Goal: Task Accomplishment & Management: Use online tool/utility

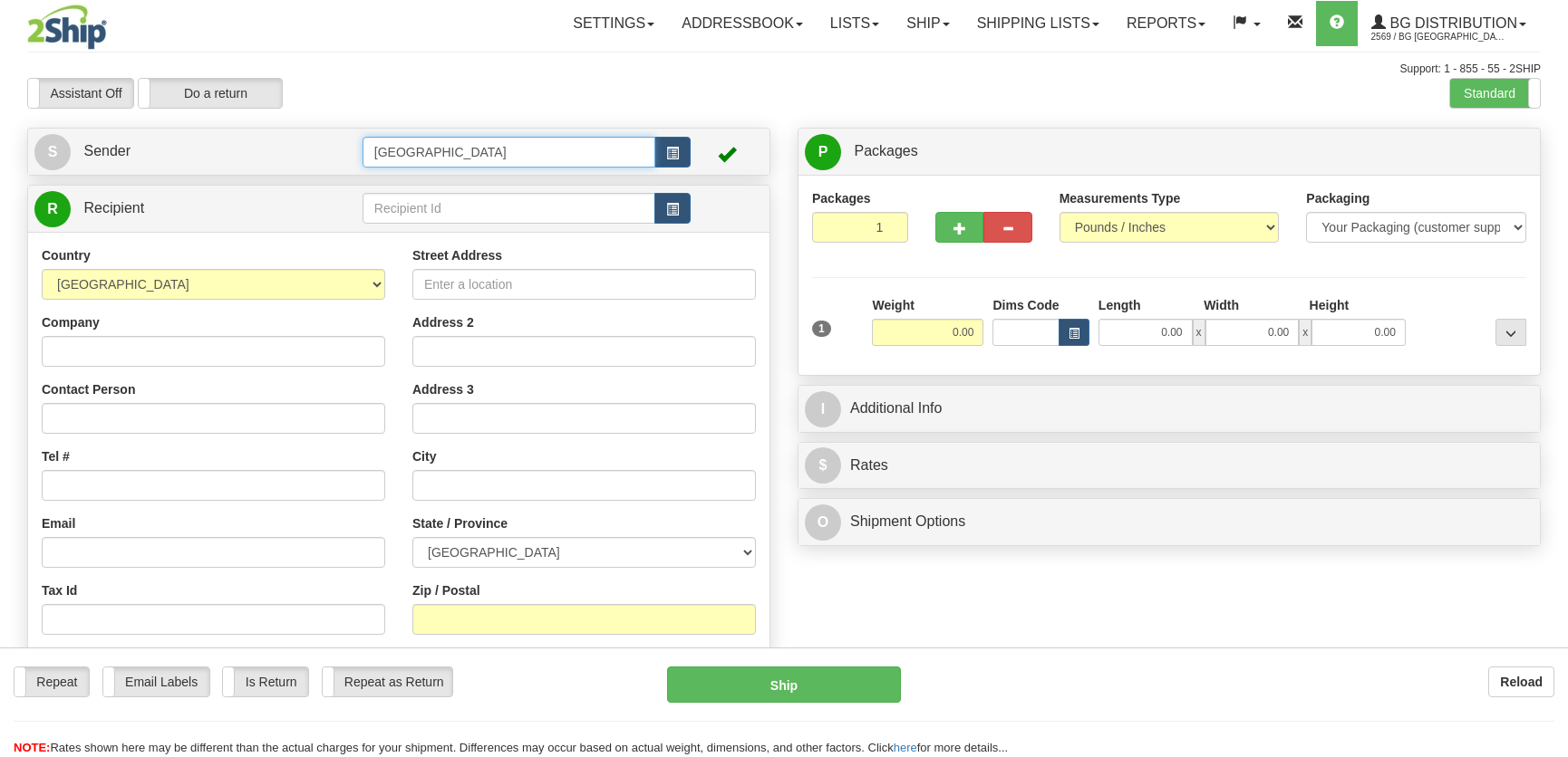
drag, startPoint x: 0, startPoint y: 0, endPoint x: 286, endPoint y: 145, distance: 320.7
click at [286, 145] on tr "S Sender Montreal" at bounding box center [399, 151] width 729 height 37
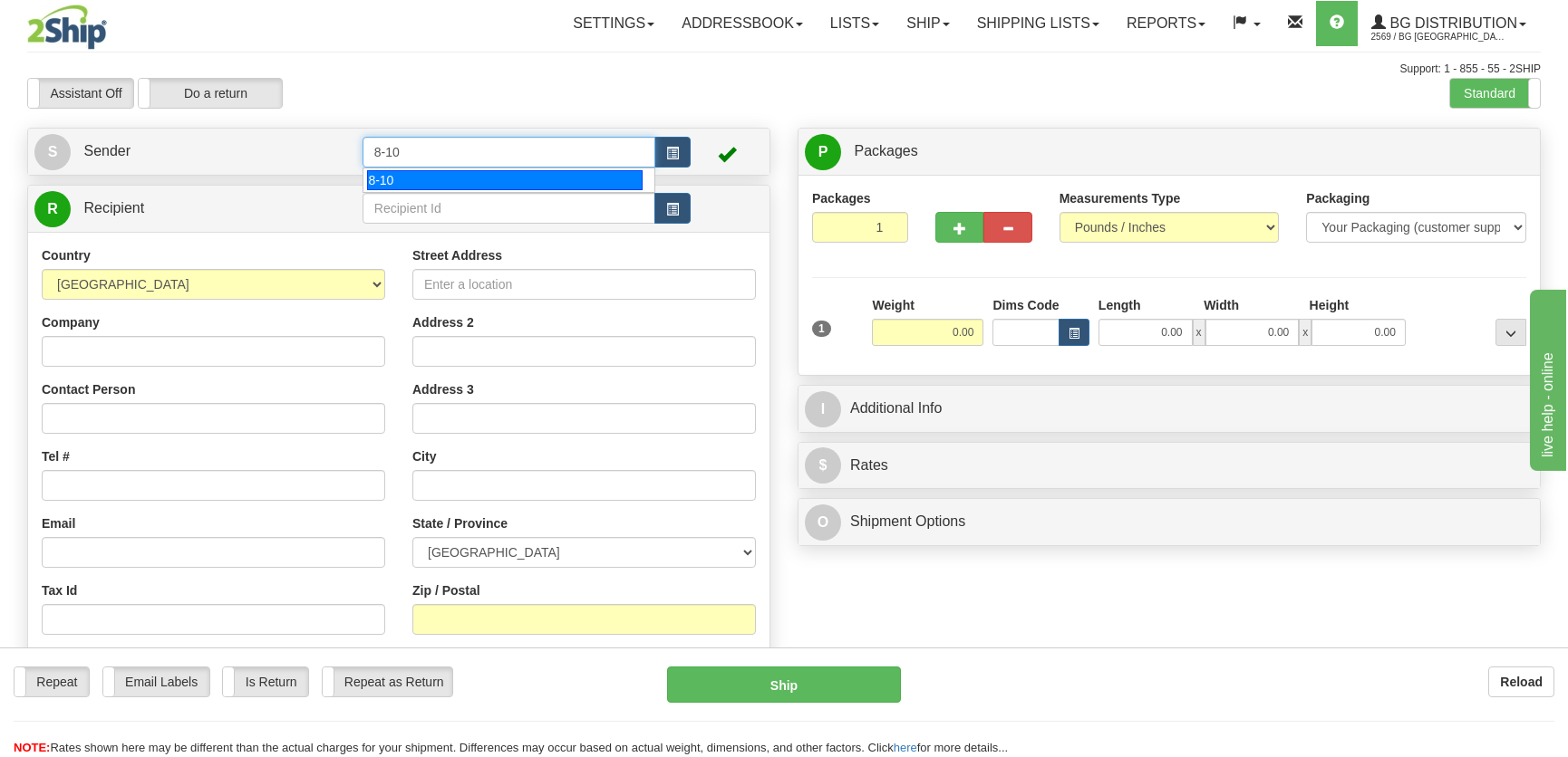
click at [406, 177] on div "8-10" at bounding box center [504, 181] width 274 height 20
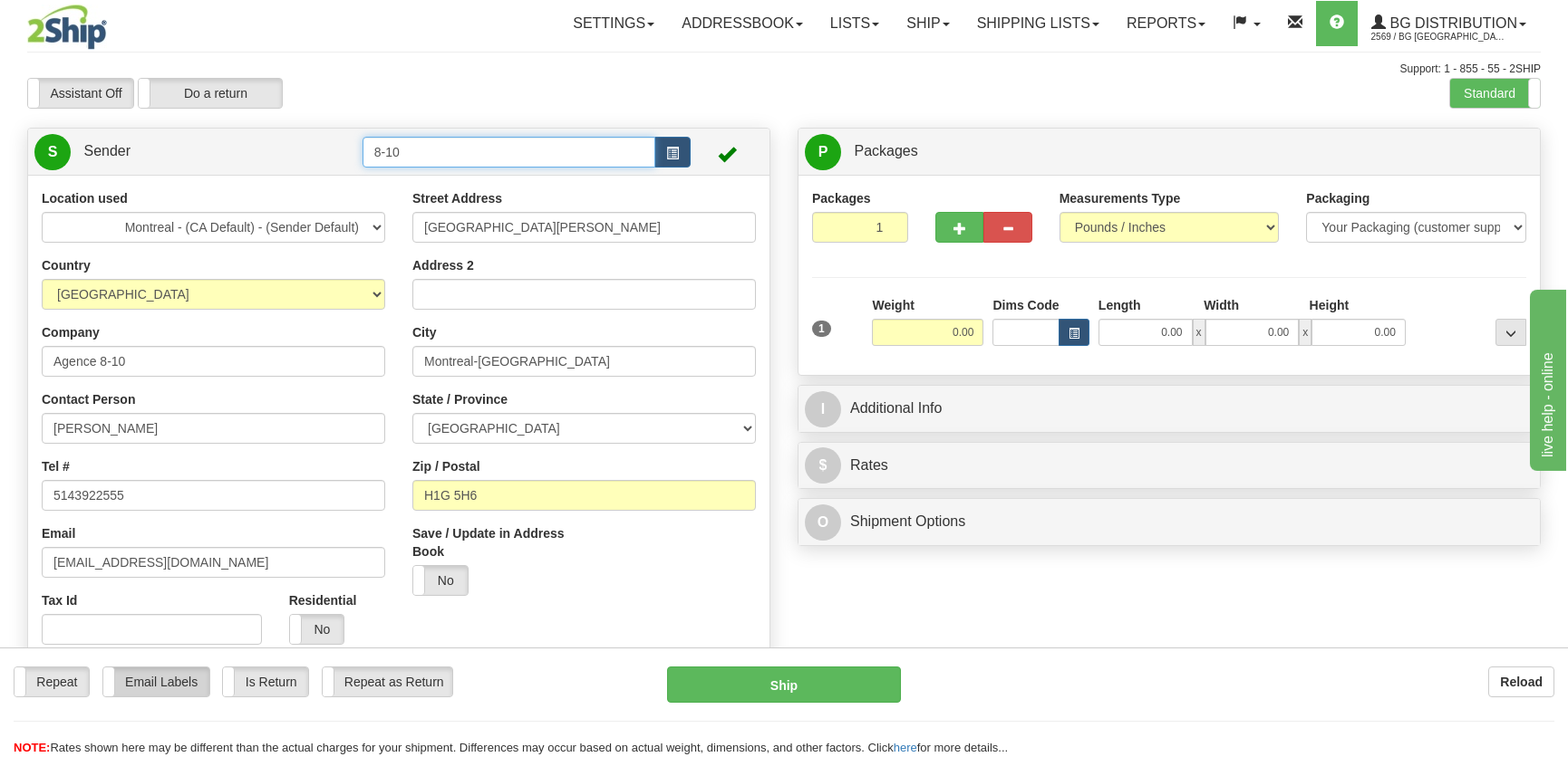
type input "8-10"
click at [173, 689] on label "Email Labels" at bounding box center [157, 683] width 106 height 29
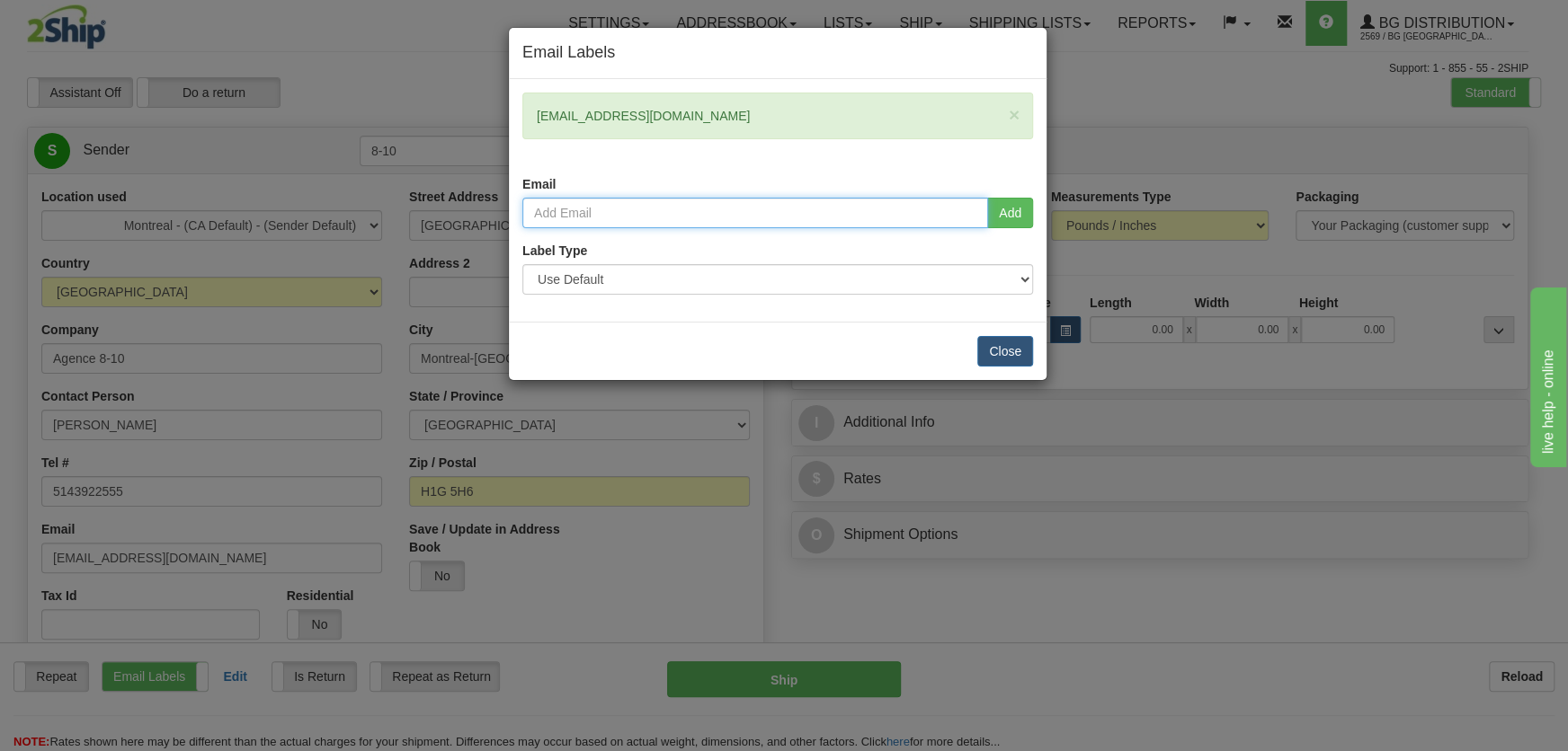
click at [732, 214] on input "email" at bounding box center [755, 213] width 465 height 31
type input "nvoyer@bgdistribution.ca"
click at [1035, 213] on div "nvoyer@bgdistribution.ca Add" at bounding box center [778, 219] width 537 height 44
click at [1016, 211] on button "Add" at bounding box center [1010, 213] width 46 height 31
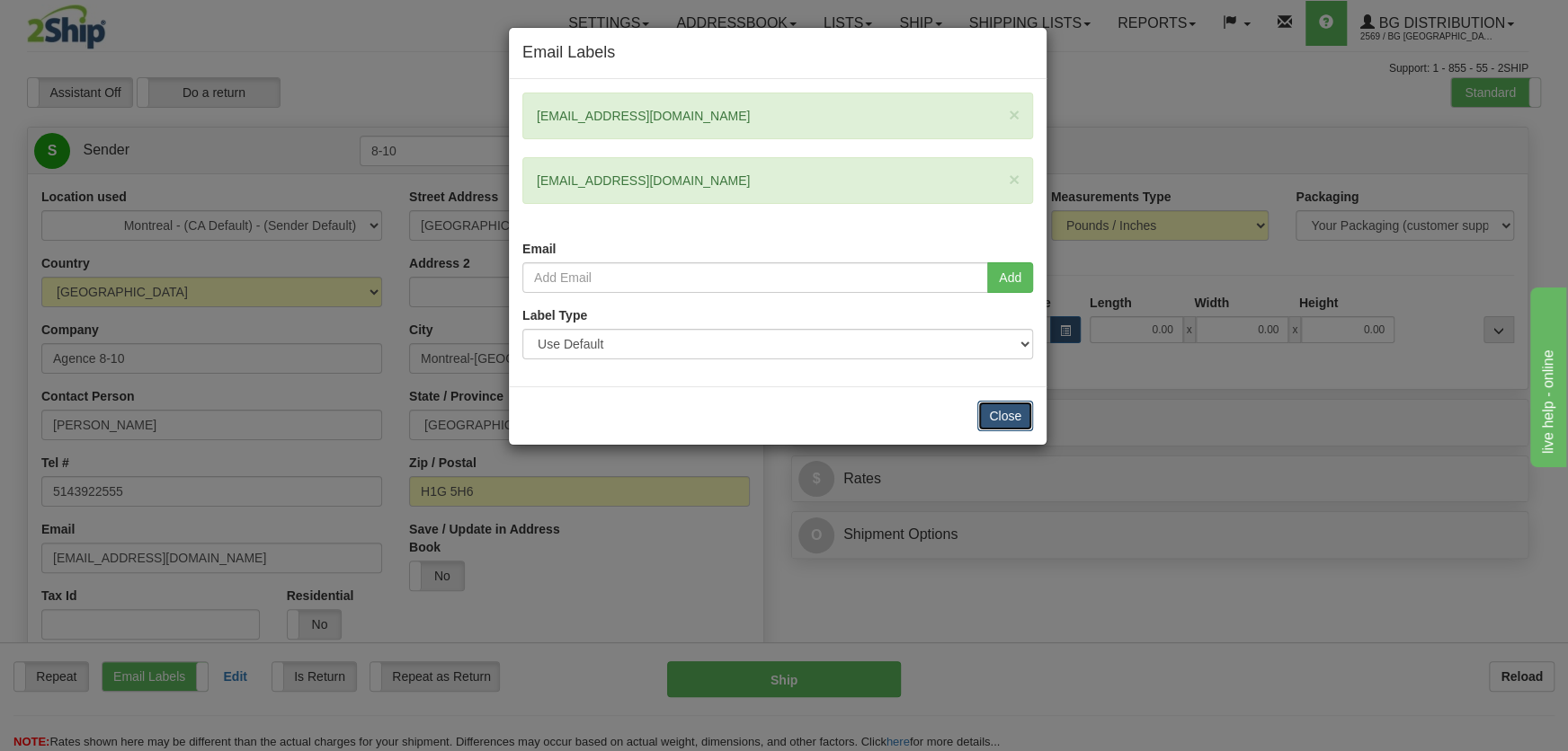
click at [993, 410] on button "Close" at bounding box center [1004, 416] width 56 height 31
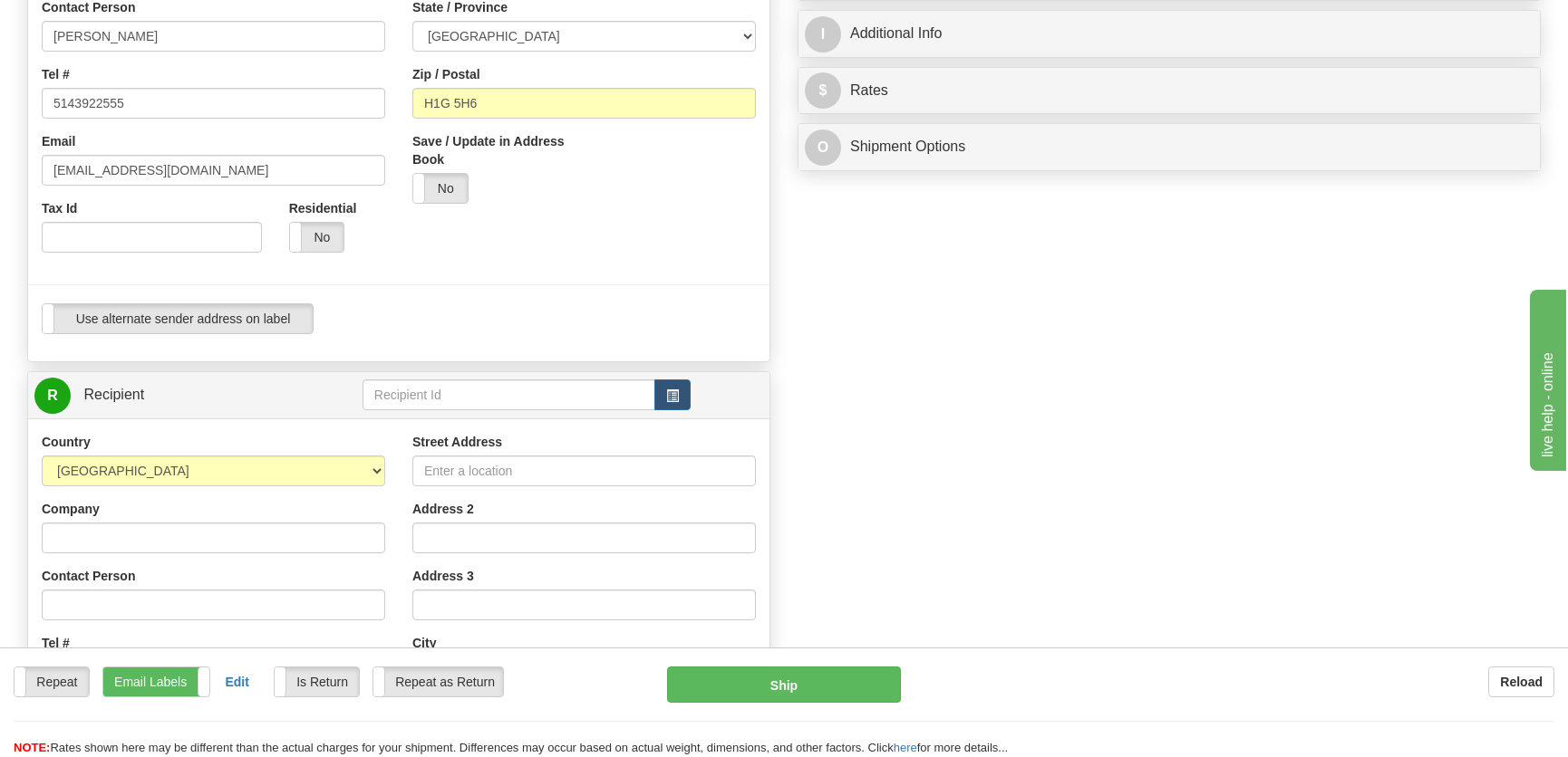
scroll to position [411, 0]
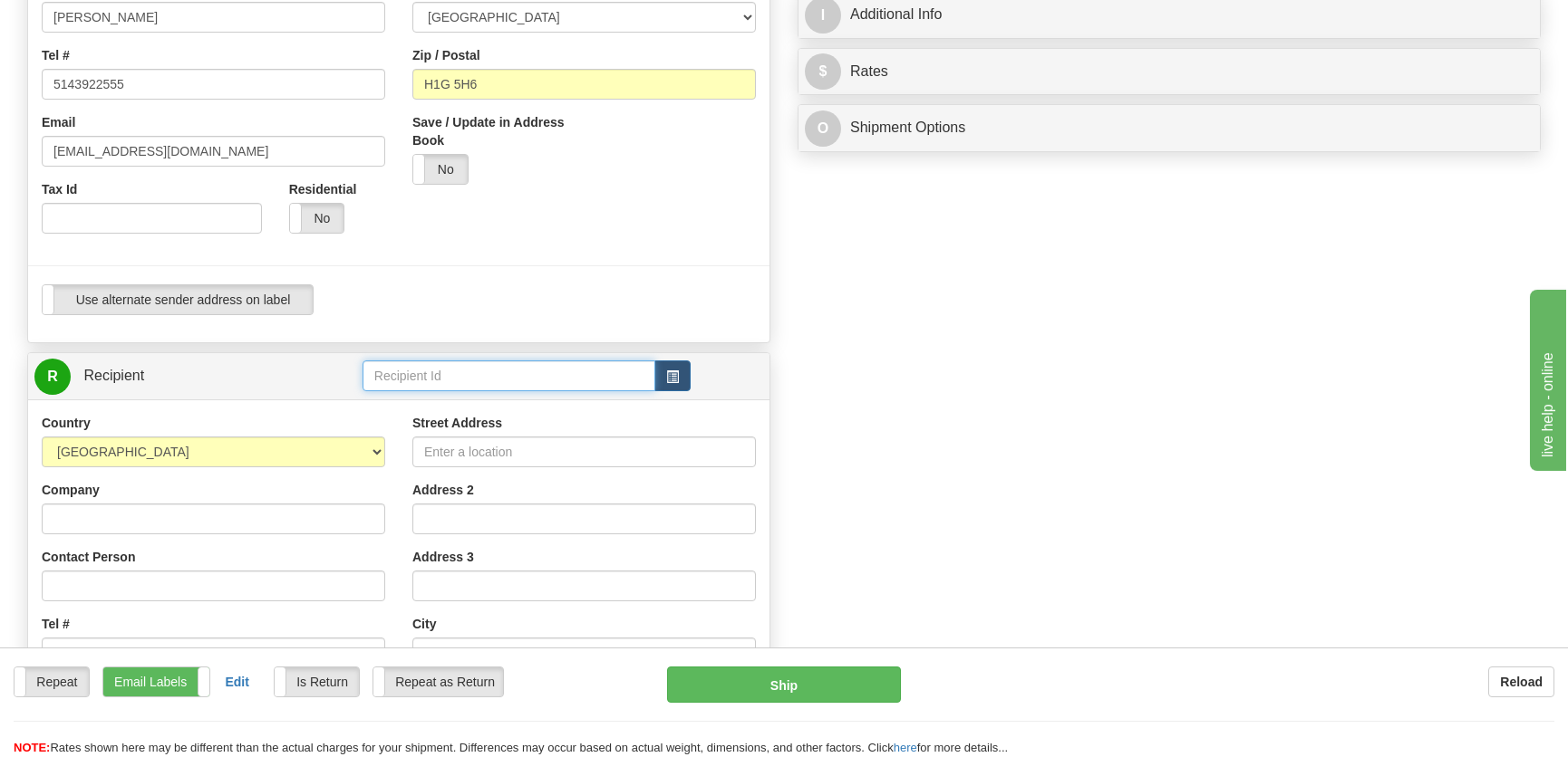
click at [420, 373] on input "text" at bounding box center [509, 376] width 293 height 31
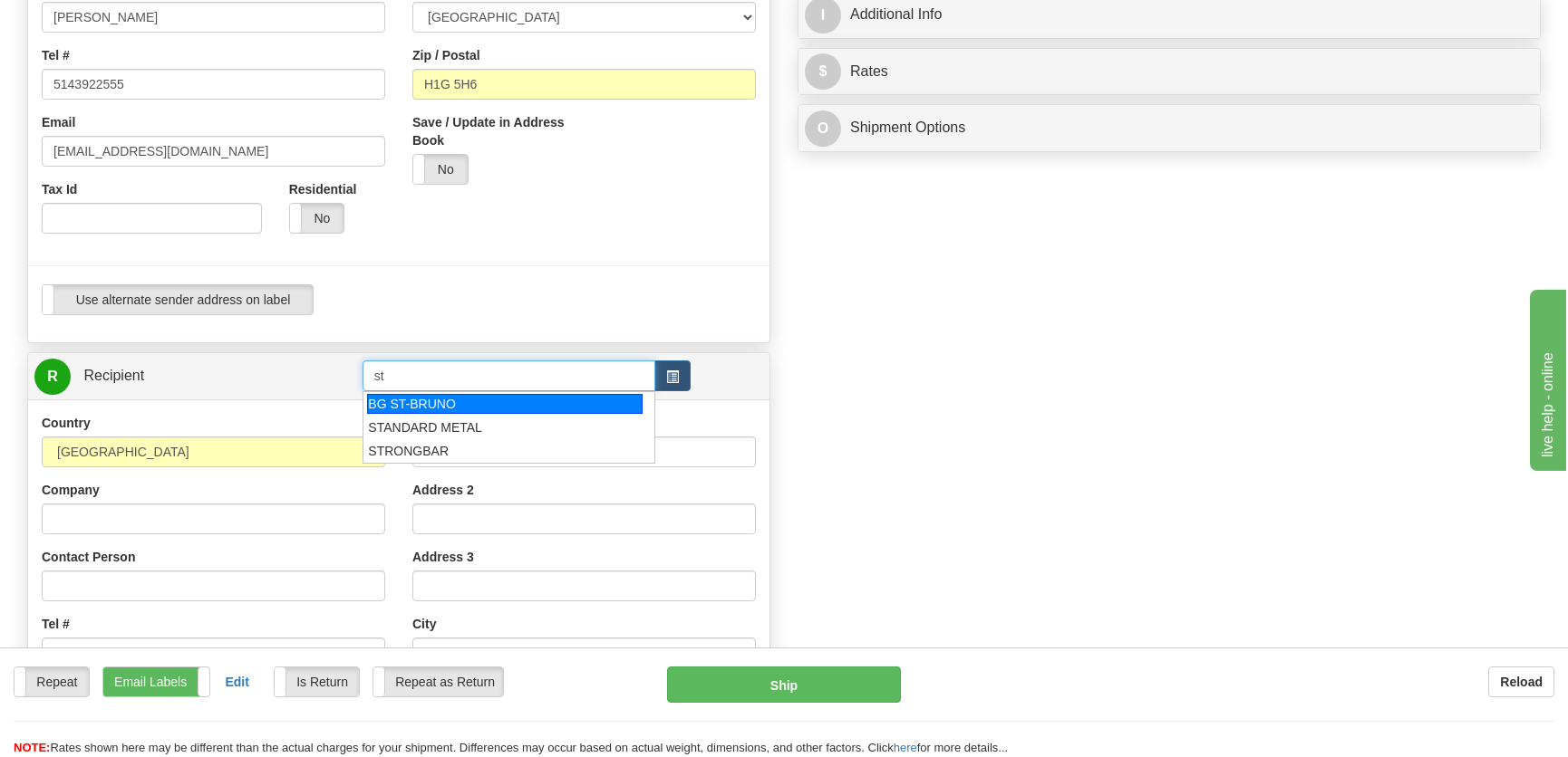
click at [453, 401] on div "BG ST-BRUNO" at bounding box center [504, 404] width 274 height 20
type input "BG ST-BRUNO"
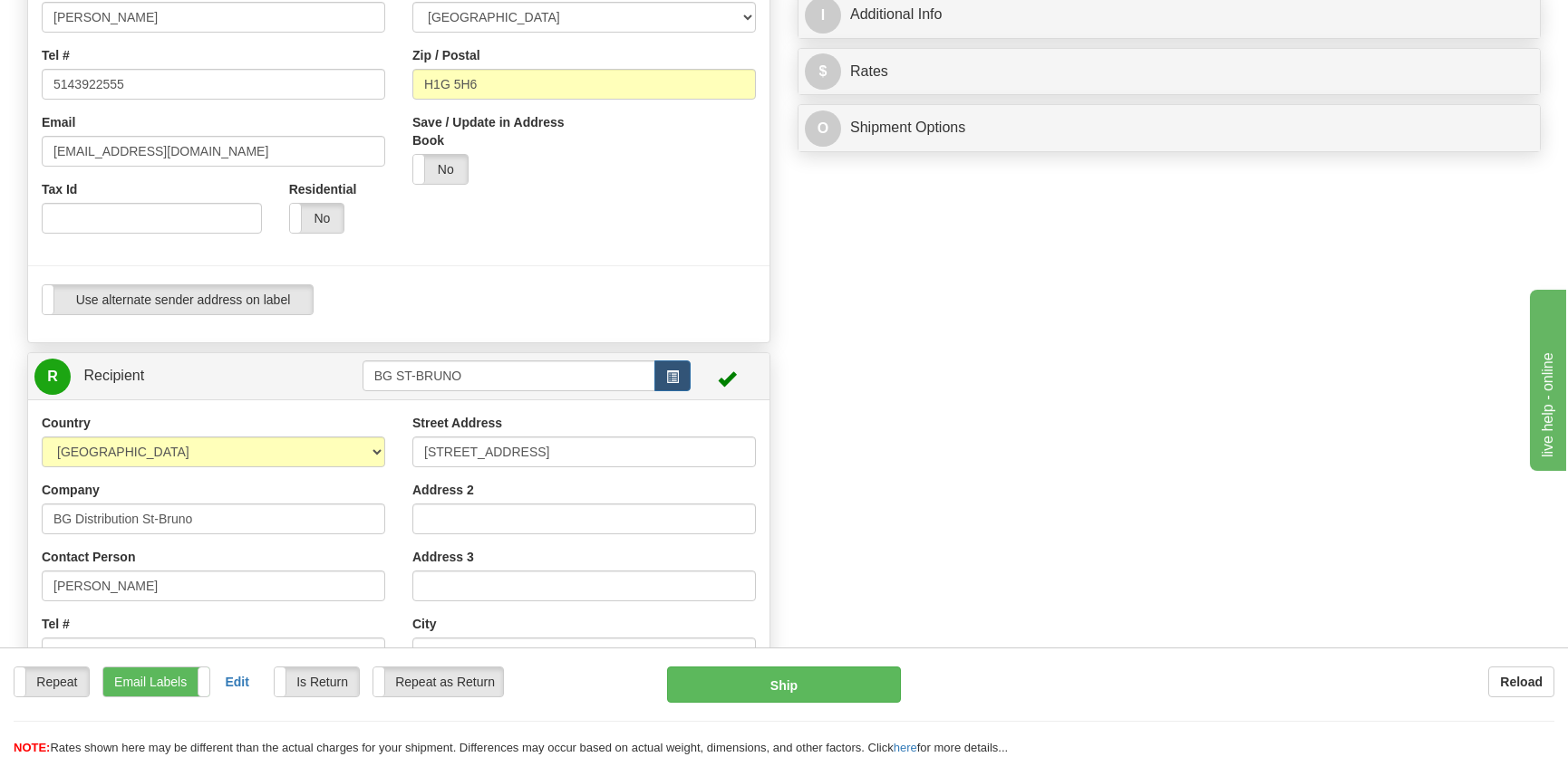
scroll to position [0, 0]
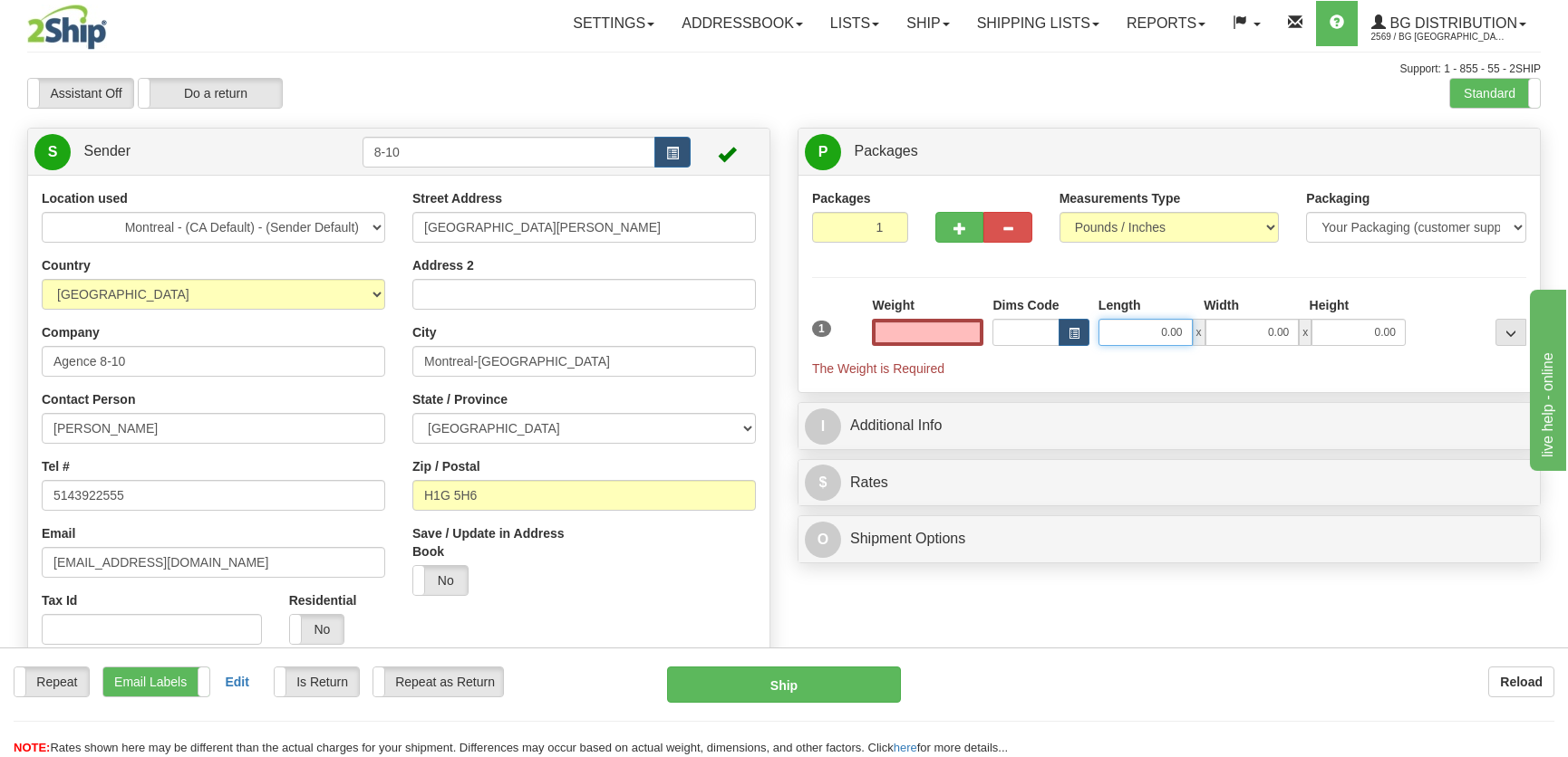
type input "0.00"
click at [1147, 333] on input "0.00" at bounding box center [1145, 332] width 95 height 28
type input "50.00"
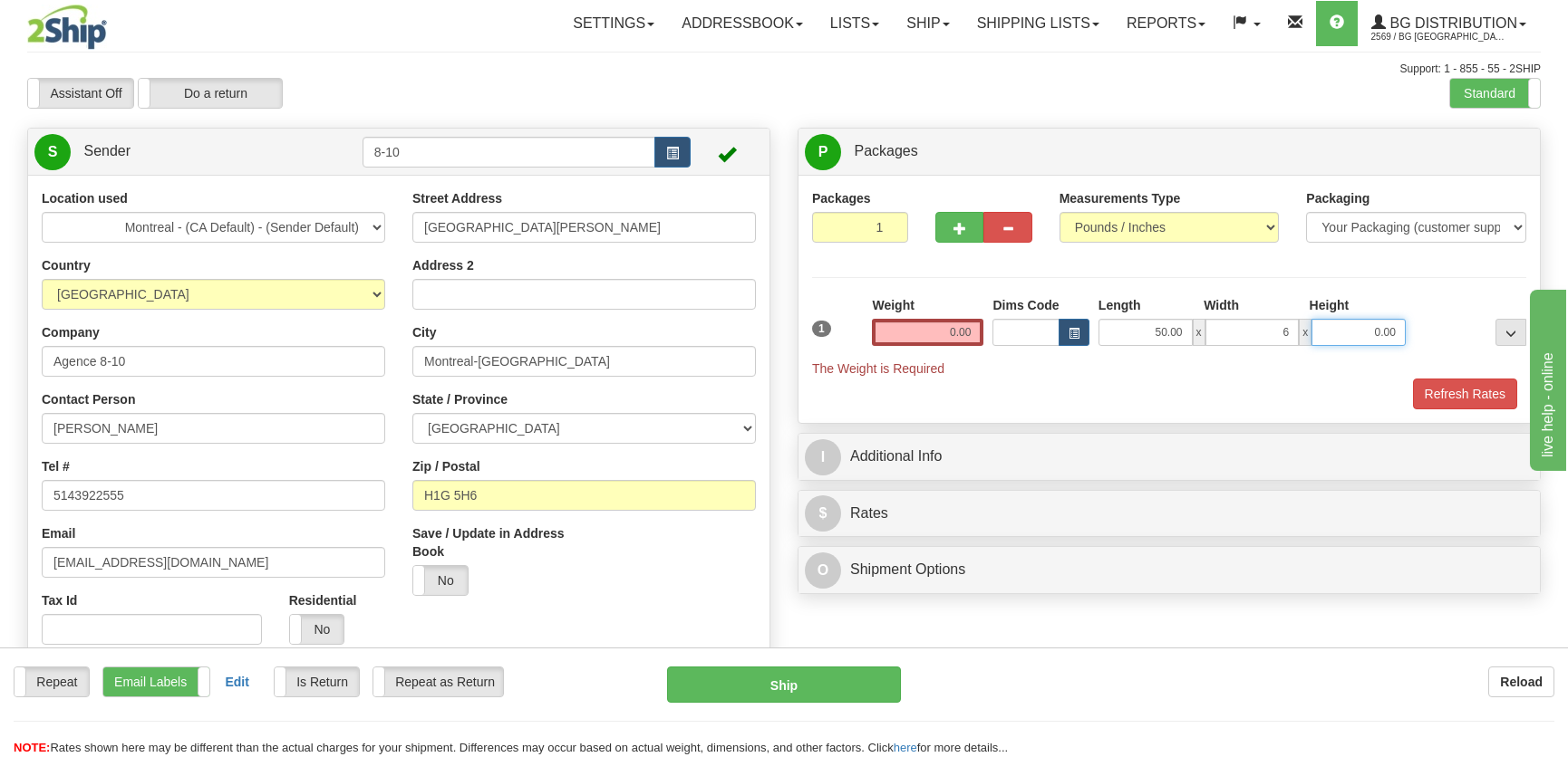
type input "6.00"
type input "4.00"
click at [947, 339] on input "0.00" at bounding box center [927, 332] width 111 height 28
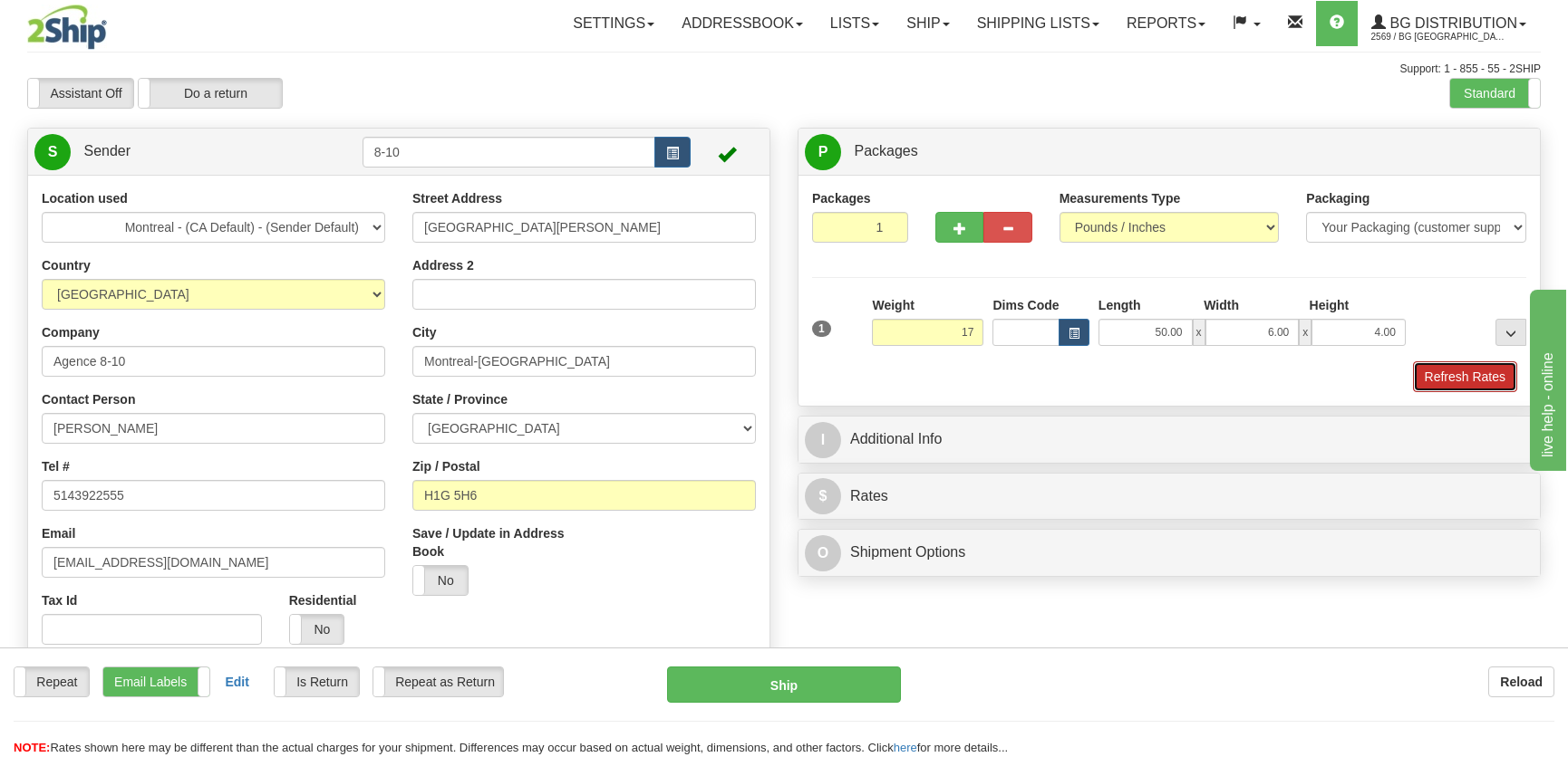
click at [1484, 389] on button "Refresh Rates" at bounding box center [1465, 377] width 105 height 31
type input "17.00"
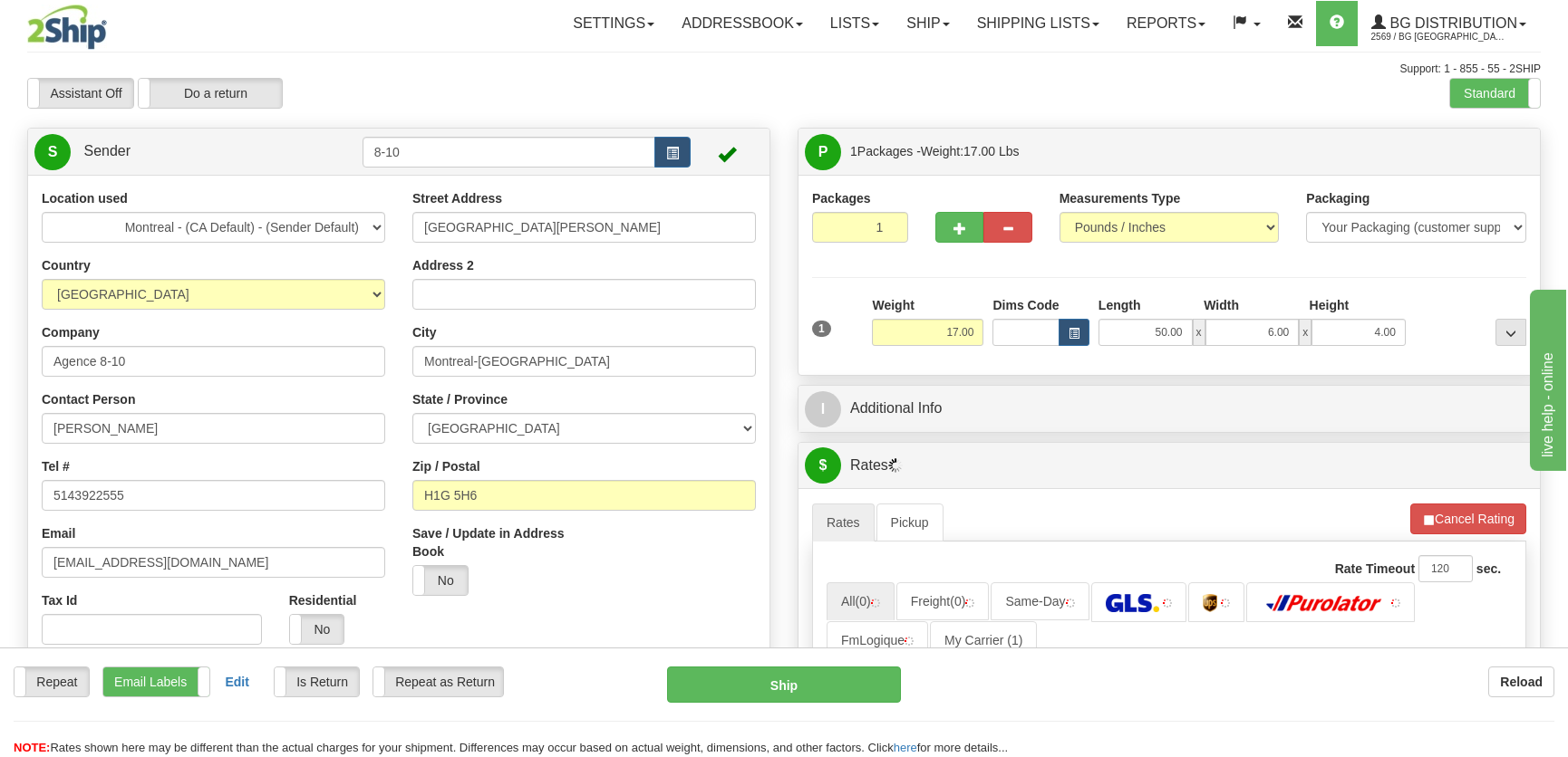
click at [1269, 389] on div "I Additional Info" at bounding box center [1170, 409] width 742 height 46
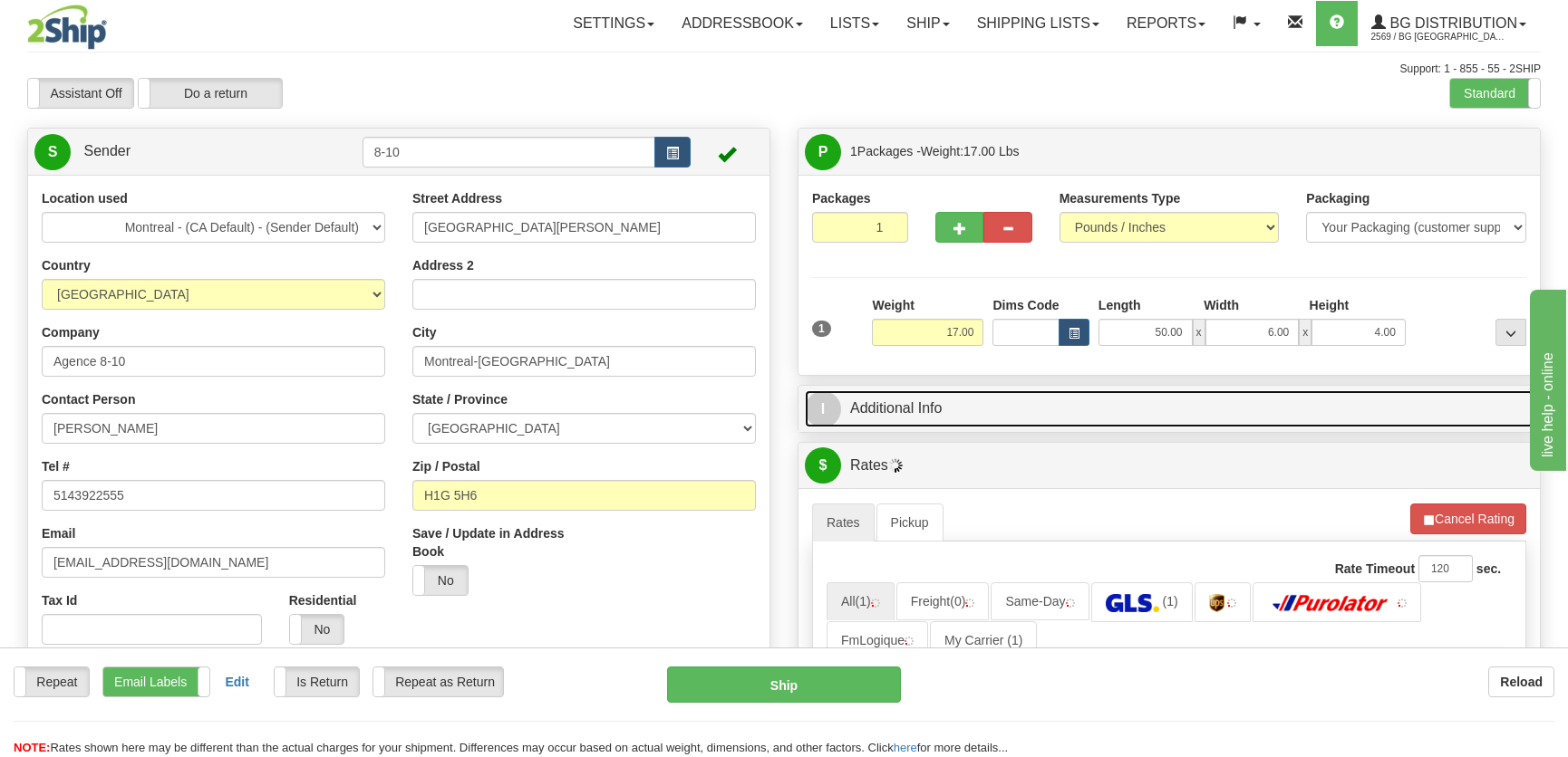
click at [1271, 406] on link "I Additional Info" at bounding box center [1170, 408] width 729 height 37
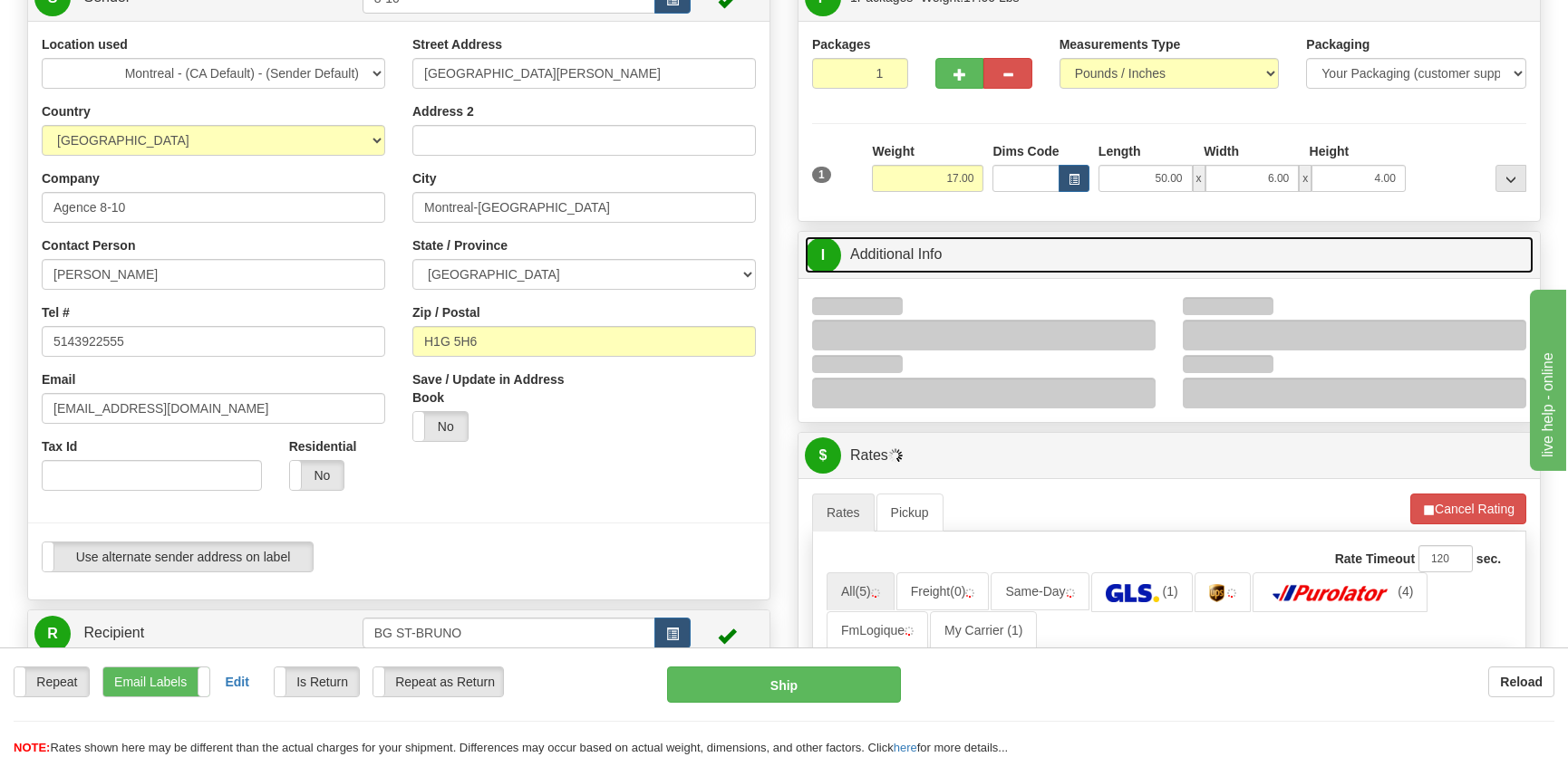
scroll to position [164, 0]
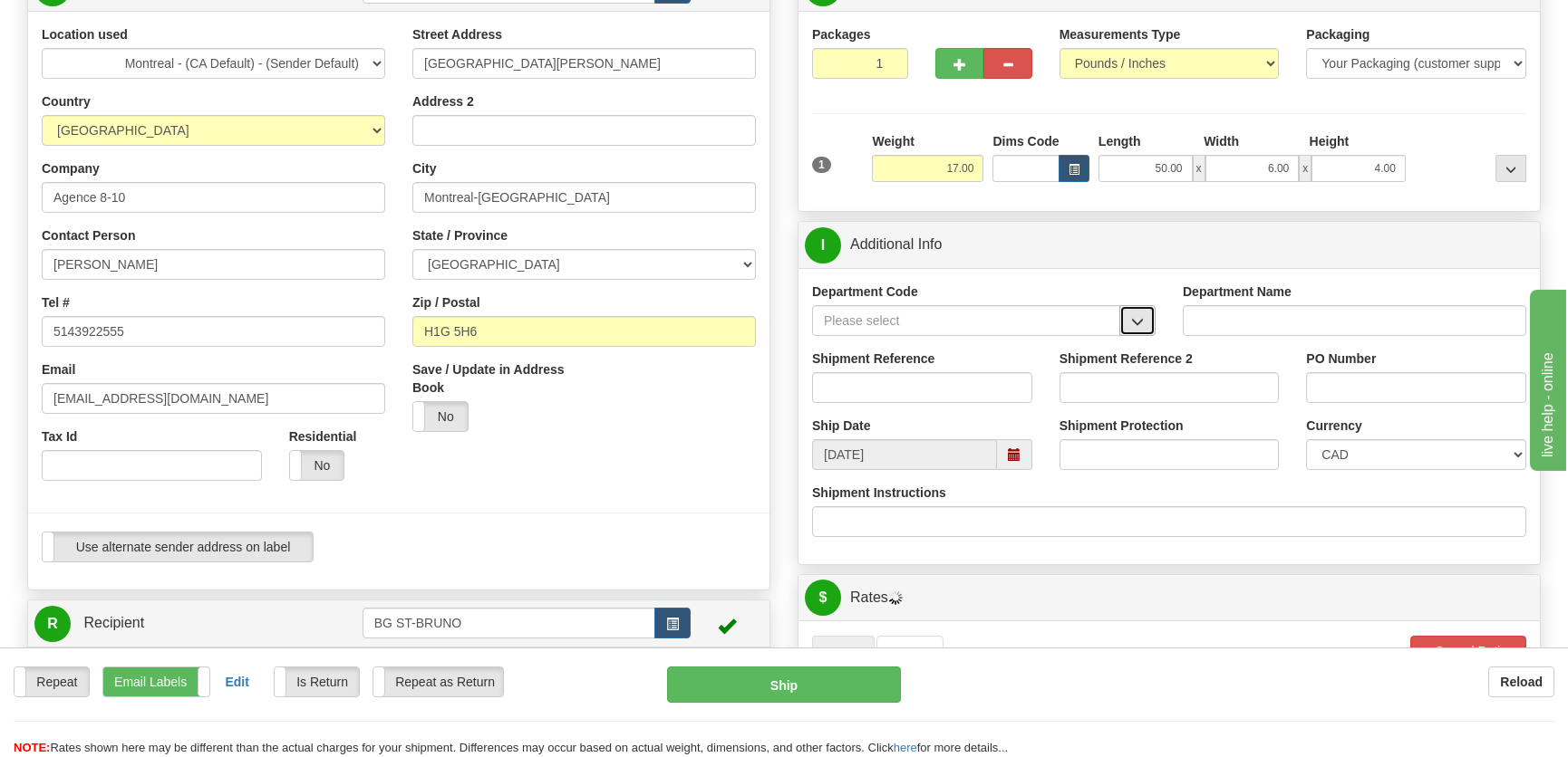
click at [1151, 317] on button "button" at bounding box center [1137, 321] width 36 height 31
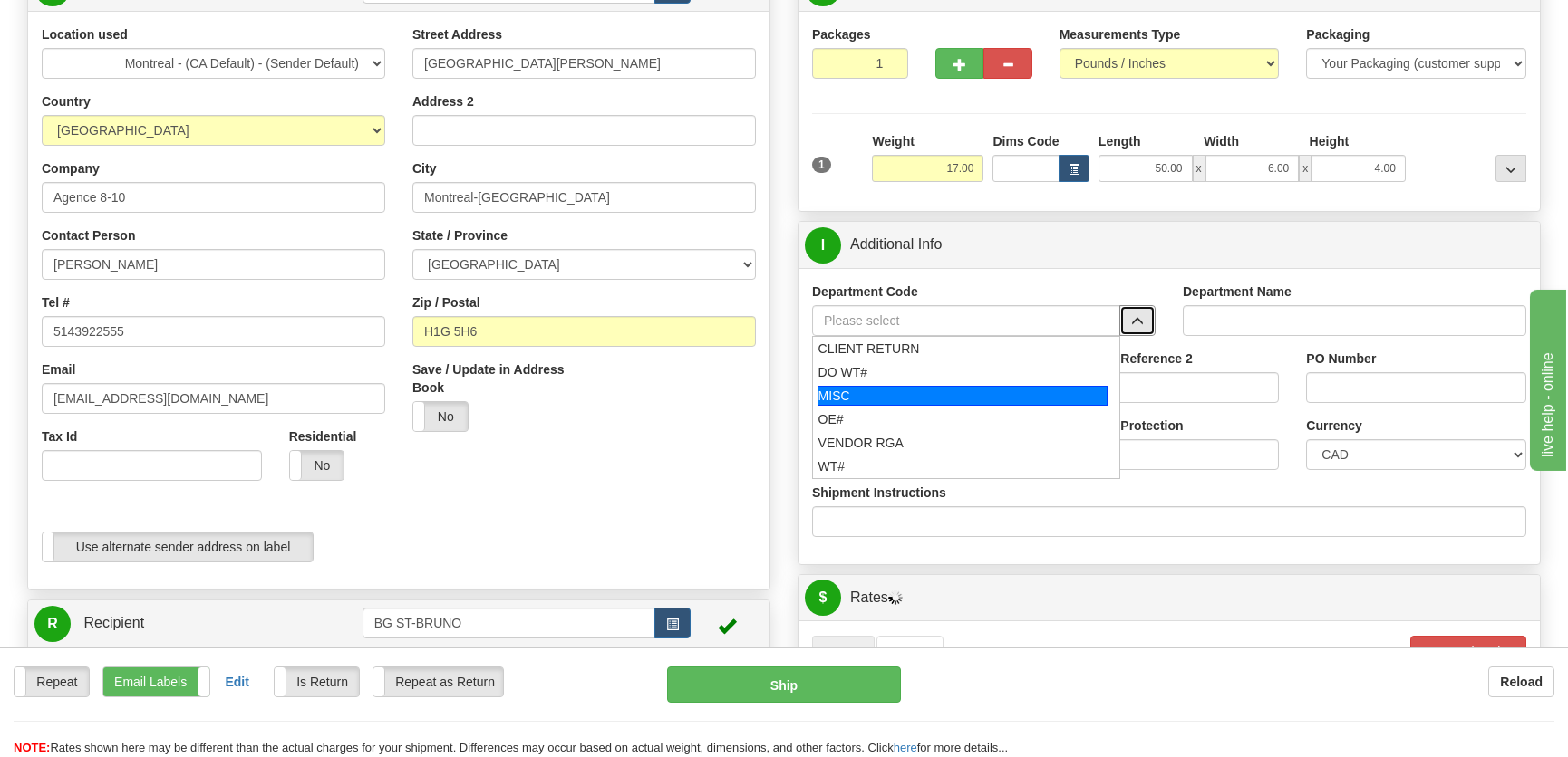
click at [886, 396] on div "MISC" at bounding box center [962, 396] width 291 height 20
type input "MISC"
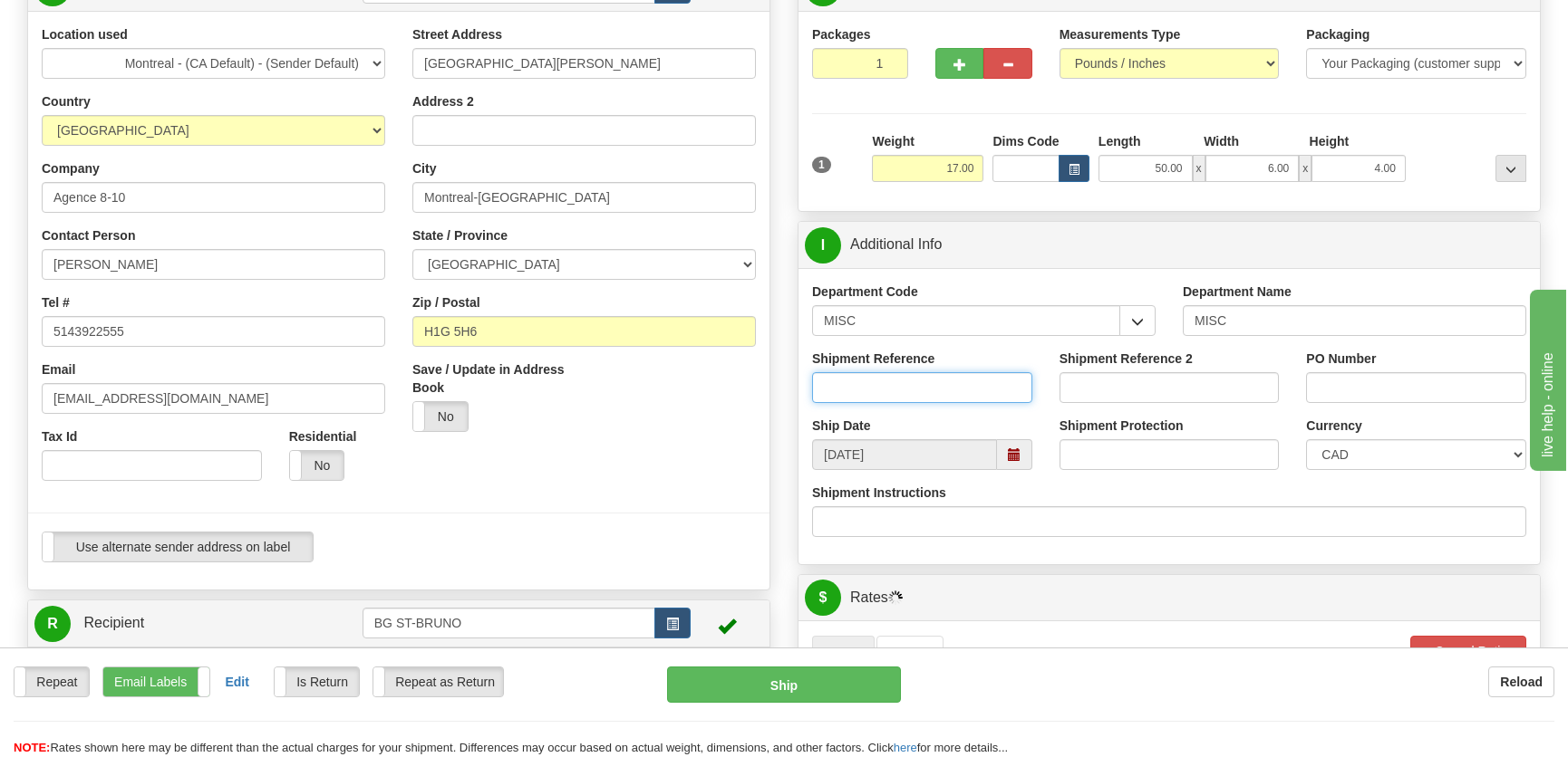
click at [886, 396] on input "Shipment Reference" at bounding box center [923, 388] width 220 height 31
type input "8001494-00"
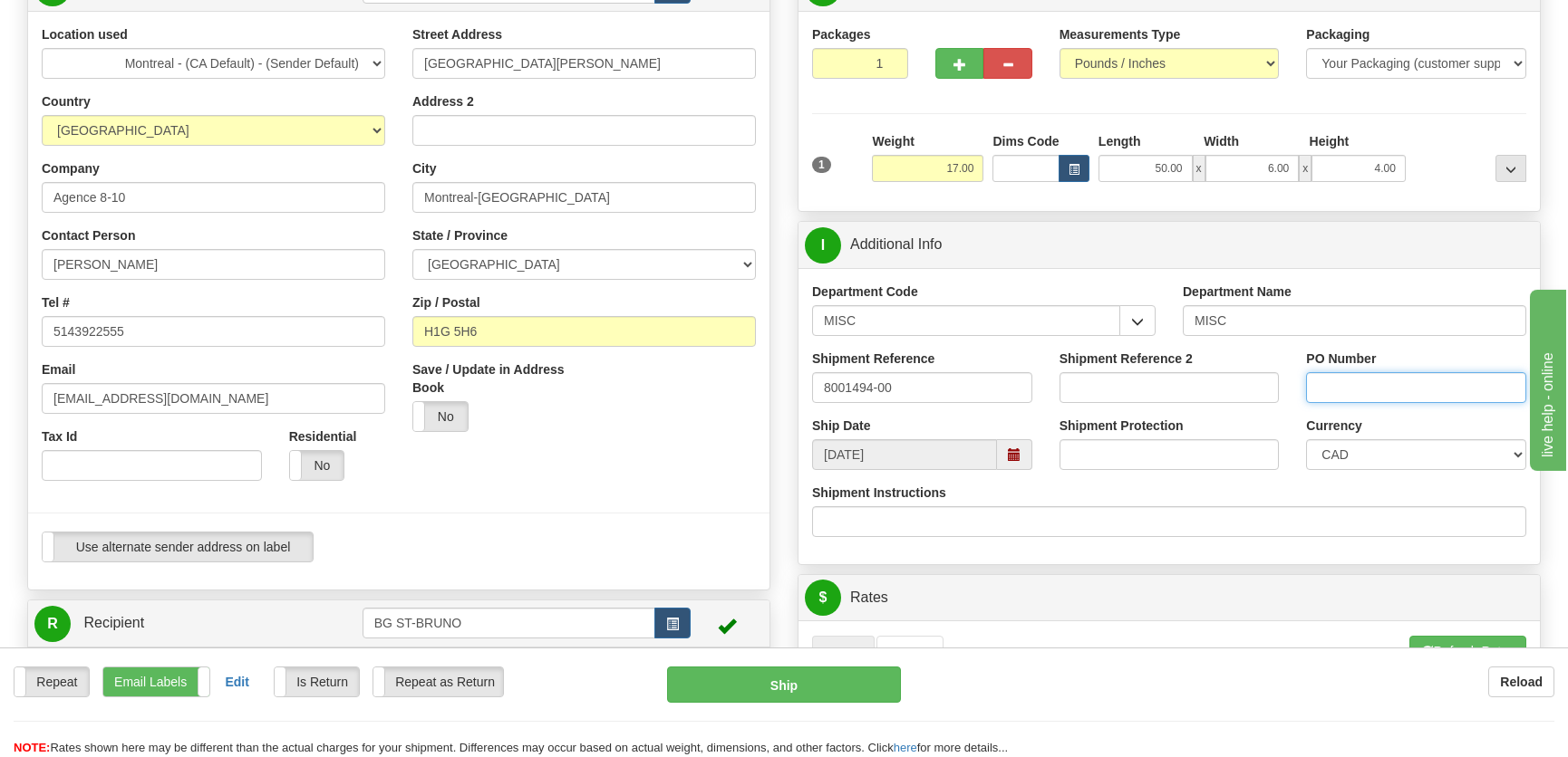
click at [1475, 397] on input "PO Number" at bounding box center [1417, 388] width 220 height 31
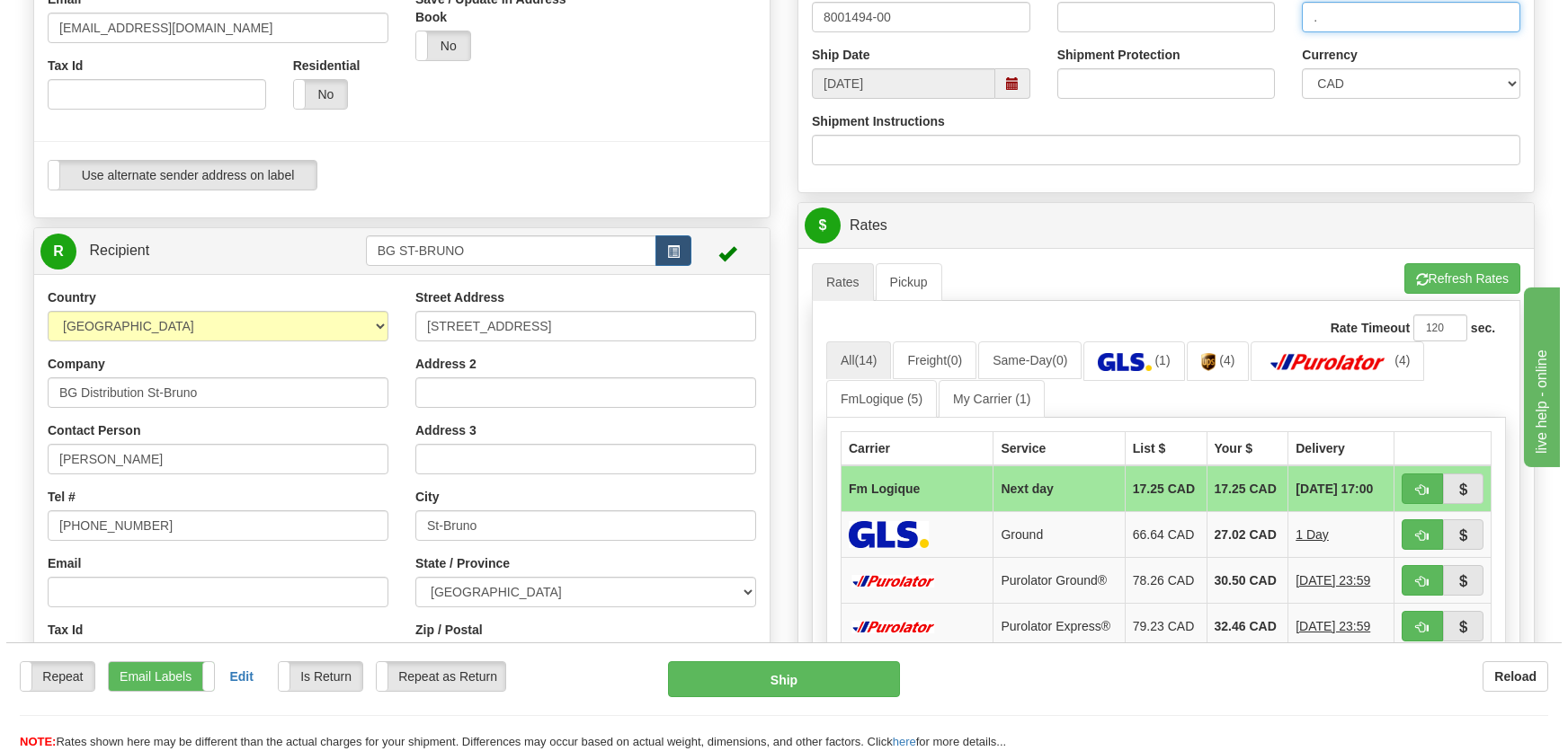
scroll to position [572, 0]
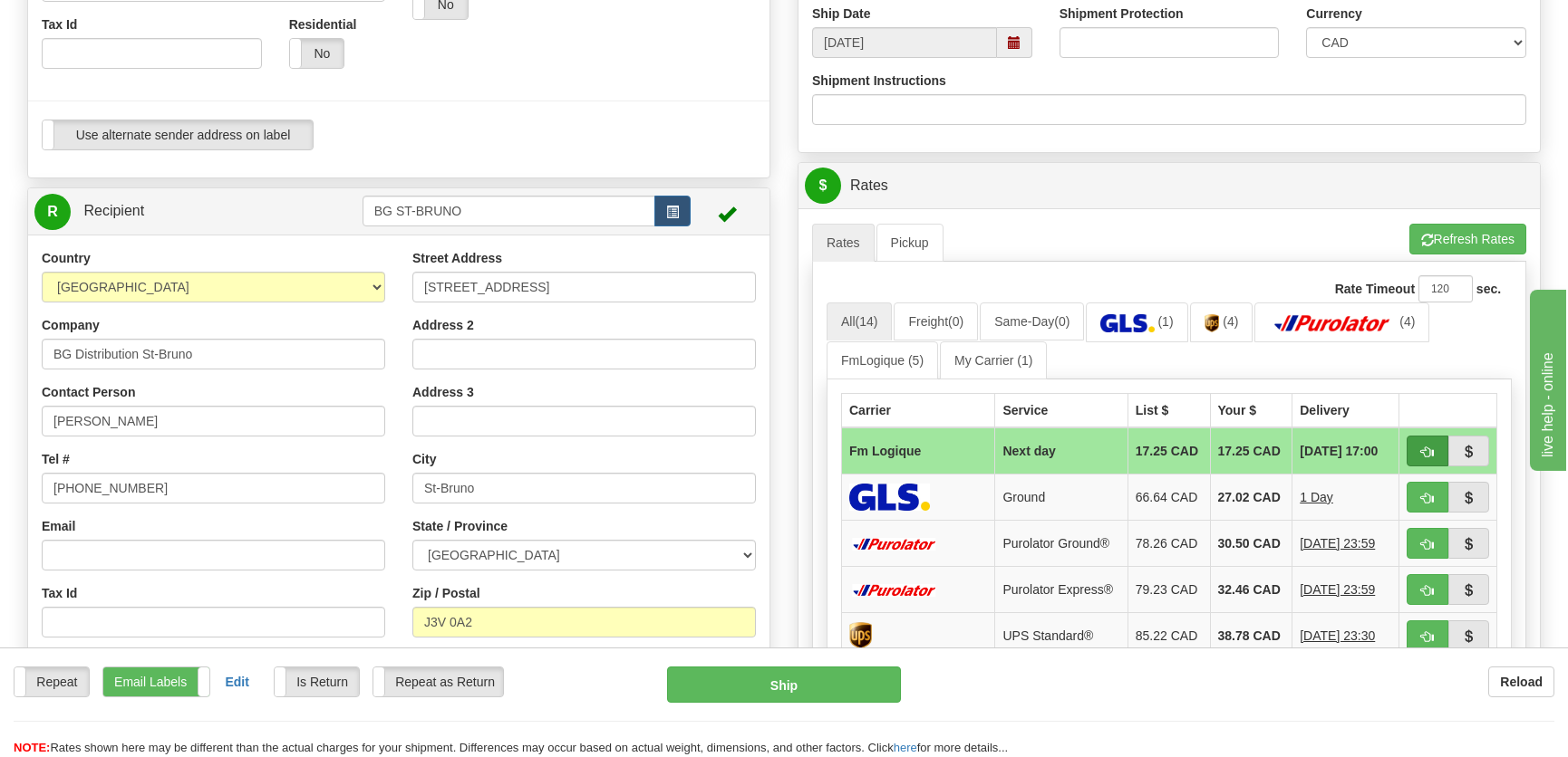
type input "."
click at [1432, 449] on span "button" at bounding box center [1428, 452] width 13 height 12
type input "jour"
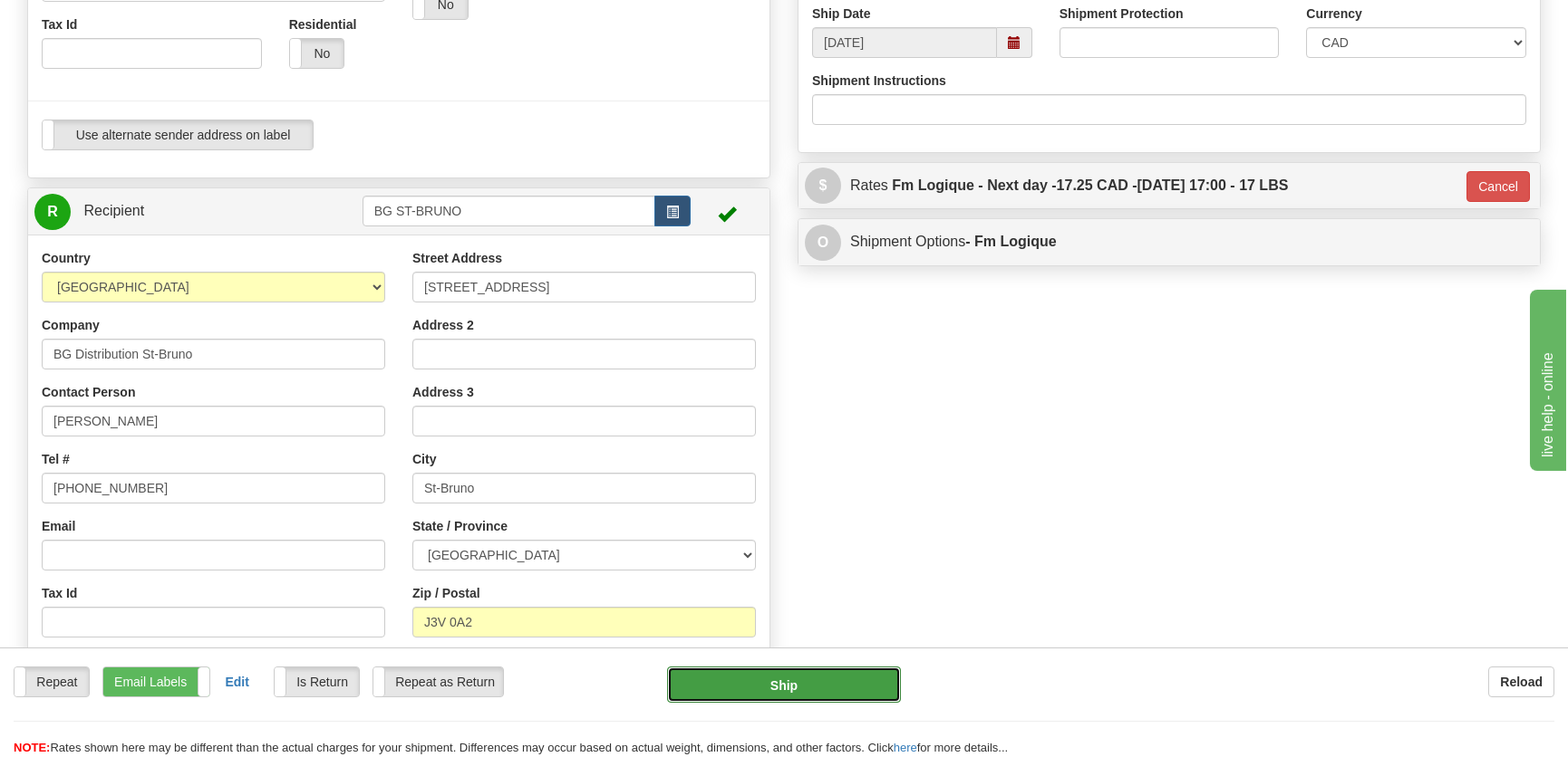
click at [777, 677] on button "Ship" at bounding box center [784, 685] width 234 height 36
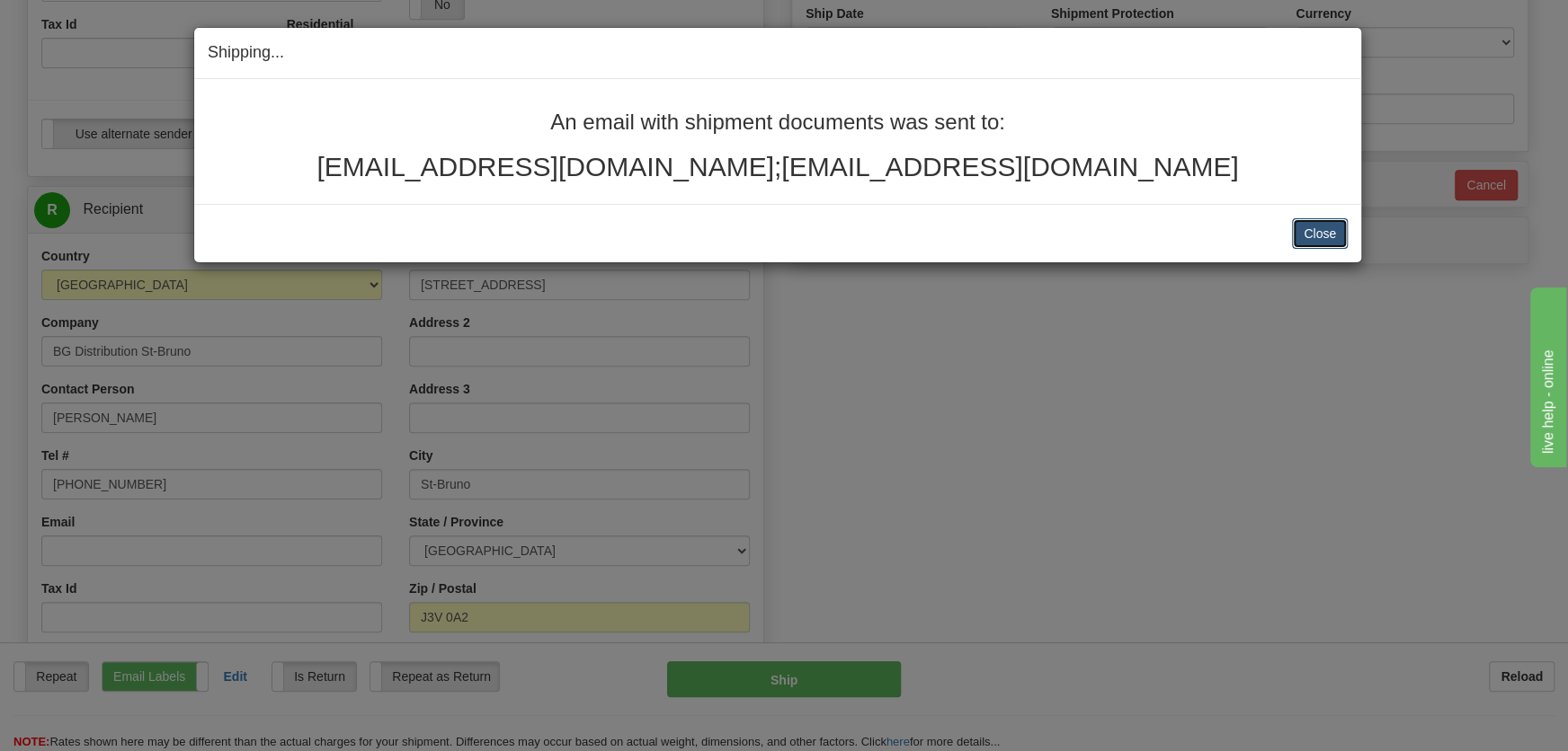
click at [1319, 232] on button "Close" at bounding box center [1319, 234] width 56 height 31
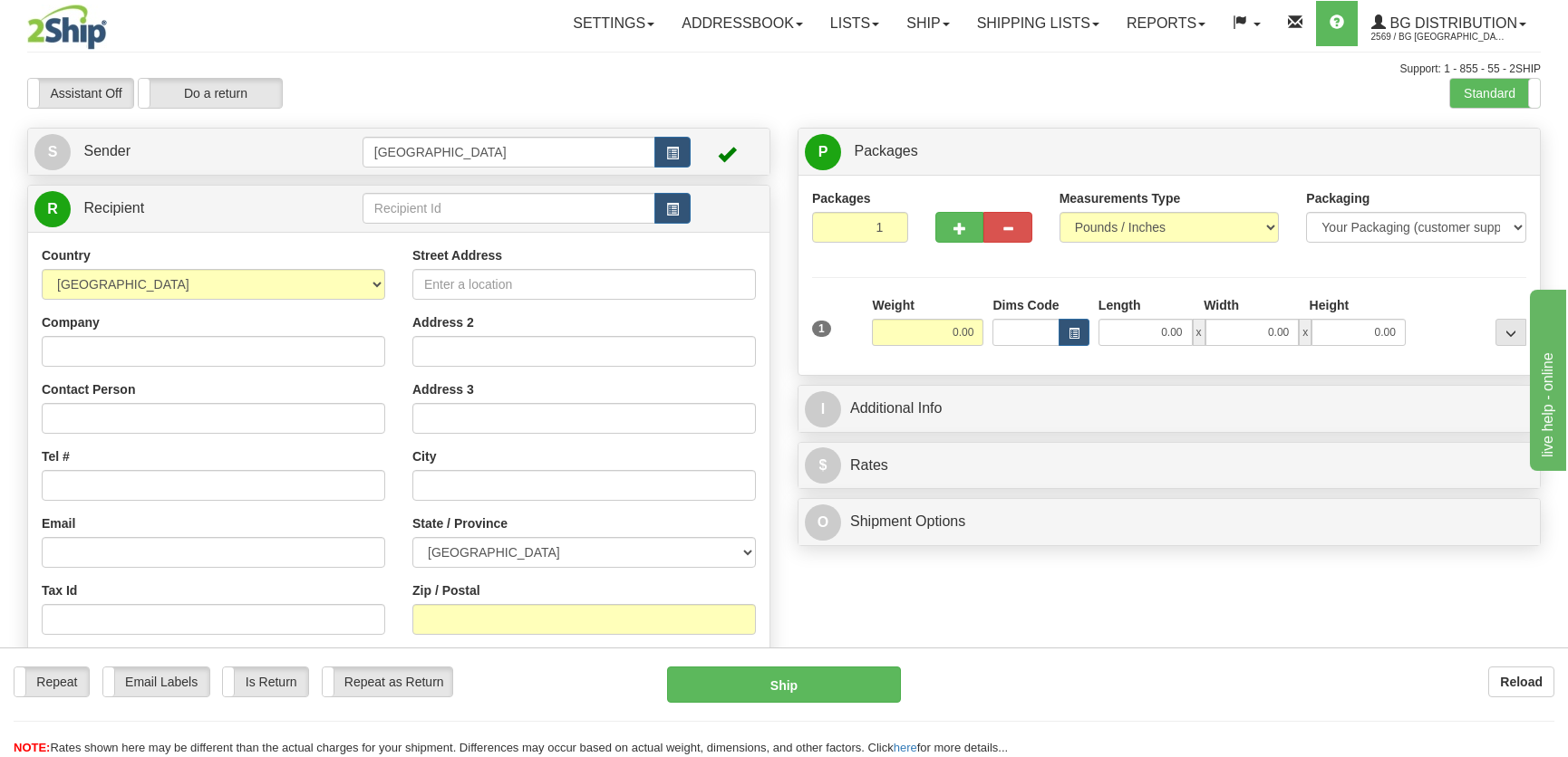
click at [416, 192] on td at bounding box center [526, 208] width 328 height 37
click at [427, 200] on input "text" at bounding box center [509, 208] width 293 height 31
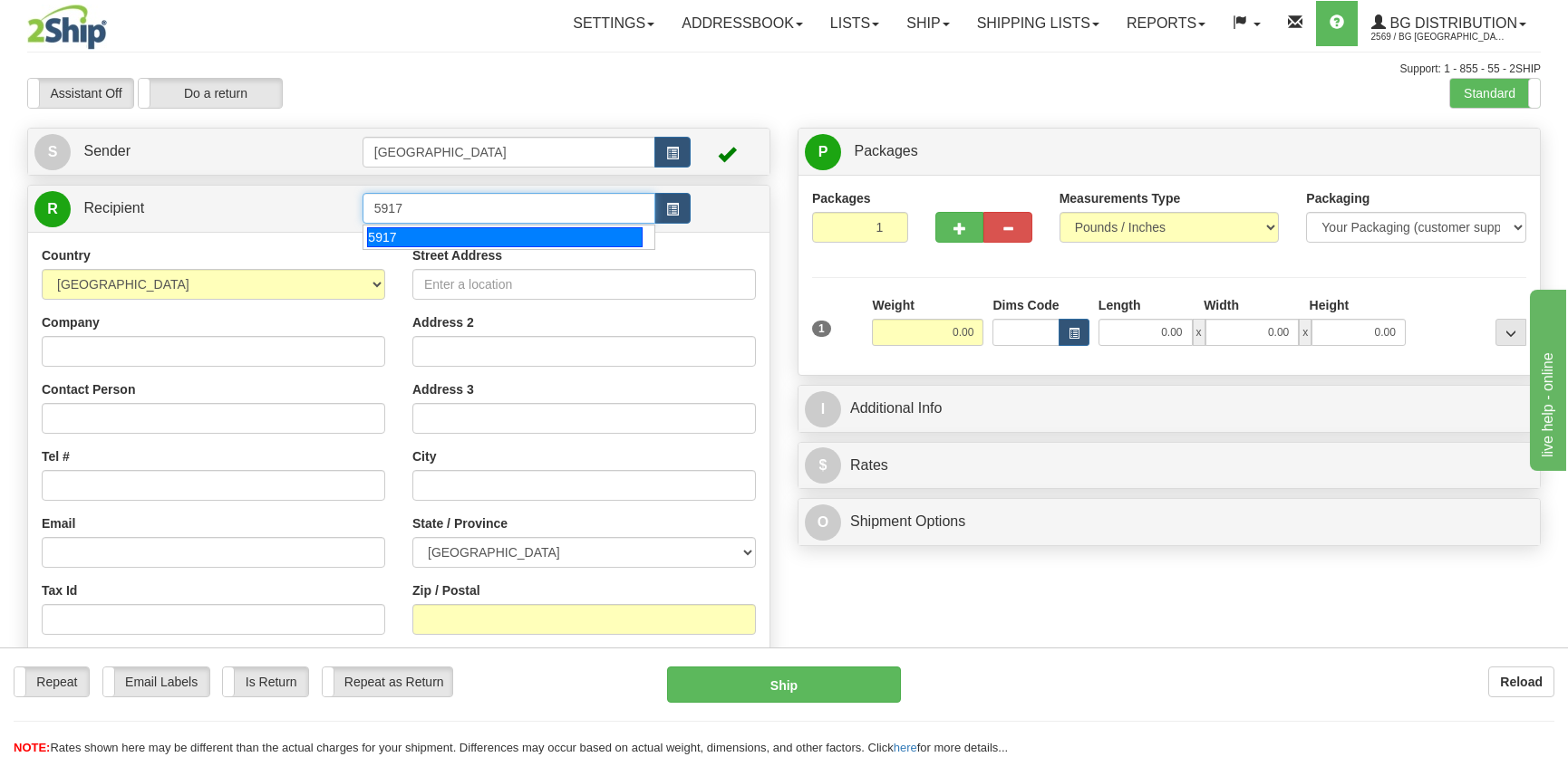
click at [450, 235] on div "5917" at bounding box center [504, 238] width 274 height 20
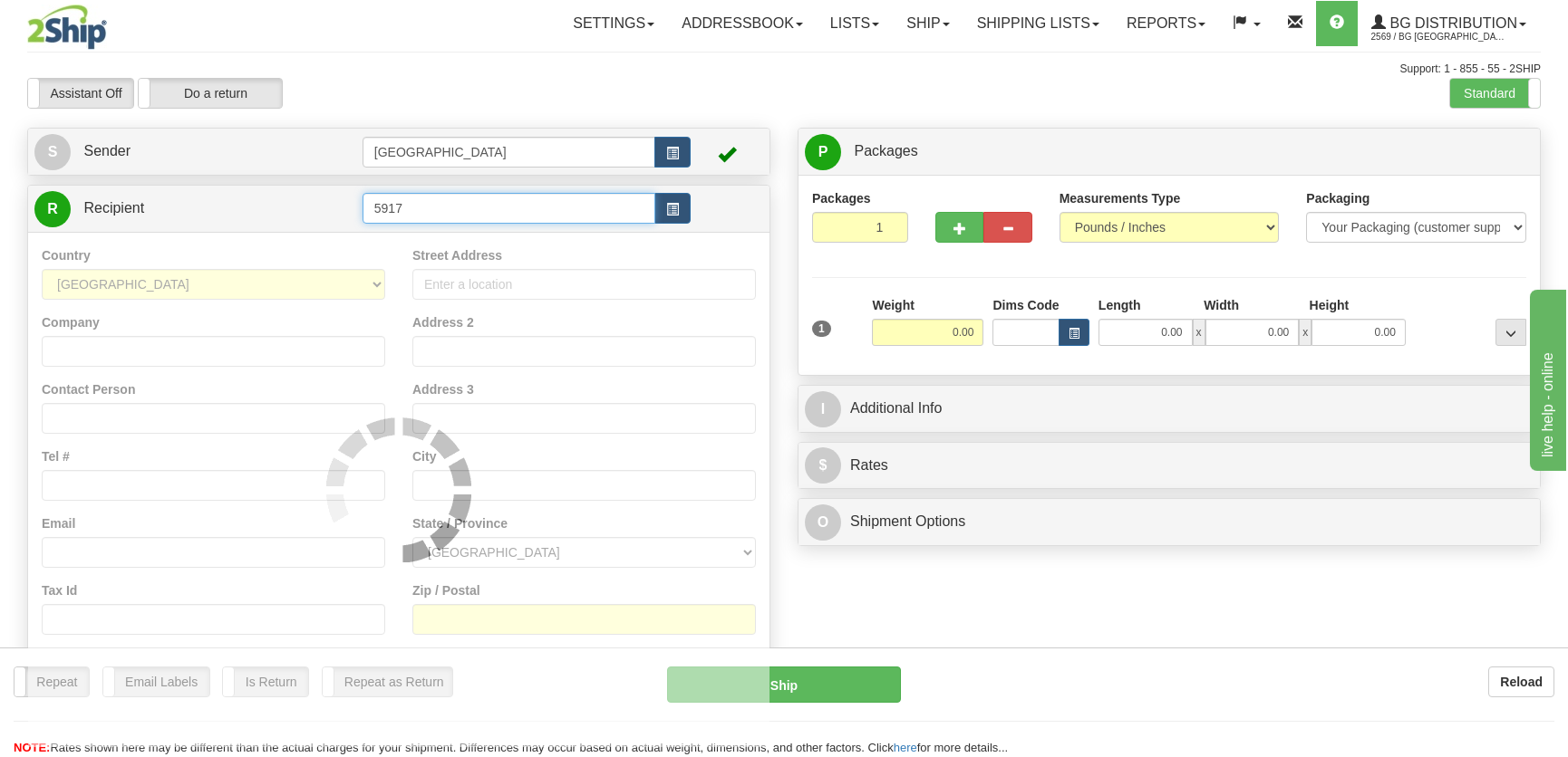
type input "5917"
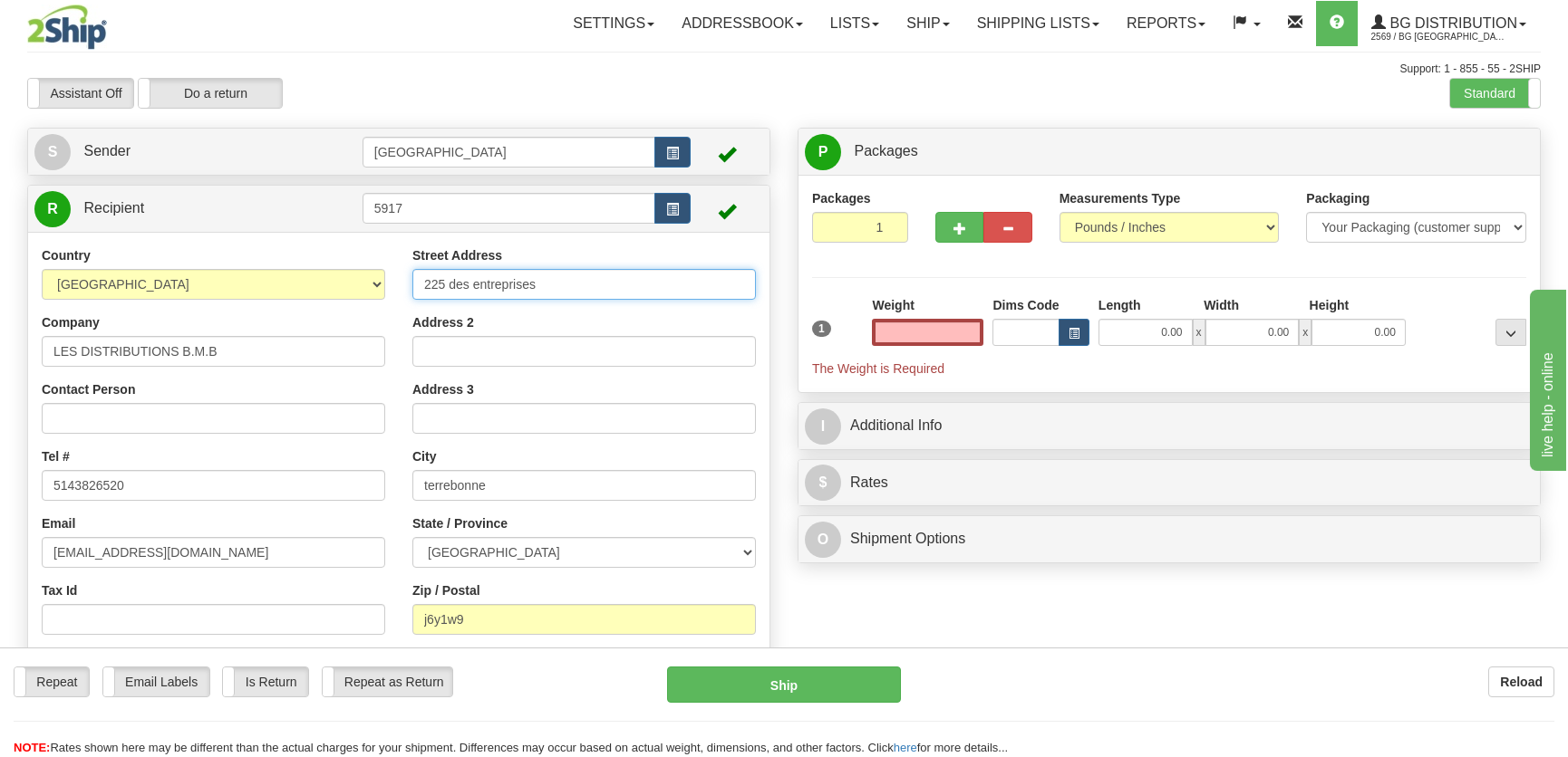
type input "0.00"
click at [429, 284] on input "225 des entreprises" at bounding box center [584, 284] width 343 height 31
type input "2225 des entreprises"
click at [1125, 335] on input "0.00" at bounding box center [1145, 332] width 95 height 28
type input "8.00"
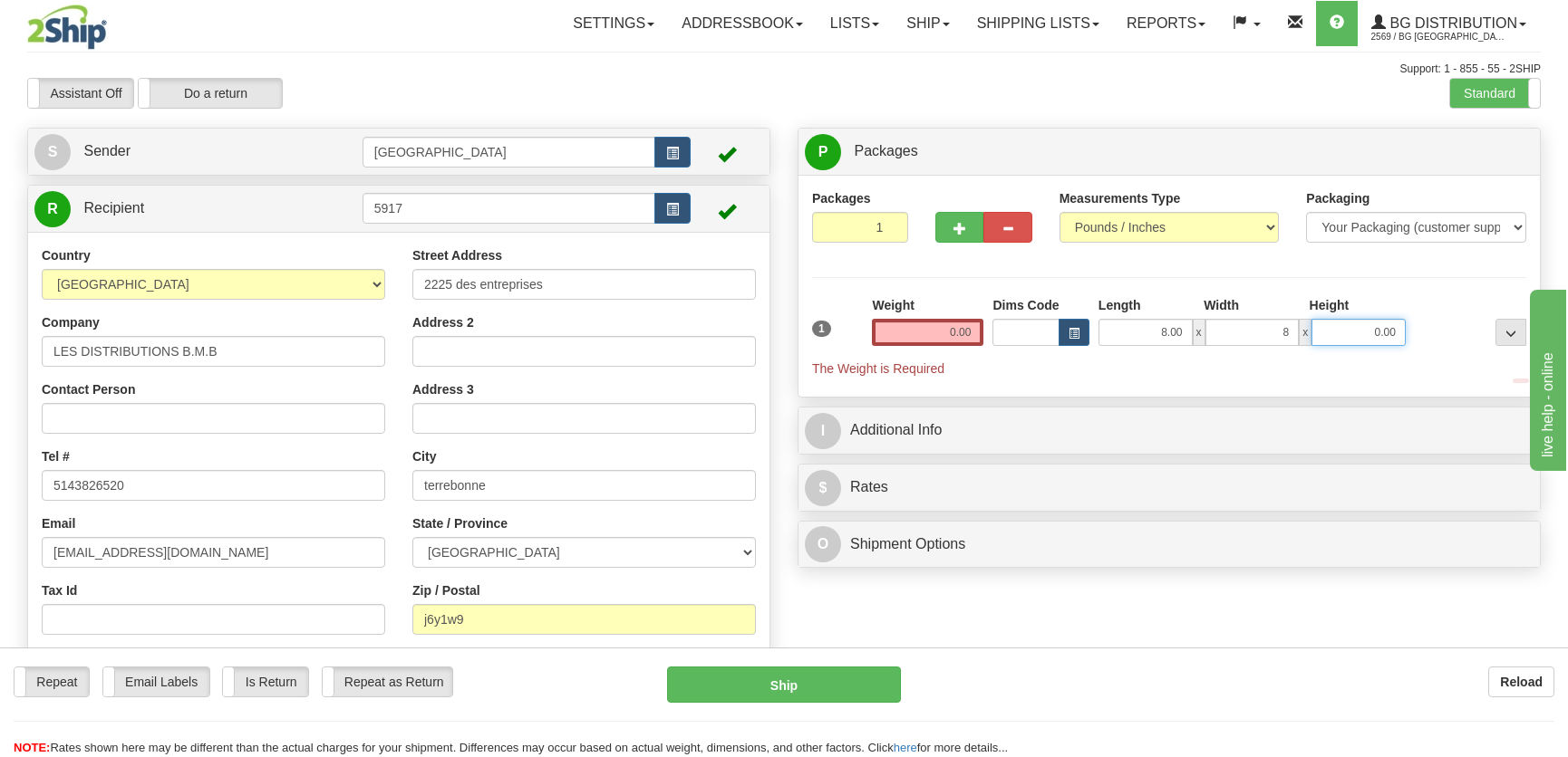
type input "8.00"
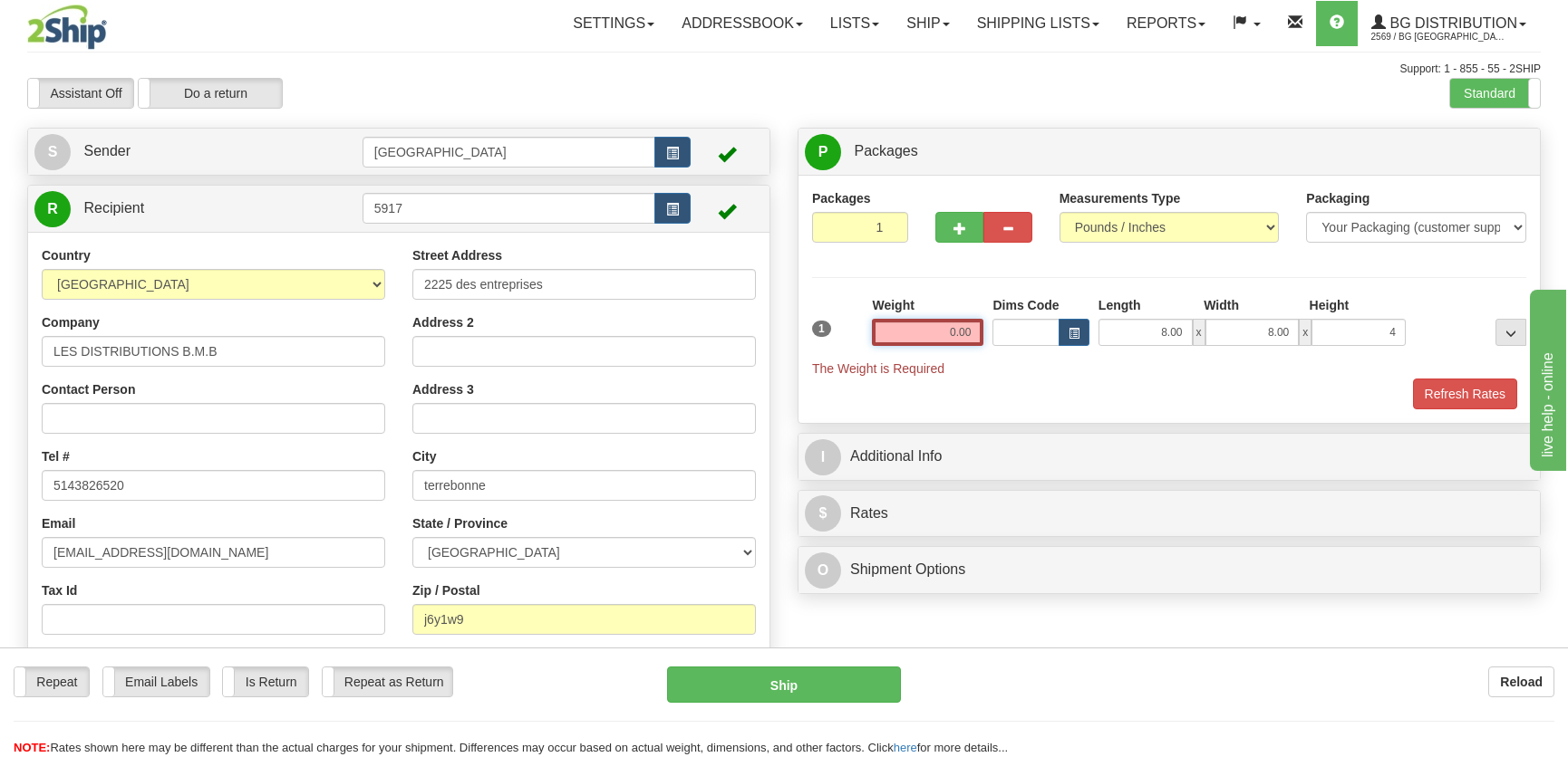
type input "4.00"
click at [924, 327] on input "0.00" at bounding box center [927, 332] width 111 height 28
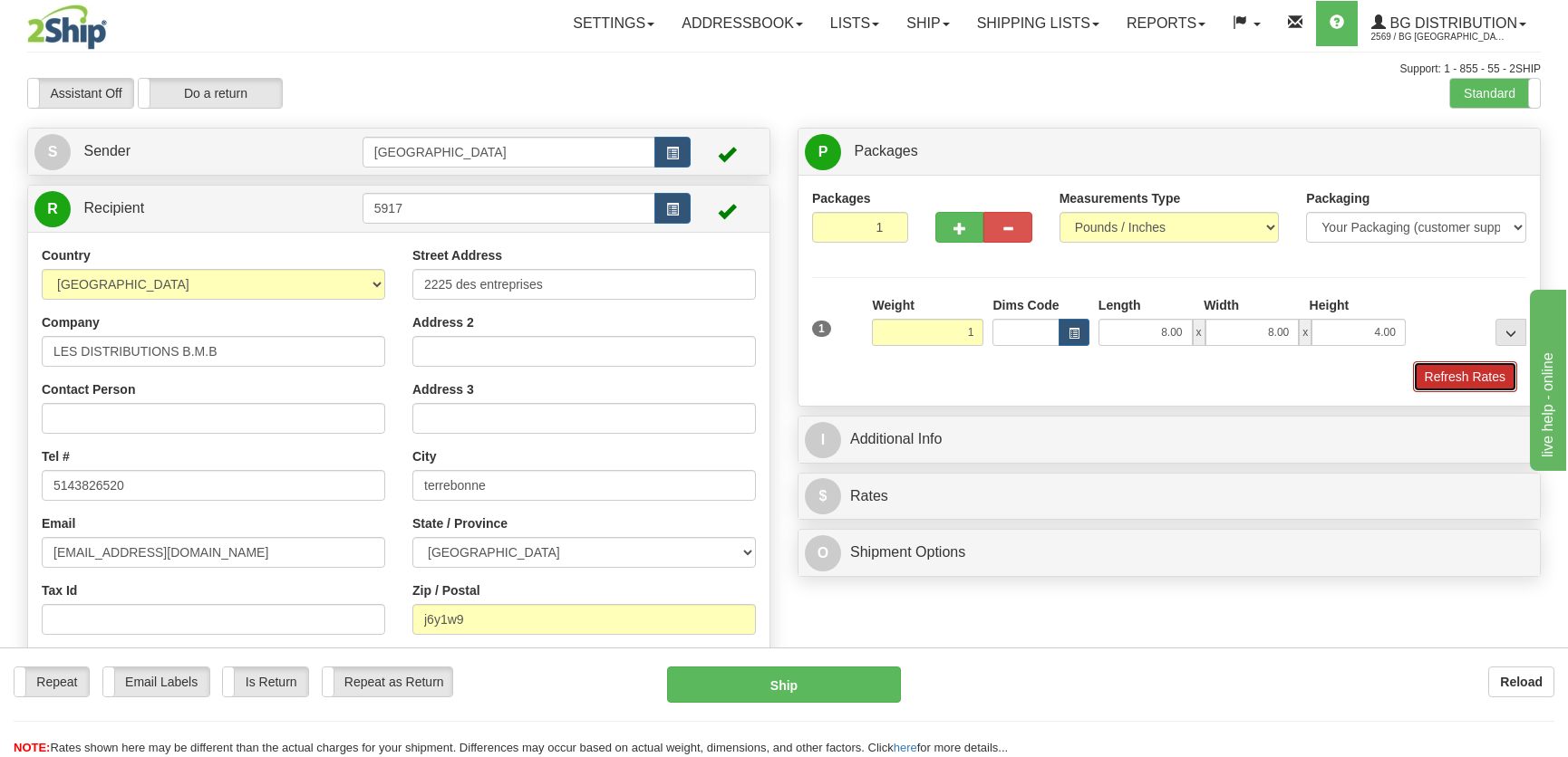
click at [1449, 371] on button "Refresh Rates" at bounding box center [1465, 377] width 105 height 31
type input "1.00"
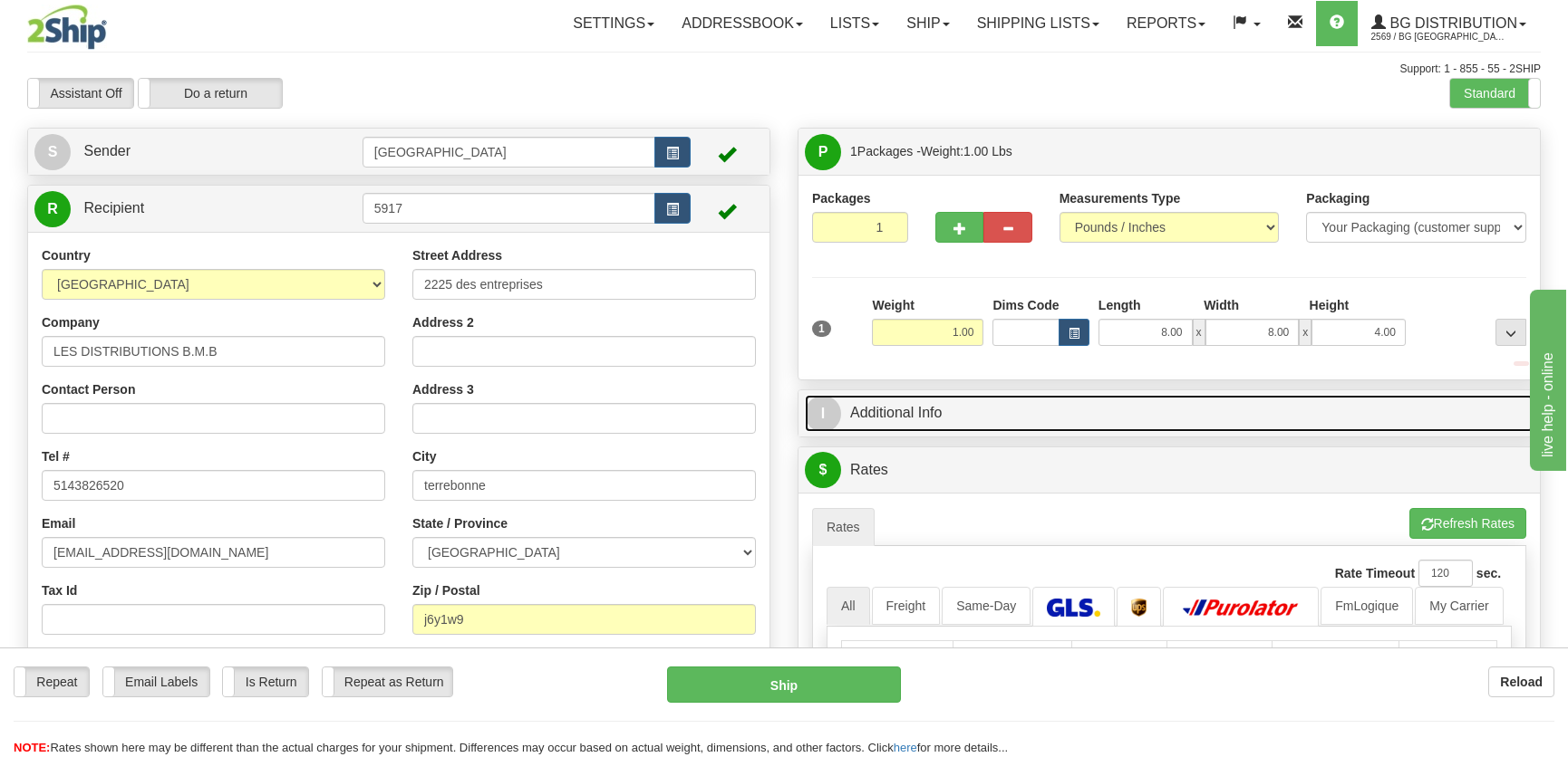
click at [1379, 395] on link "I Additional Info" at bounding box center [1170, 413] width 729 height 37
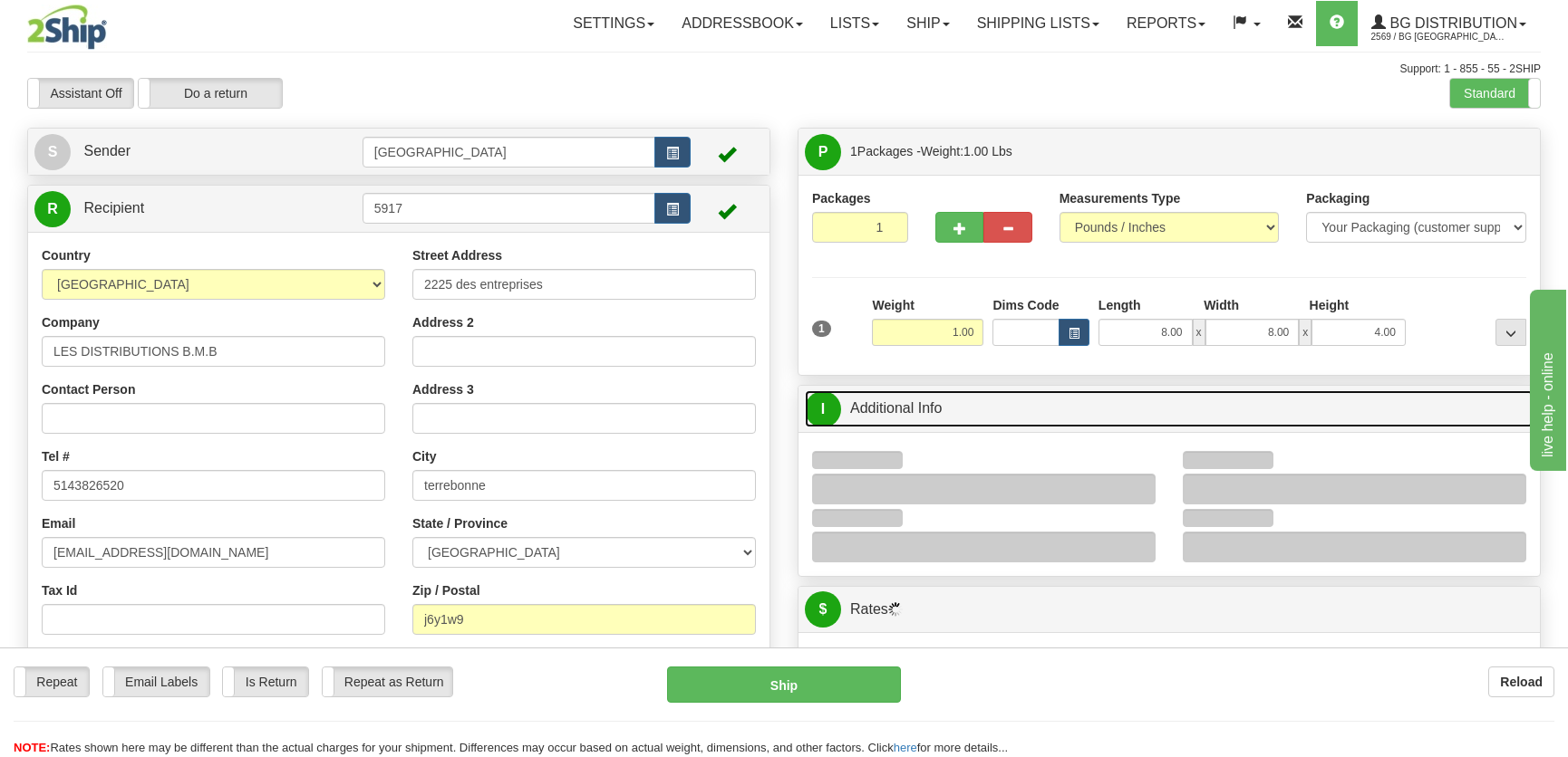
scroll to position [164, 0]
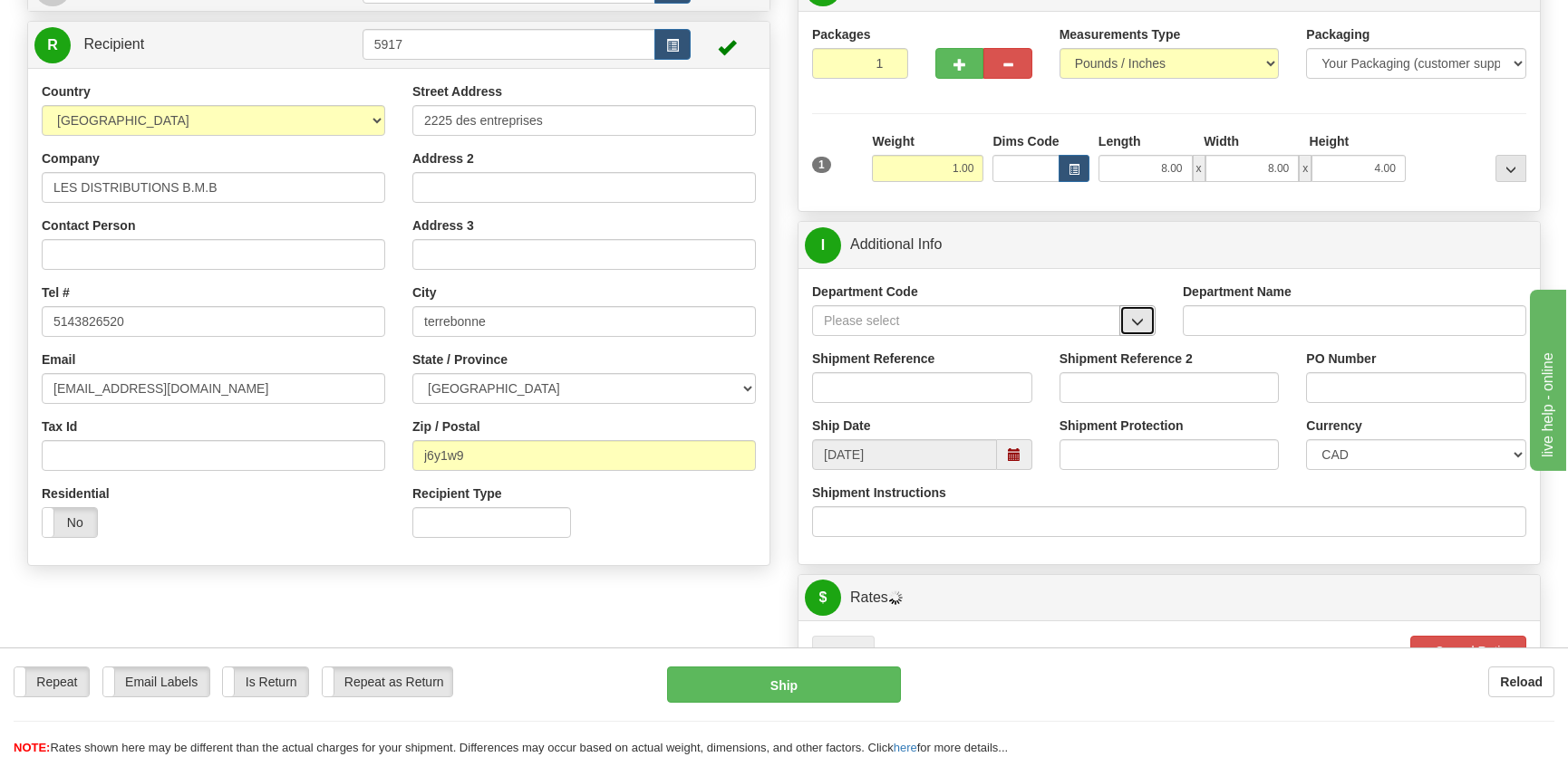
click at [1138, 334] on button "button" at bounding box center [1137, 321] width 36 height 31
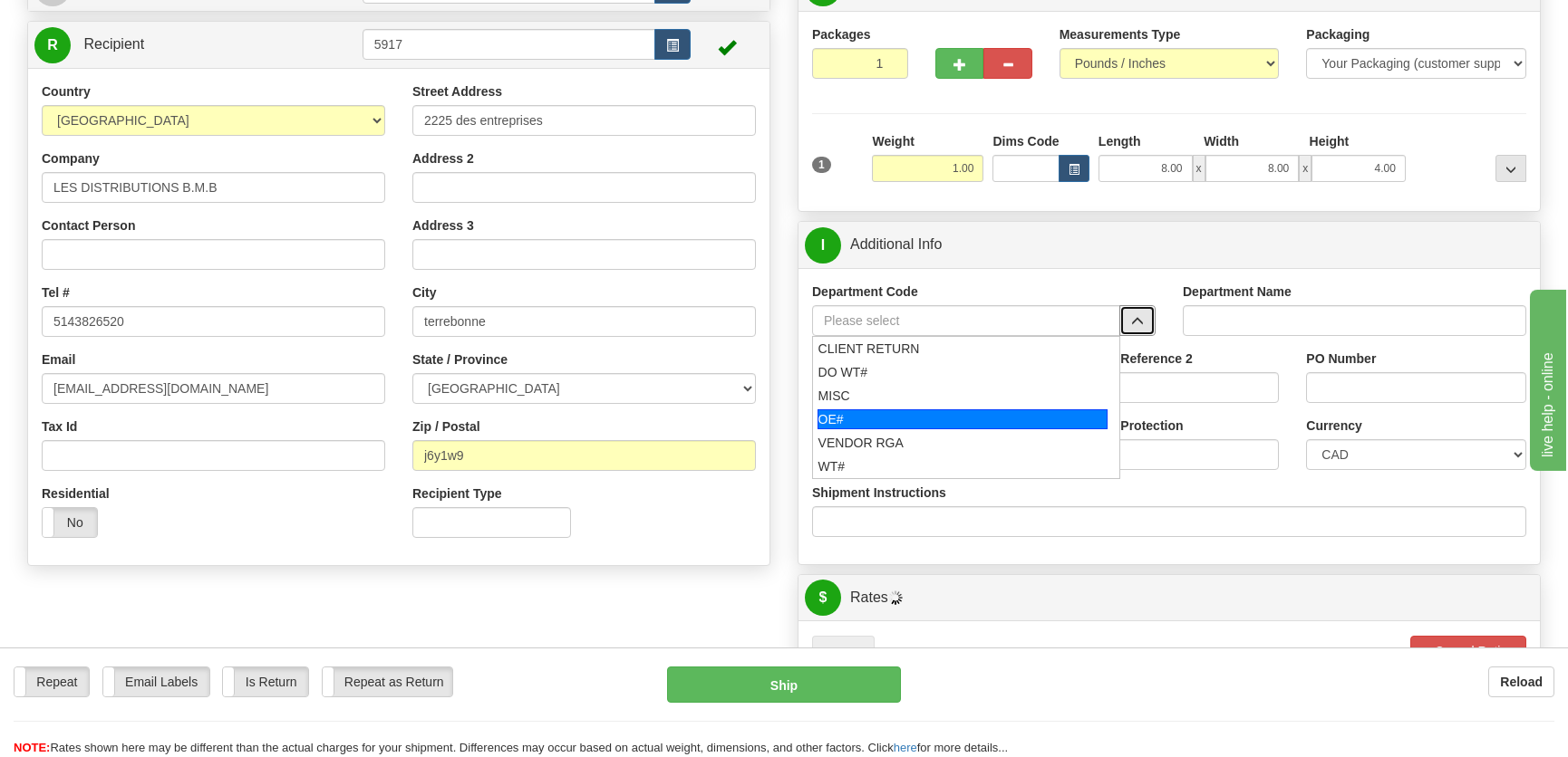
click at [924, 413] on div "OE#" at bounding box center [962, 419] width 291 height 20
type input "OE#"
type input "ORDERS"
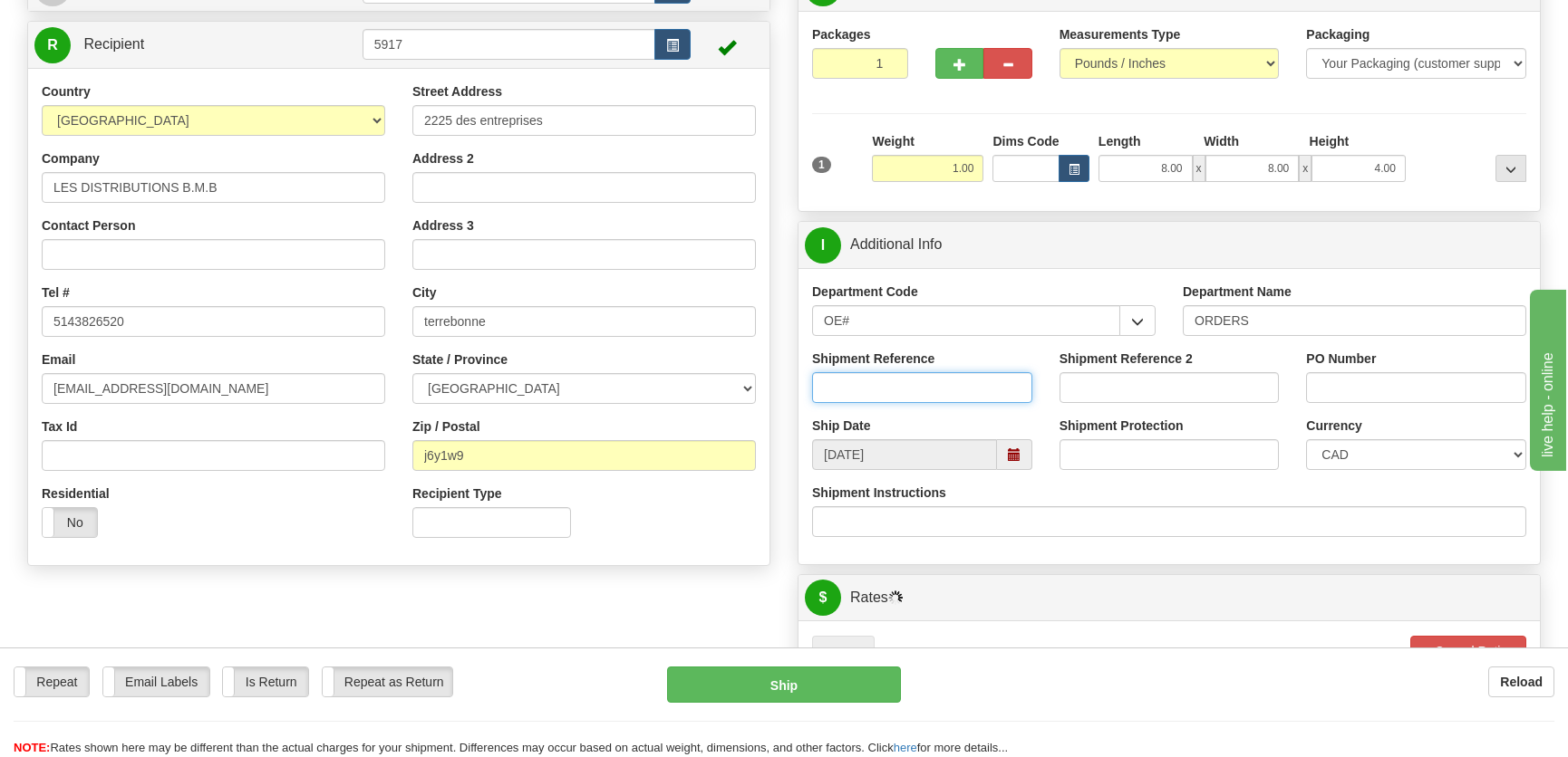
click at [926, 397] on input "Shipment Reference" at bounding box center [923, 388] width 220 height 31
type input "50322614-00"
click at [1360, 397] on input "PO Number" at bounding box center [1417, 388] width 220 height 31
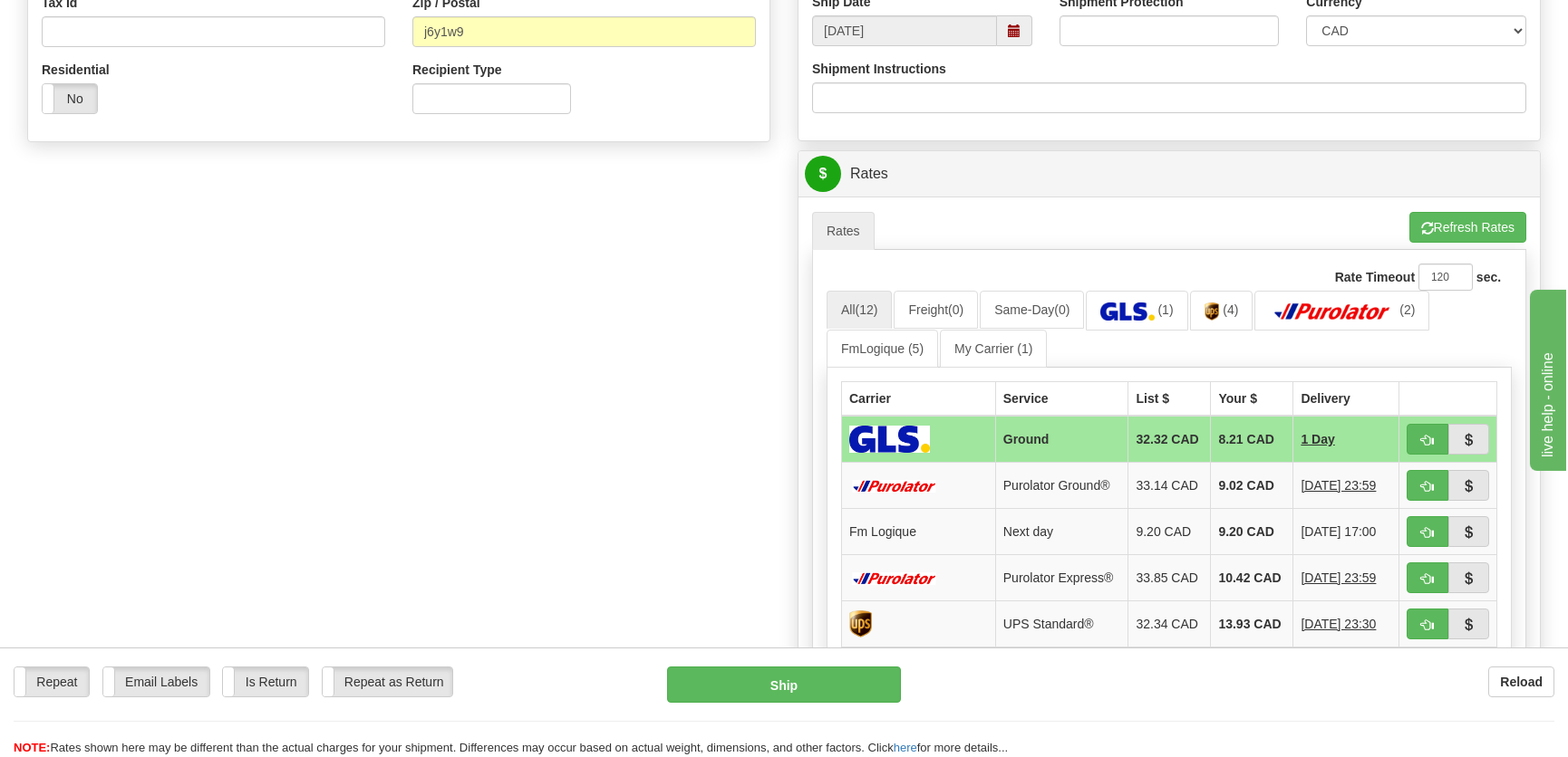
scroll to position [659, 0]
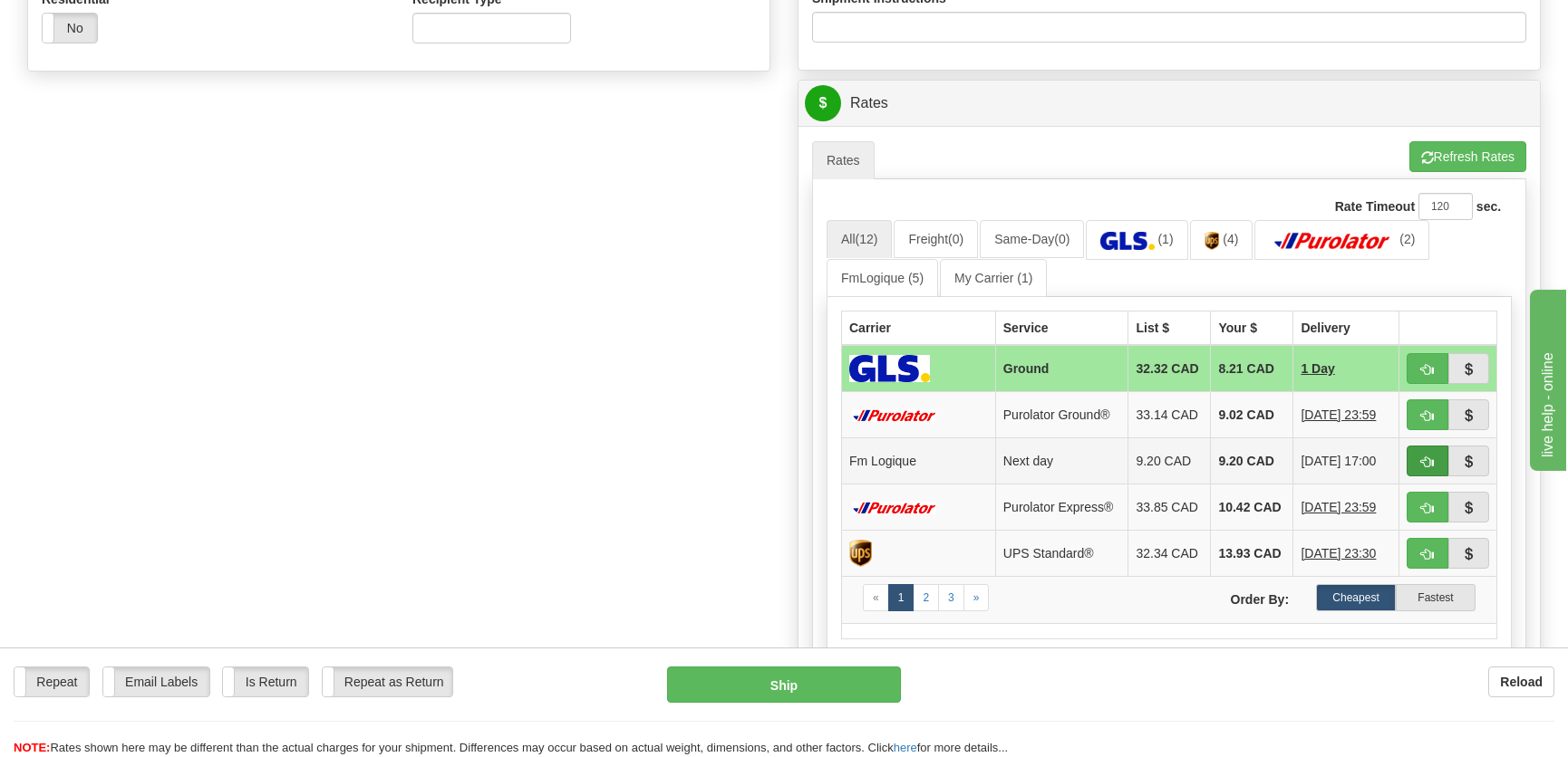
type input "."
click at [1419, 453] on button "button" at bounding box center [1427, 462] width 41 height 31
type input "jour"
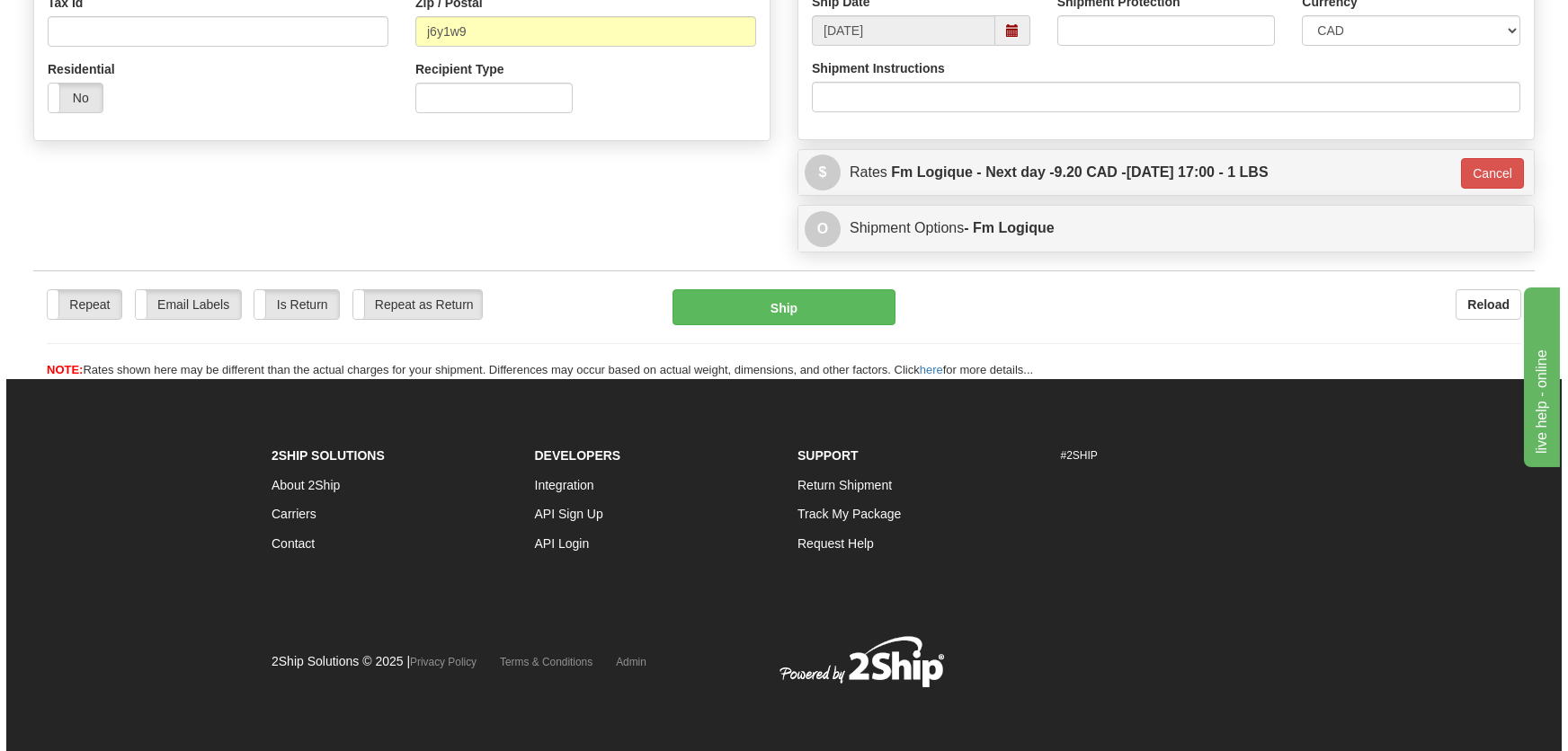
scroll to position [584, 0]
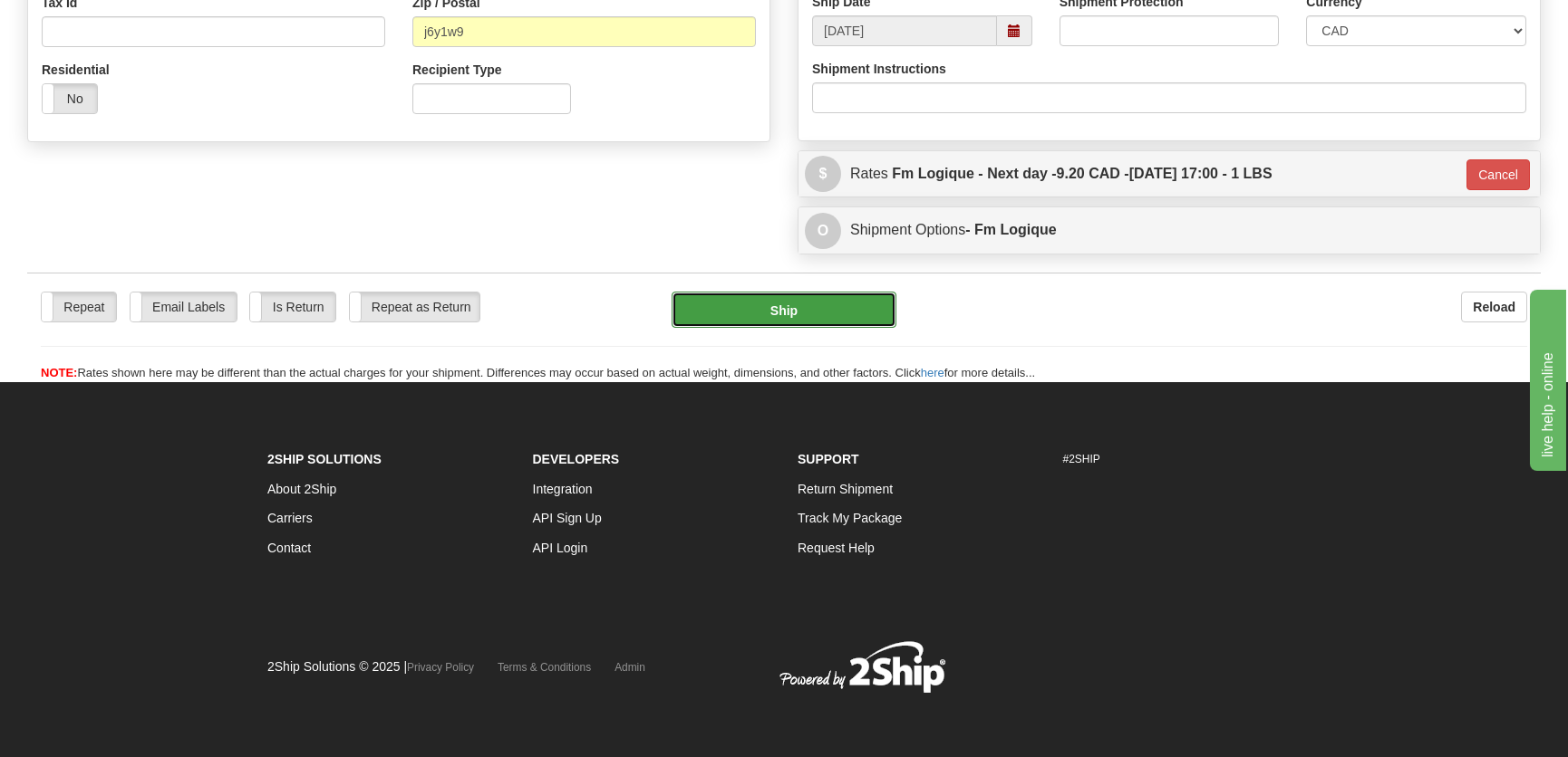
click at [741, 294] on button "Ship" at bounding box center [784, 309] width 225 height 36
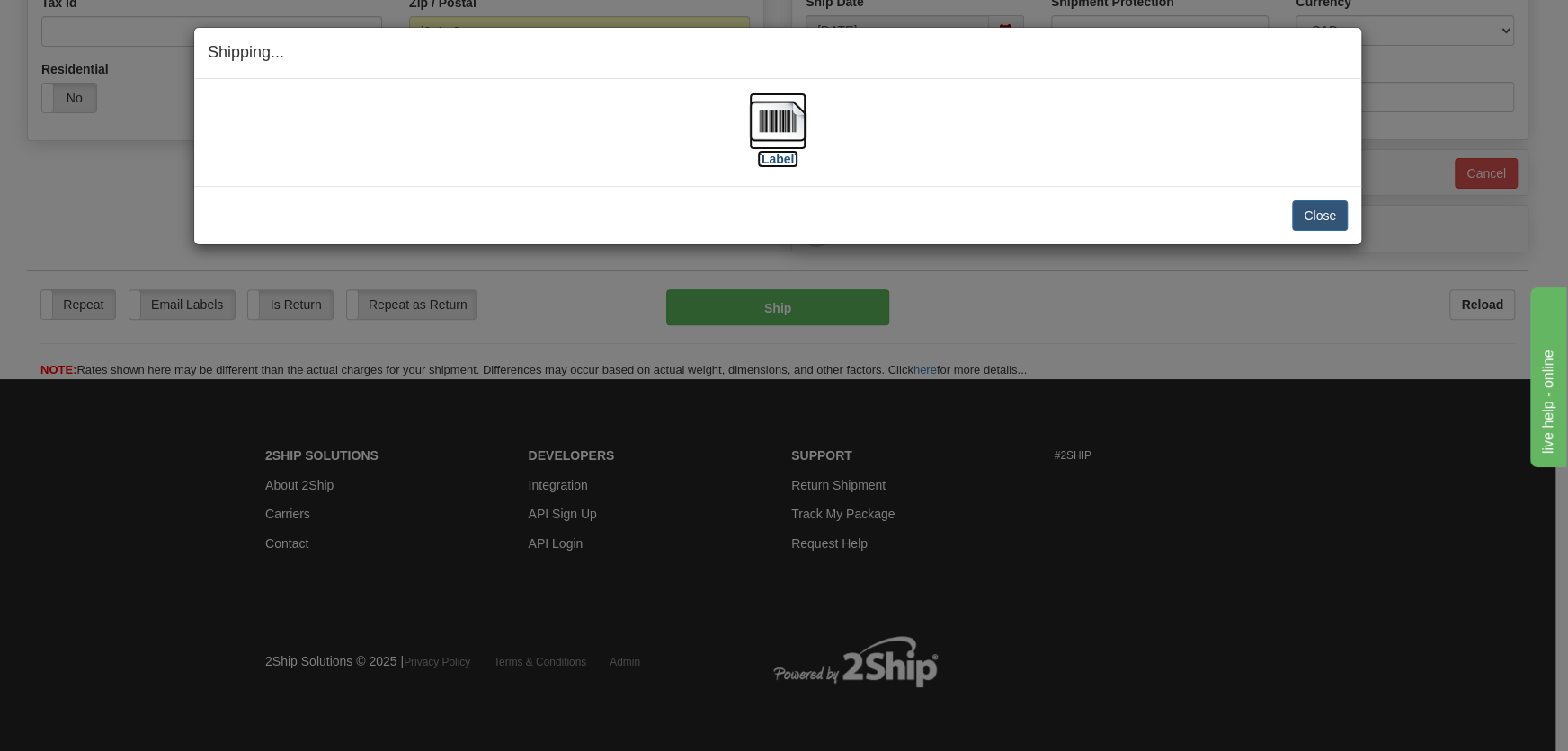
click at [759, 135] on img at bounding box center [777, 121] width 57 height 57
click at [1319, 206] on button "Close" at bounding box center [1319, 216] width 56 height 31
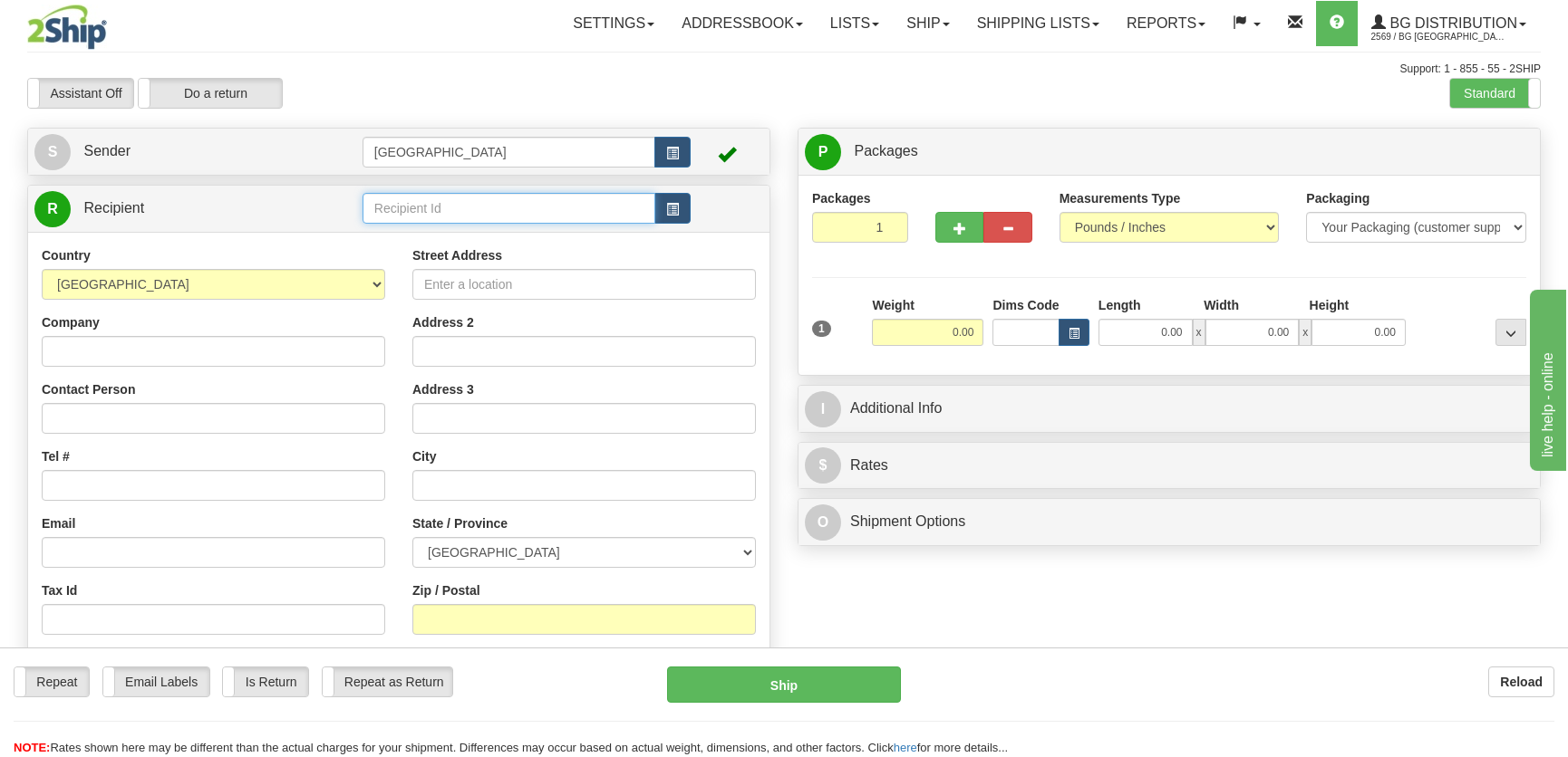
click at [435, 203] on input "text" at bounding box center [509, 208] width 293 height 31
click at [497, 241] on div "7011" at bounding box center [504, 238] width 274 height 20
type input "7011"
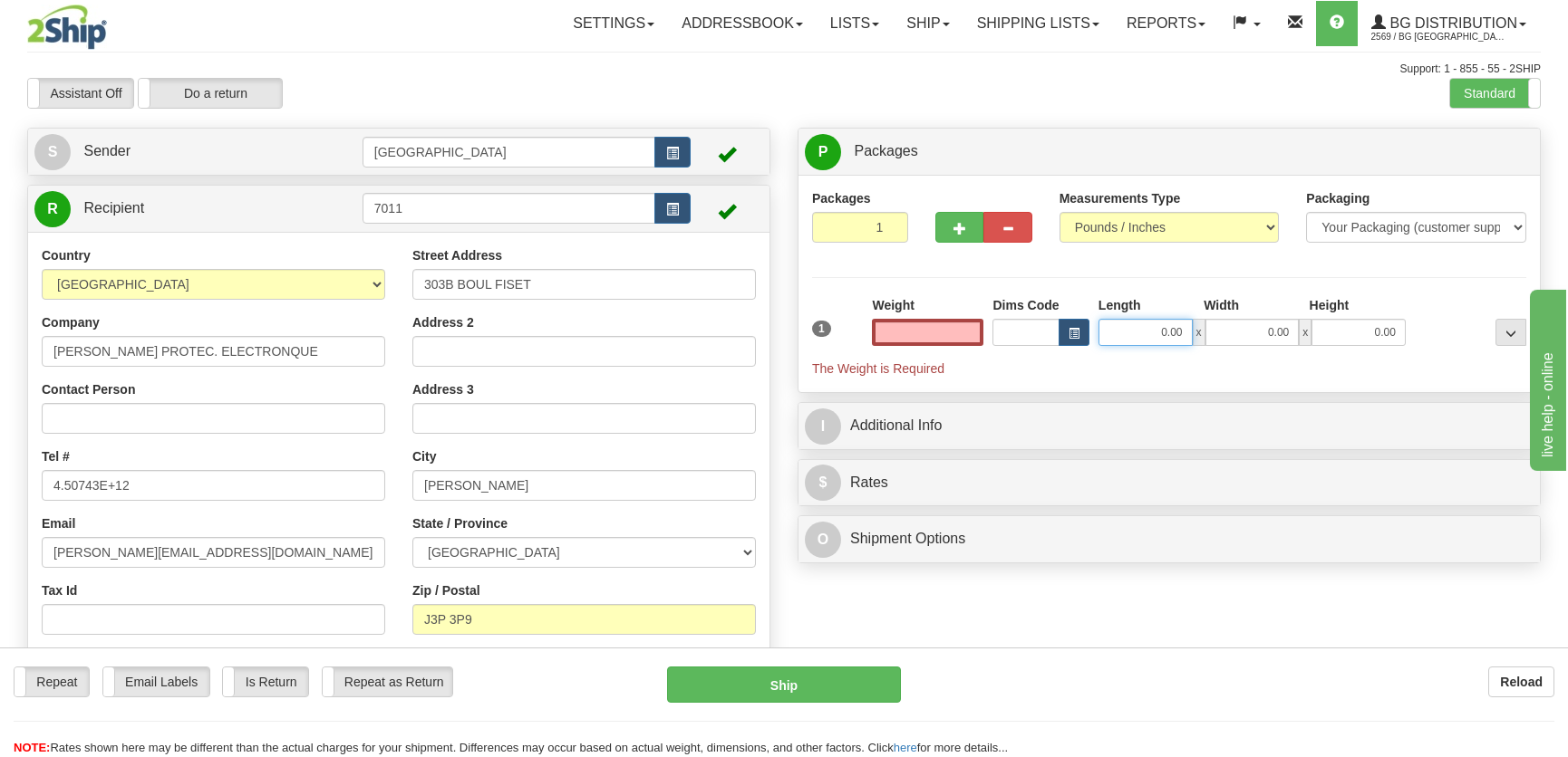
type input "0.00"
click at [1137, 337] on input "0.00" at bounding box center [1145, 332] width 95 height 28
type input "12.00"
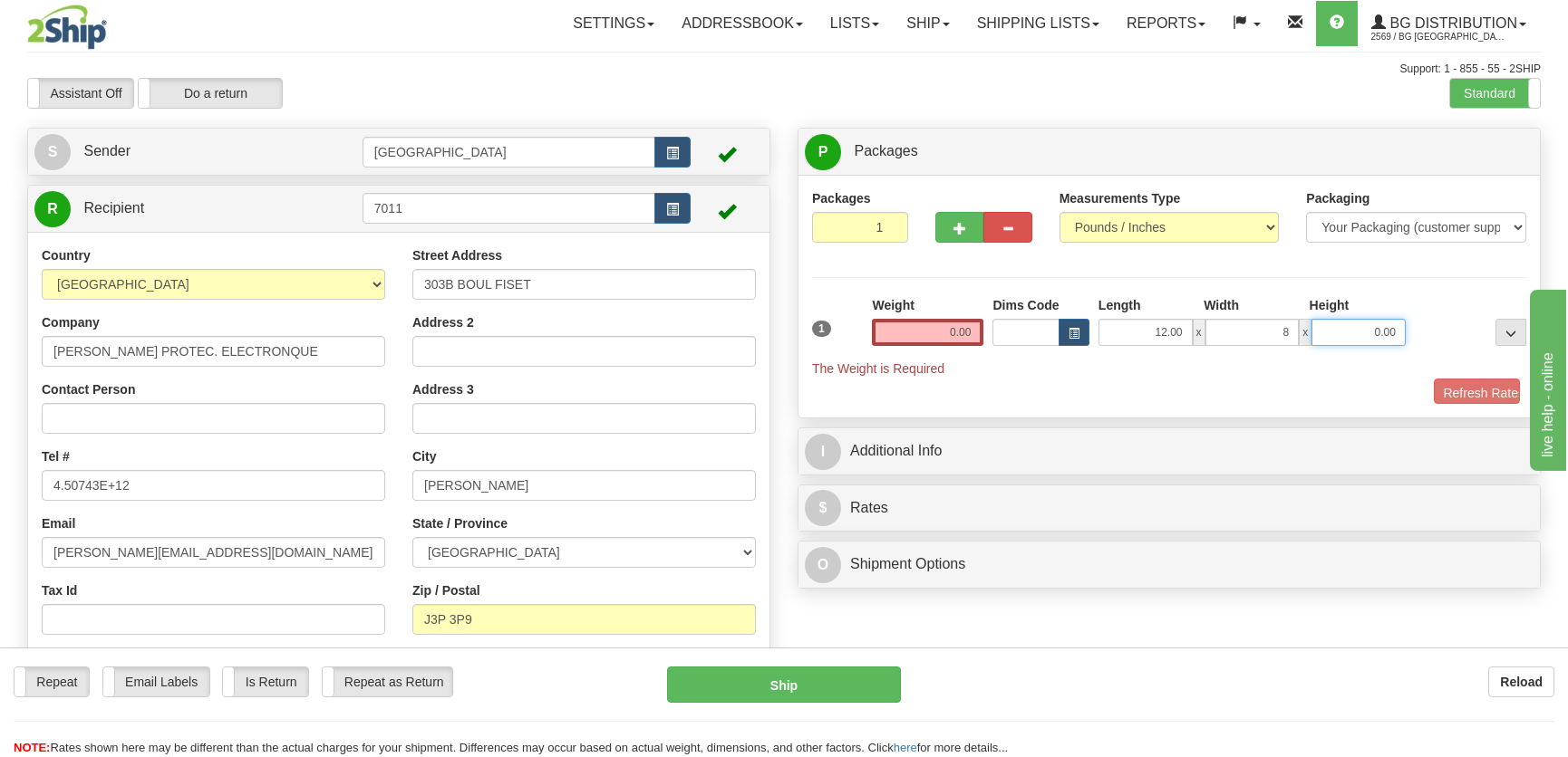
type input "8.00"
type input "7.00"
click at [949, 318] on input "0.00" at bounding box center [927, 332] width 111 height 28
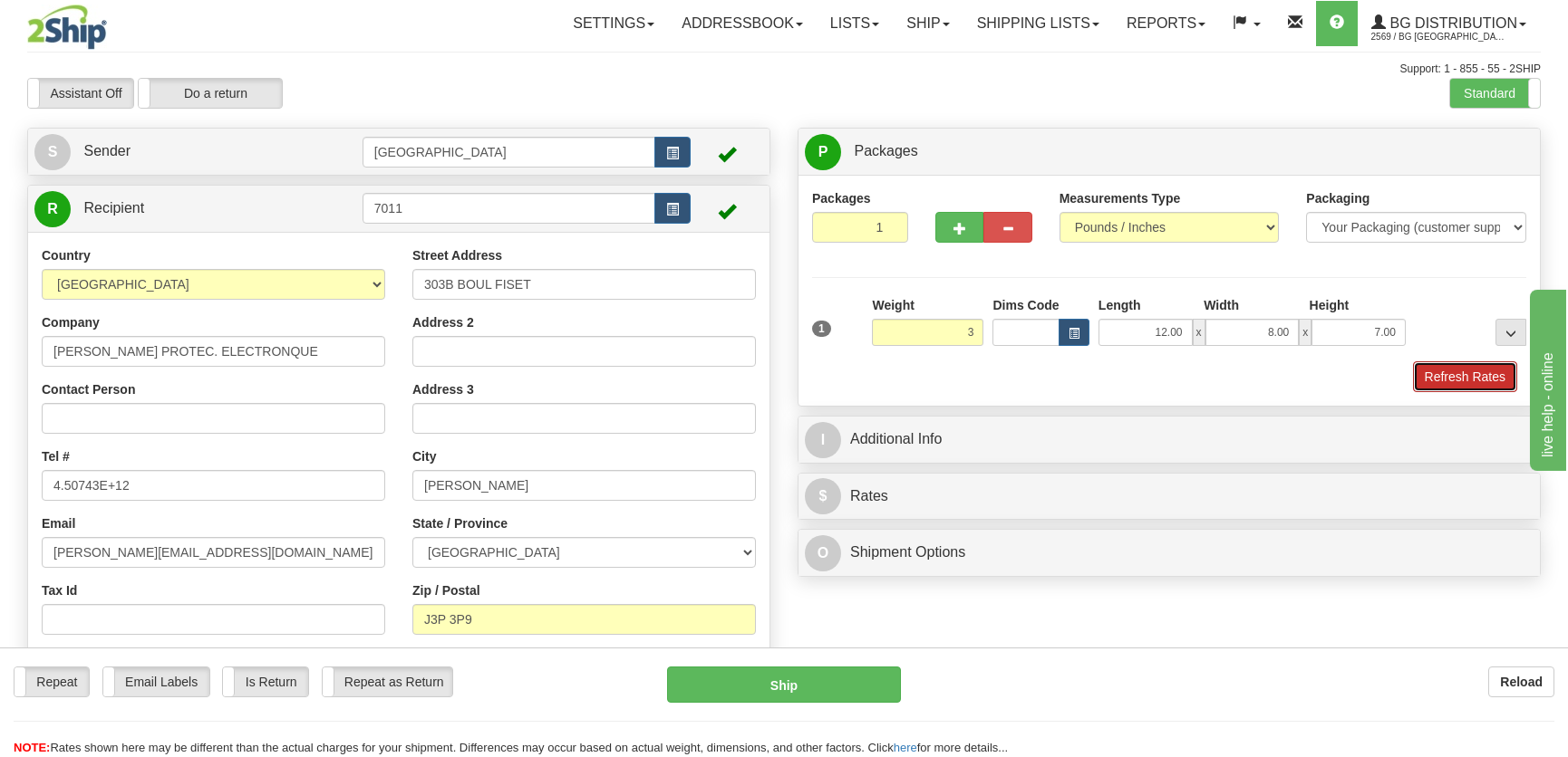
type input "3.00"
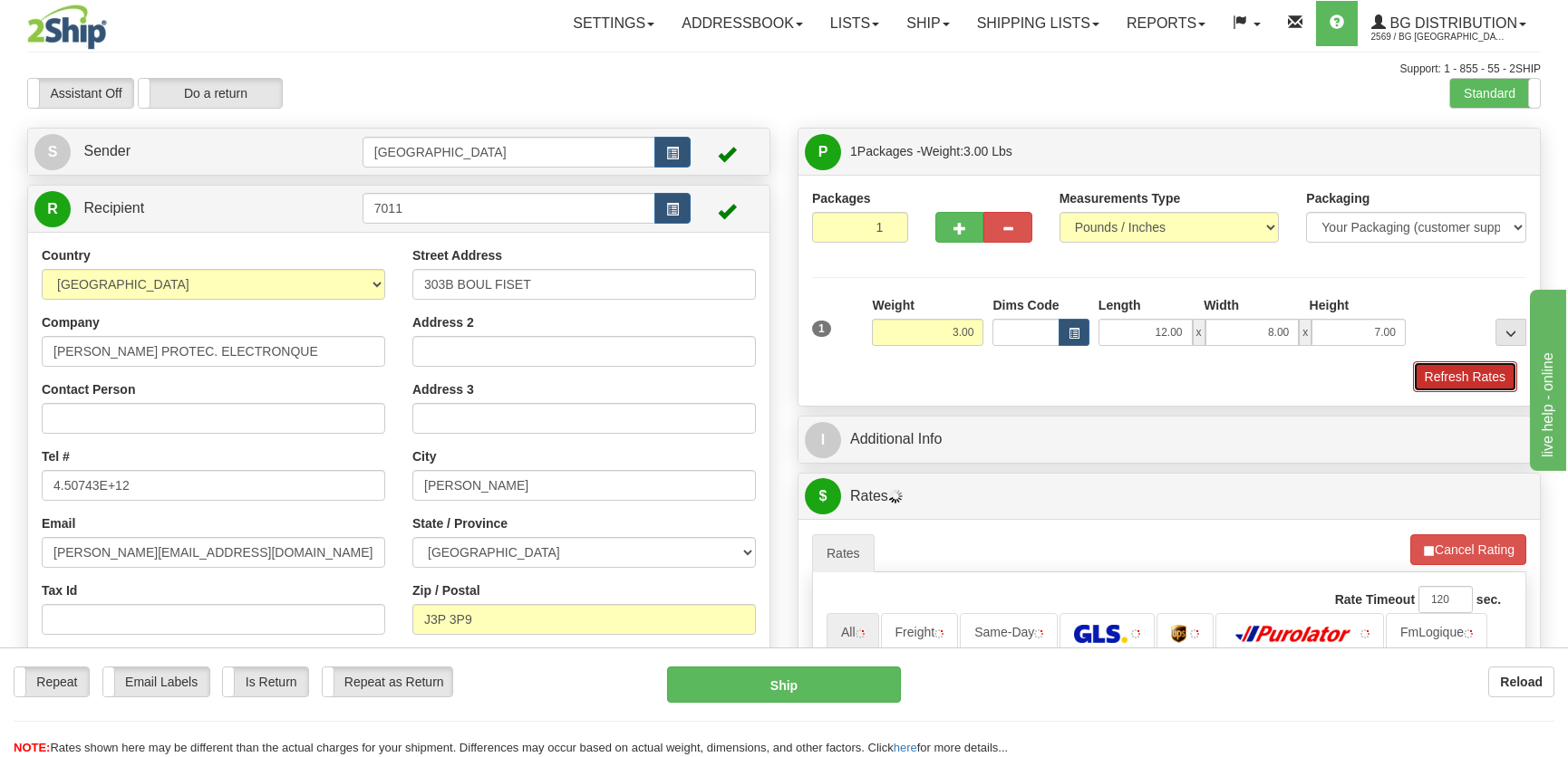
click at [1473, 378] on button "Refresh Rates" at bounding box center [1465, 377] width 105 height 31
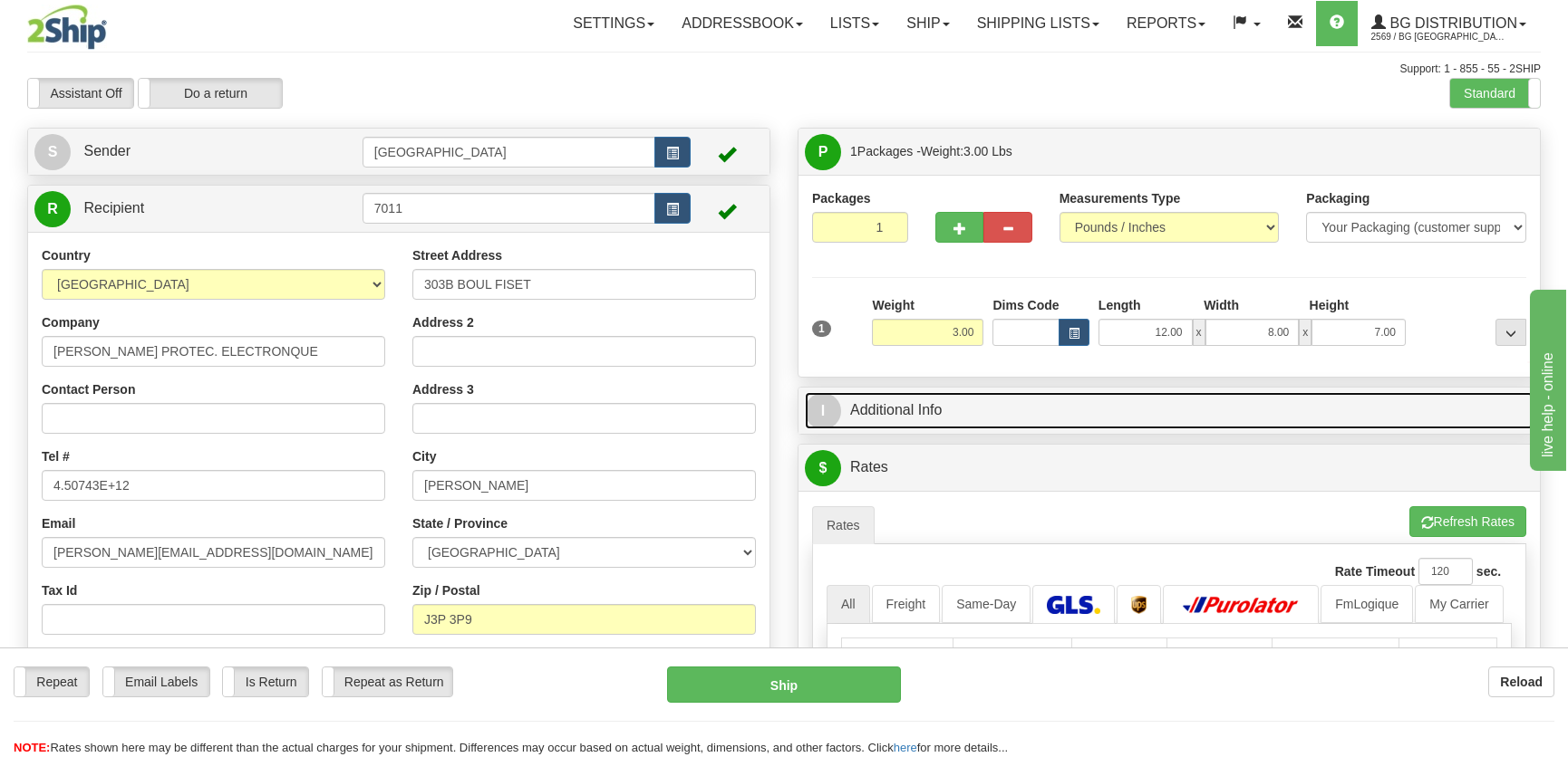
click at [1383, 412] on link "I Additional Info" at bounding box center [1170, 410] width 729 height 37
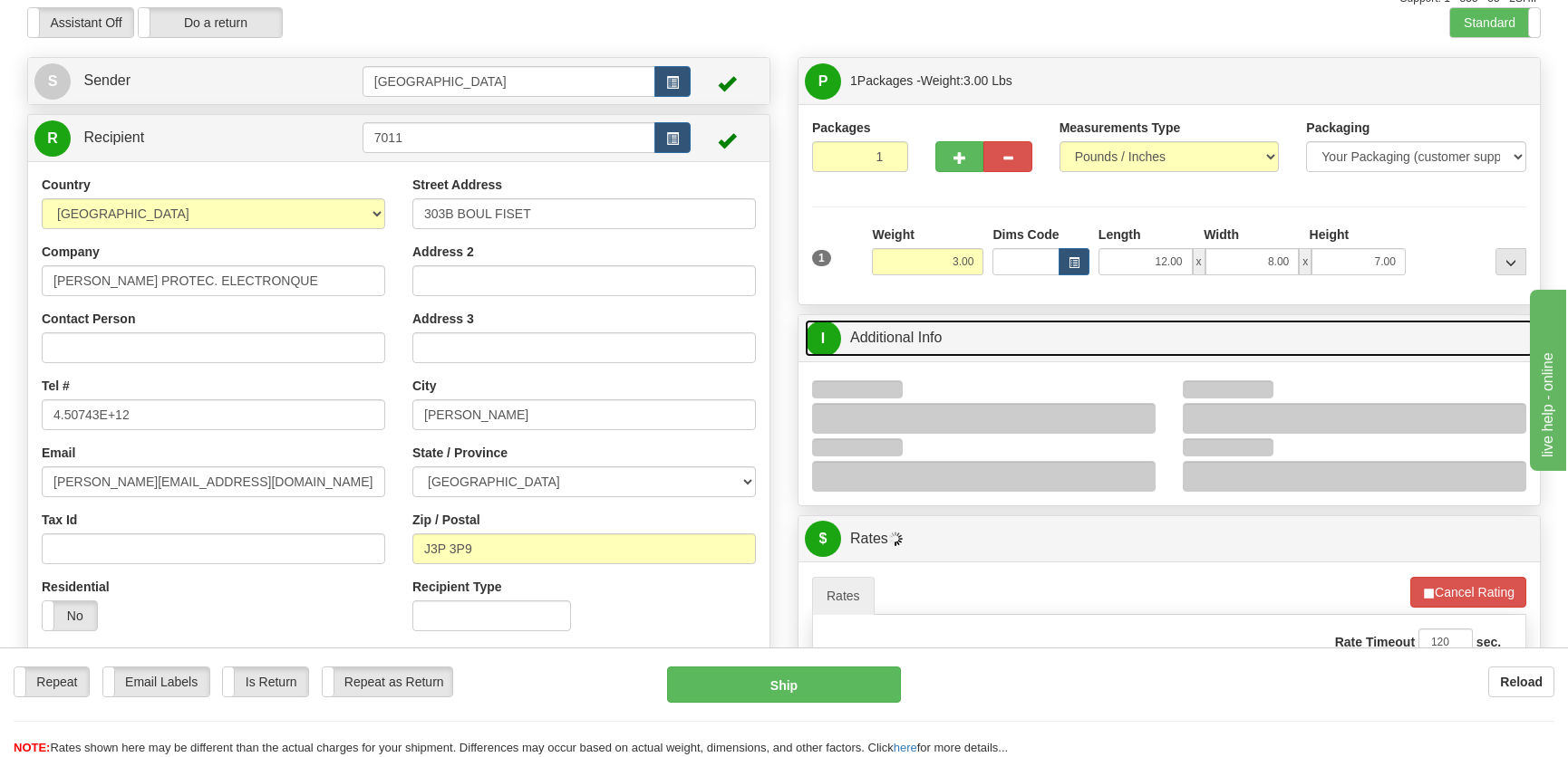
scroll to position [164, 0]
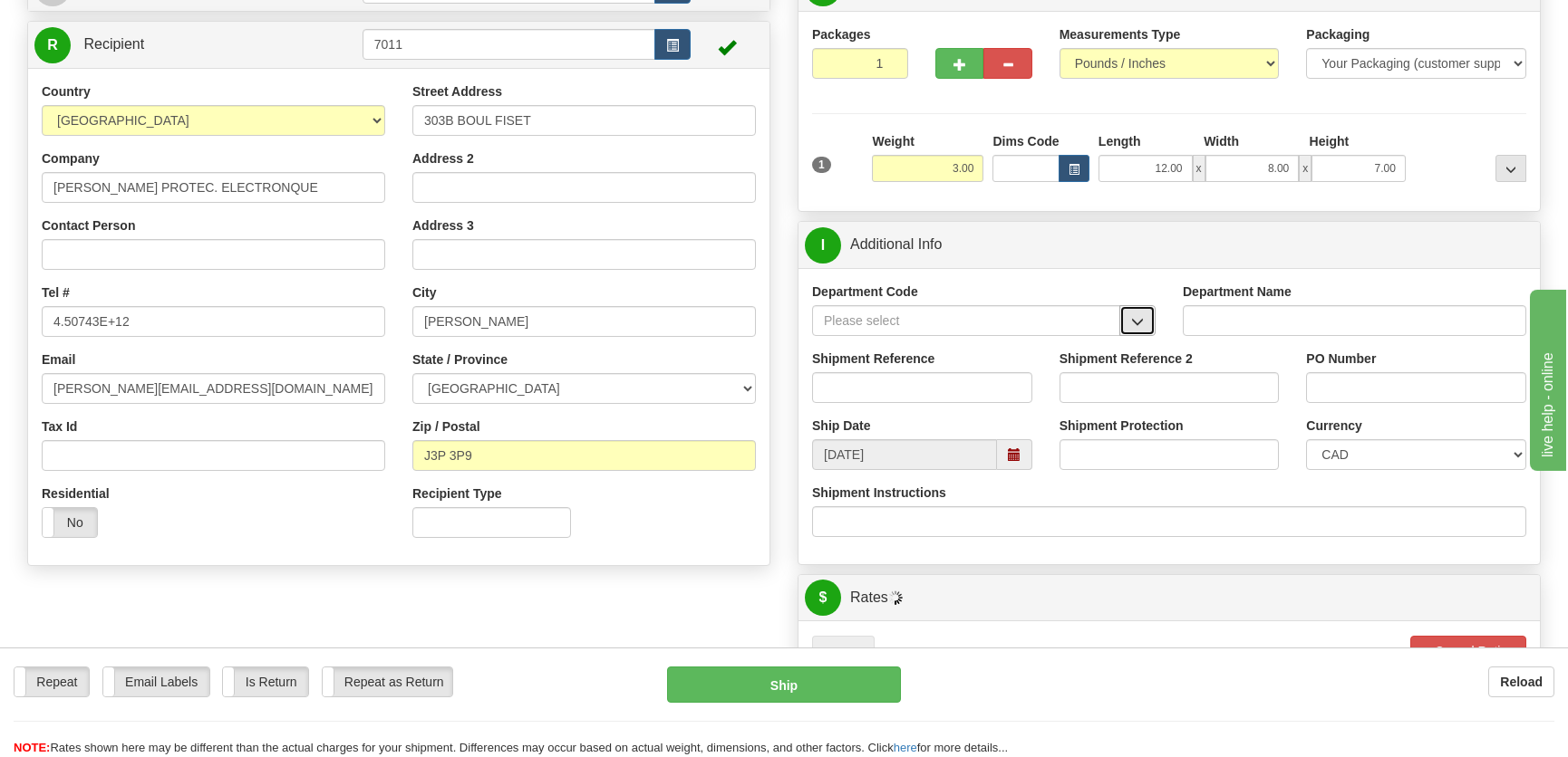
click at [1127, 316] on button "button" at bounding box center [1137, 321] width 36 height 31
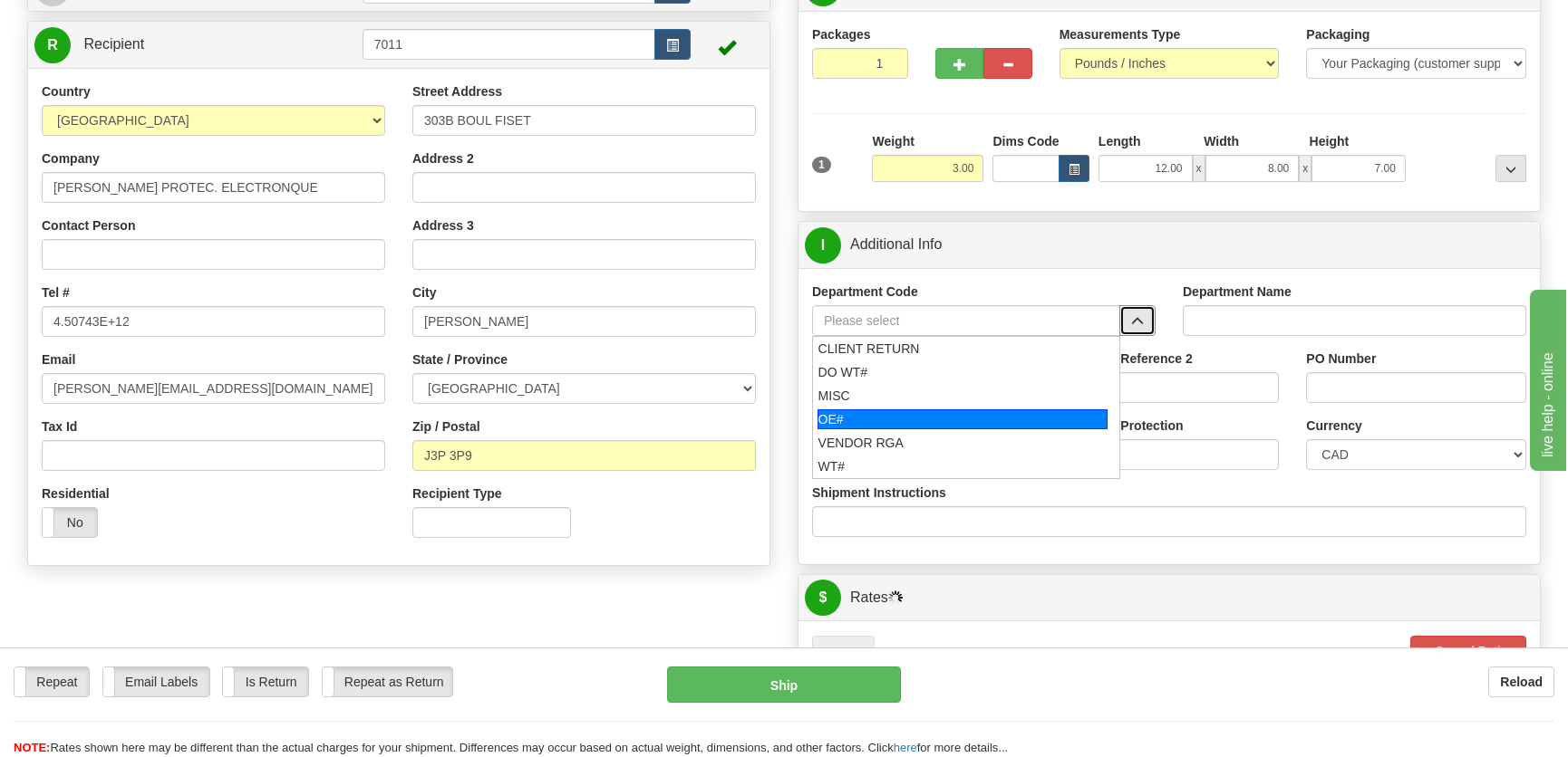
click at [935, 409] on div "OE#" at bounding box center [962, 419] width 291 height 20
type input "OE#"
type input "ORDERS"
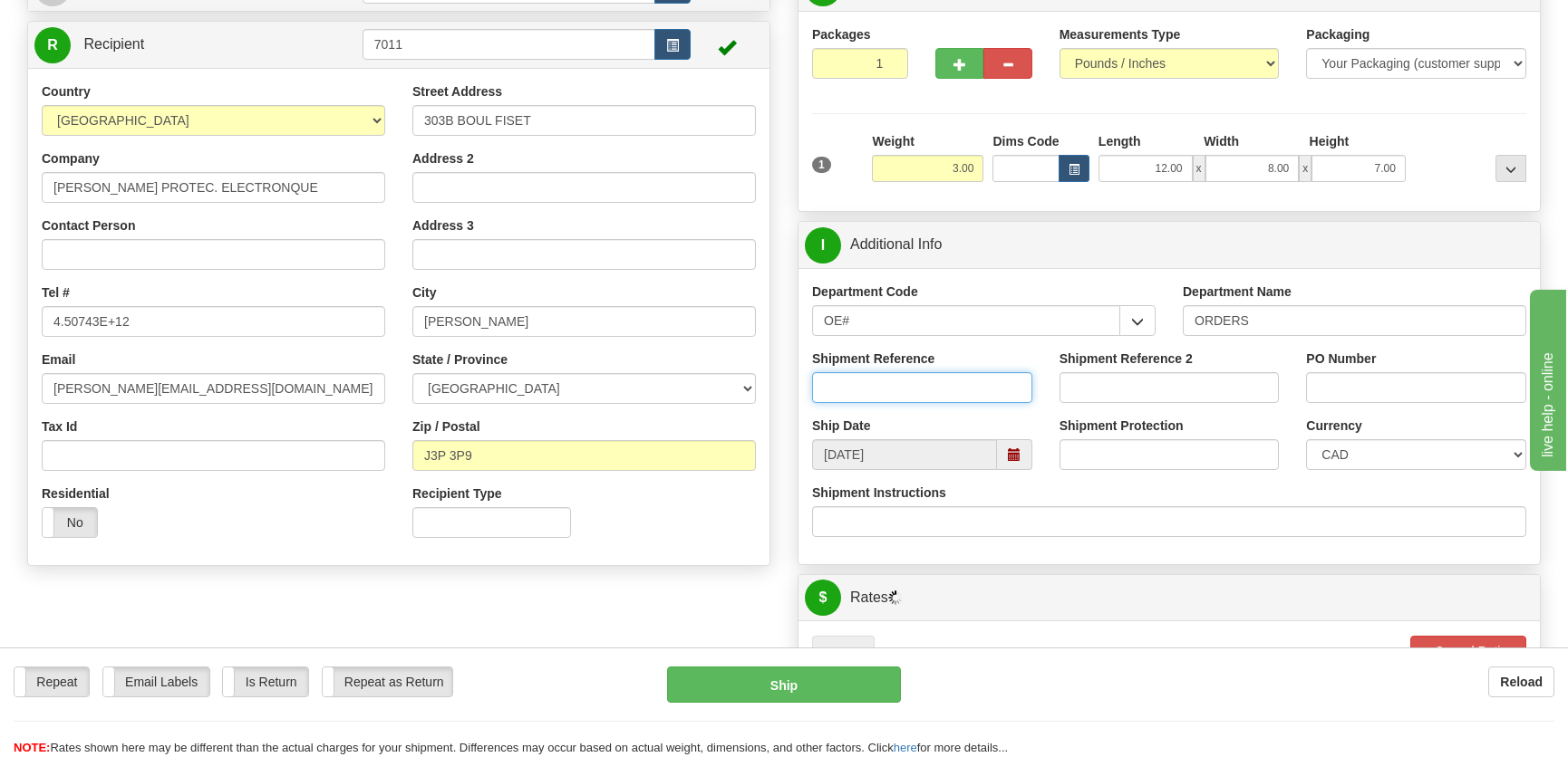
click at [945, 390] on input "Shipment Reference" at bounding box center [923, 388] width 220 height 31
type input "50322615-00"
click at [1341, 371] on div "PO Number" at bounding box center [1417, 376] width 220 height 53
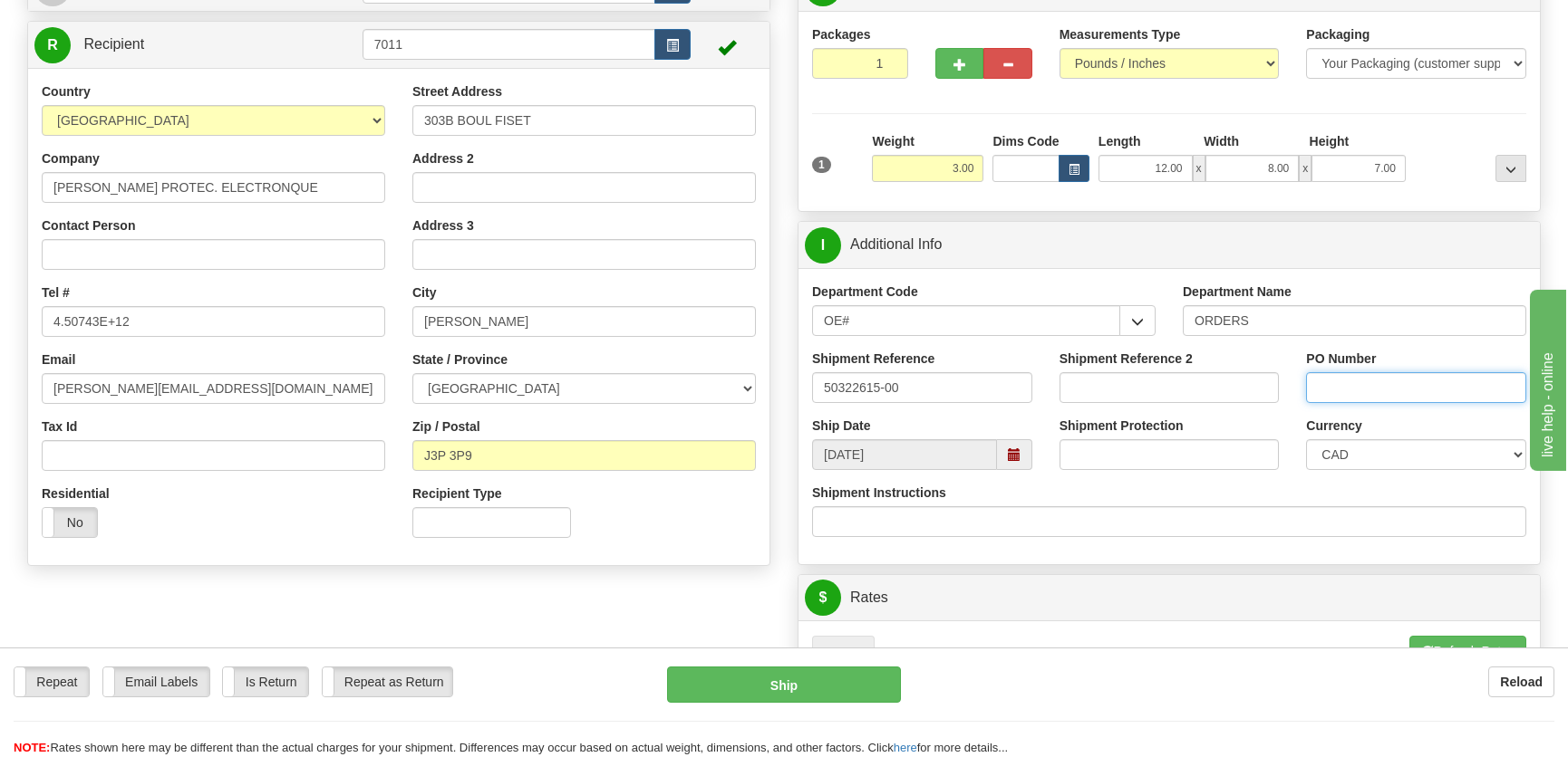
click at [1348, 377] on input "PO Number" at bounding box center [1417, 388] width 220 height 31
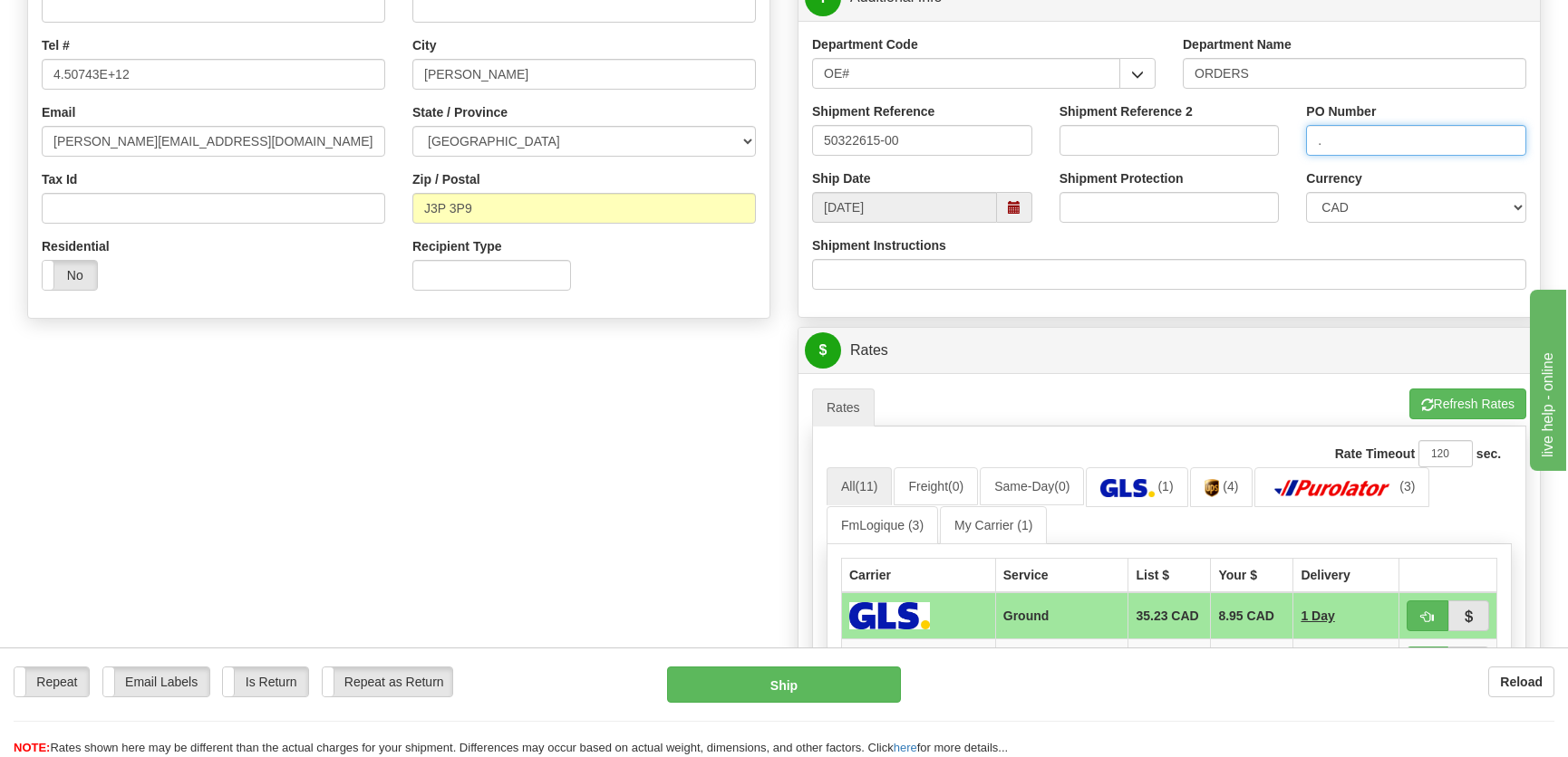
scroll to position [576, 0]
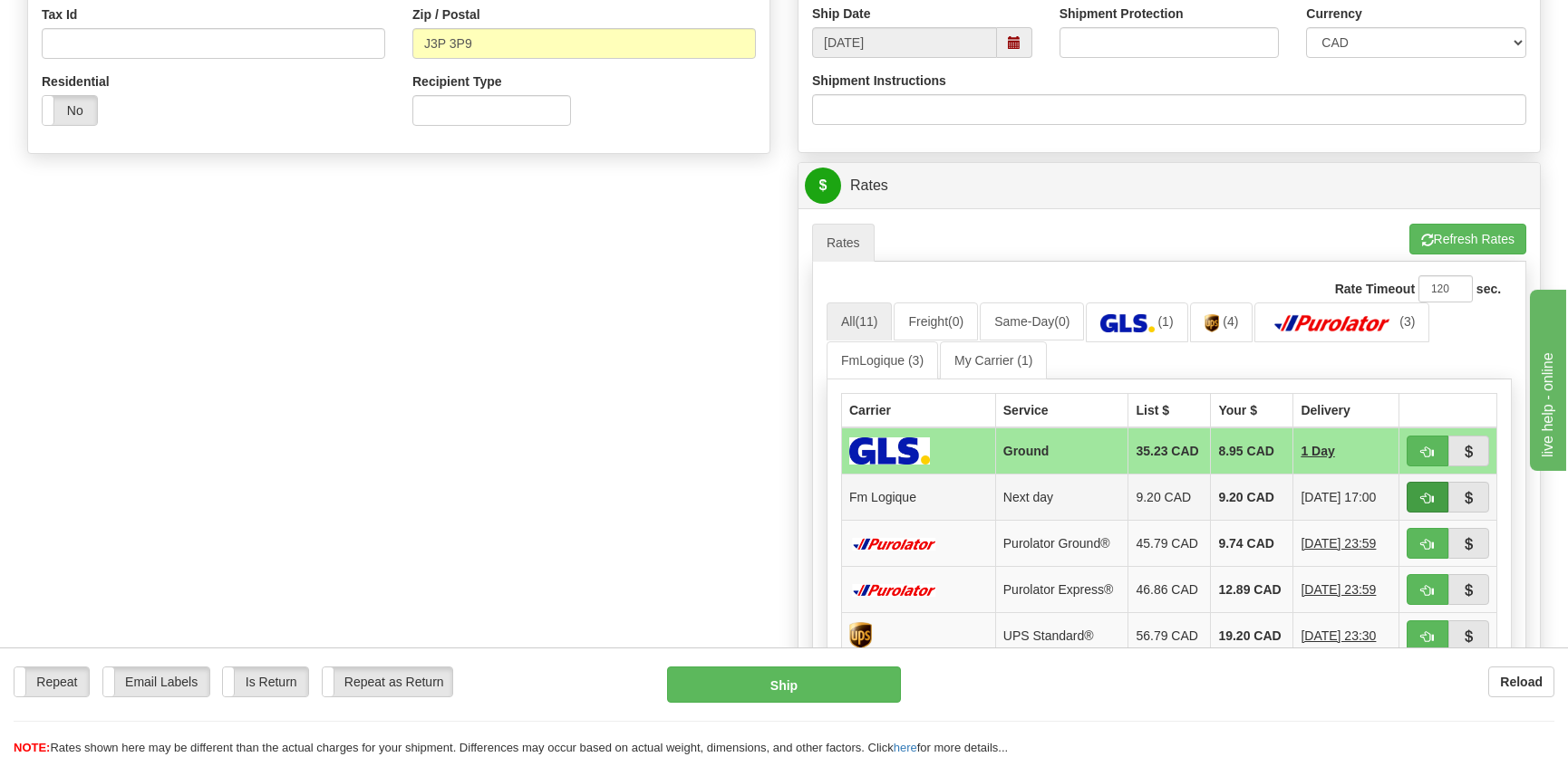
type input "."
click at [1419, 488] on button "button" at bounding box center [1427, 497] width 41 height 31
type input "jour"
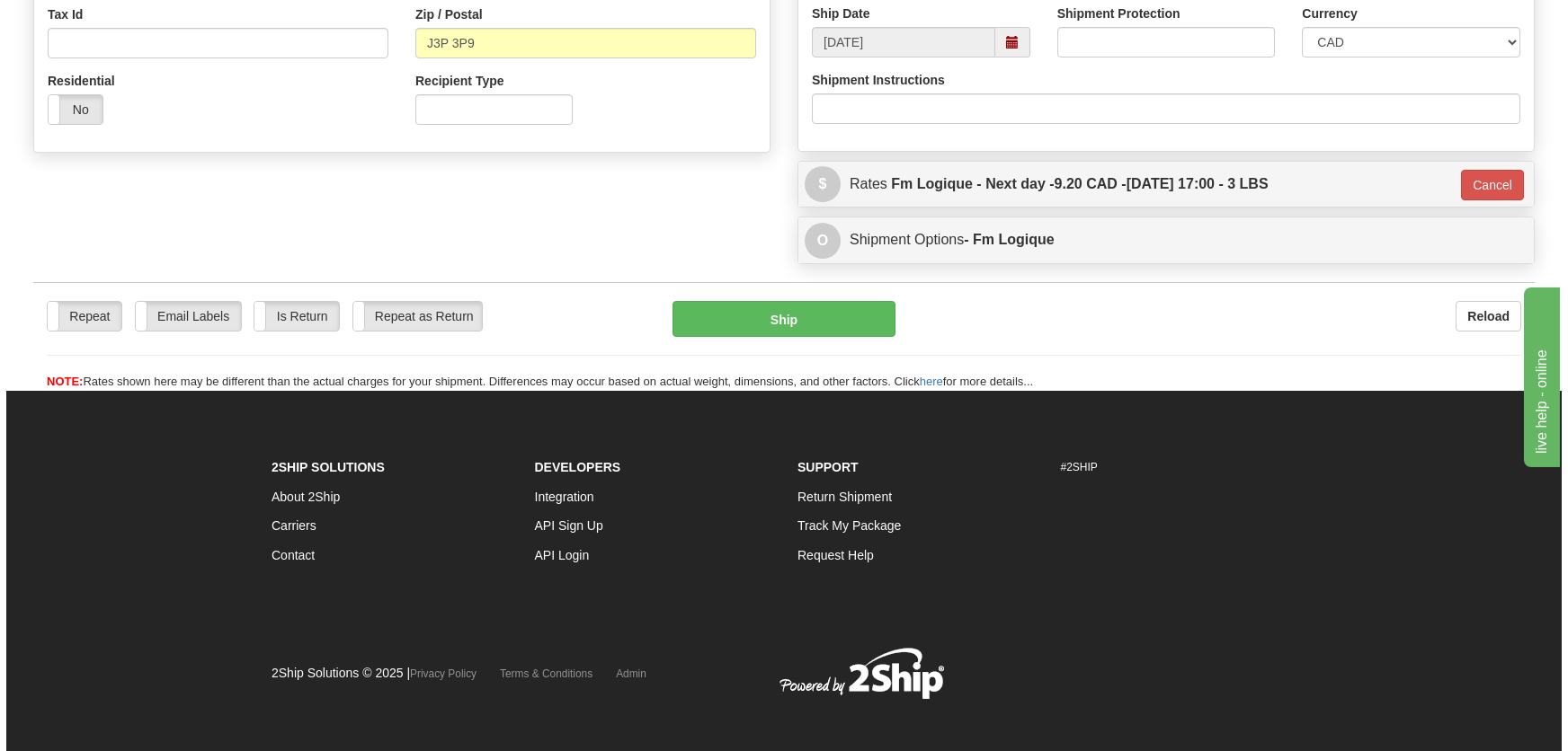
scroll to position [565, 0]
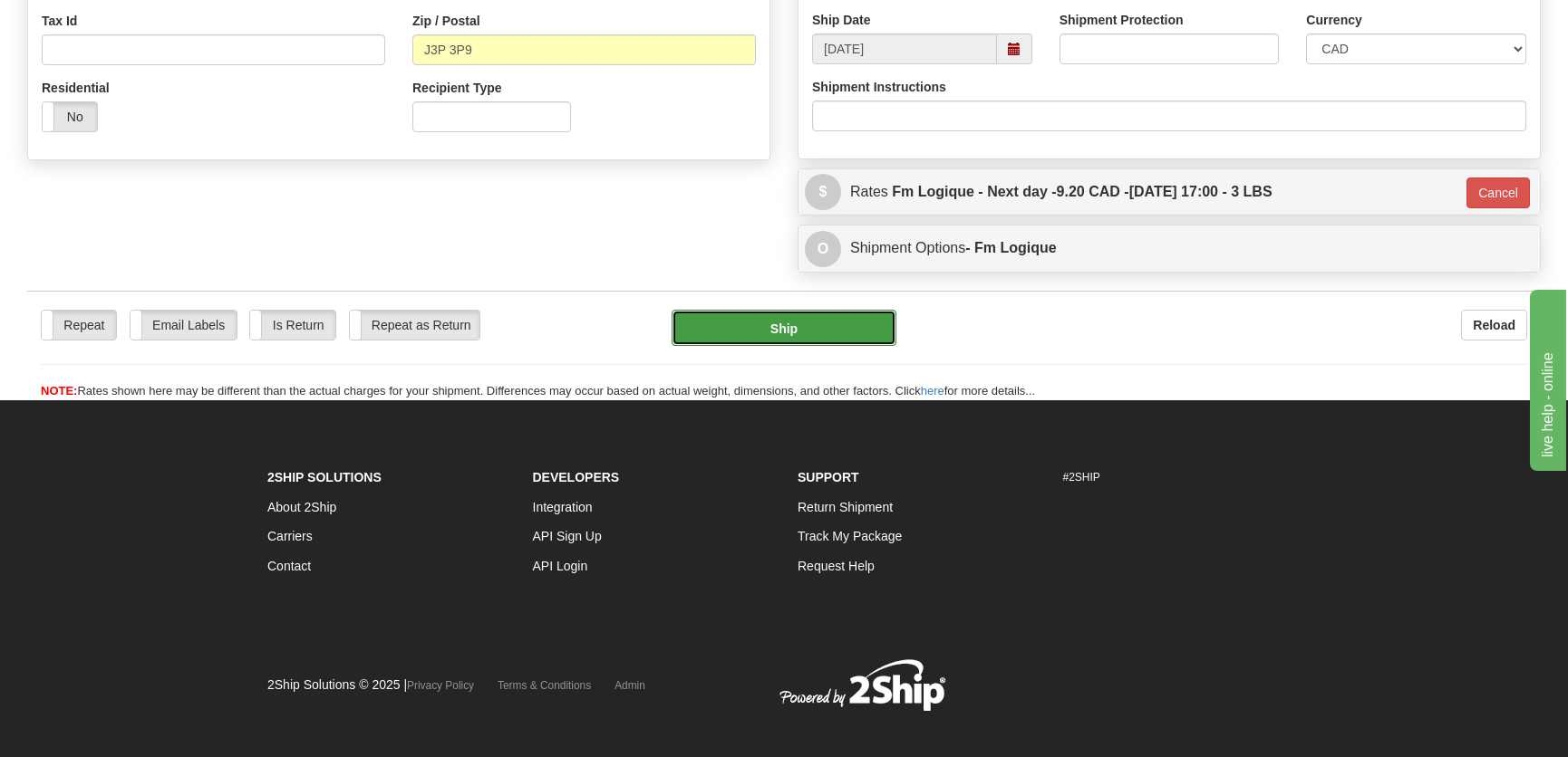
click at [778, 317] on button "Ship" at bounding box center [784, 328] width 225 height 36
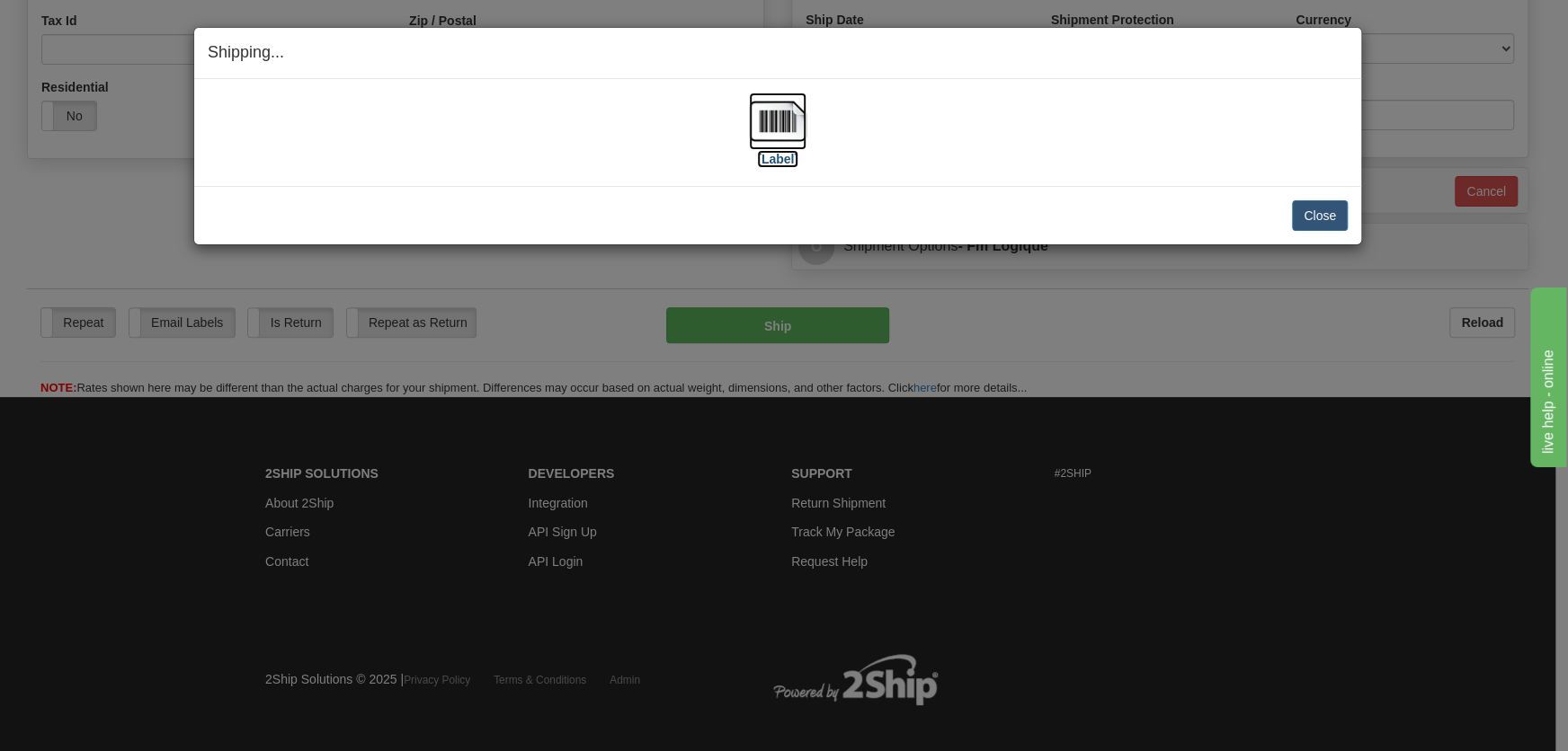
click at [780, 137] on img at bounding box center [777, 121] width 57 height 57
click at [1318, 206] on button "Close" at bounding box center [1319, 216] width 56 height 31
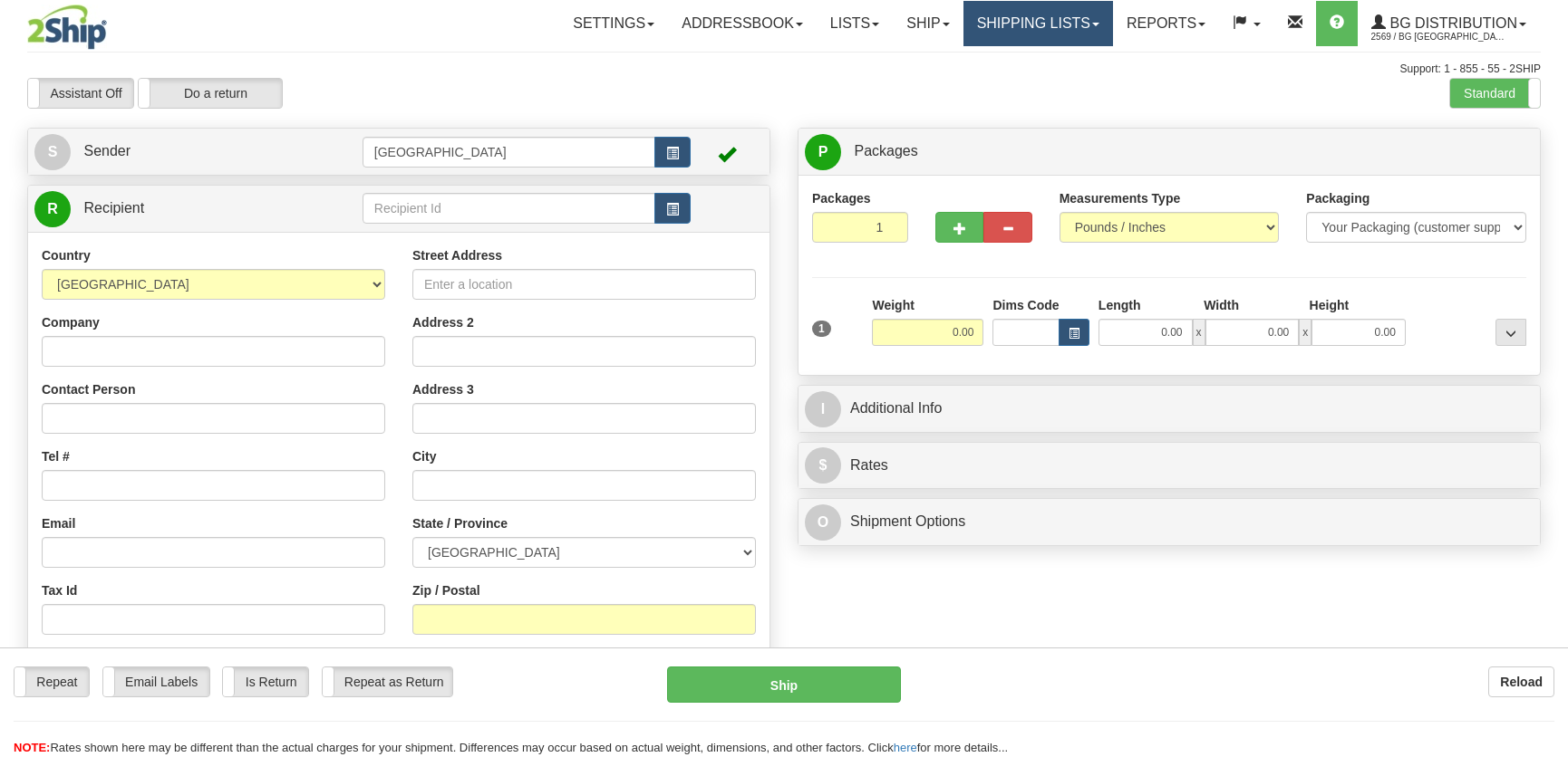
click at [1027, 15] on link "Shipping lists" at bounding box center [1037, 23] width 150 height 45
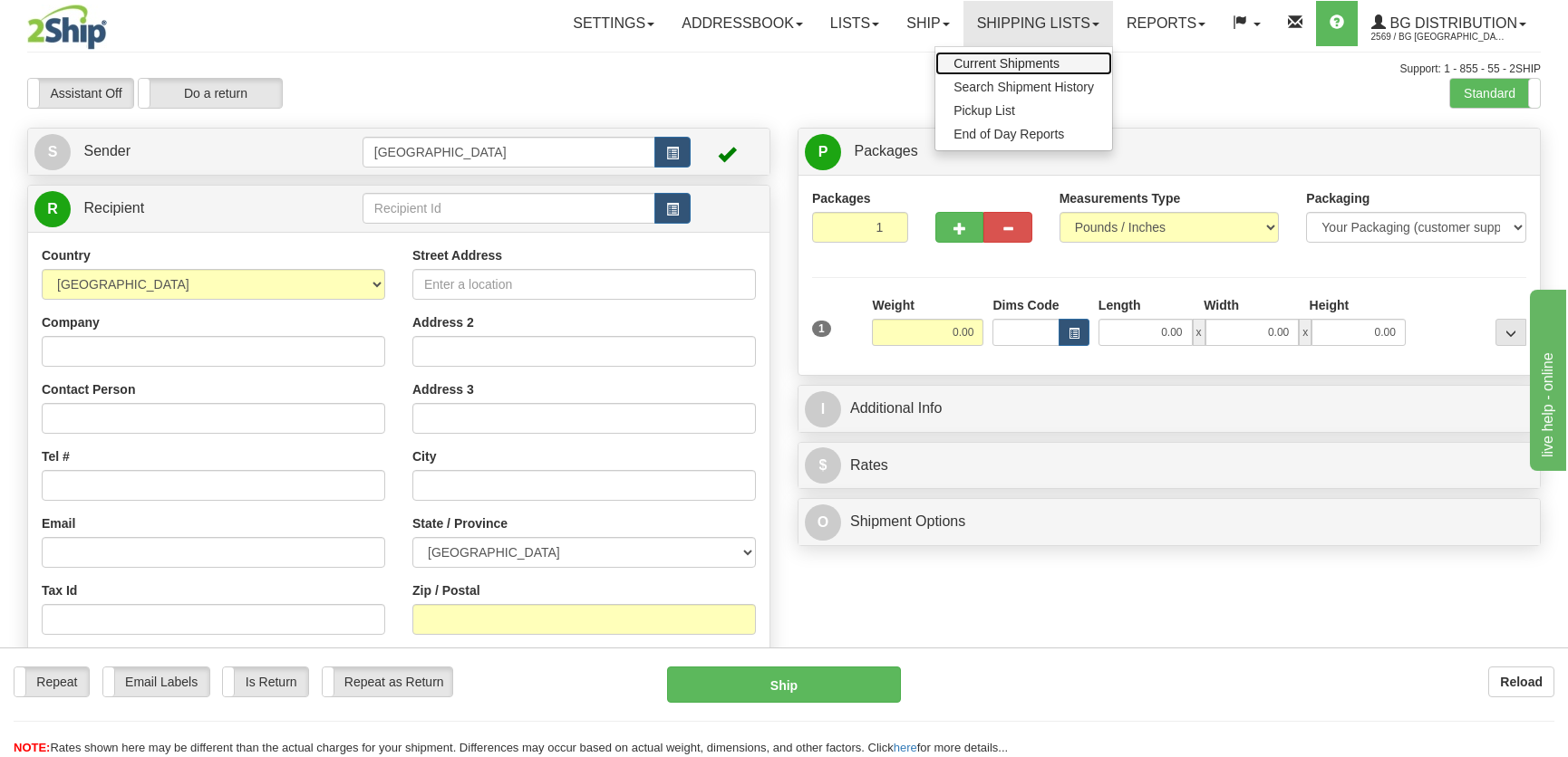
click at [1013, 52] on link "Current Shipments" at bounding box center [1024, 63] width 177 height 24
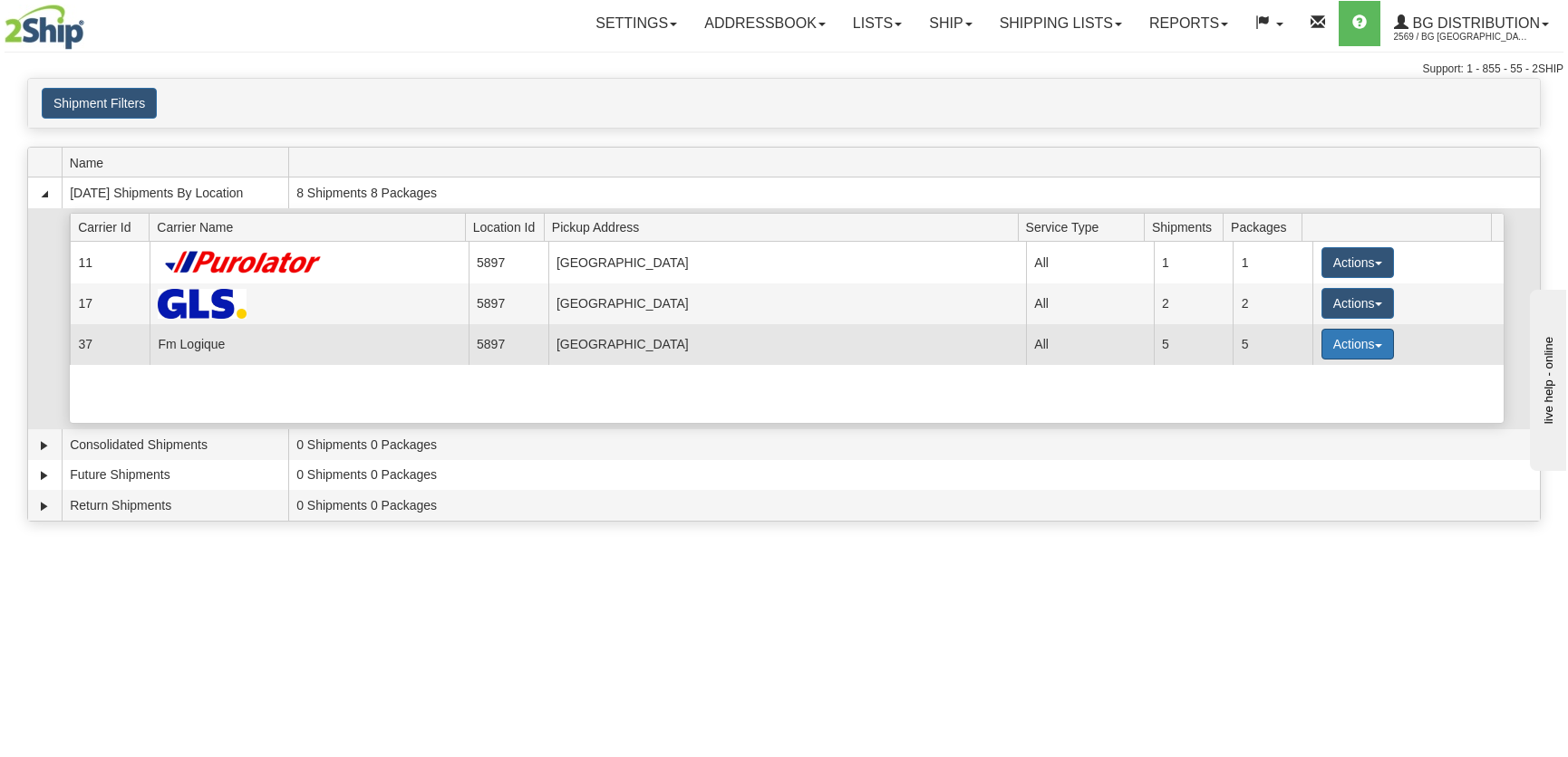
click at [1328, 336] on button "Actions" at bounding box center [1357, 344] width 73 height 31
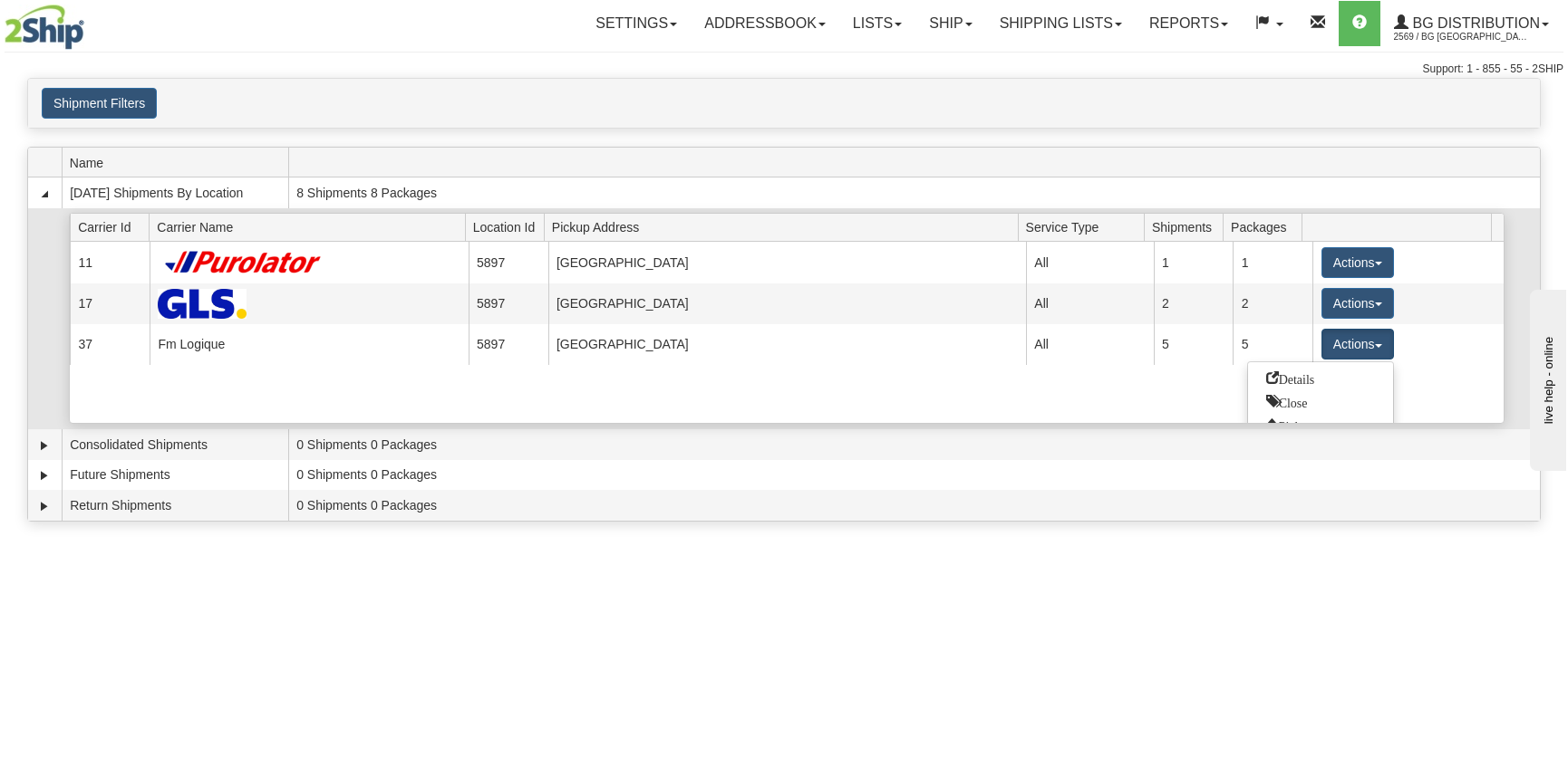
drag, startPoint x: 1294, startPoint y: 366, endPoint x: 1294, endPoint y: 379, distance: 13.0
click at [1294, 376] on link "Details" at bounding box center [1320, 379] width 145 height 24
click at [1294, 379] on div "Current 11 5897 [GEOGRAPHIC_DATA] 15425 All 1 1 Actions Details Close Pickup Zi…" at bounding box center [787, 332] width 1434 height 181
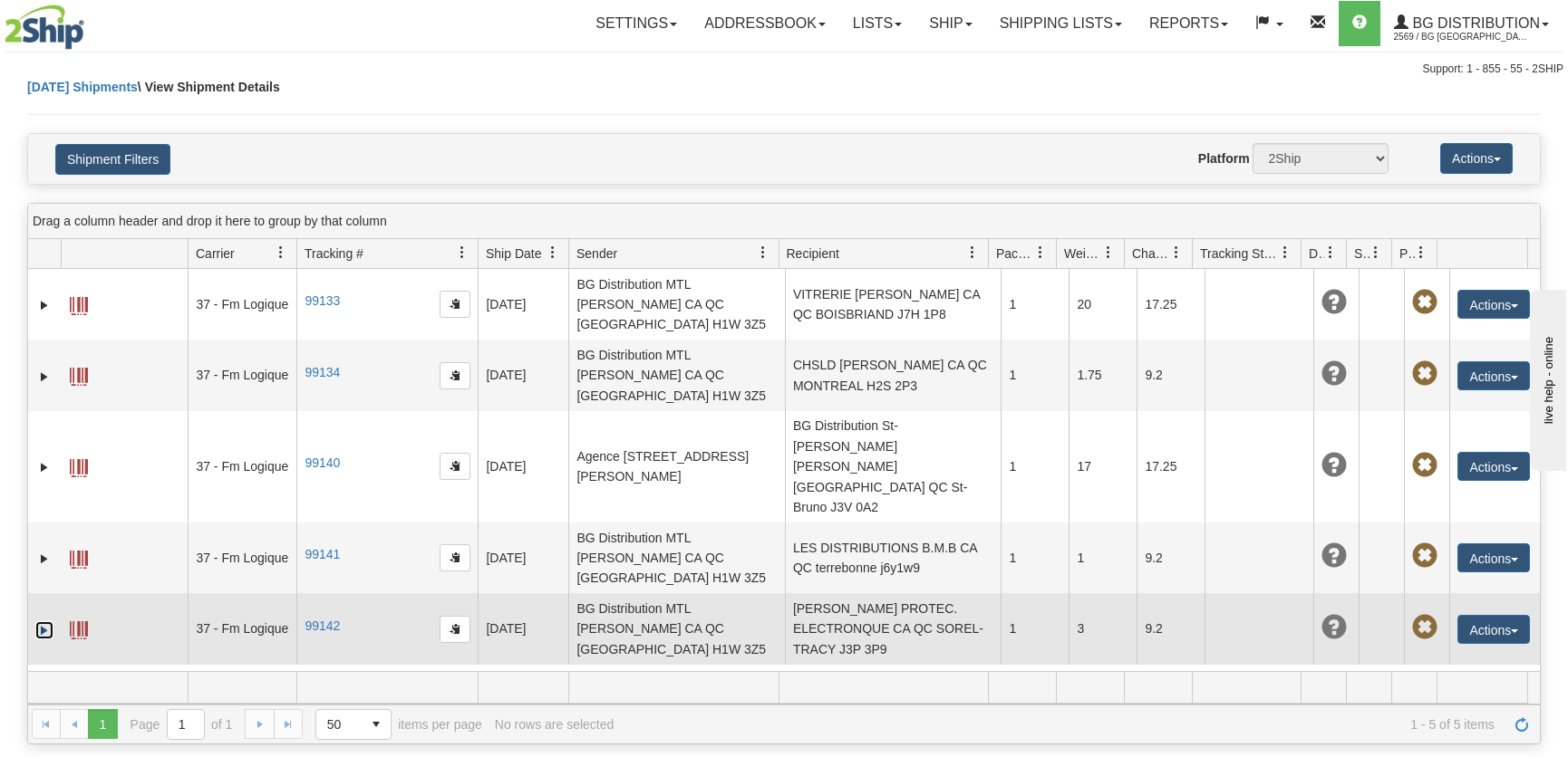
click at [45, 621] on link "Expand" at bounding box center [45, 630] width 18 height 18
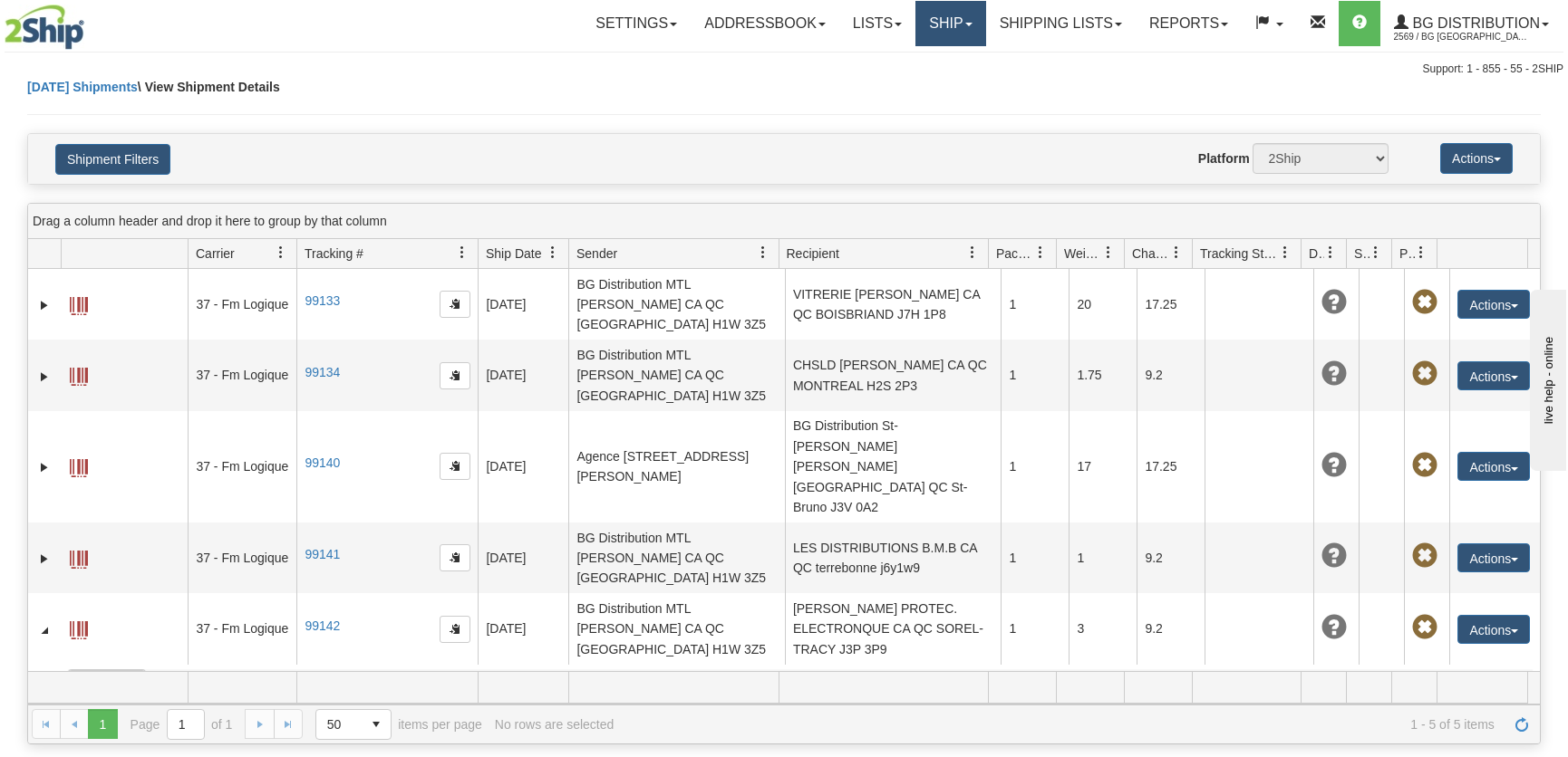
click at [936, 32] on link "Ship" at bounding box center [950, 23] width 70 height 45
click at [891, 63] on span "Ship Screen" at bounding box center [894, 63] width 69 height 15
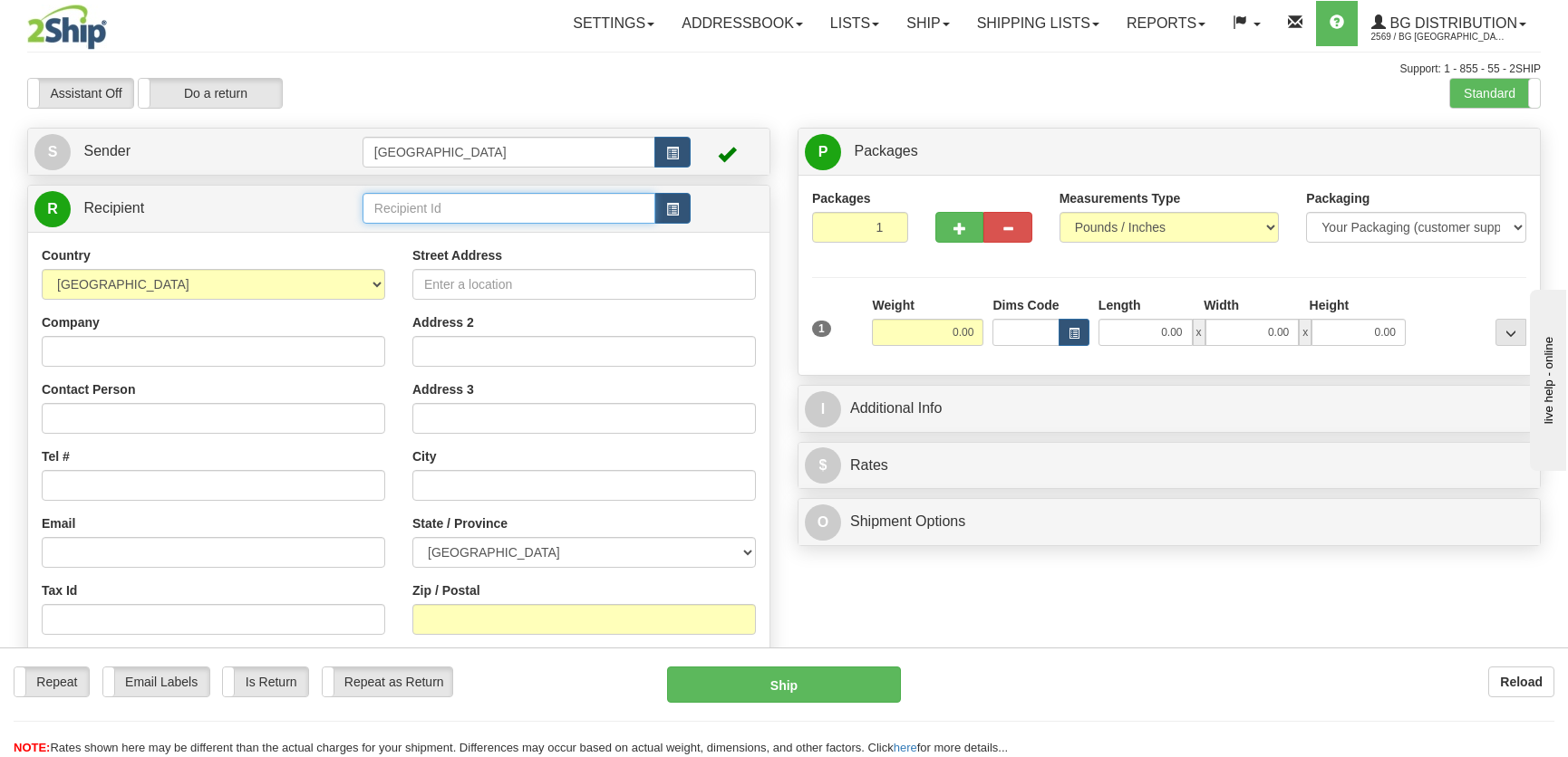
click at [474, 207] on input "text" at bounding box center [509, 208] width 293 height 31
drag, startPoint x: 478, startPoint y: 229, endPoint x: 489, endPoint y: 213, distance: 19.4
click at [479, 228] on div "R Recipient" at bounding box center [399, 208] width 742 height 46
click at [489, 213] on input "text" at bounding box center [509, 208] width 293 height 31
click at [536, 236] on div "910796" at bounding box center [504, 238] width 274 height 20
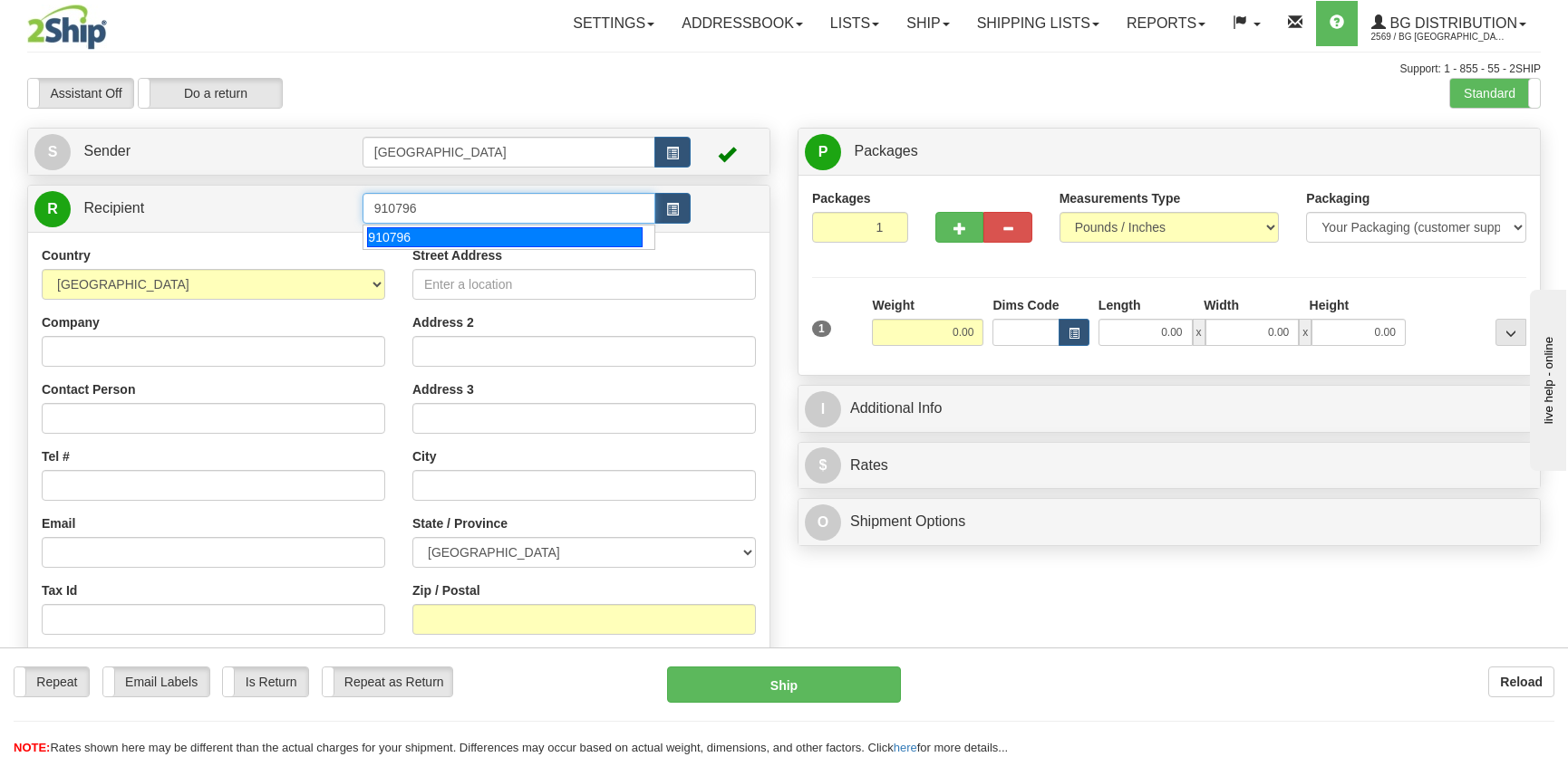
type input "910796"
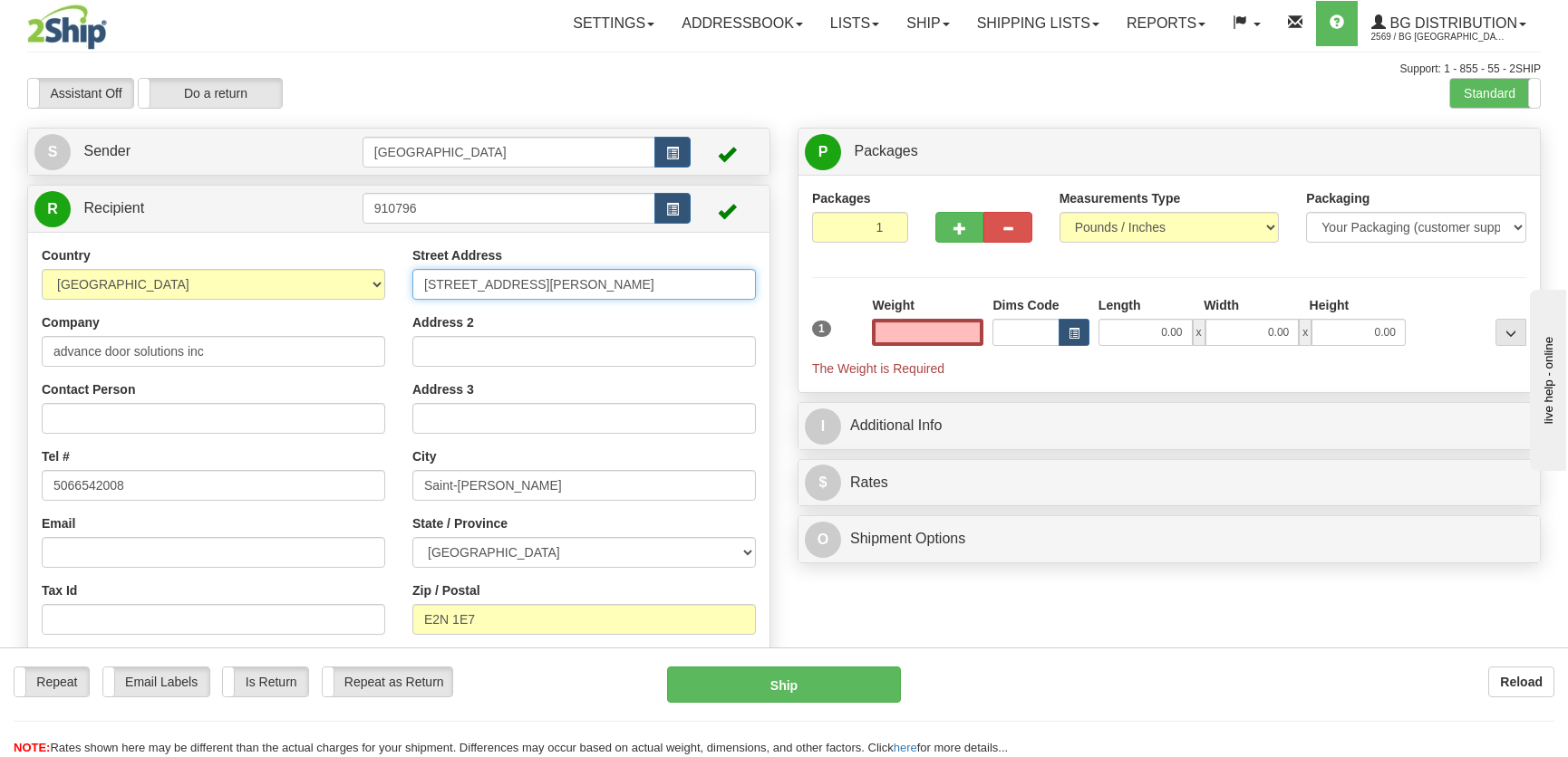
type input "0.00"
drag, startPoint x: 574, startPoint y: 282, endPoint x: 425, endPoint y: 281, distance: 149.0
click at [438, 280] on input "205 karen street" at bounding box center [584, 284] width 343 height 31
click at [390, 281] on div "Country AFGHANISTAN ALAND ISLANDS ALBANIA ALGERIA AMERICAN SAMOA ANDORRA ANGOLA…" at bounding box center [214, 481] width 371 height 469
drag, startPoint x: 541, startPoint y: 281, endPoint x: 384, endPoint y: 274, distance: 157.2
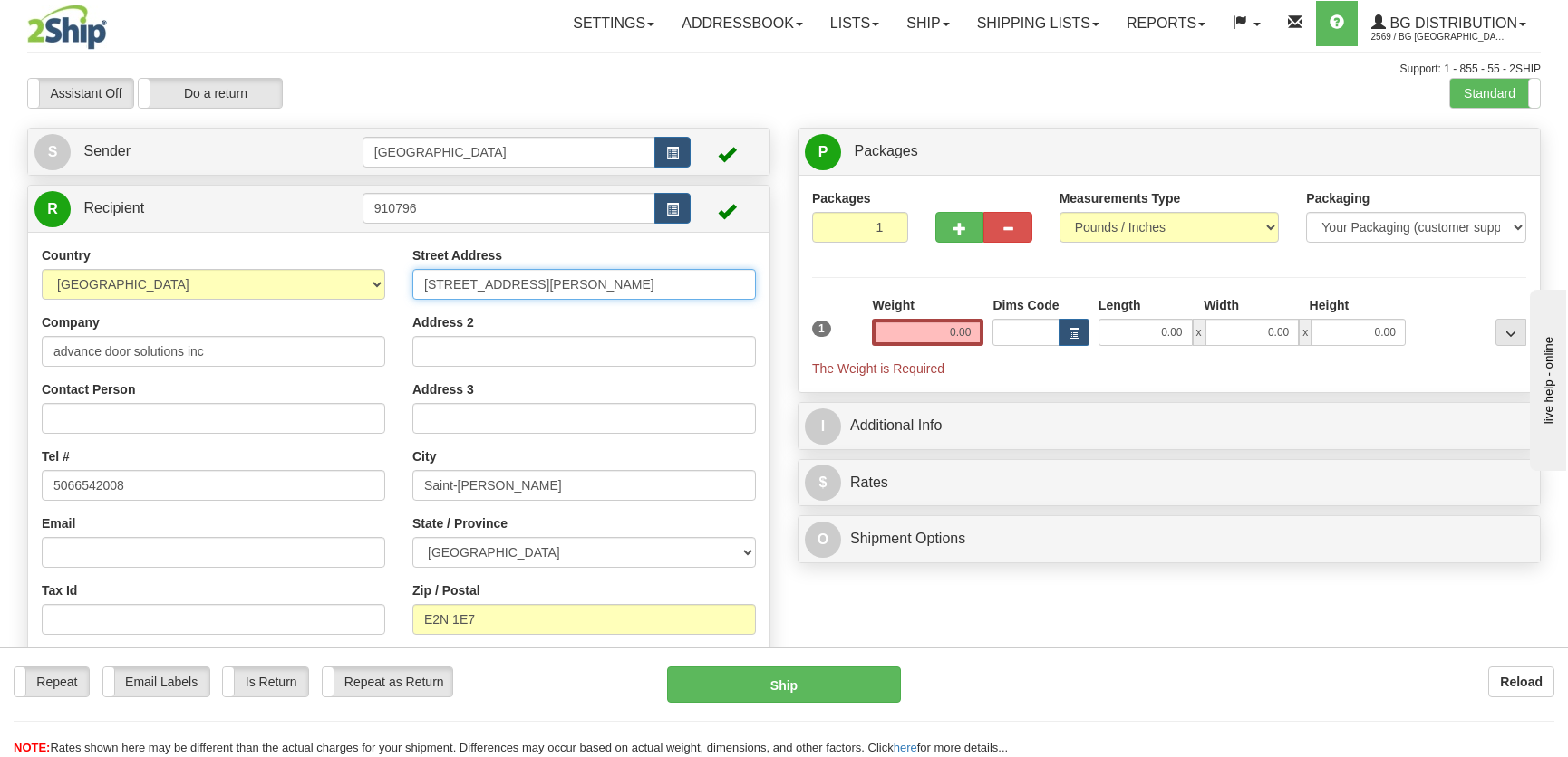
click at [386, 274] on div "Country [GEOGRAPHIC_DATA] [GEOGRAPHIC_DATA] [GEOGRAPHIC_DATA] [GEOGRAPHIC_DATA]…" at bounding box center [399, 490] width 742 height 487
type input "715 Hillcrest Road"
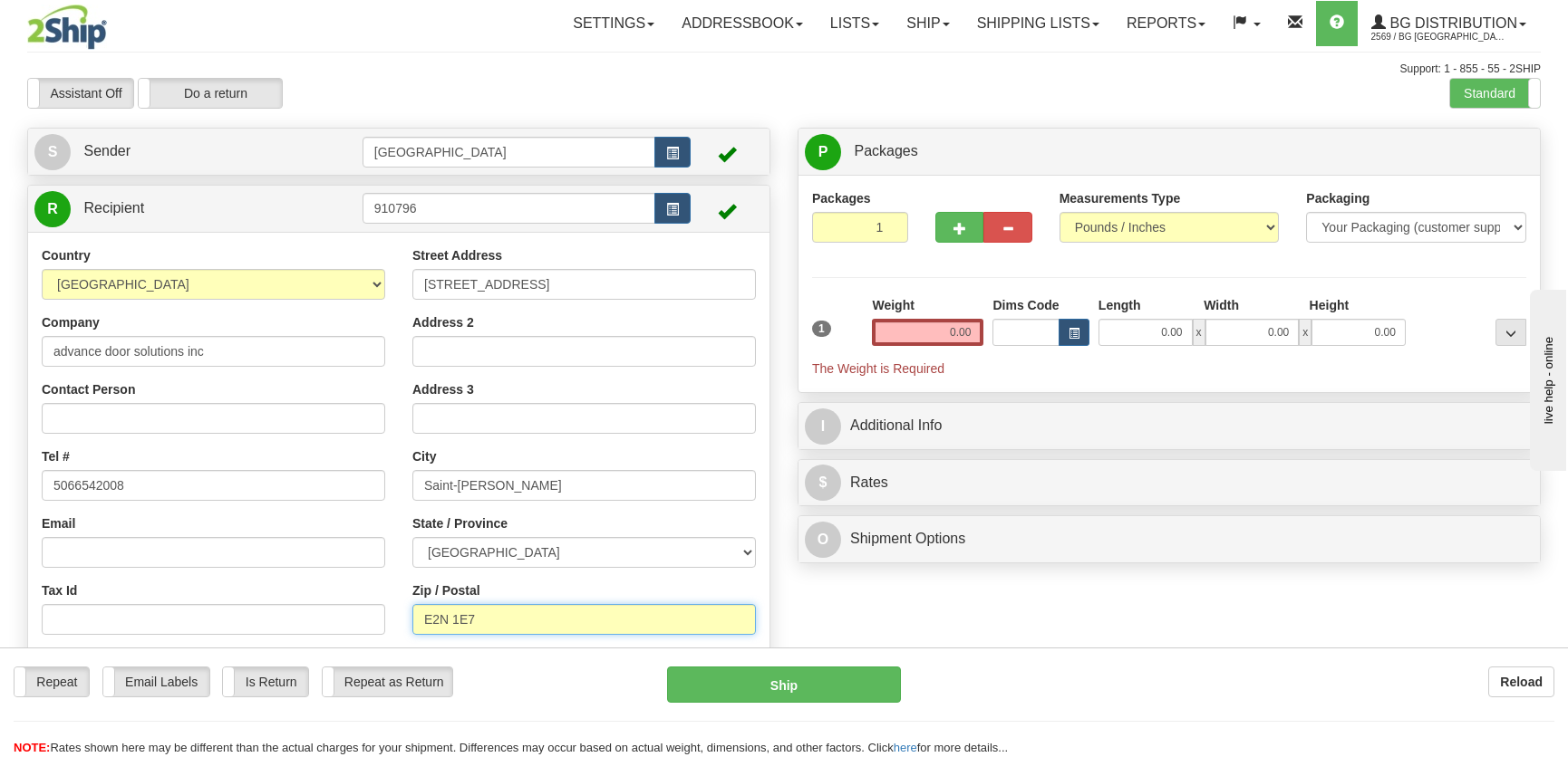
click at [509, 621] on input "E2N 1E7" at bounding box center [584, 619] width 343 height 31
type input "E2N 2B6"
click at [1166, 327] on input "0.00" at bounding box center [1145, 332] width 95 height 28
type input "17.00"
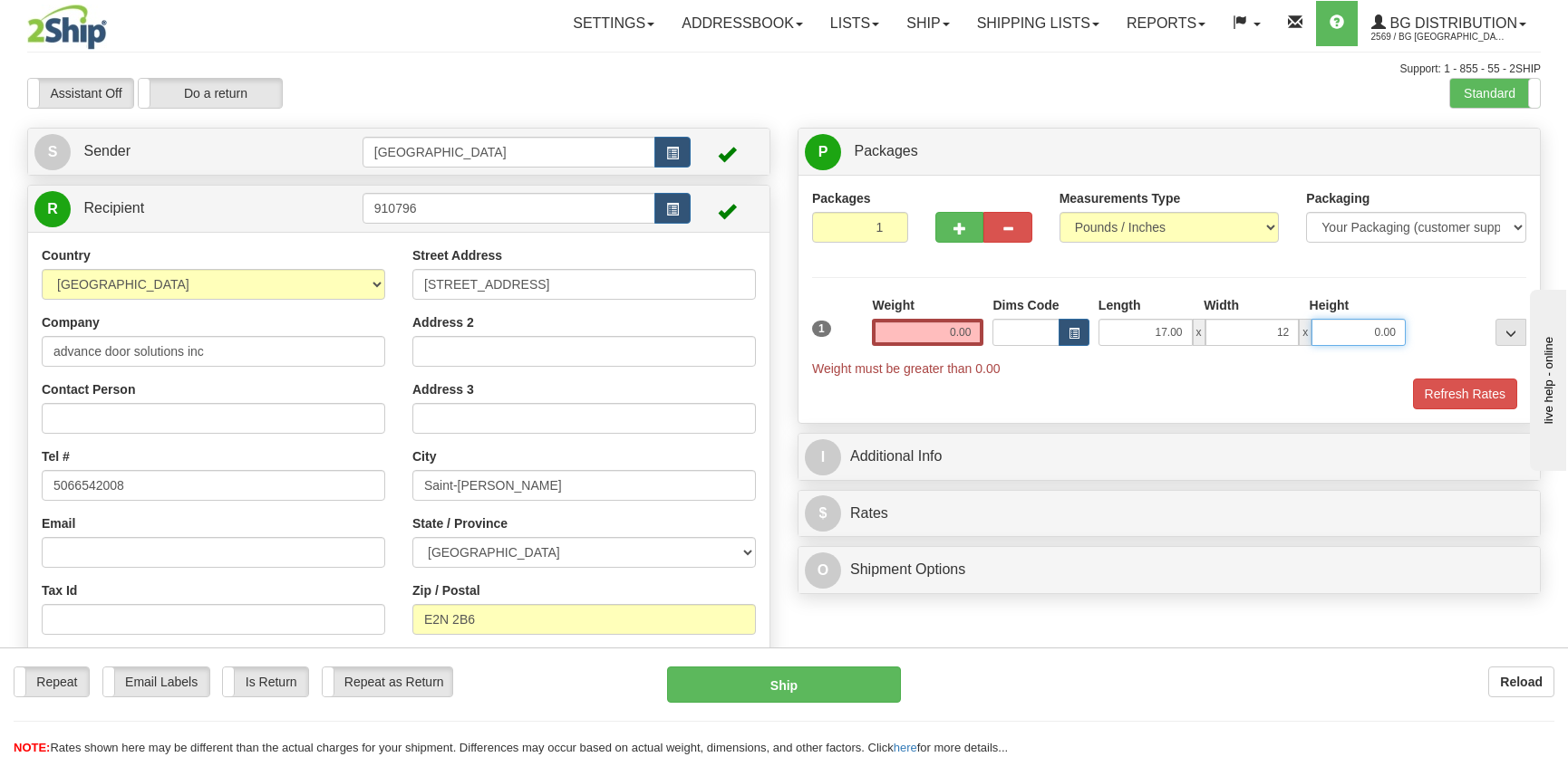
type input "12.00"
type input "6.00"
click at [924, 332] on input "0.00" at bounding box center [927, 332] width 111 height 28
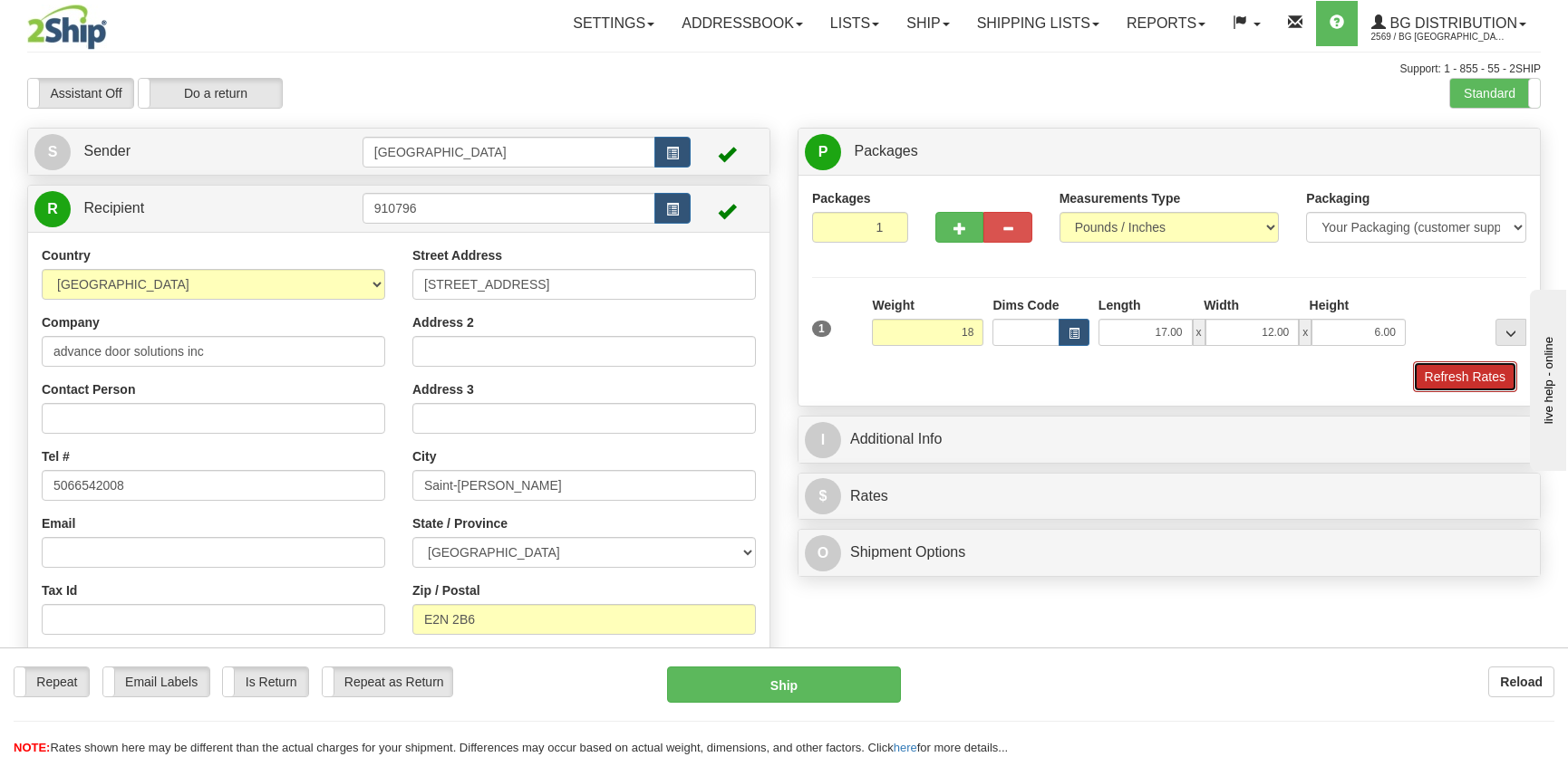
click at [1417, 380] on button "Refresh Rates" at bounding box center [1465, 377] width 105 height 31
type input "18.00"
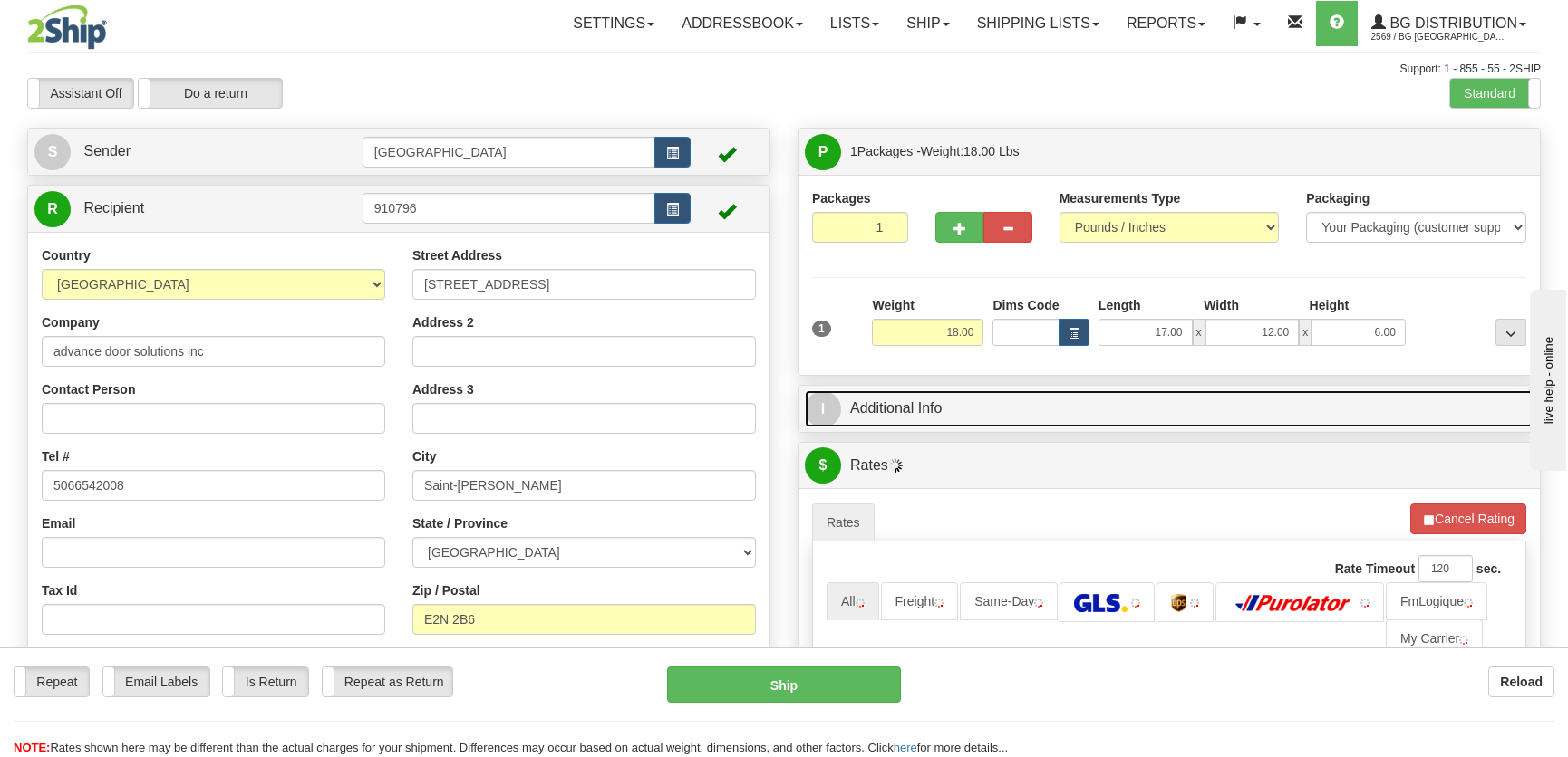
click at [1378, 398] on link "I Additional Info" at bounding box center [1170, 408] width 729 height 37
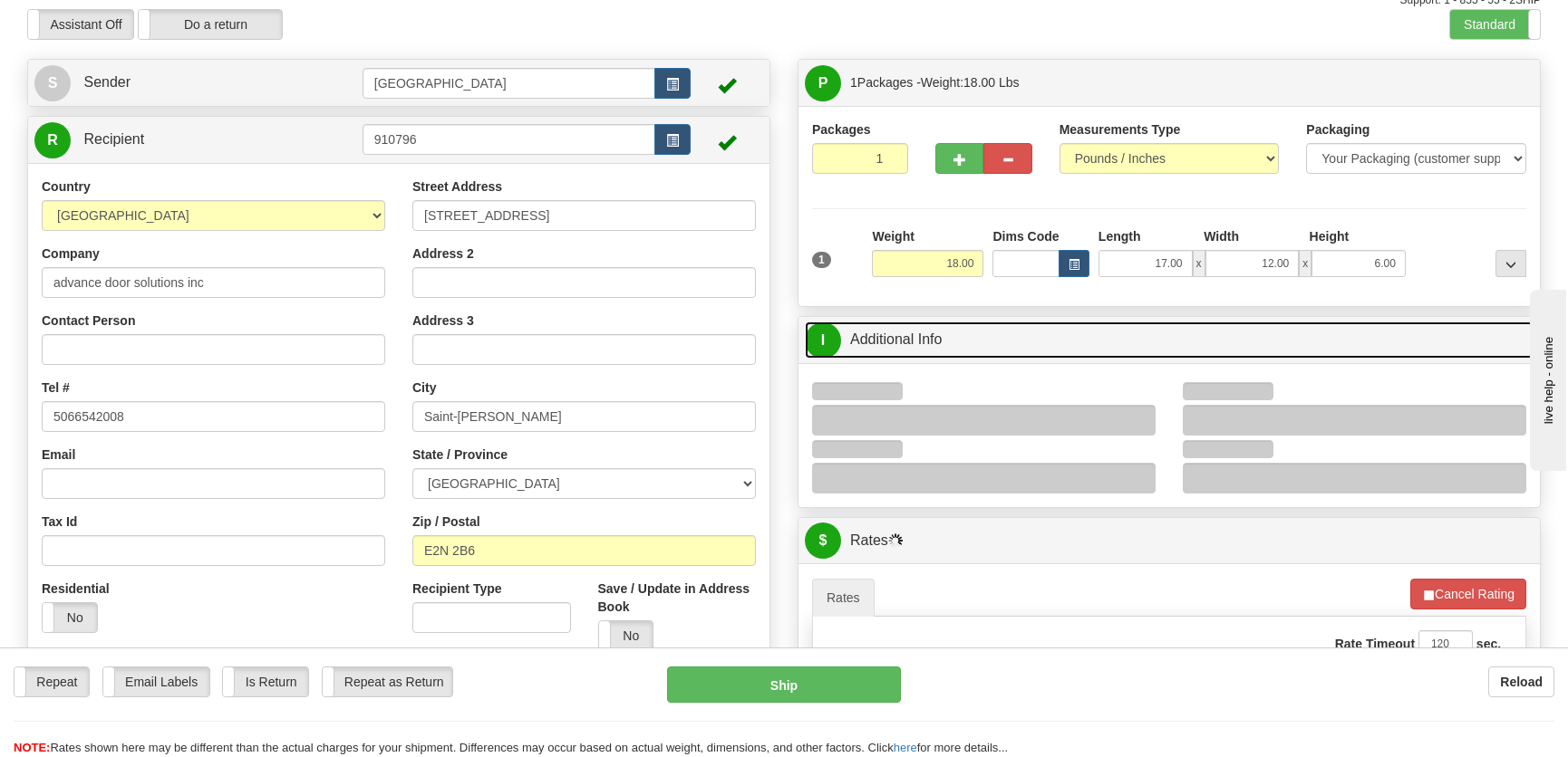
scroll to position [164, 0]
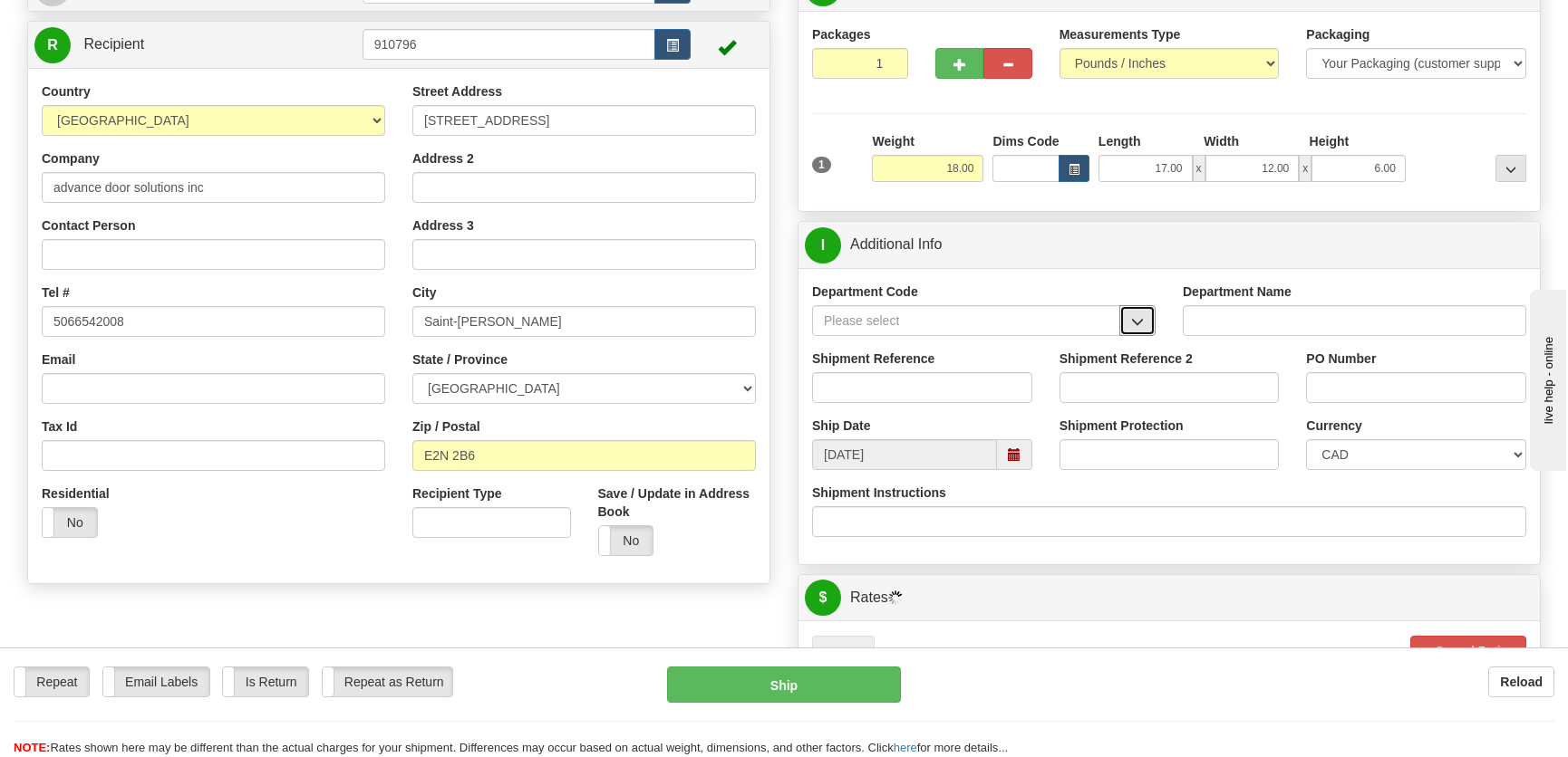
click at [1145, 312] on button "button" at bounding box center [1137, 321] width 36 height 31
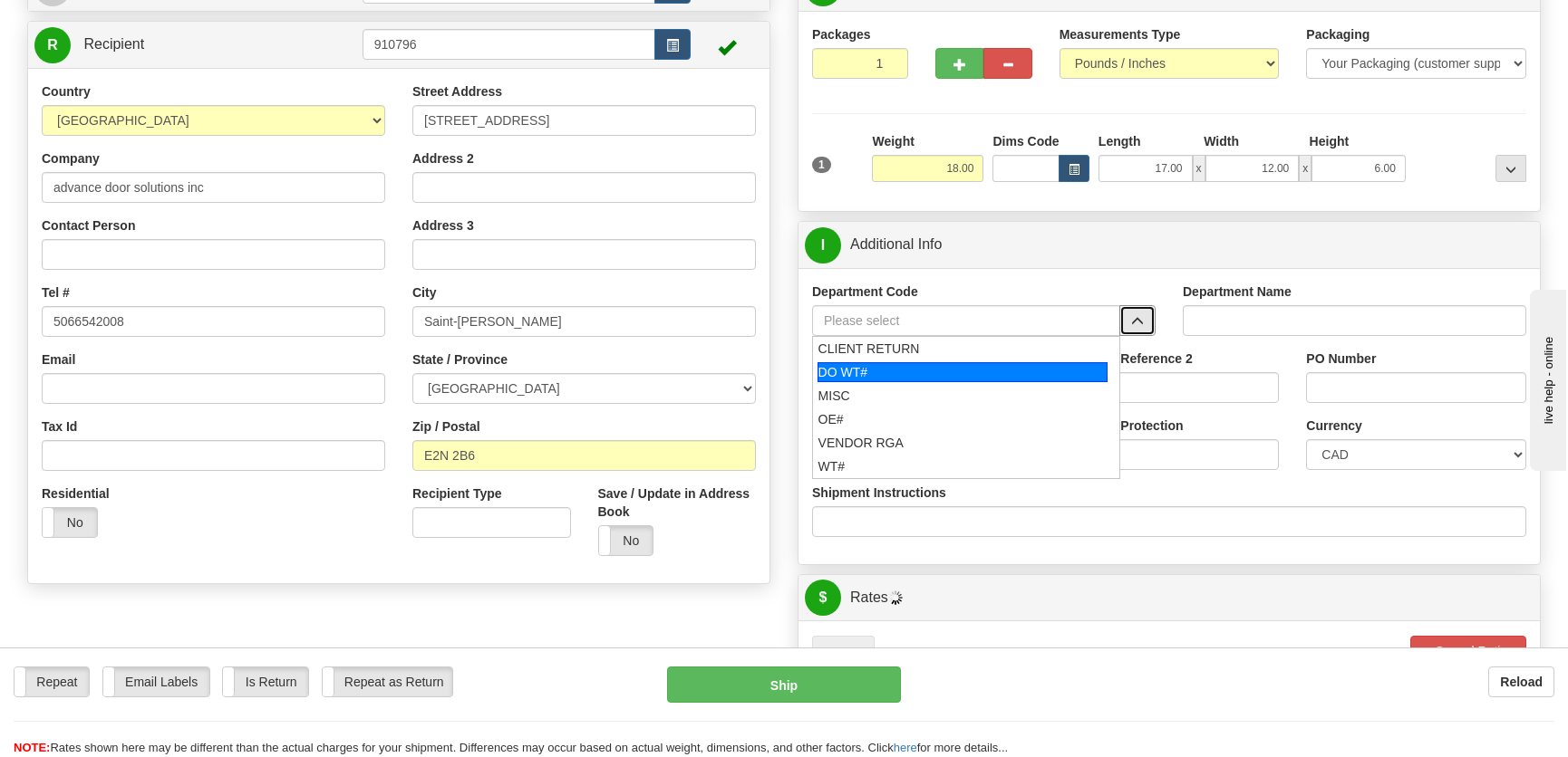
drag, startPoint x: 939, startPoint y: 385, endPoint x: 951, endPoint y: 370, distance: 19.2
click at [951, 370] on ul "CLIENT RETURN DO WT# MISC OE# VENDOR RGA WT#" at bounding box center [967, 407] width 308 height 143
click at [952, 370] on div "DO WT#" at bounding box center [962, 373] width 291 height 20
type input "DO WT#"
type input "DIRECT ORDERS"
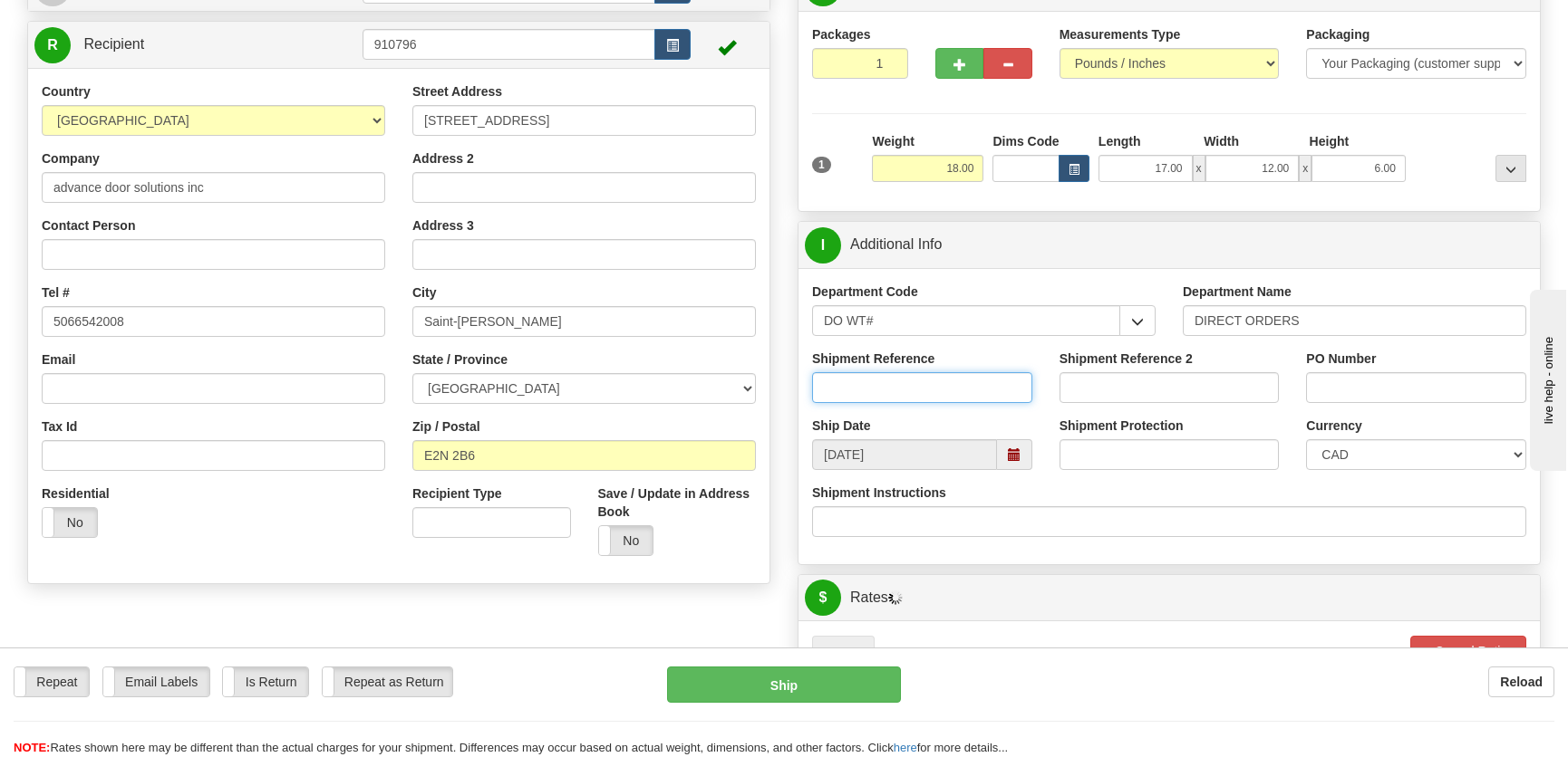
click at [896, 384] on input "Shipment Reference" at bounding box center [923, 388] width 220 height 31
type input "165151-00"
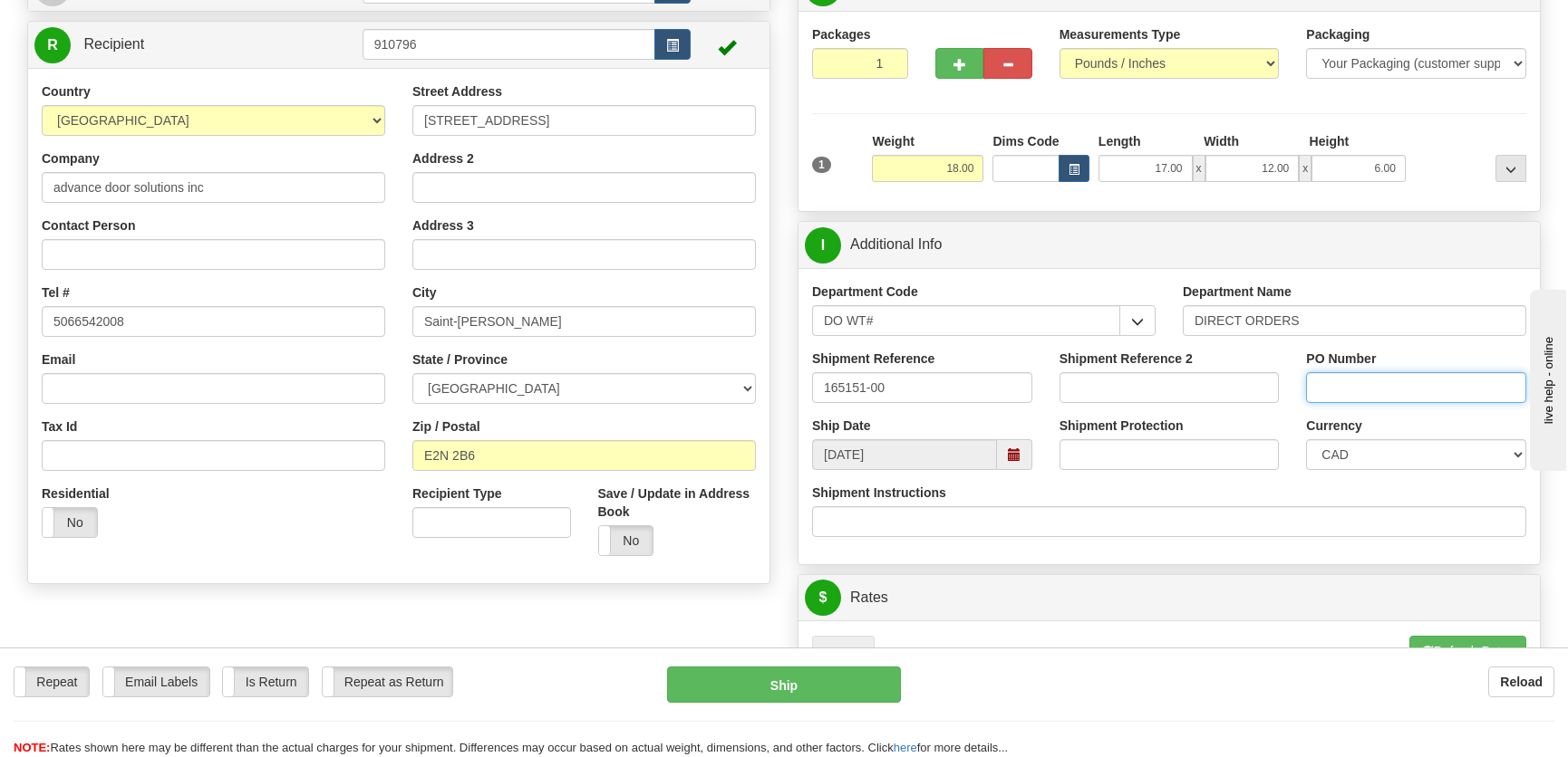
click at [1394, 397] on input "PO Number" at bounding box center [1417, 388] width 220 height 31
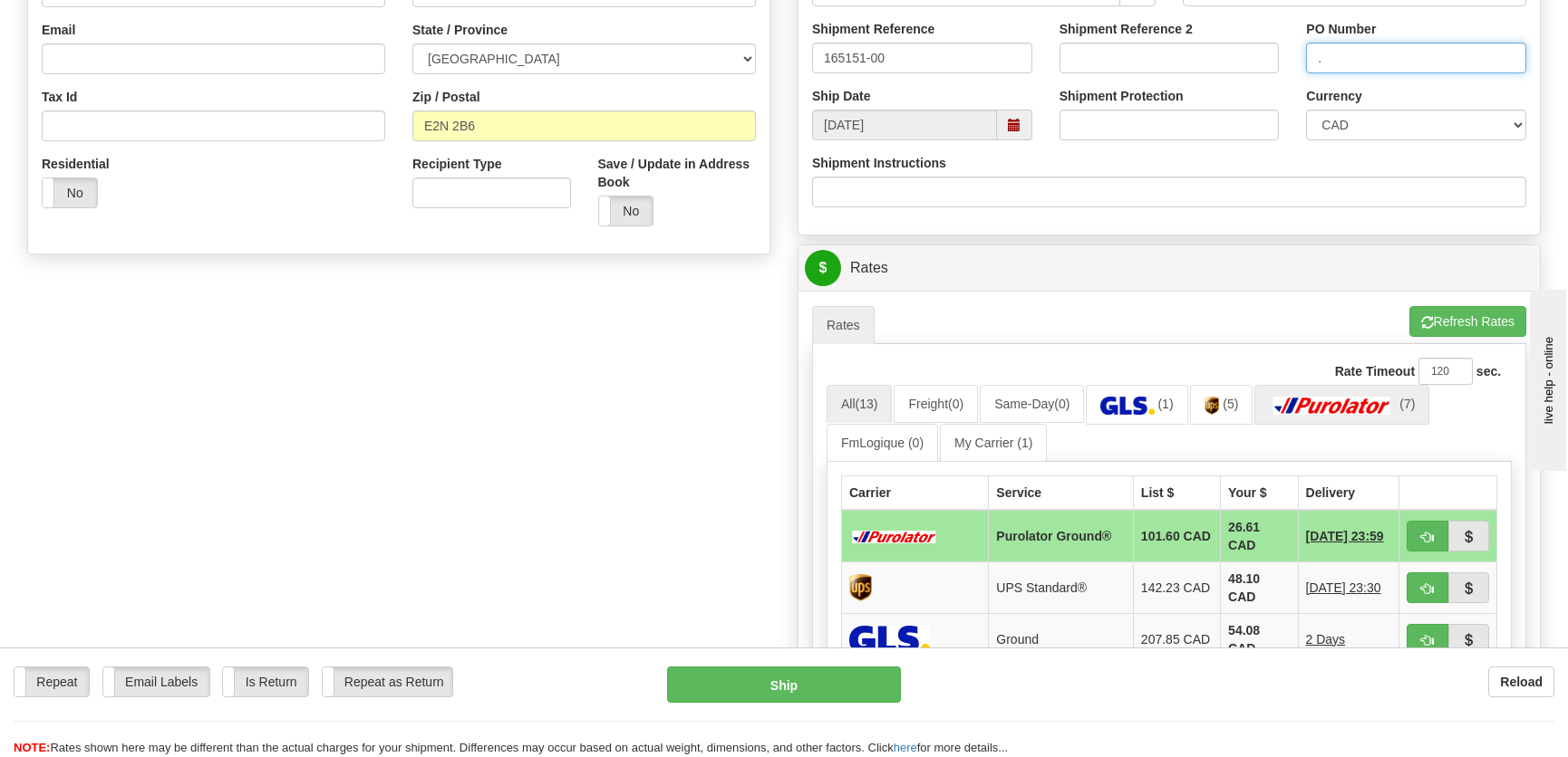
scroll to position [659, 0]
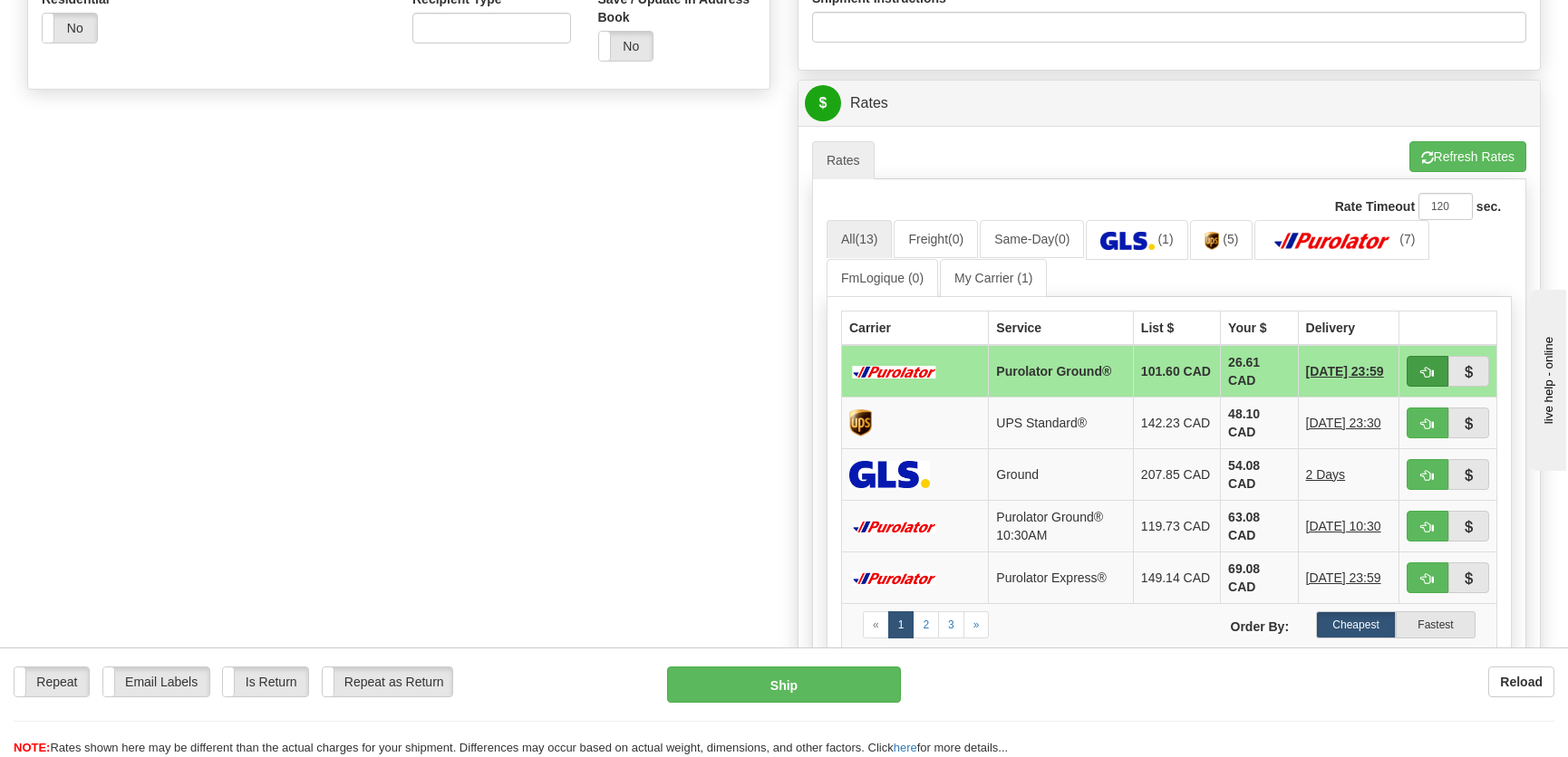
type input "."
click at [1421, 367] on span "button" at bounding box center [1428, 373] width 13 height 12
type input "260"
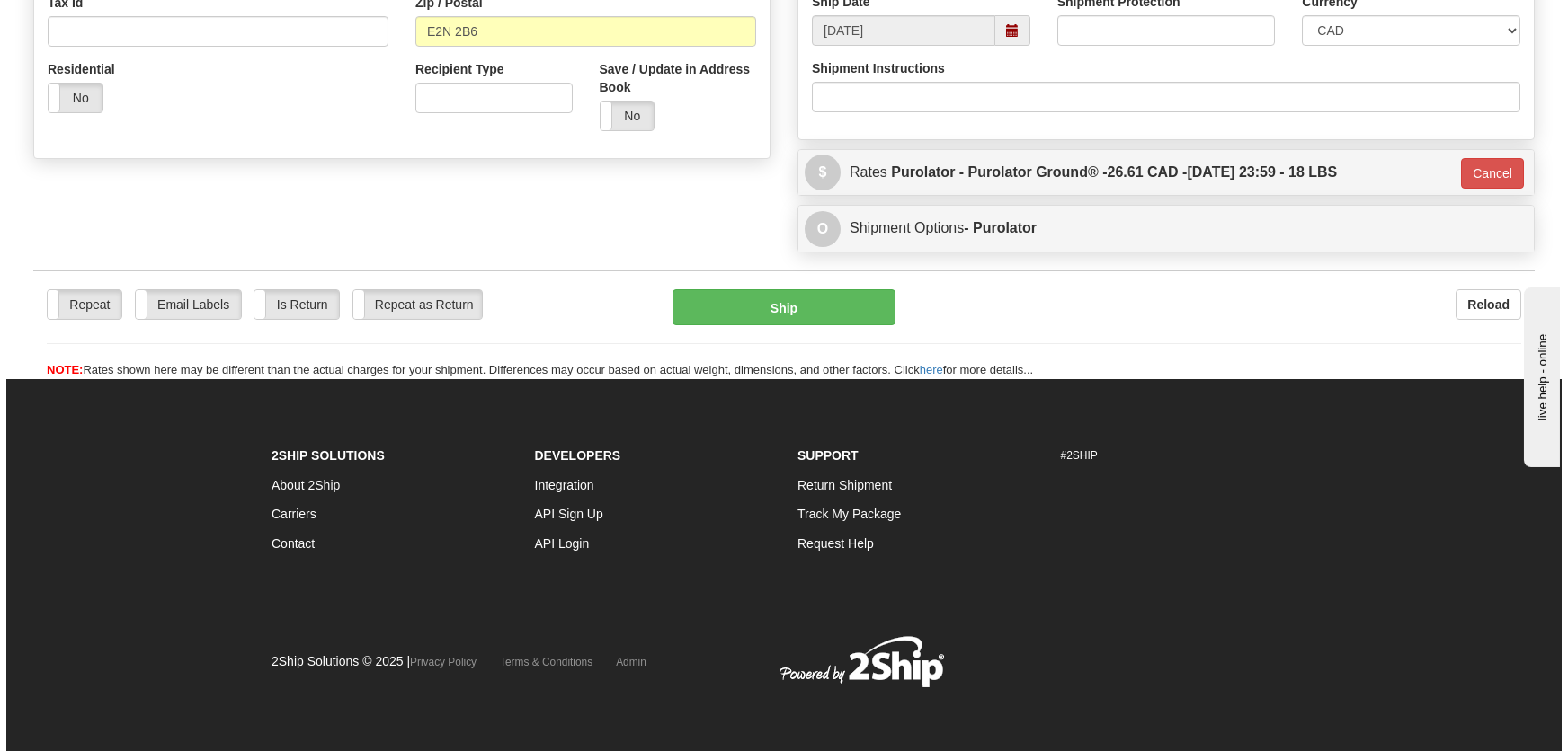
scroll to position [584, 0]
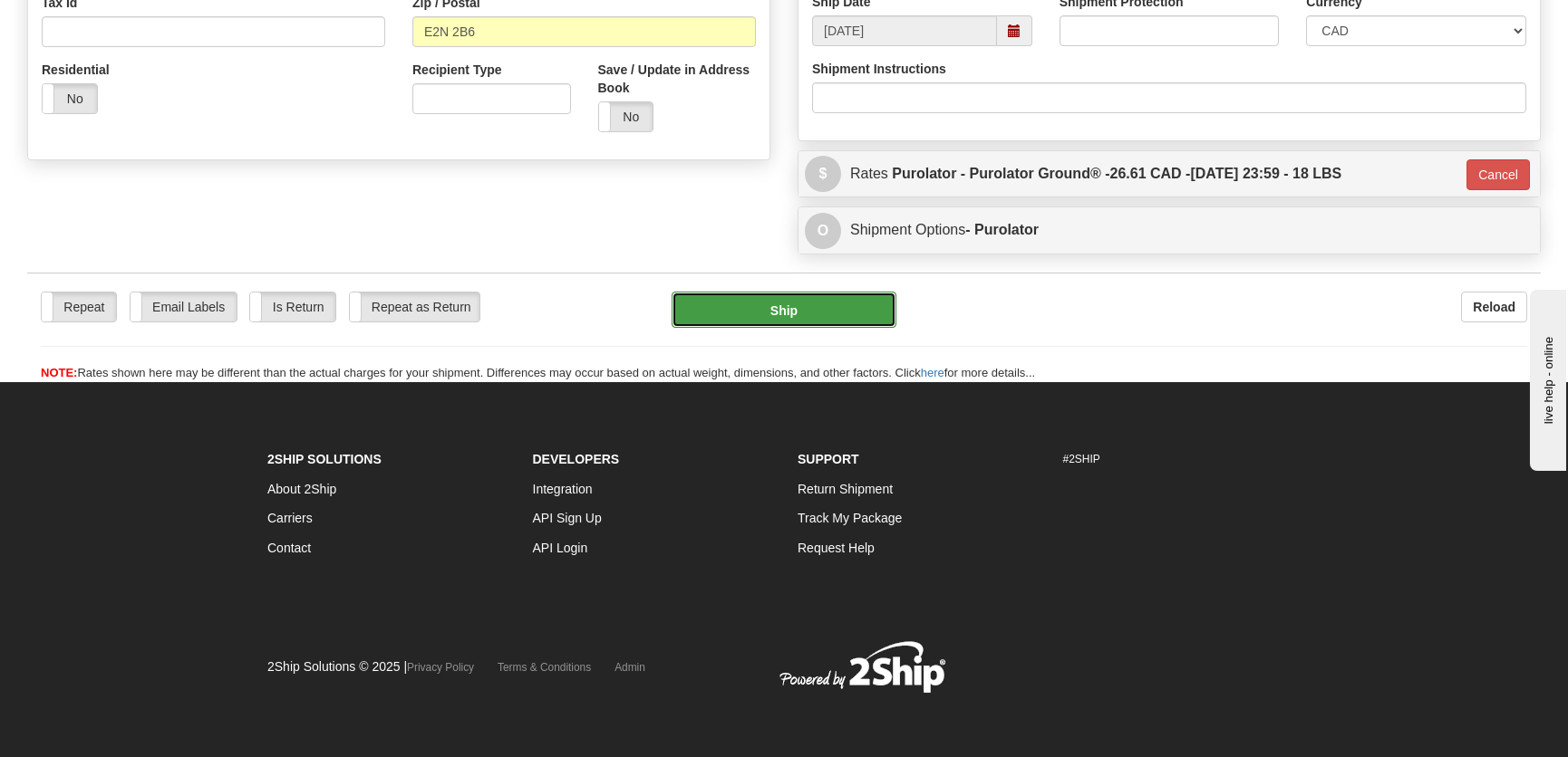
click at [823, 295] on button "Ship" at bounding box center [784, 309] width 225 height 36
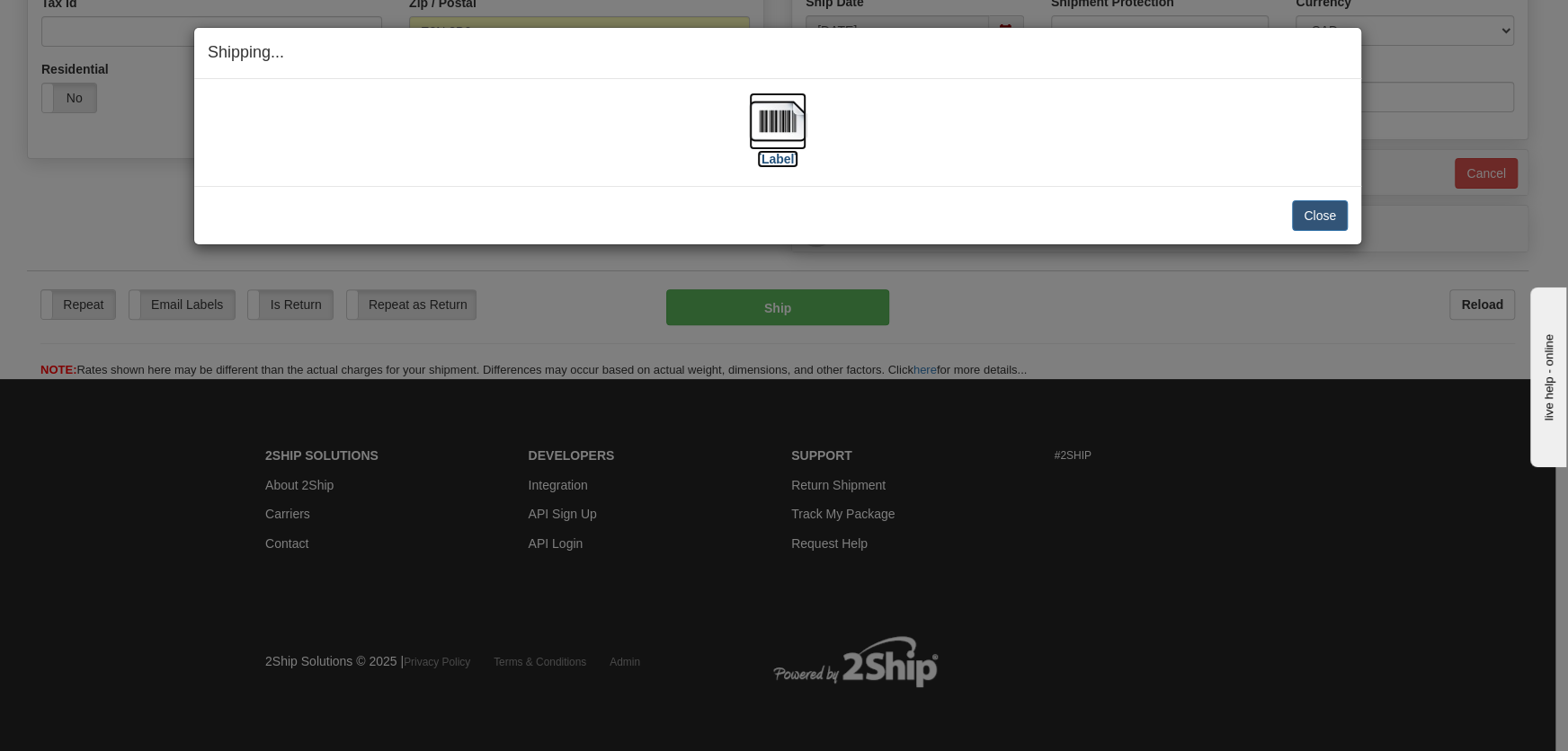
click at [767, 147] on img at bounding box center [777, 121] width 57 height 57
click at [1301, 214] on button "Close" at bounding box center [1319, 216] width 56 height 31
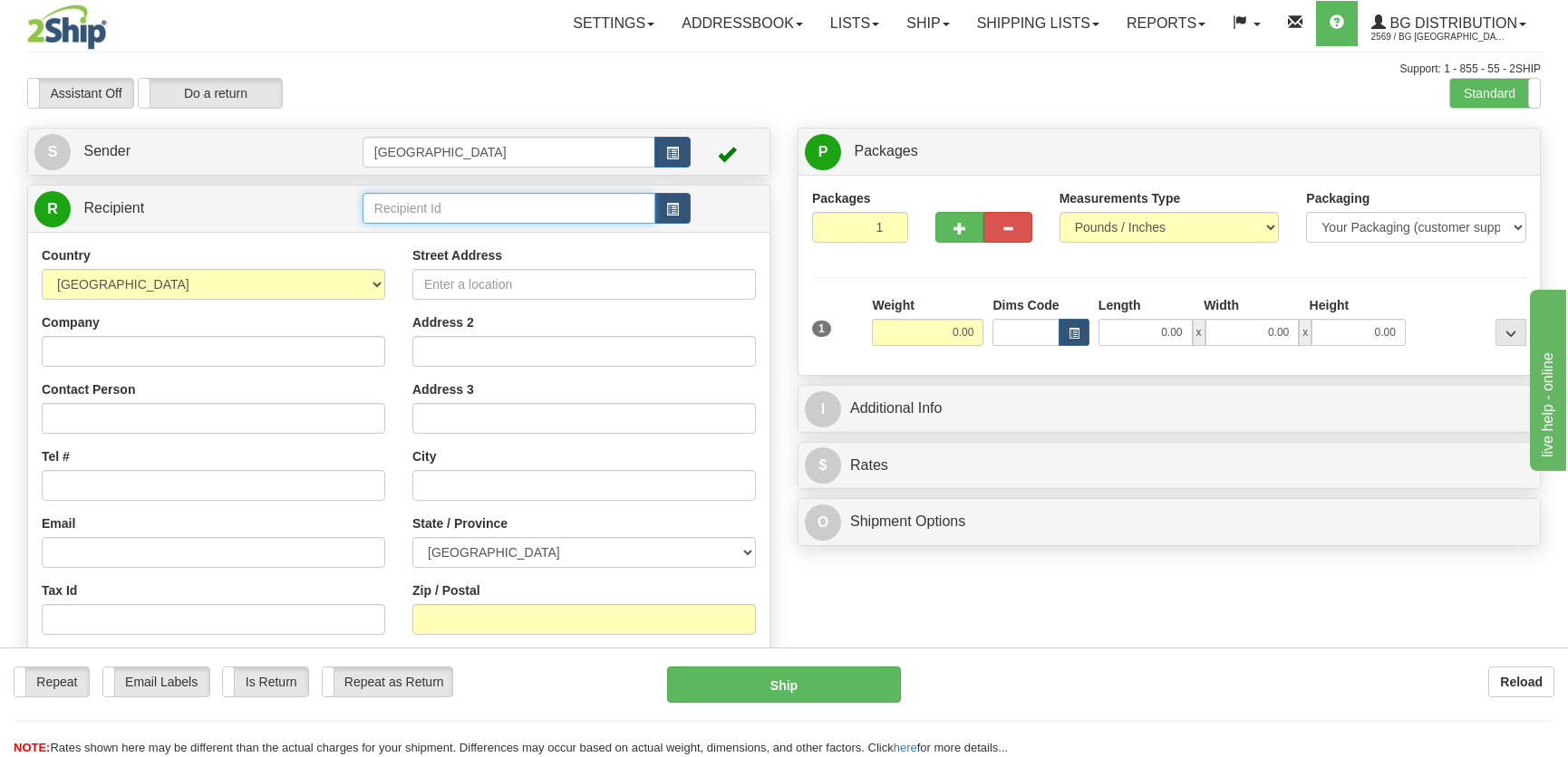
click at [475, 203] on input "text" at bounding box center [509, 208] width 293 height 31
click at [489, 238] on div "910969" at bounding box center [504, 238] width 274 height 20
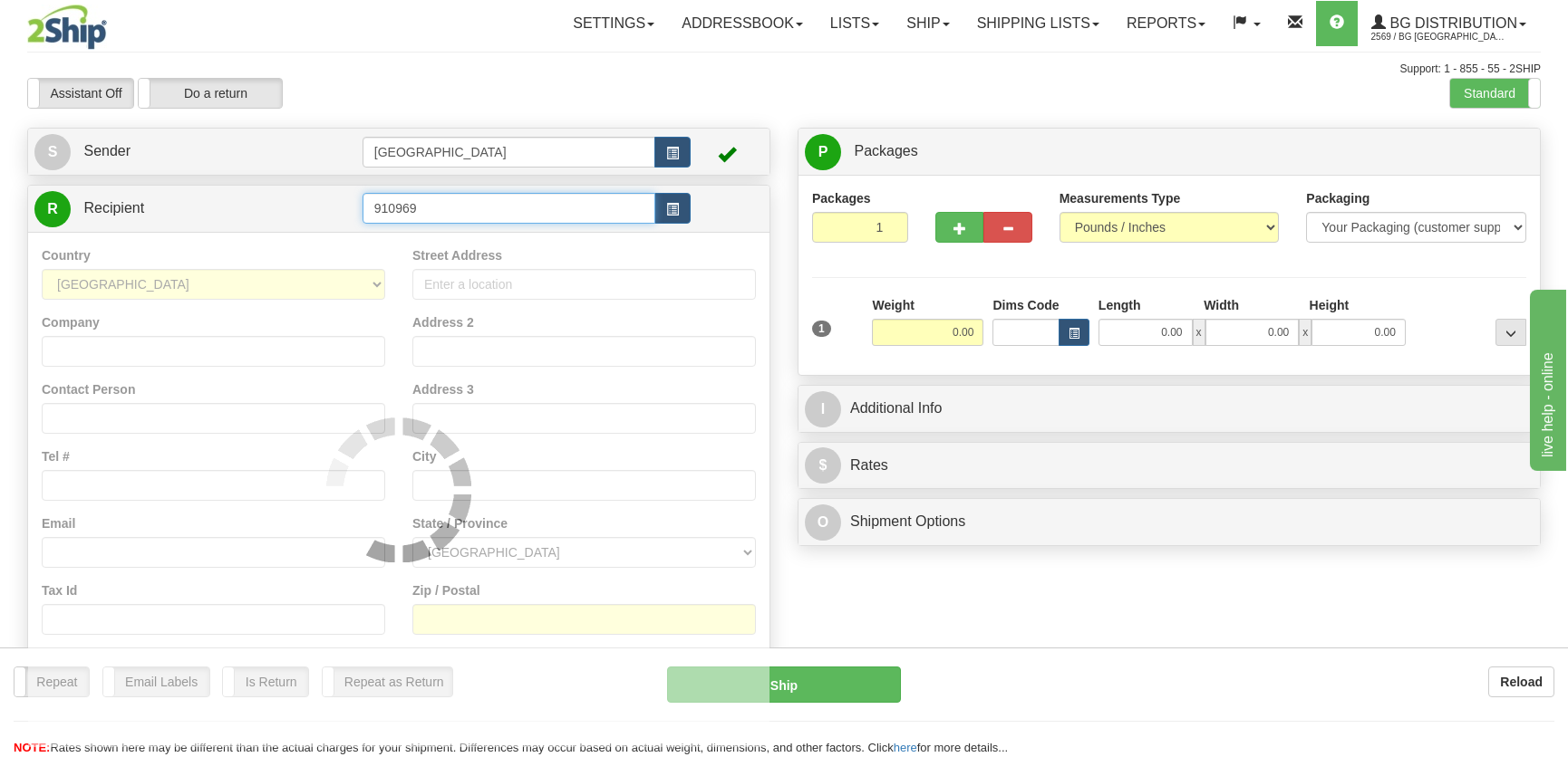
type input "910969"
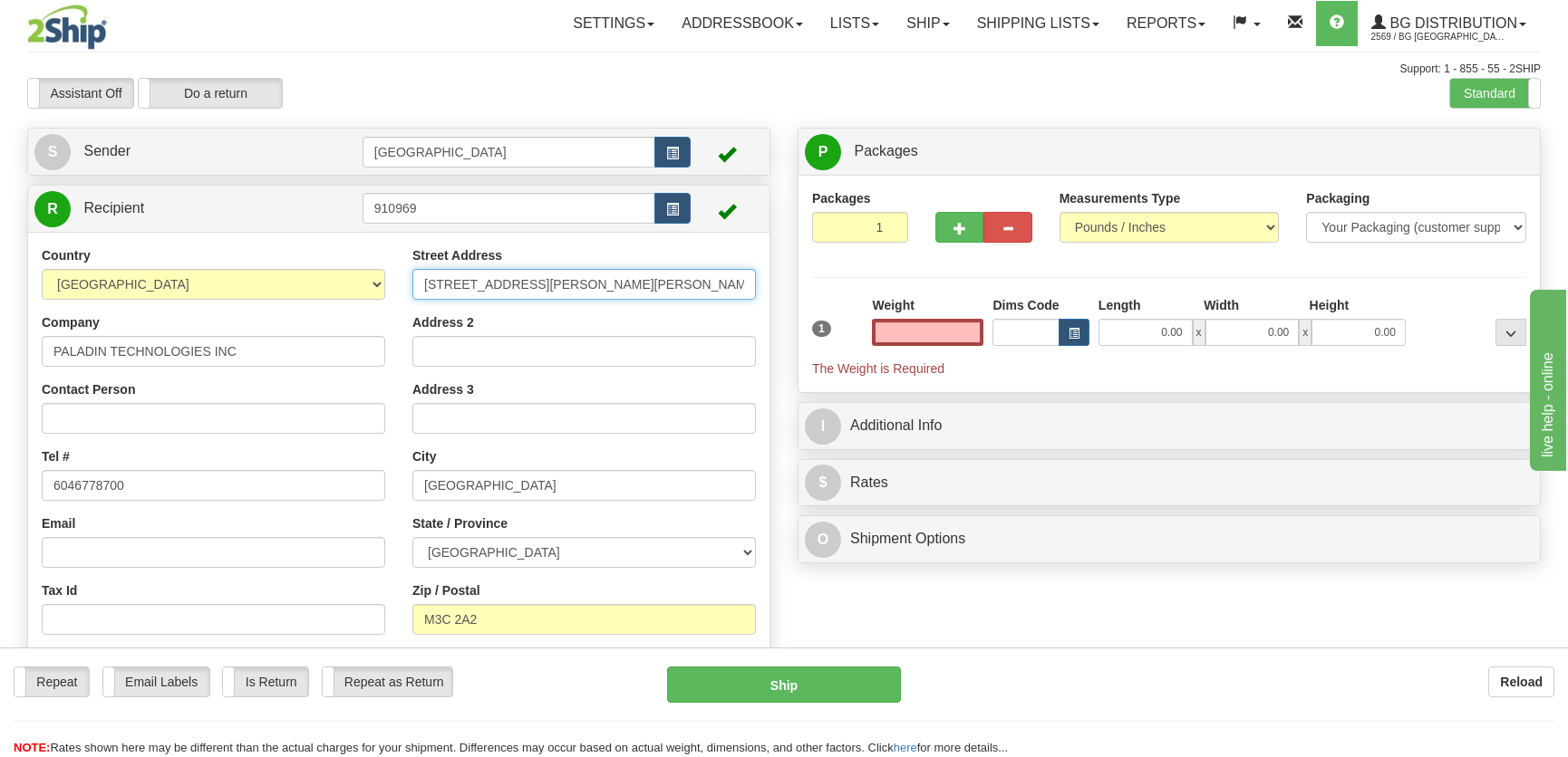
type input "0.00"
drag, startPoint x: 591, startPoint y: 282, endPoint x: 381, endPoint y: 290, distance: 210.2
click at [381, 290] on div "Country [GEOGRAPHIC_DATA] [GEOGRAPHIC_DATA] [GEOGRAPHIC_DATA] [GEOGRAPHIC_DATA]…" at bounding box center [399, 481] width 742 height 469
type input "[STREET_ADDRESS]"
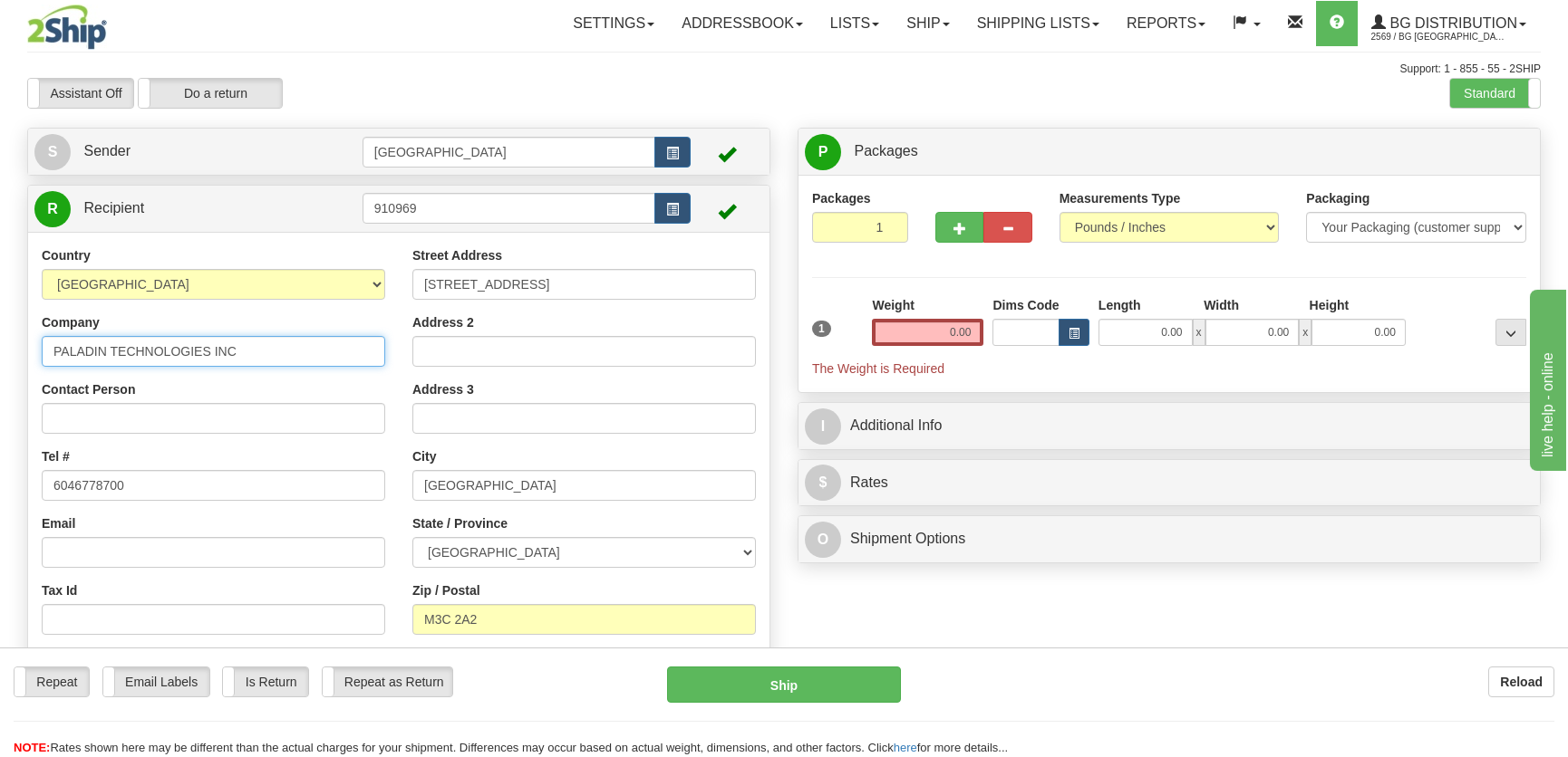
type input "SERRURIER [PERSON_NAME]"
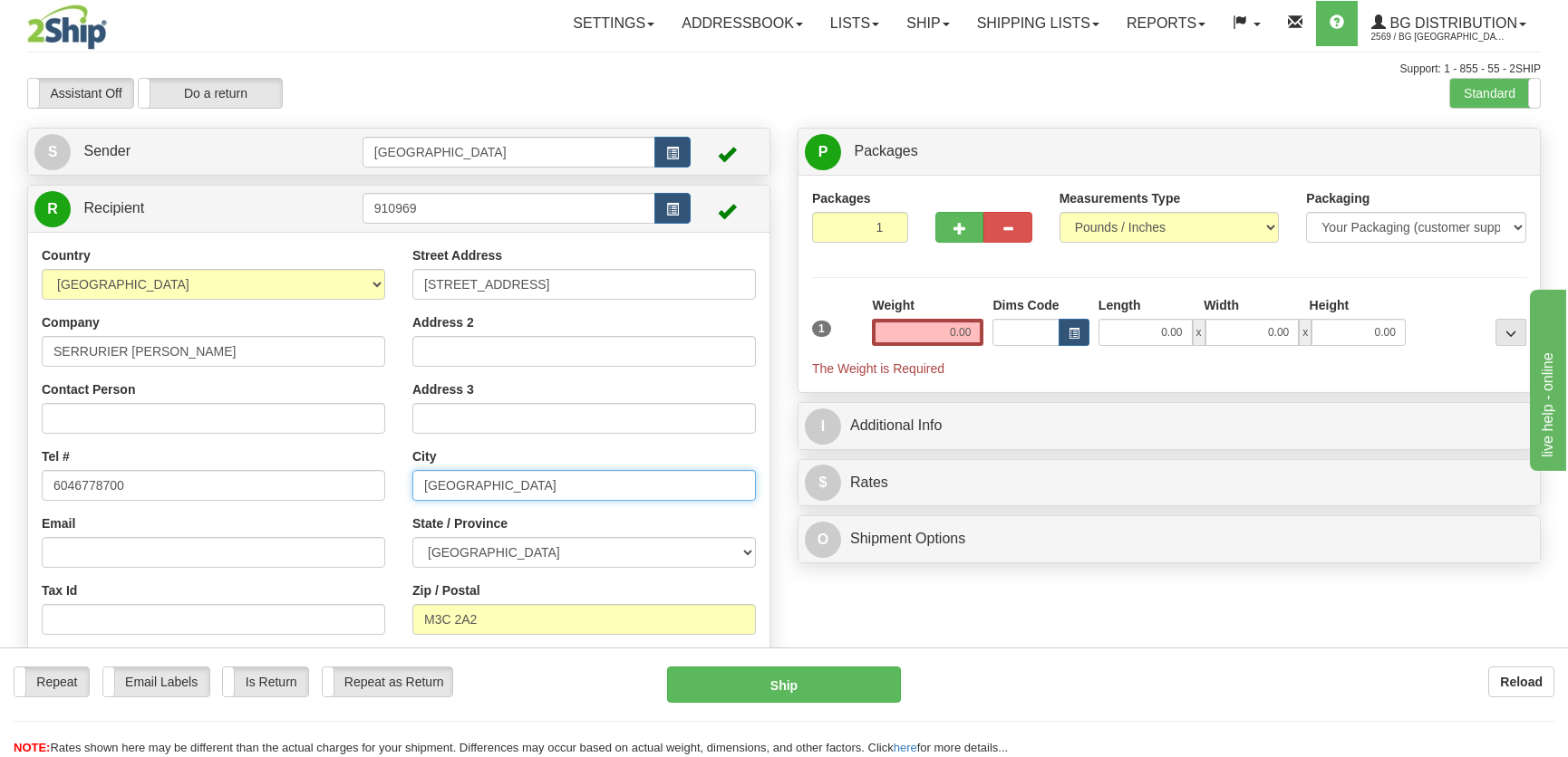
type input "SAINT-LAURENT"
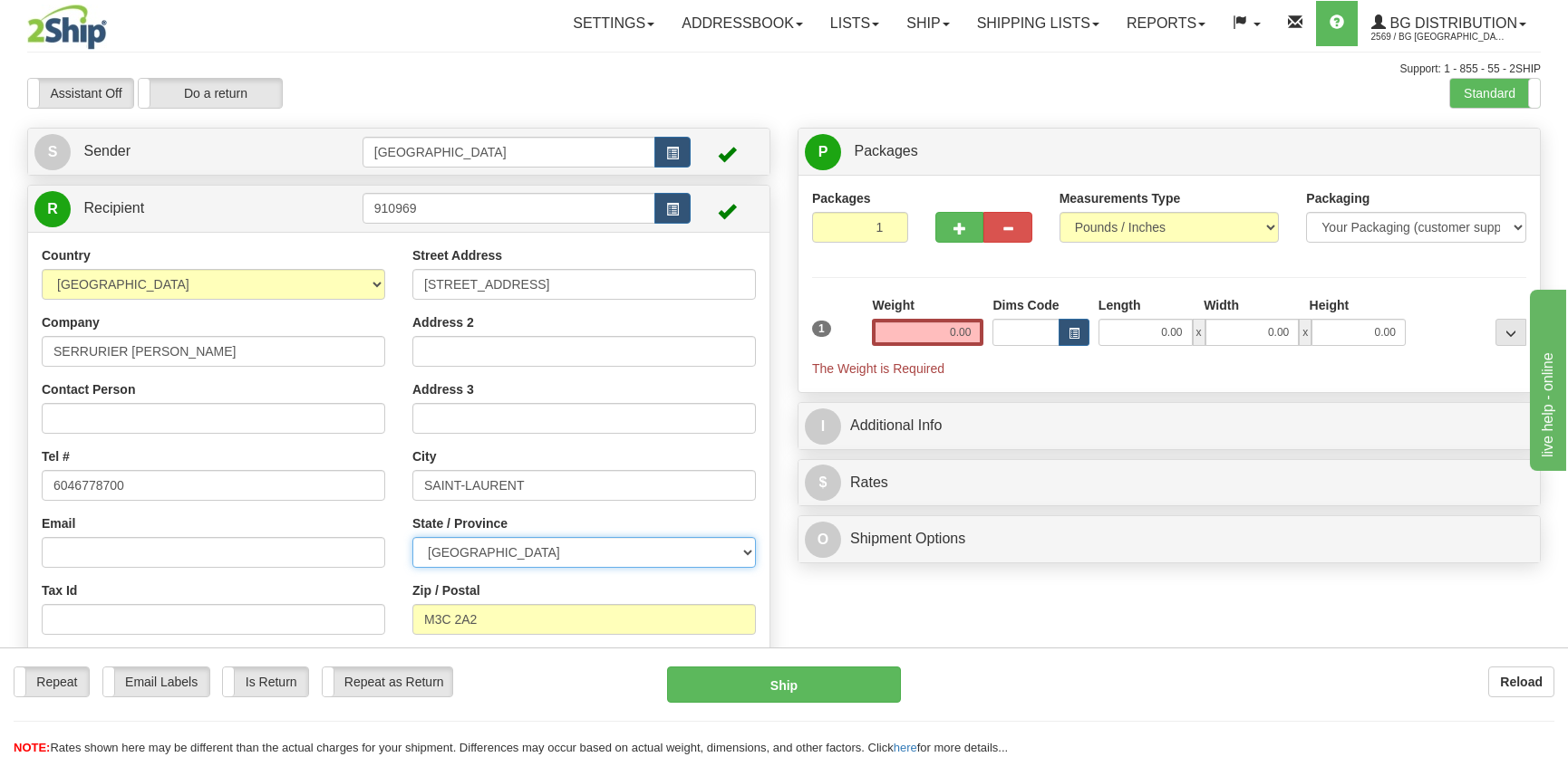
select select "QC"
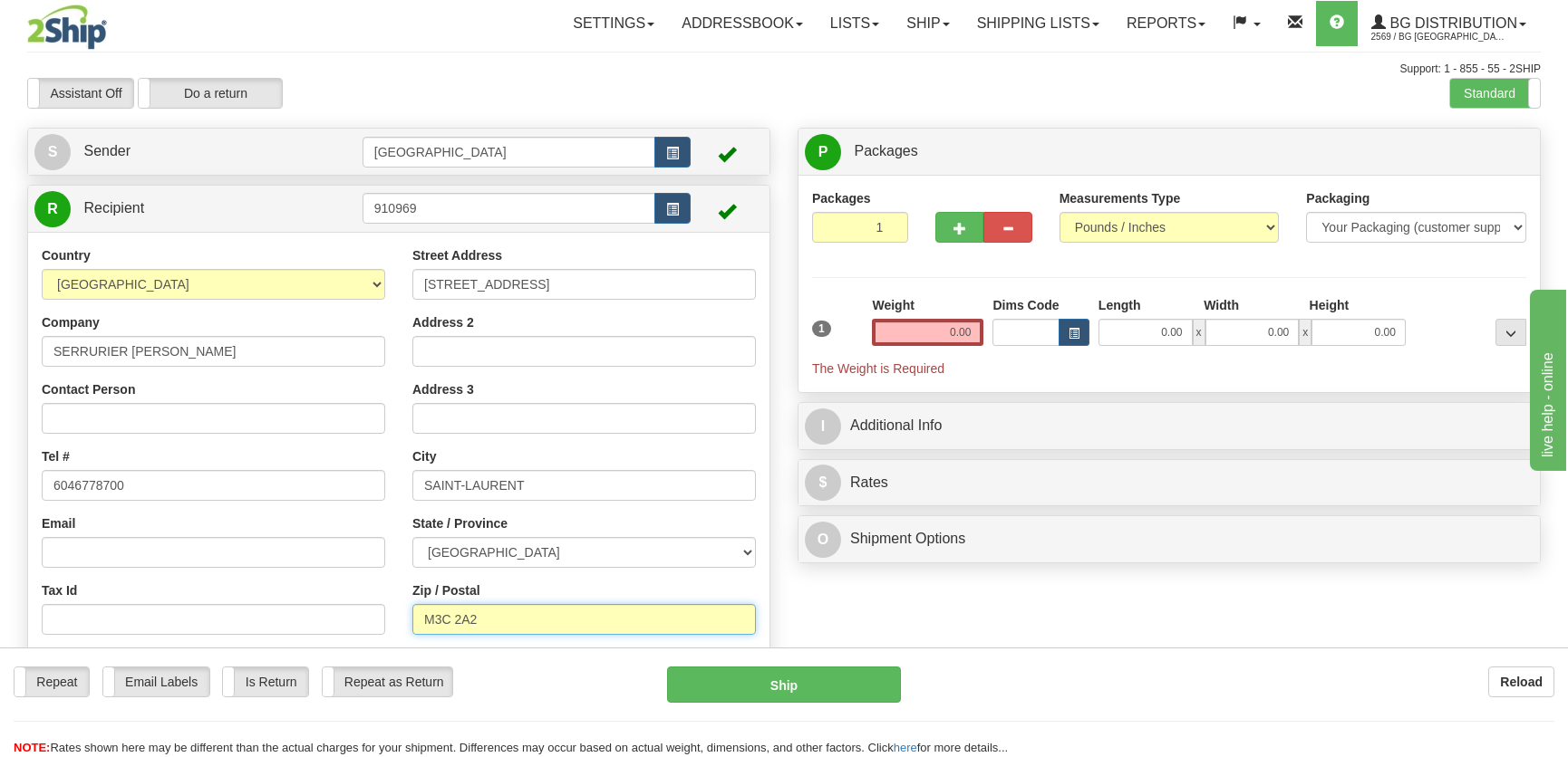
type input "H4R 2N9"
click at [1133, 330] on input "0.00" at bounding box center [1145, 332] width 95 height 28
type input "10.00"
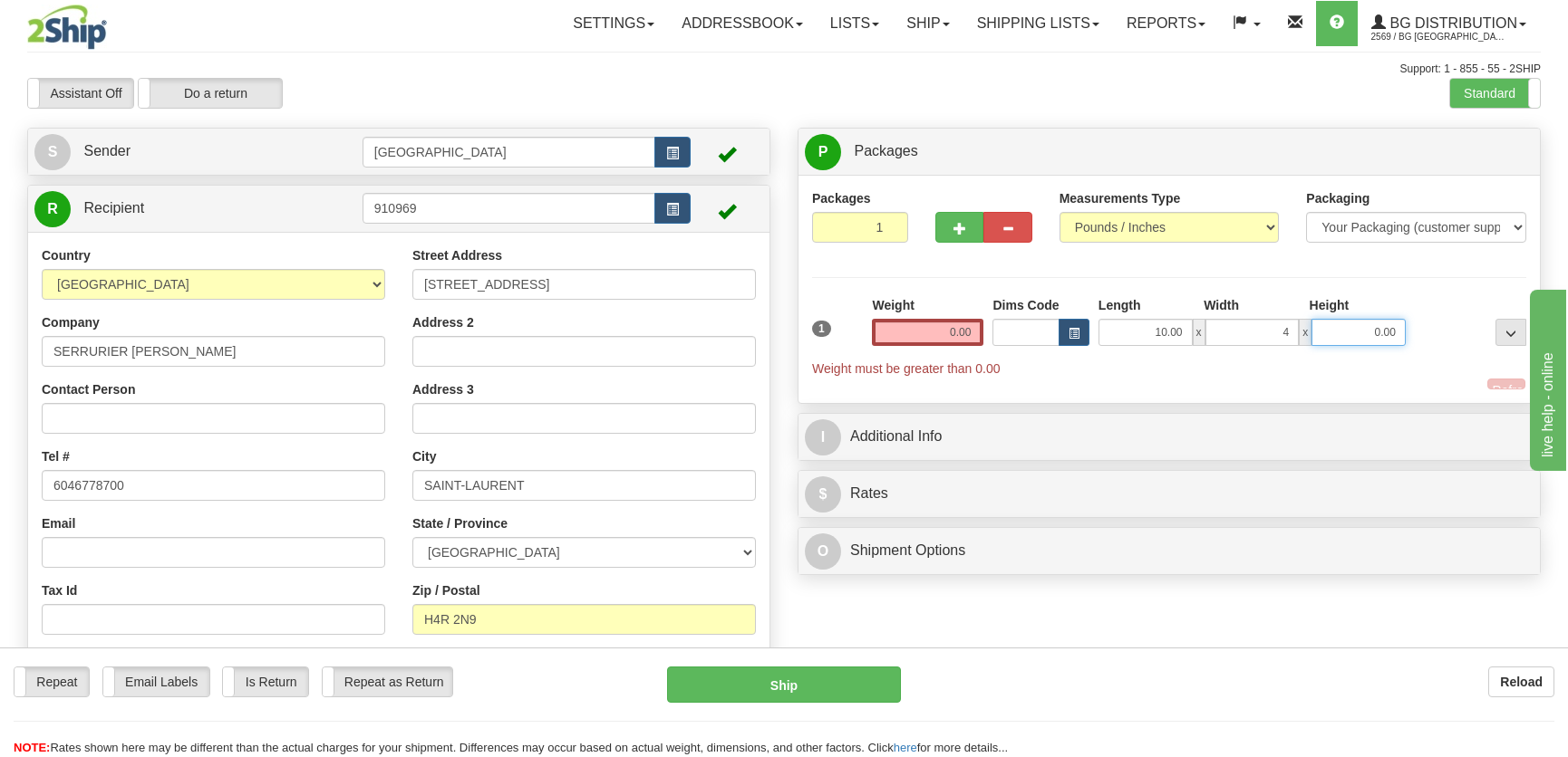
type input "4.00"
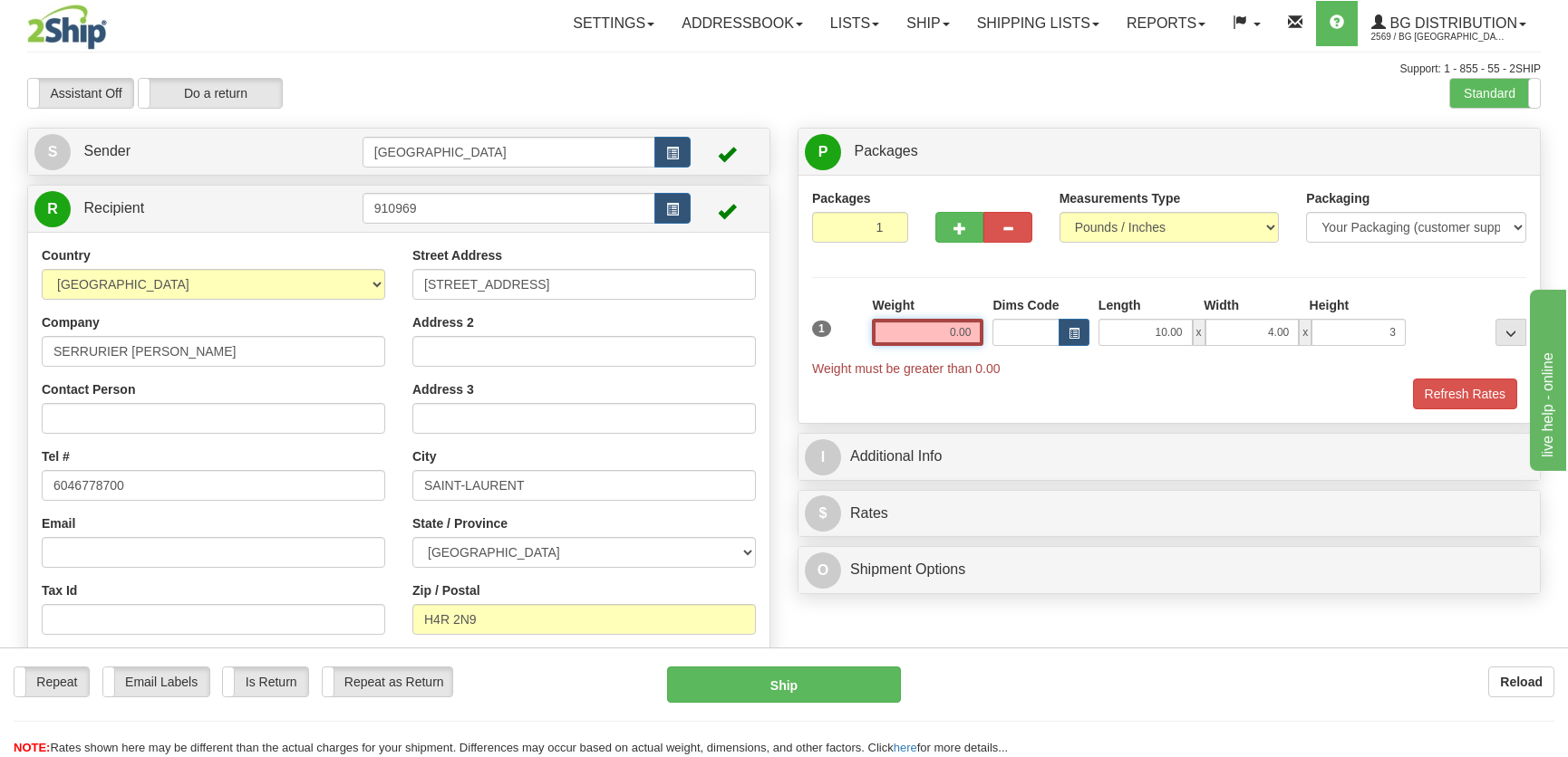
type input "3.00"
click at [919, 335] on input "0.00" at bounding box center [927, 332] width 111 height 28
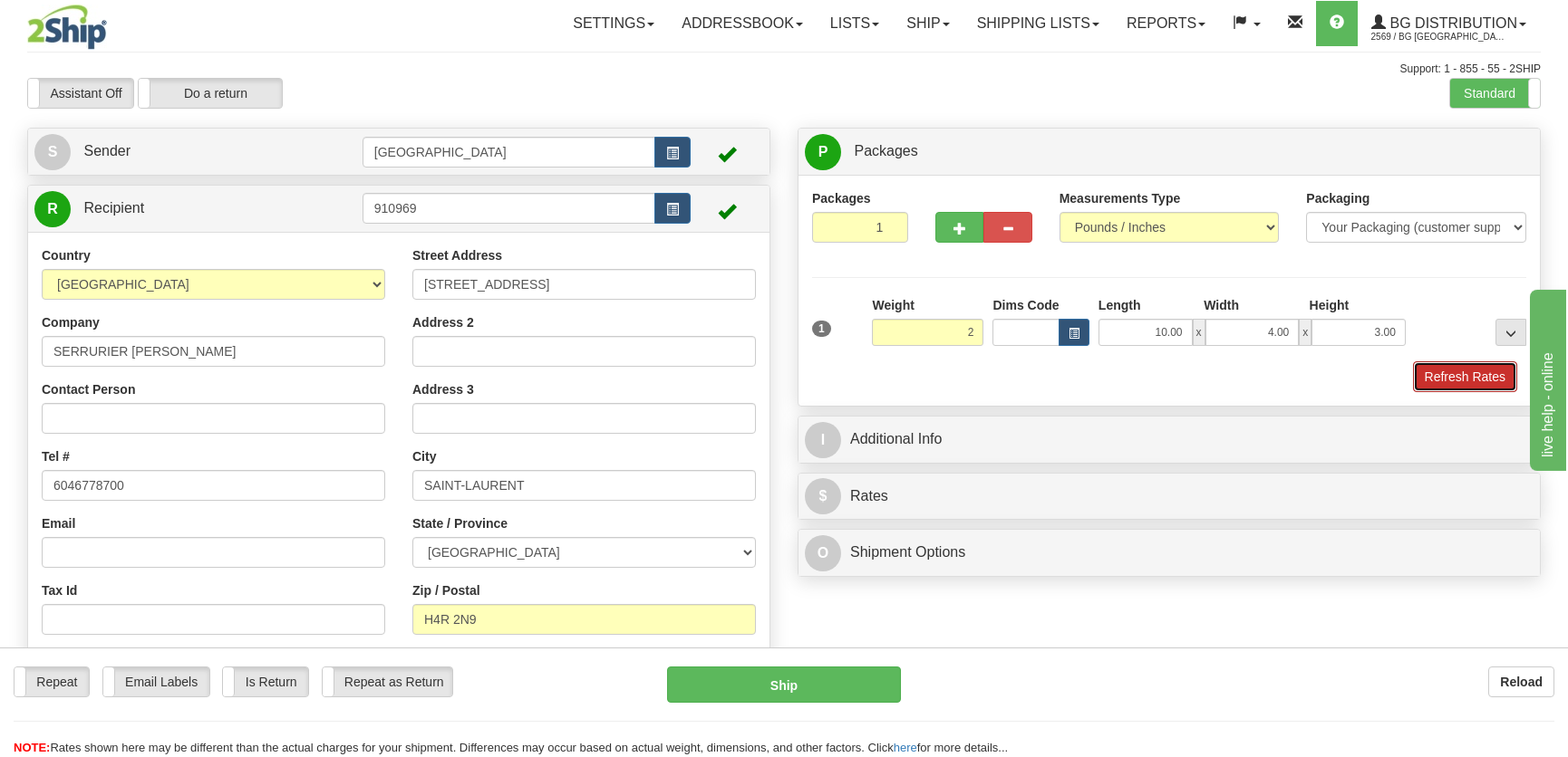
click at [1458, 372] on button "Refresh Rates" at bounding box center [1465, 377] width 105 height 31
type input "2.00"
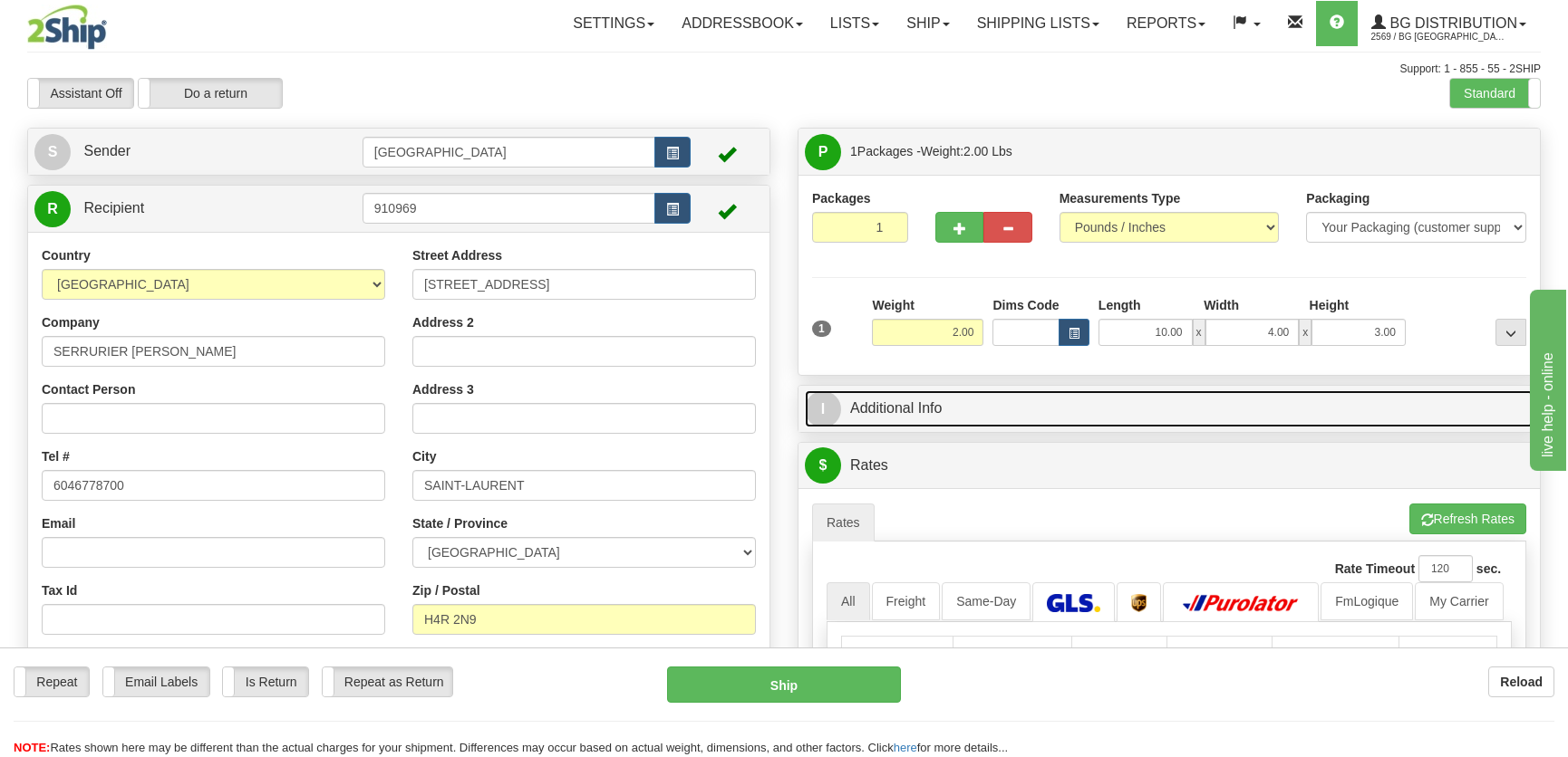
click at [1399, 415] on link "I Additional Info" at bounding box center [1170, 408] width 729 height 37
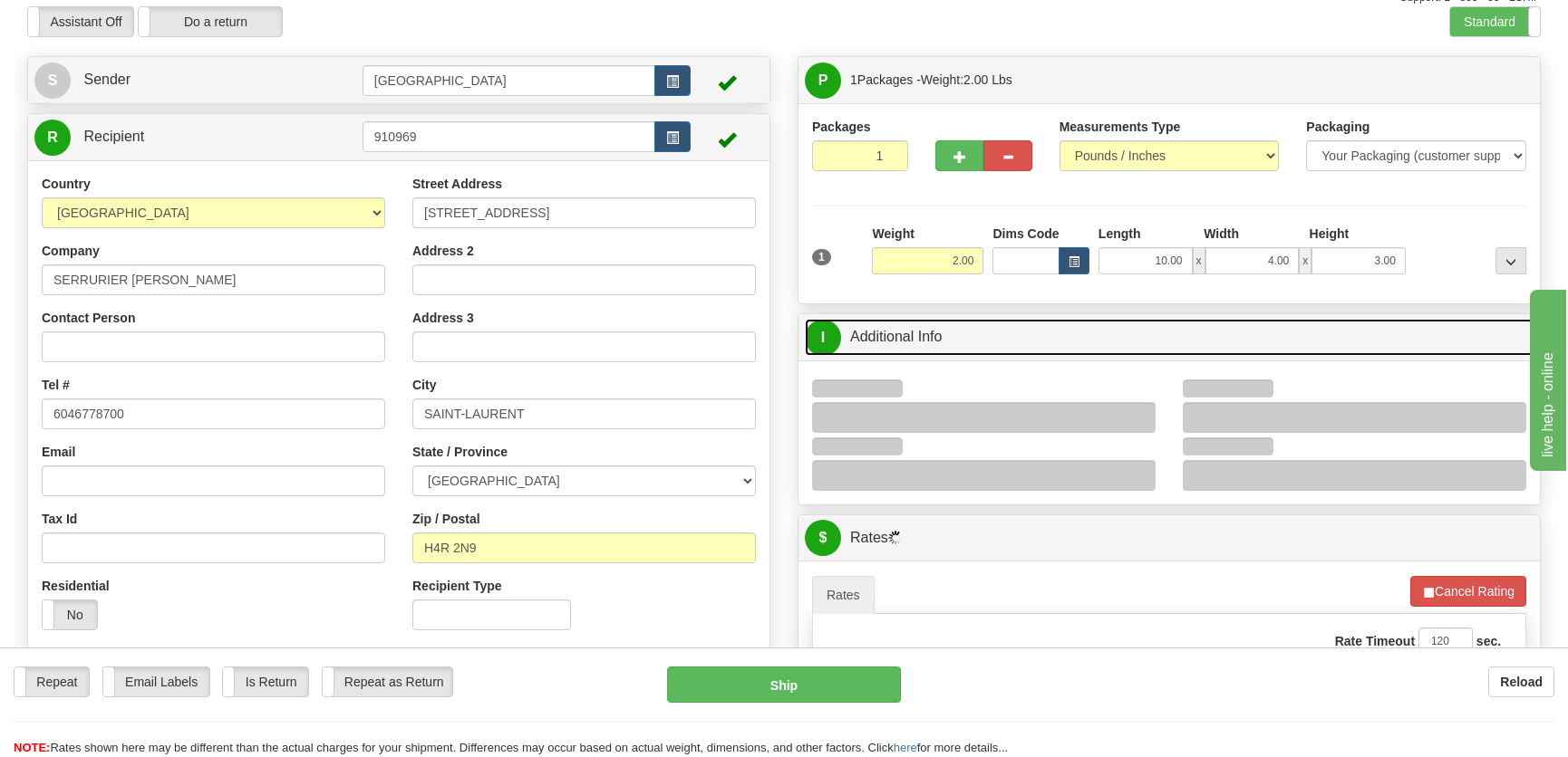
scroll to position [164, 0]
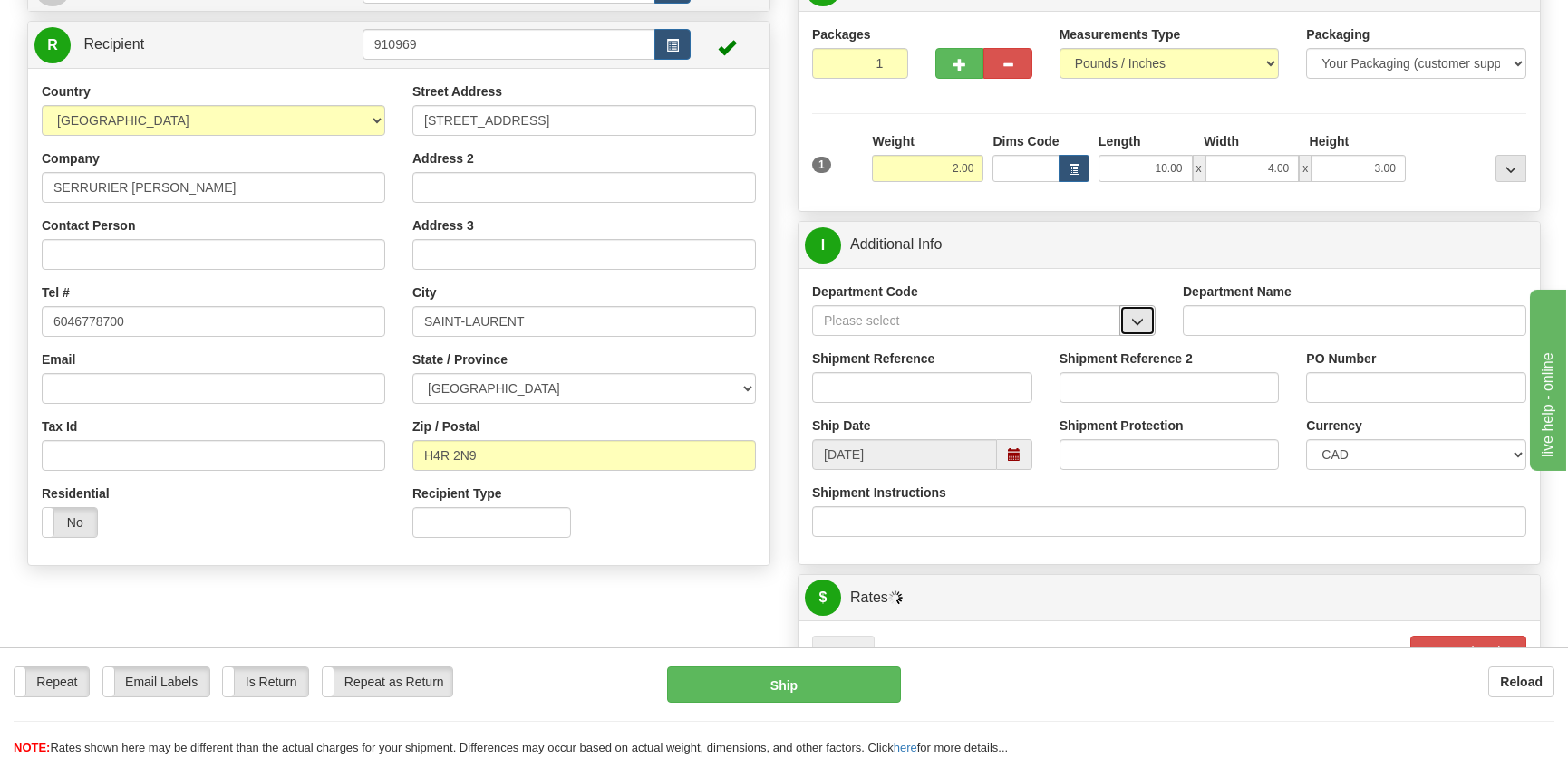
click at [1134, 312] on button "button" at bounding box center [1137, 321] width 36 height 31
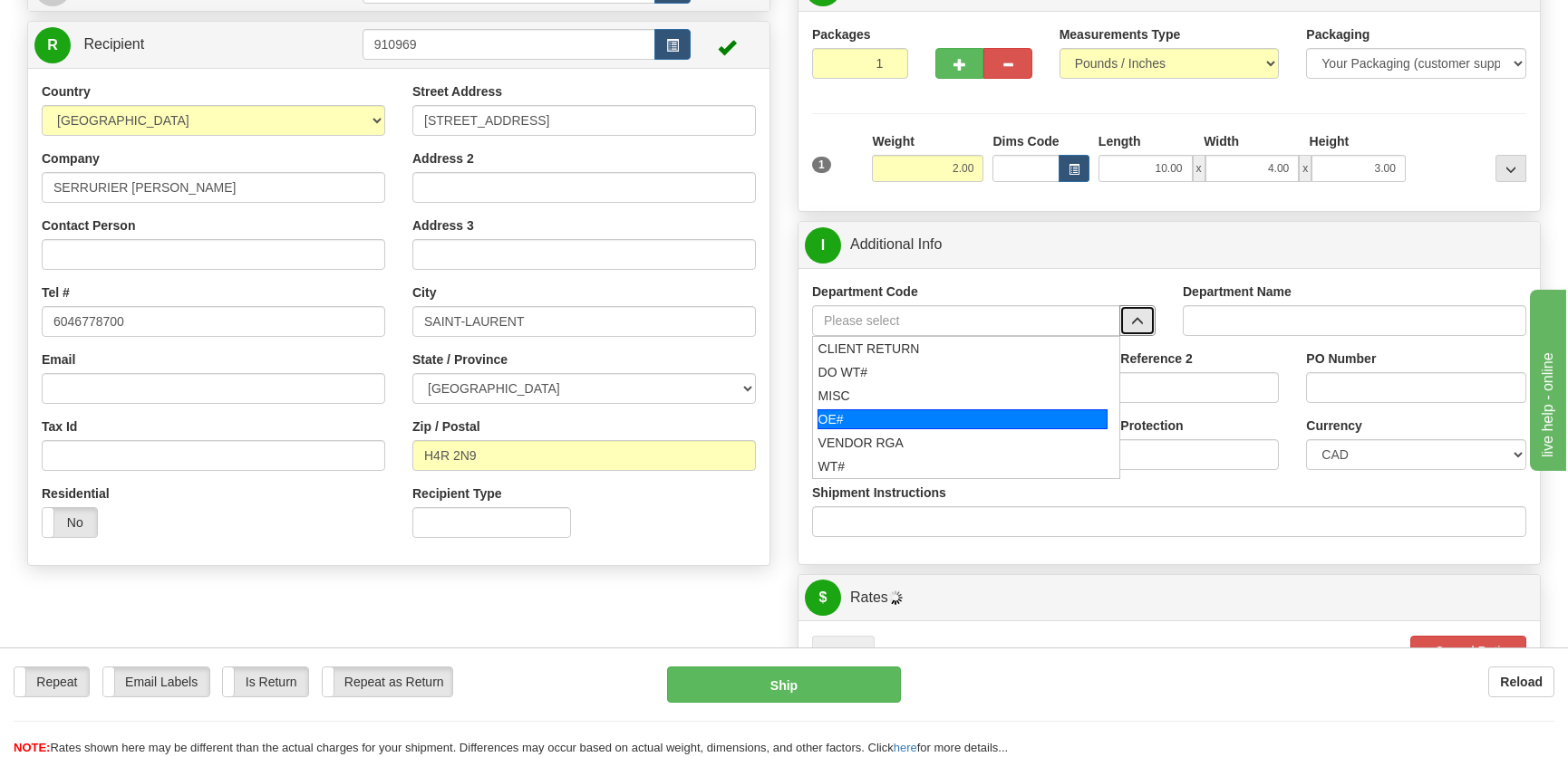
click at [896, 414] on div "OE#" at bounding box center [962, 419] width 291 height 20
type input "OE#"
type input "ORDERS"
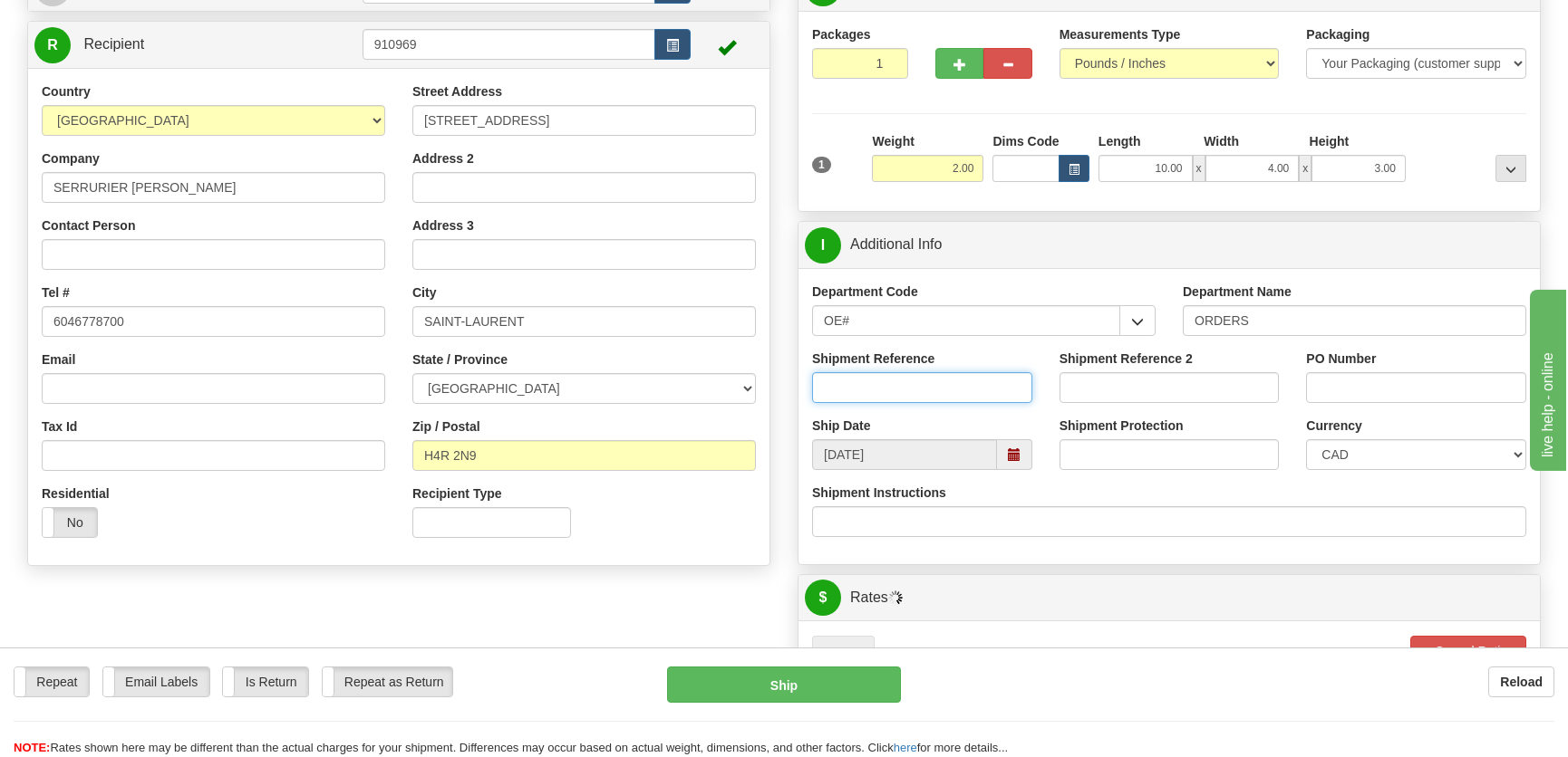
click at [904, 398] on input "Shipment Reference" at bounding box center [923, 388] width 220 height 31
type input "50322610-00"
click at [1317, 399] on input "PO Number" at bounding box center [1417, 388] width 220 height 31
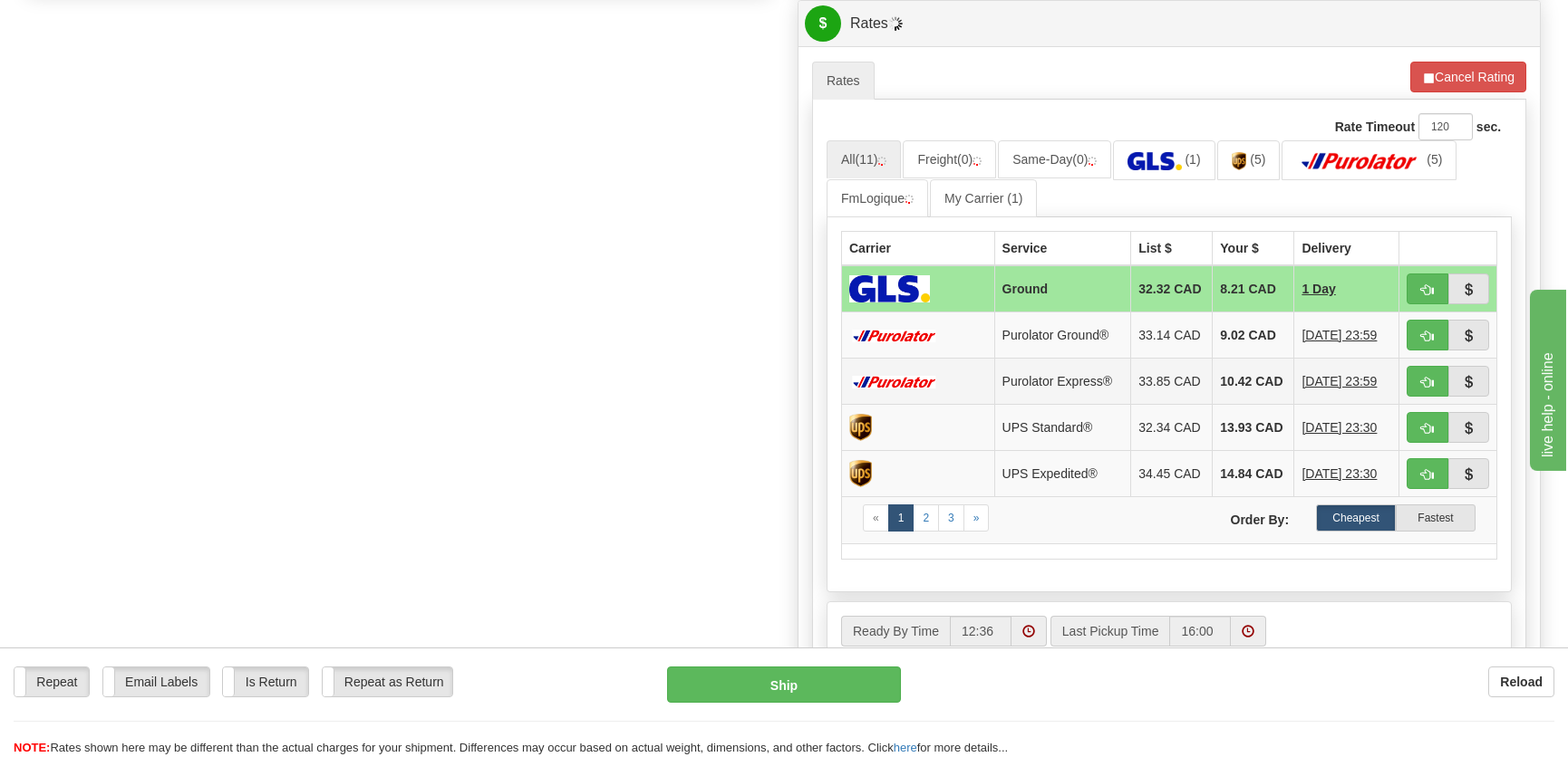
scroll to position [741, 0]
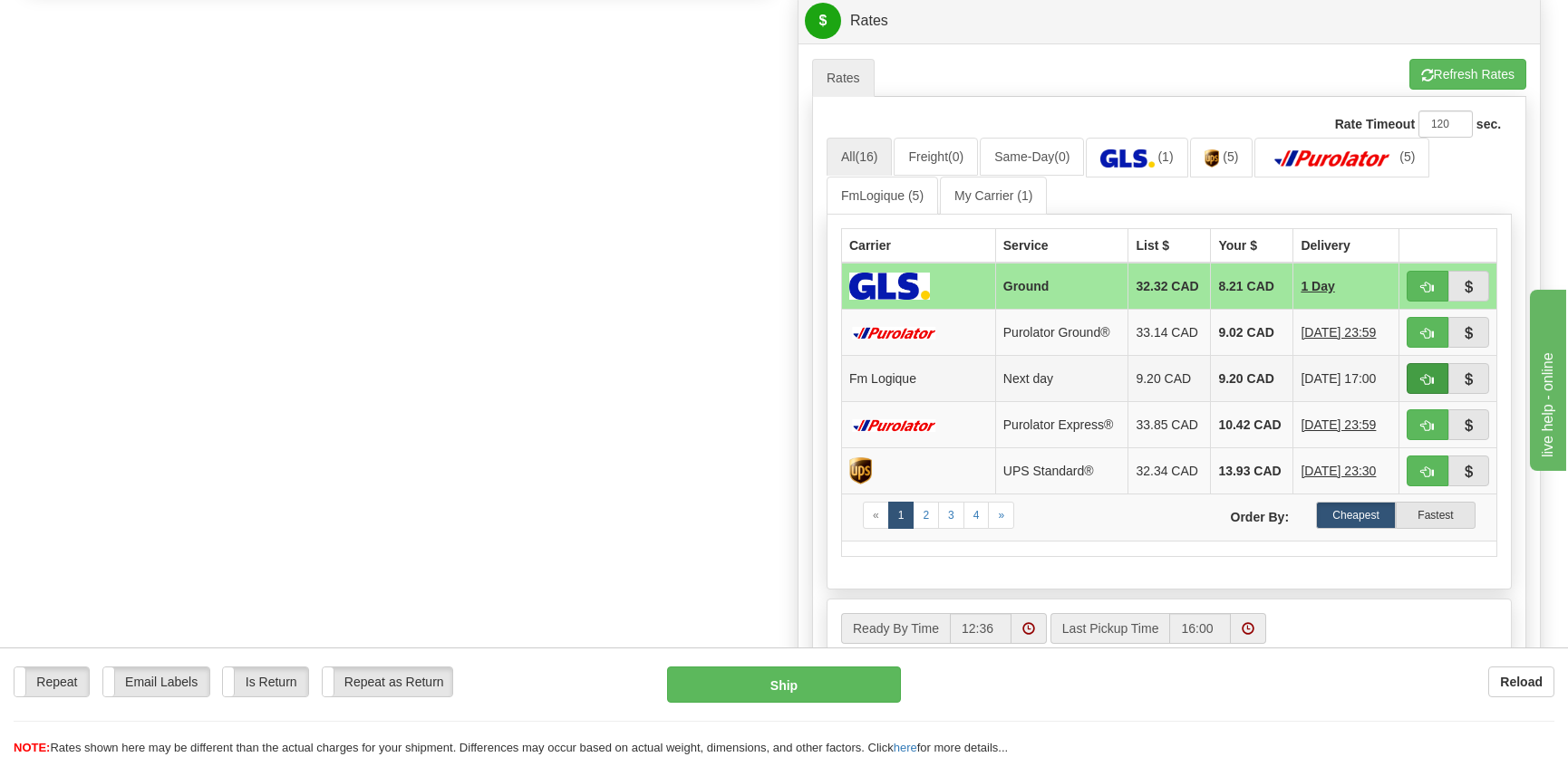
type input "."
click at [1425, 374] on span "button" at bounding box center [1428, 380] width 13 height 12
type input "jour"
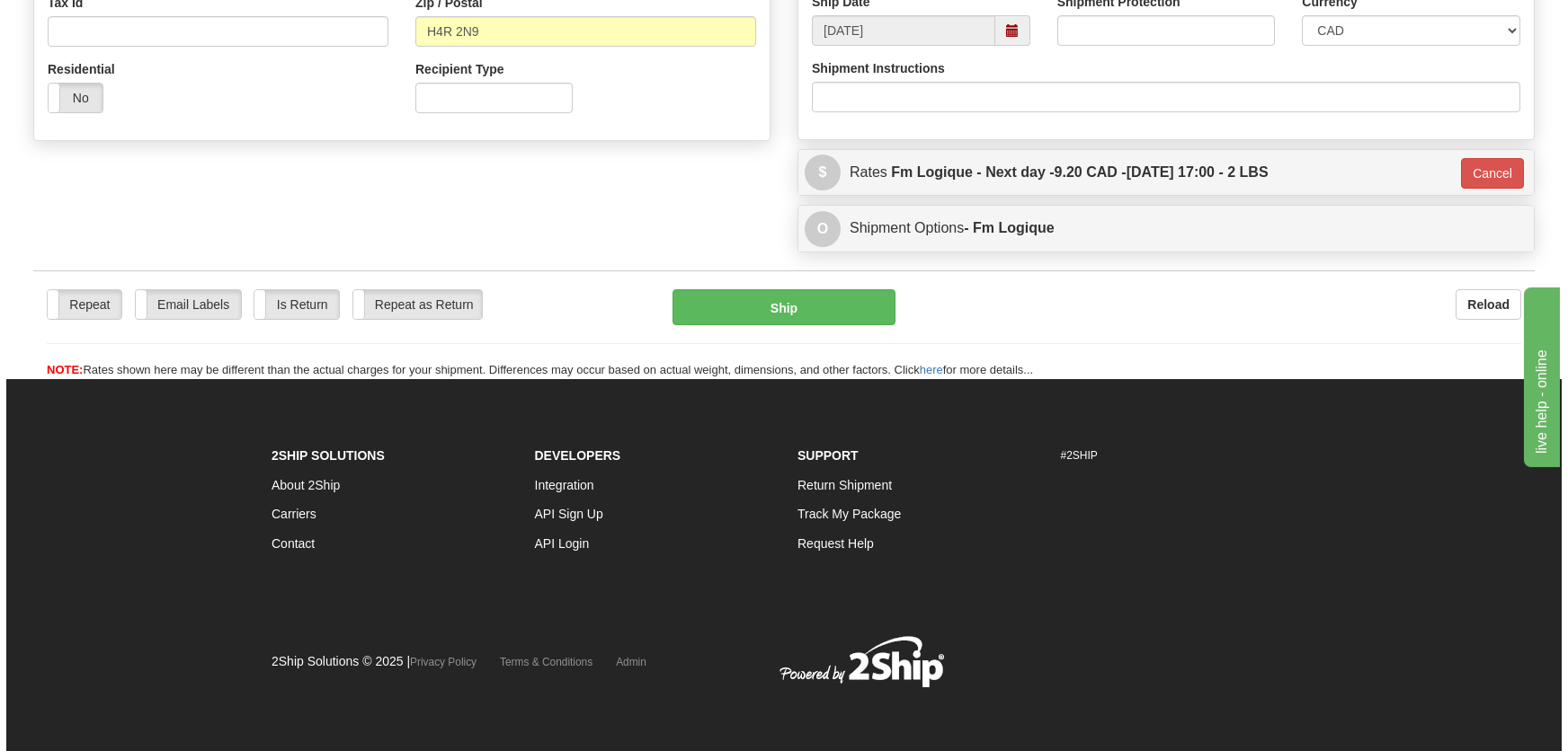
scroll to position [584, 0]
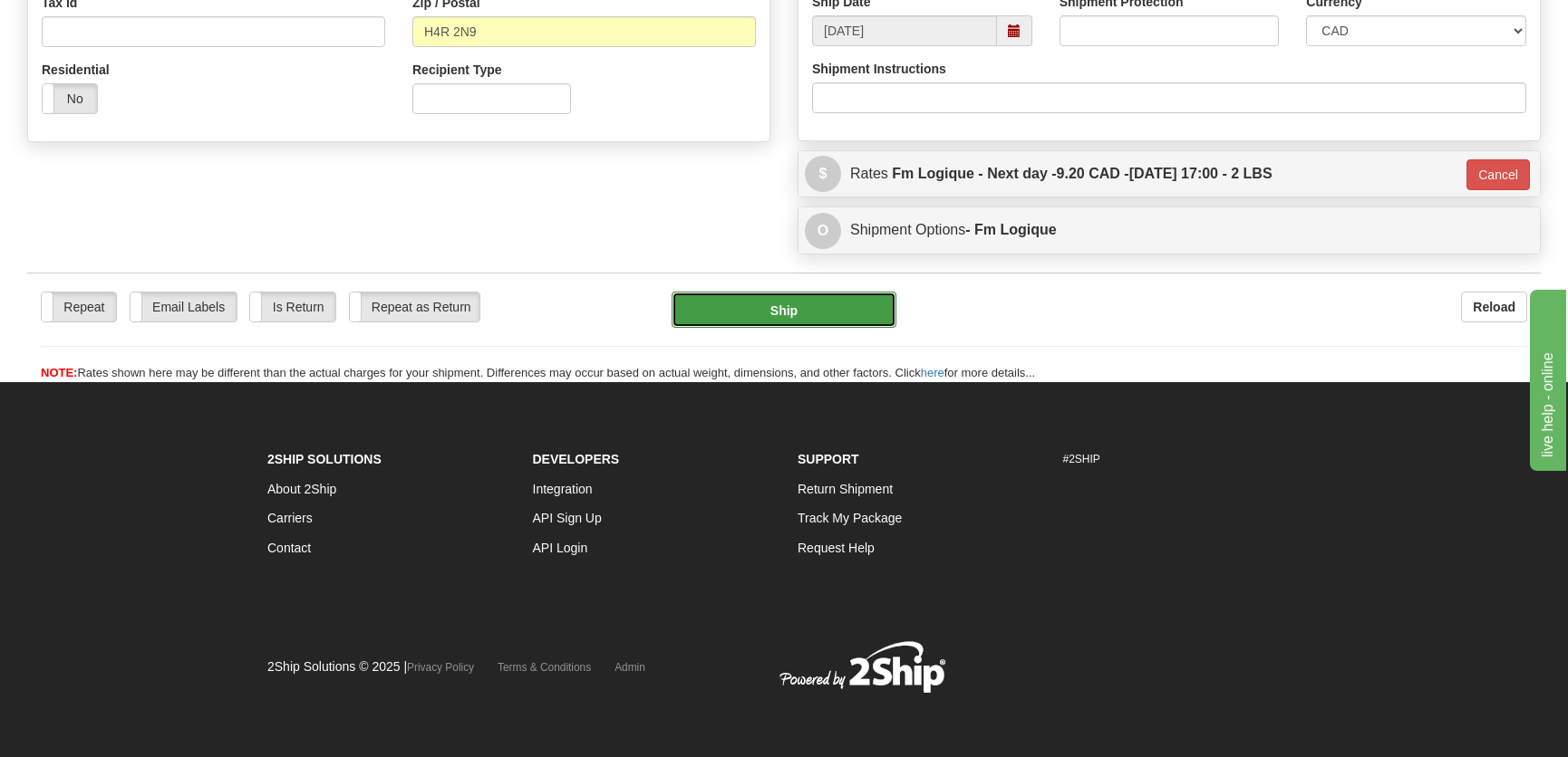
click at [815, 305] on button "Ship" at bounding box center [784, 309] width 225 height 36
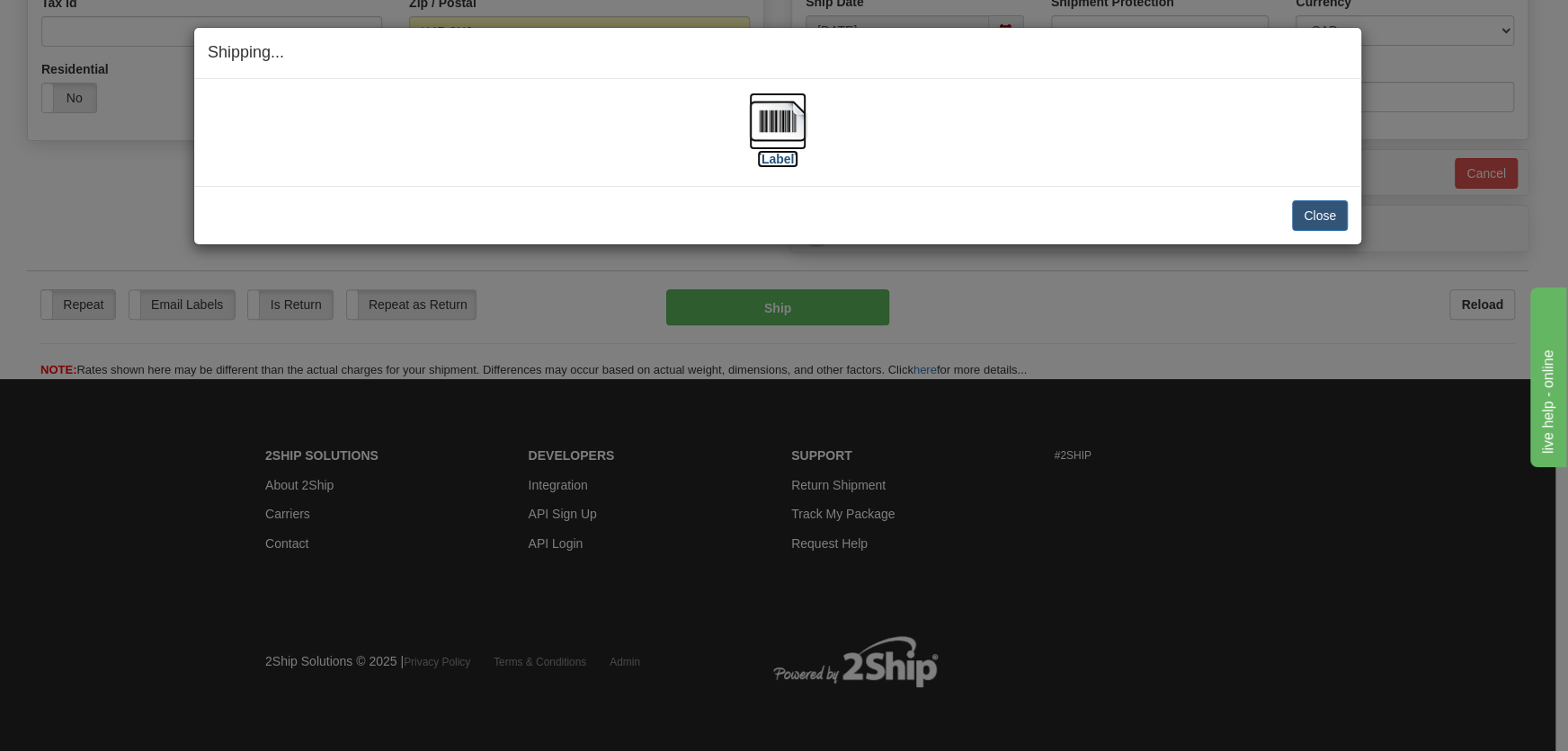
click at [748, 128] on img at bounding box center [777, 121] width 57 height 57
click at [1336, 215] on button "Close" at bounding box center [1319, 216] width 56 height 31
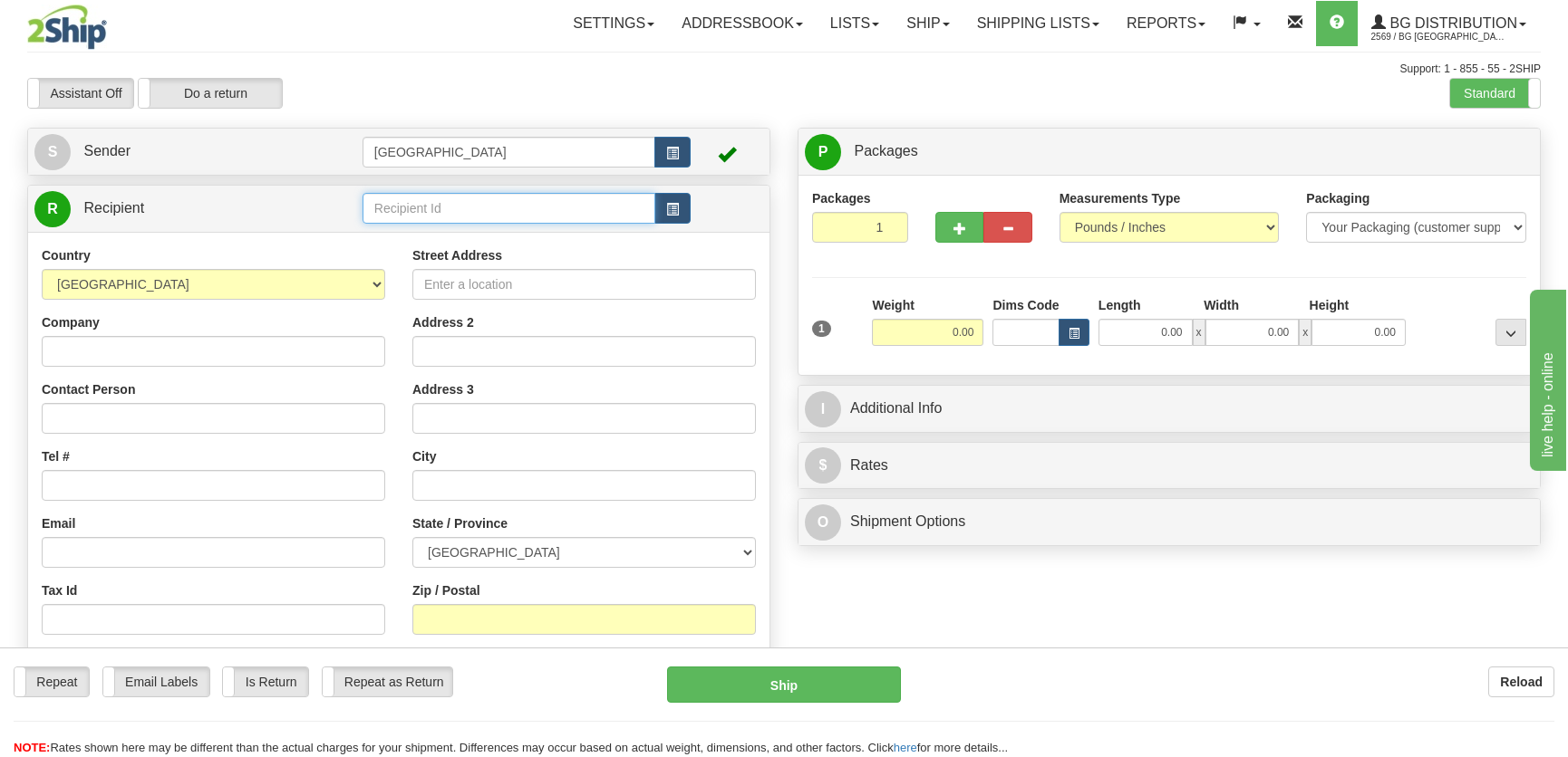
click at [409, 201] on input "text" at bounding box center [509, 208] width 293 height 31
click at [443, 257] on div "4108" at bounding box center [504, 261] width 274 height 20
type input "4108"
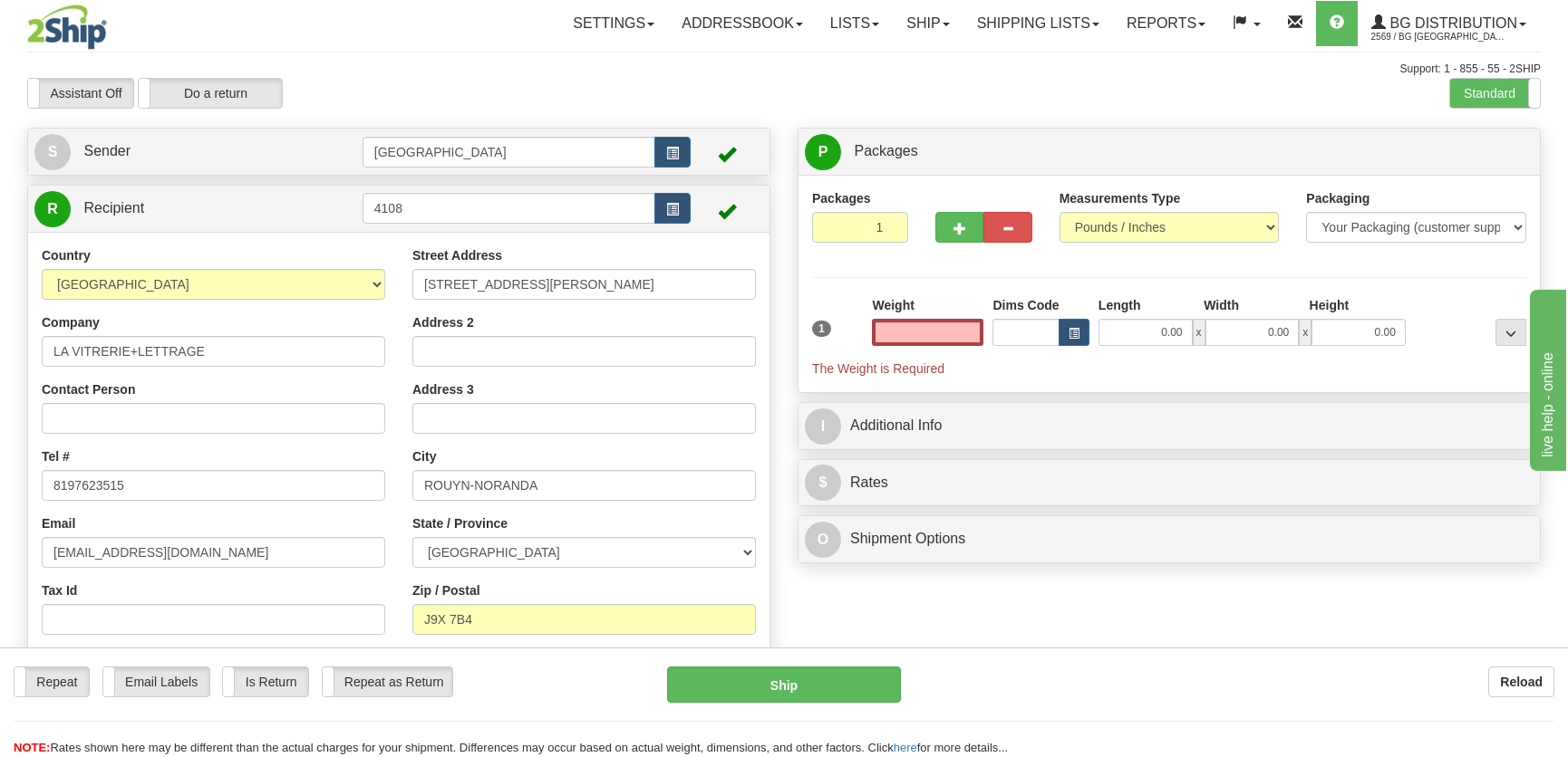
type input "0.00"
click at [1148, 326] on input "0.00" at bounding box center [1145, 332] width 95 height 28
type input "15.00"
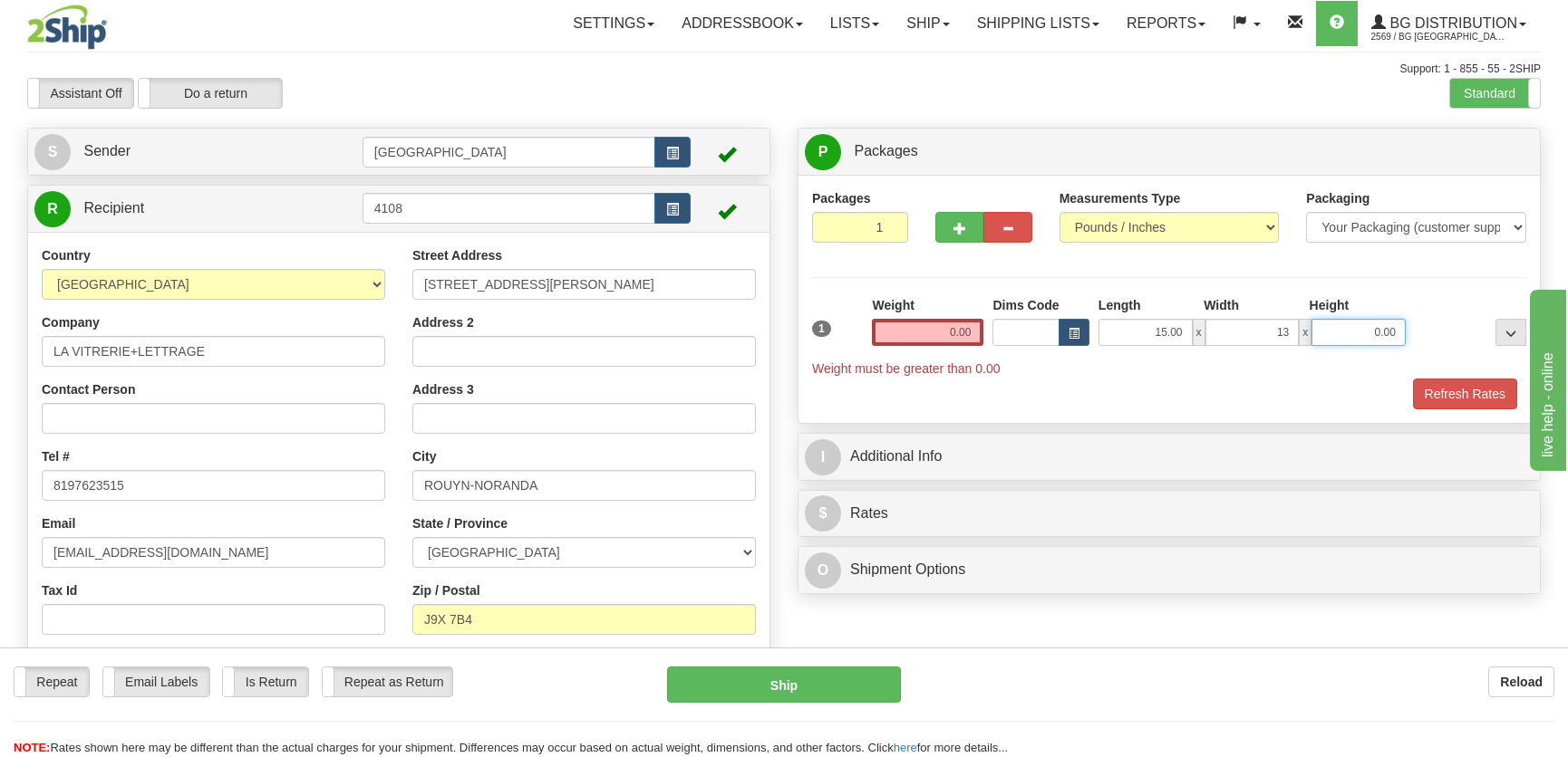
type input "13.00"
type input "9.00"
click at [926, 323] on input "0.00" at bounding box center [927, 332] width 111 height 28
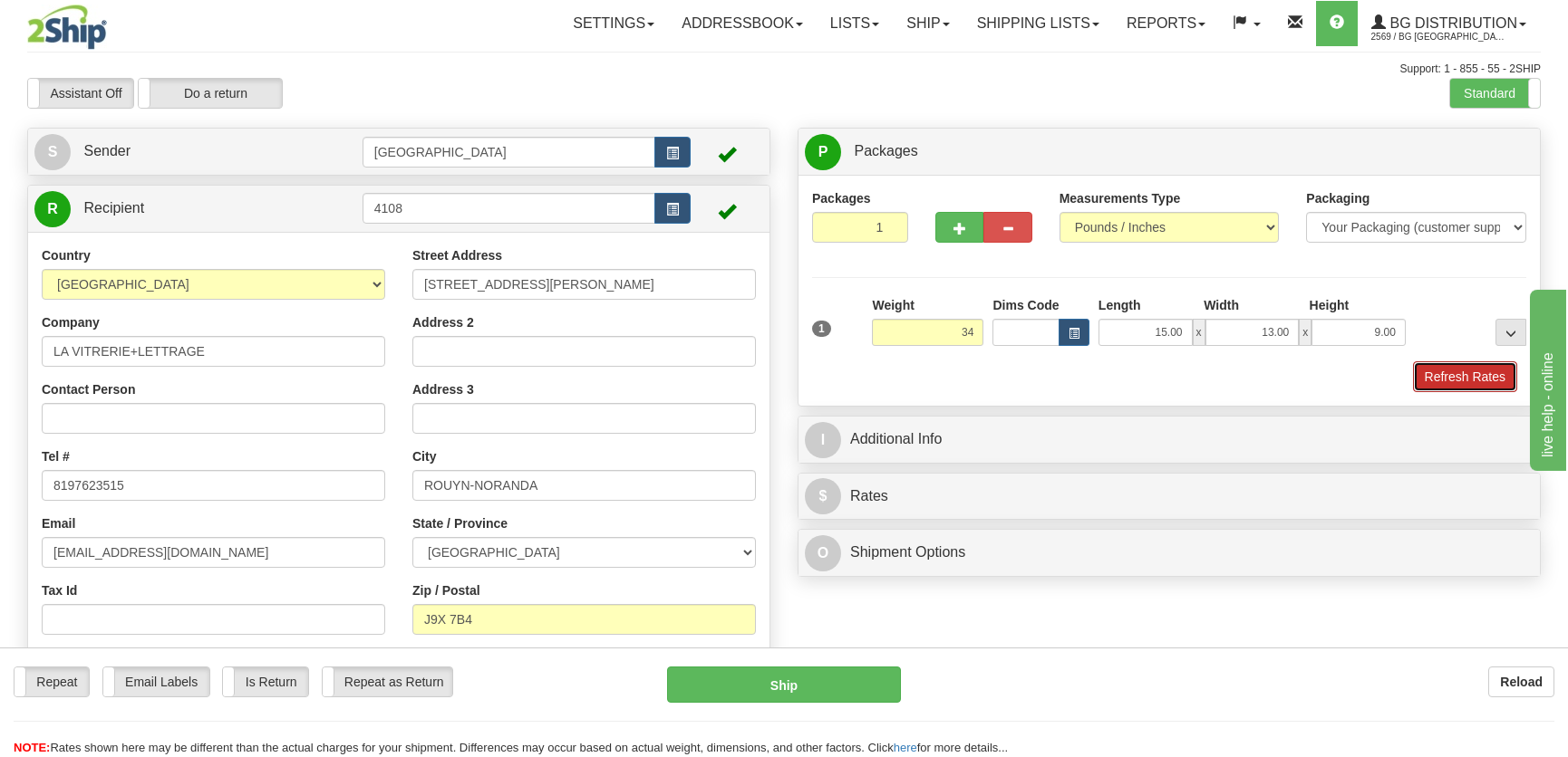
click at [1463, 377] on button "Refresh Rates" at bounding box center [1465, 377] width 105 height 31
type input "34.00"
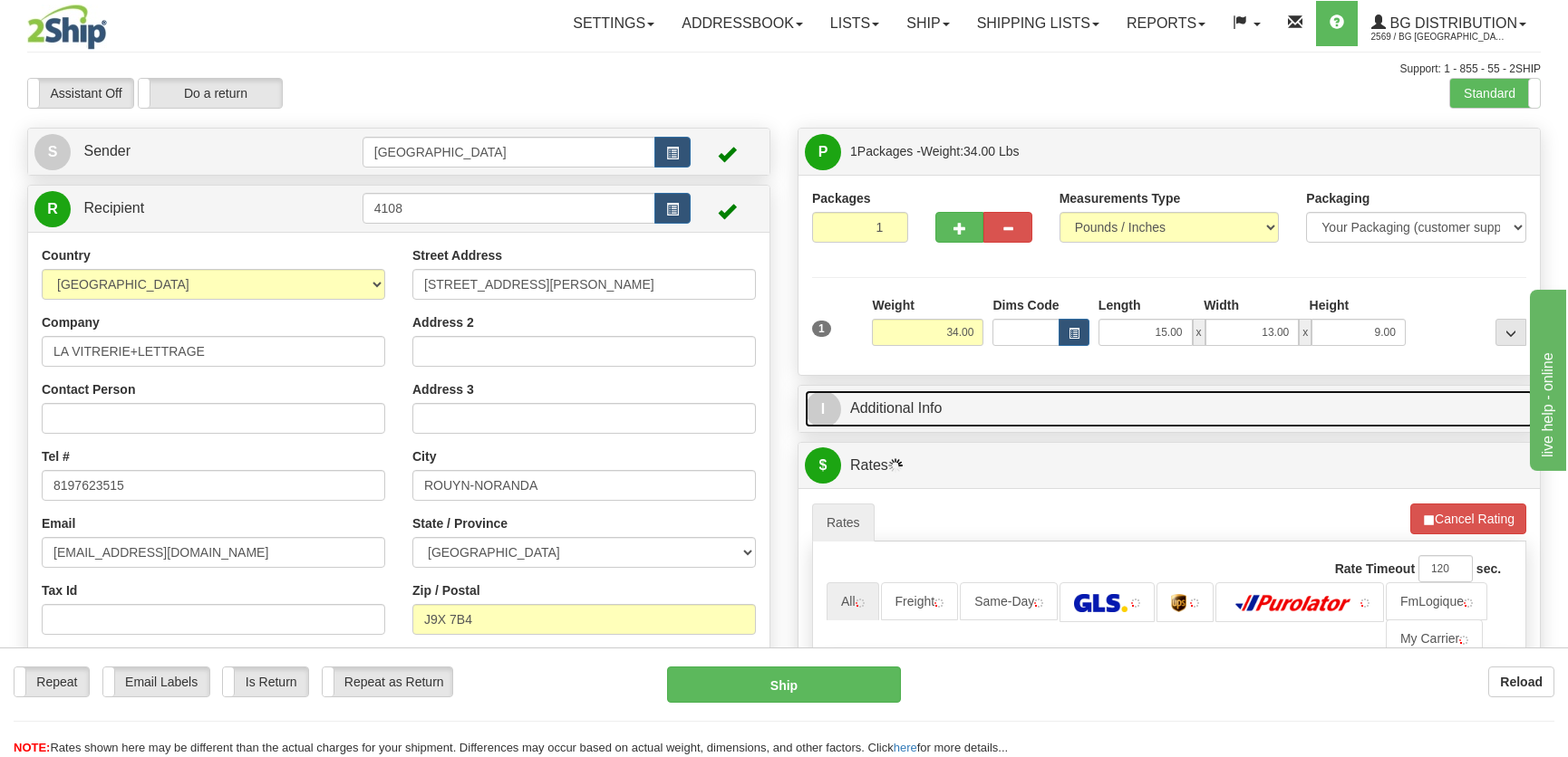
click at [1349, 400] on link "I Additional Info" at bounding box center [1170, 408] width 729 height 37
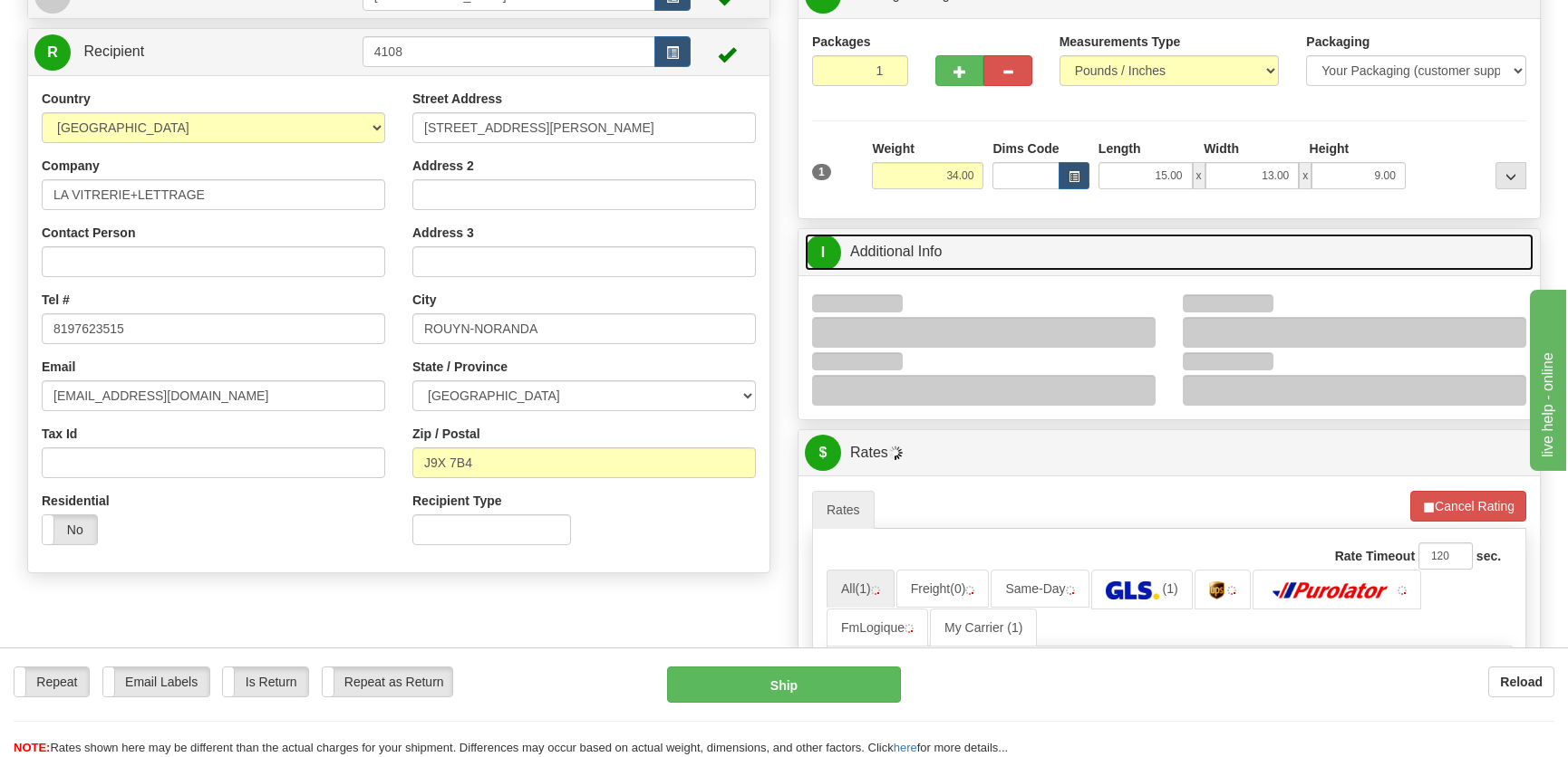
scroll to position [164, 0]
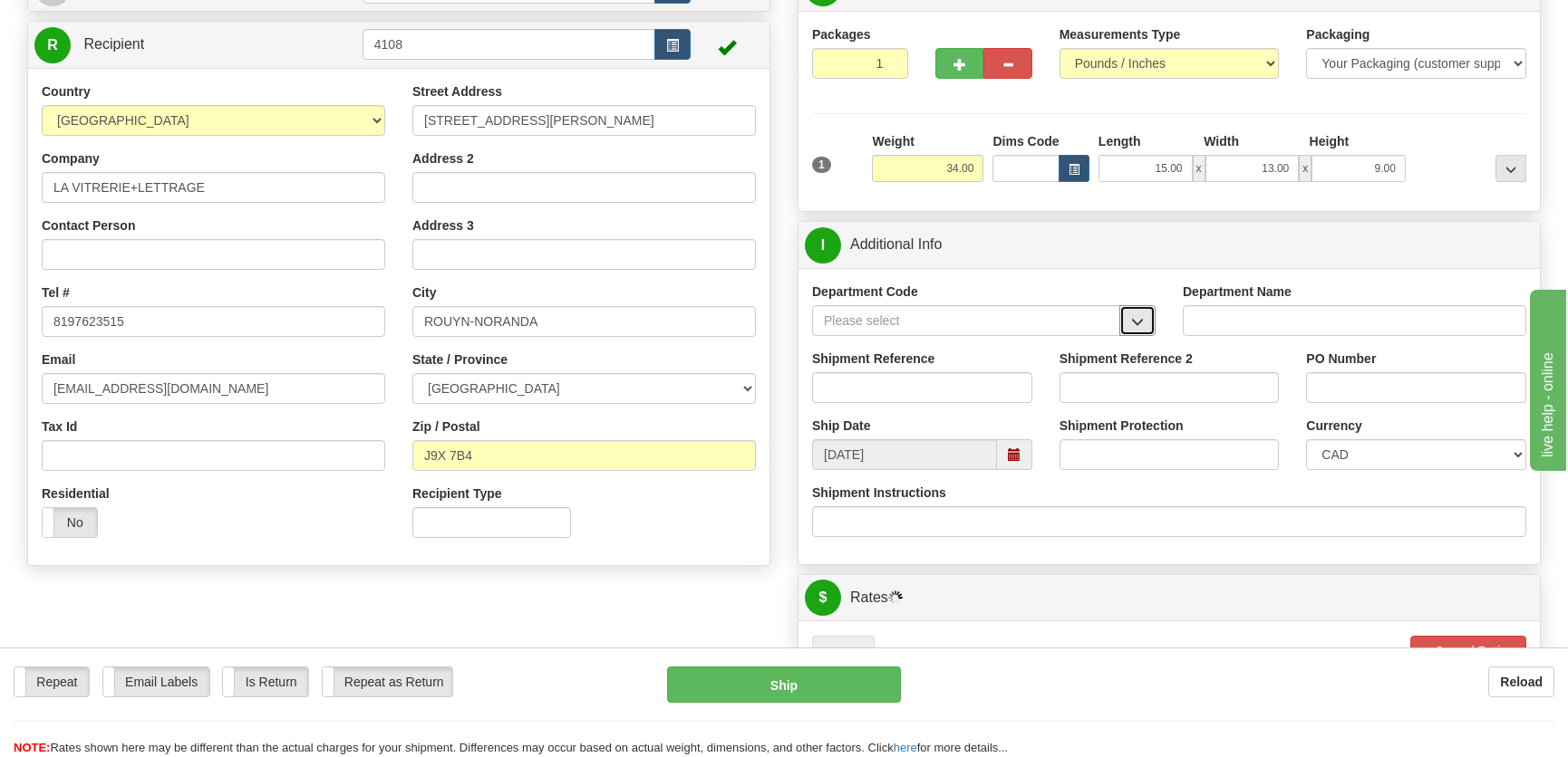
drag, startPoint x: 1142, startPoint y: 317, endPoint x: 1124, endPoint y: 340, distance: 29.2
click at [1142, 317] on span "button" at bounding box center [1137, 322] width 13 height 12
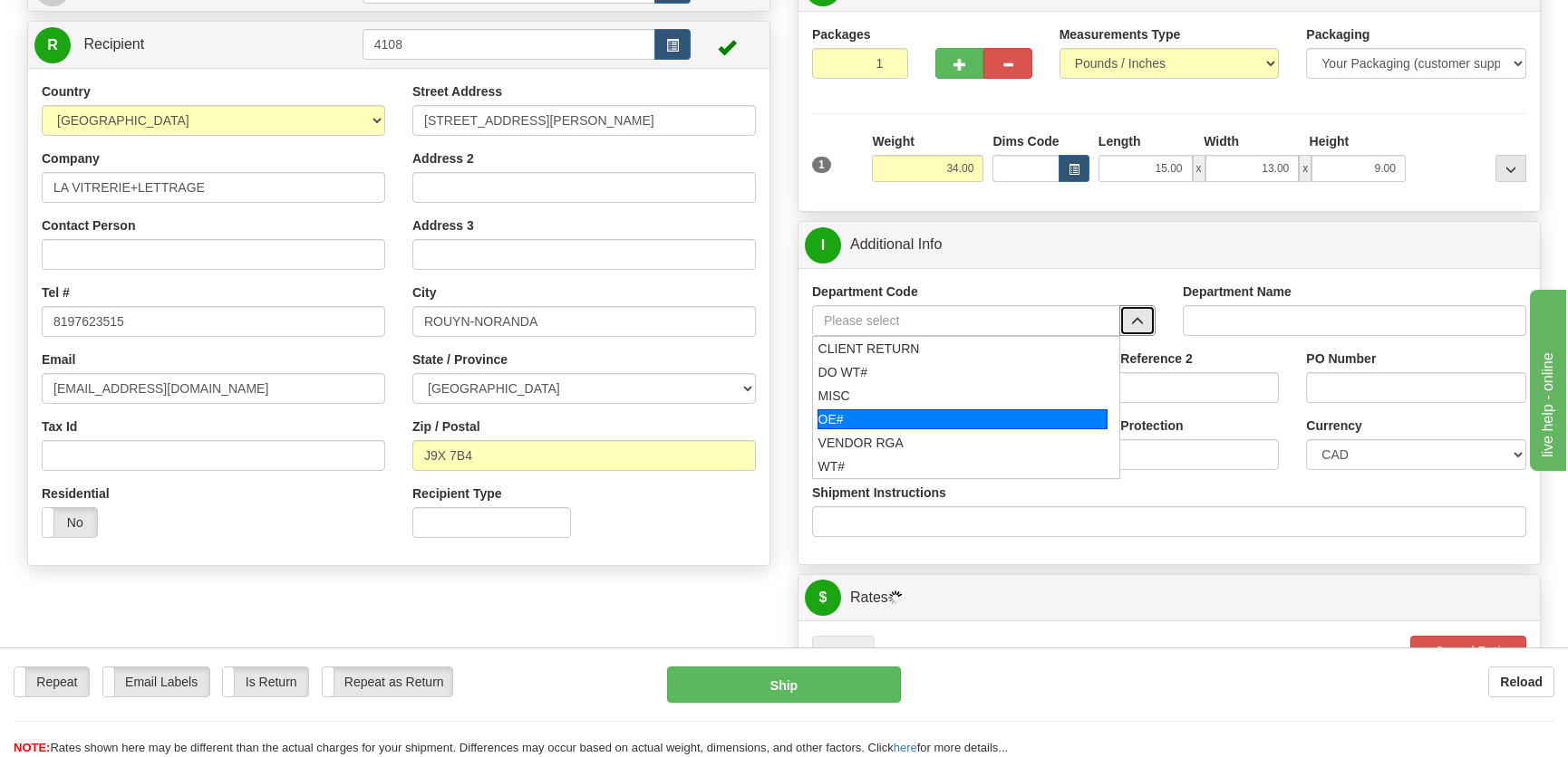
click at [887, 423] on div "OE#" at bounding box center [962, 419] width 291 height 20
type input "OE#"
type input "ORDERS"
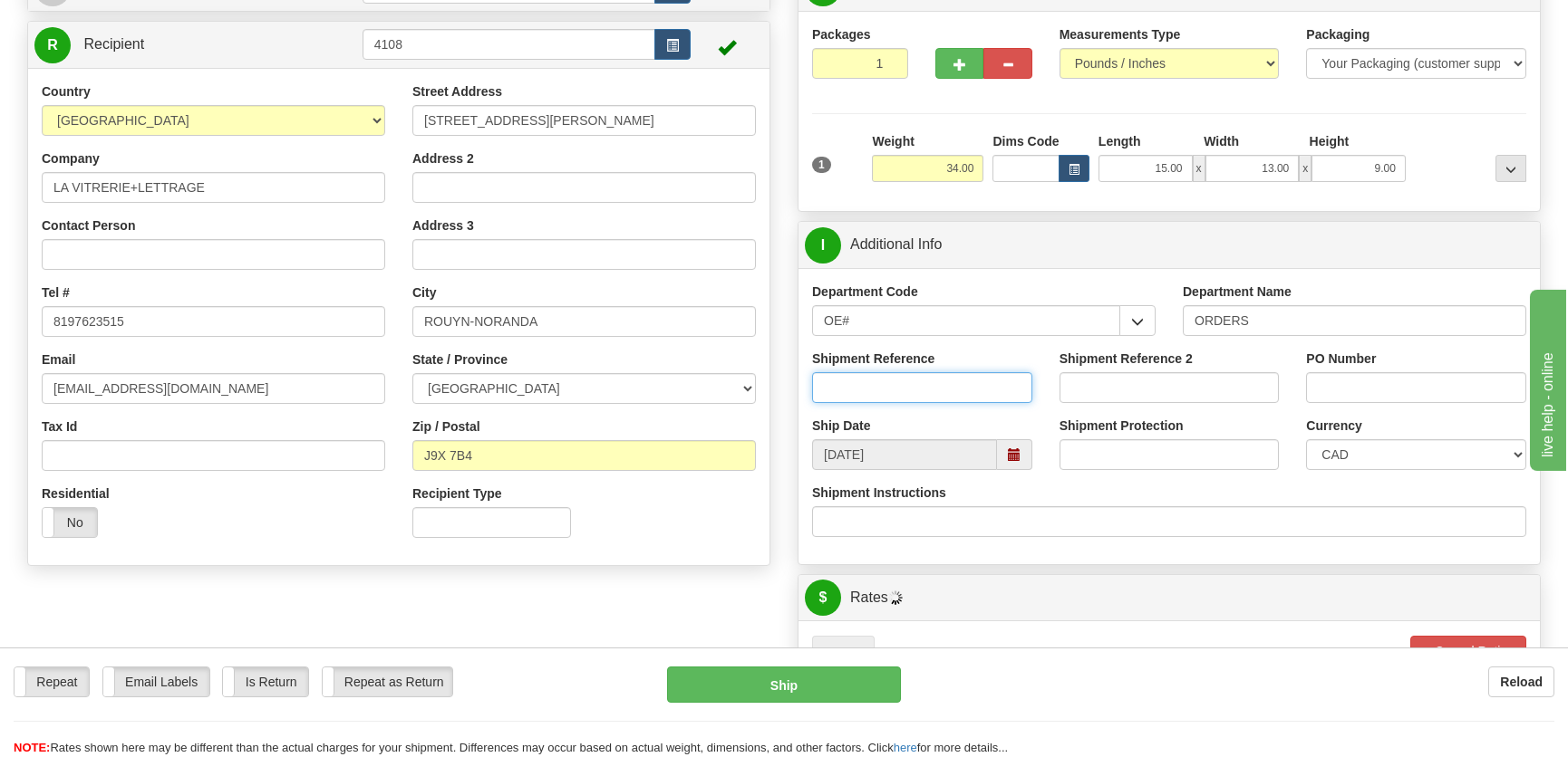
drag, startPoint x: 899, startPoint y: 400, endPoint x: 896, endPoint y: 389, distance: 11.4
click at [899, 400] on input "Shipment Reference" at bounding box center [923, 388] width 220 height 31
type input "50320771-00"
click at [1392, 400] on input "PO Number" at bounding box center [1417, 388] width 220 height 31
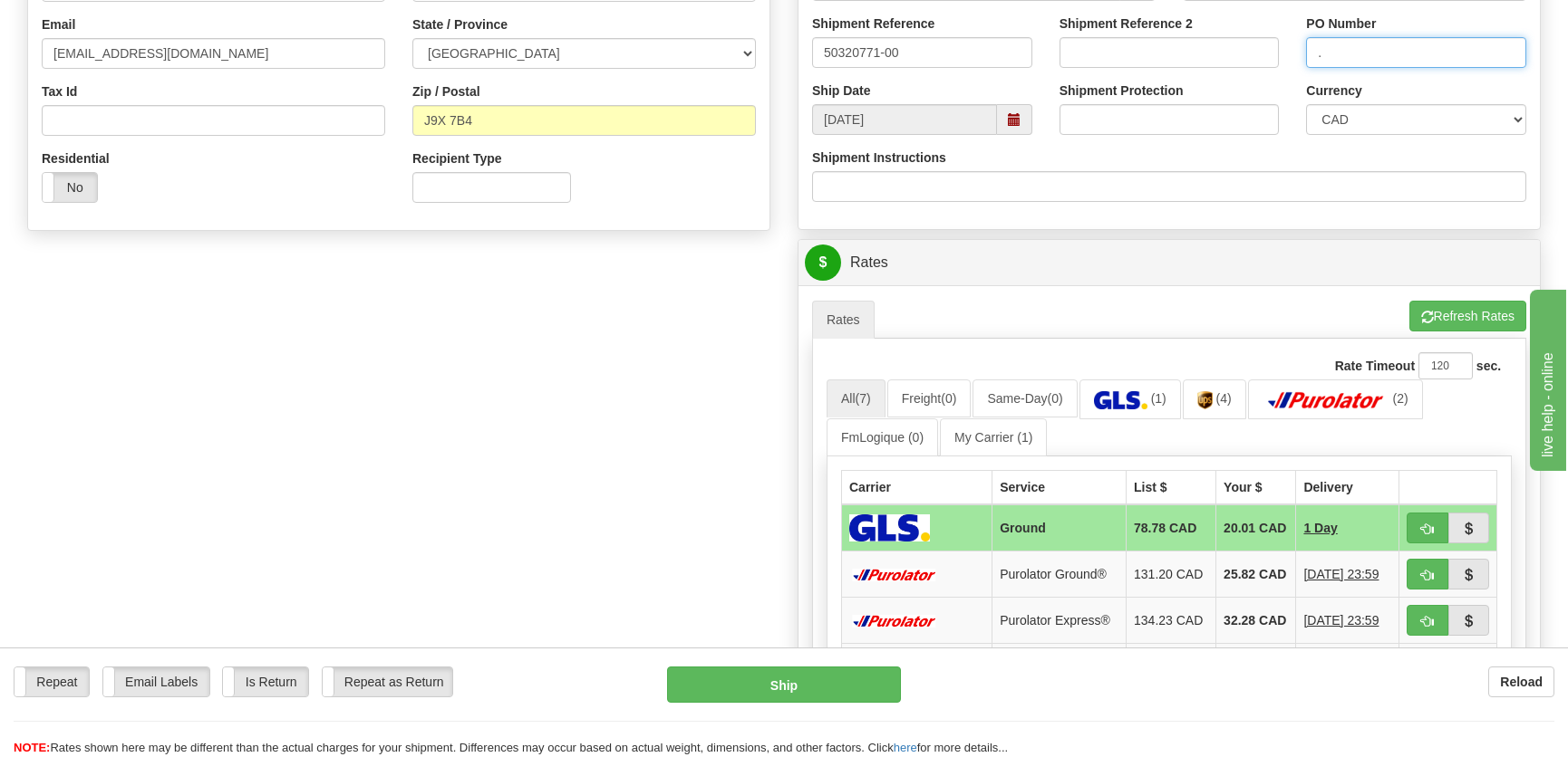
scroll to position [576, 0]
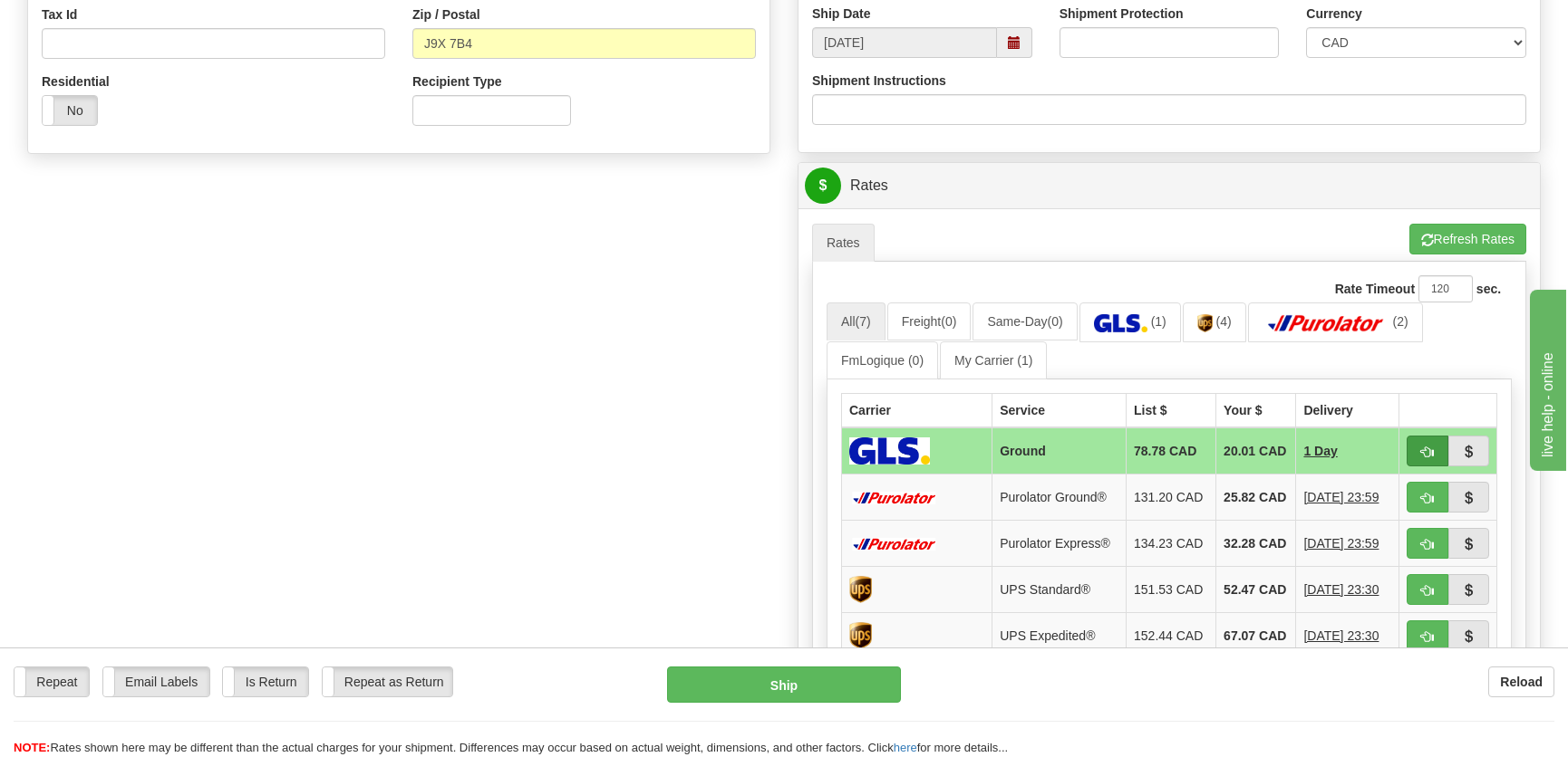
type input "."
click at [1417, 445] on button "button" at bounding box center [1427, 451] width 41 height 31
type input "1"
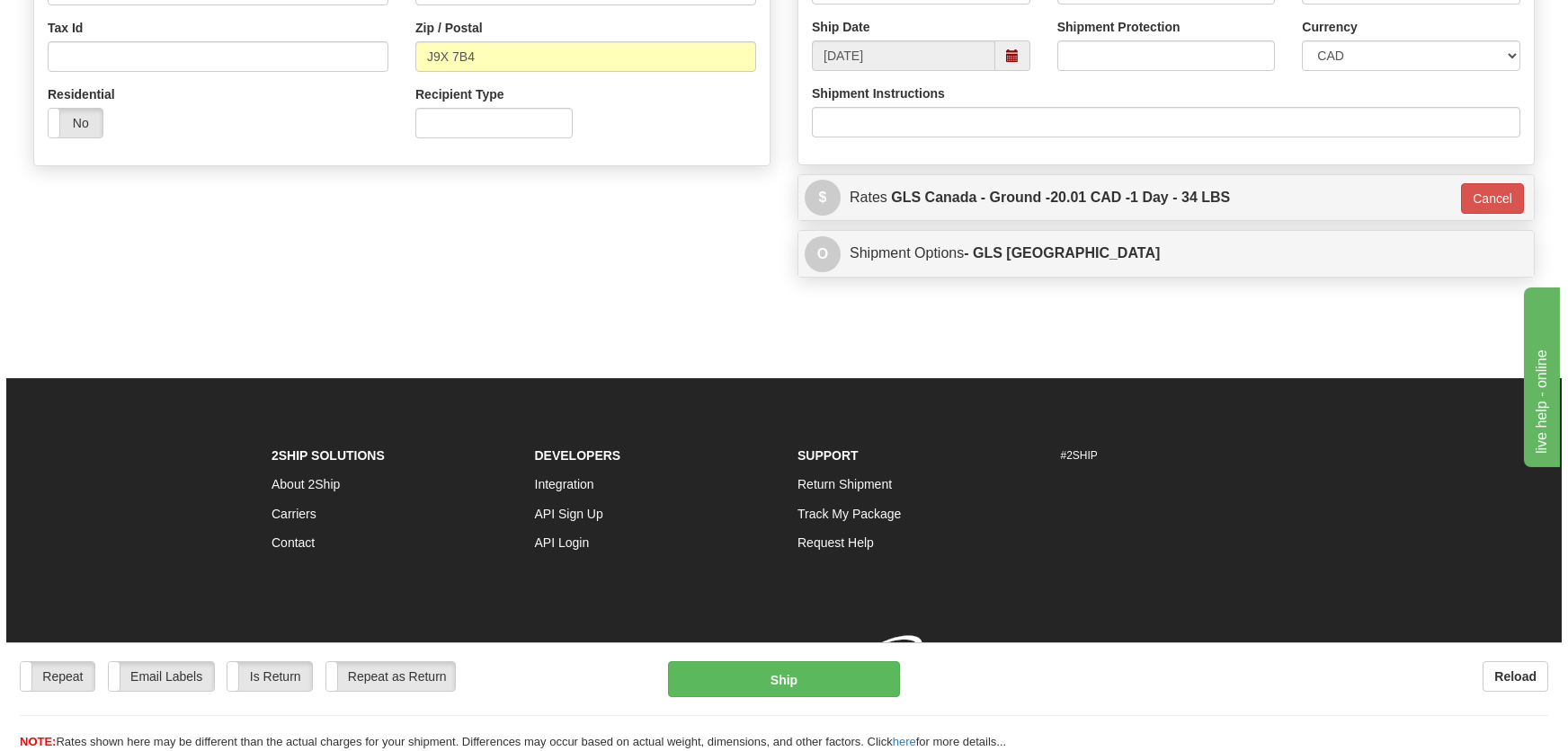
scroll to position [566, 0]
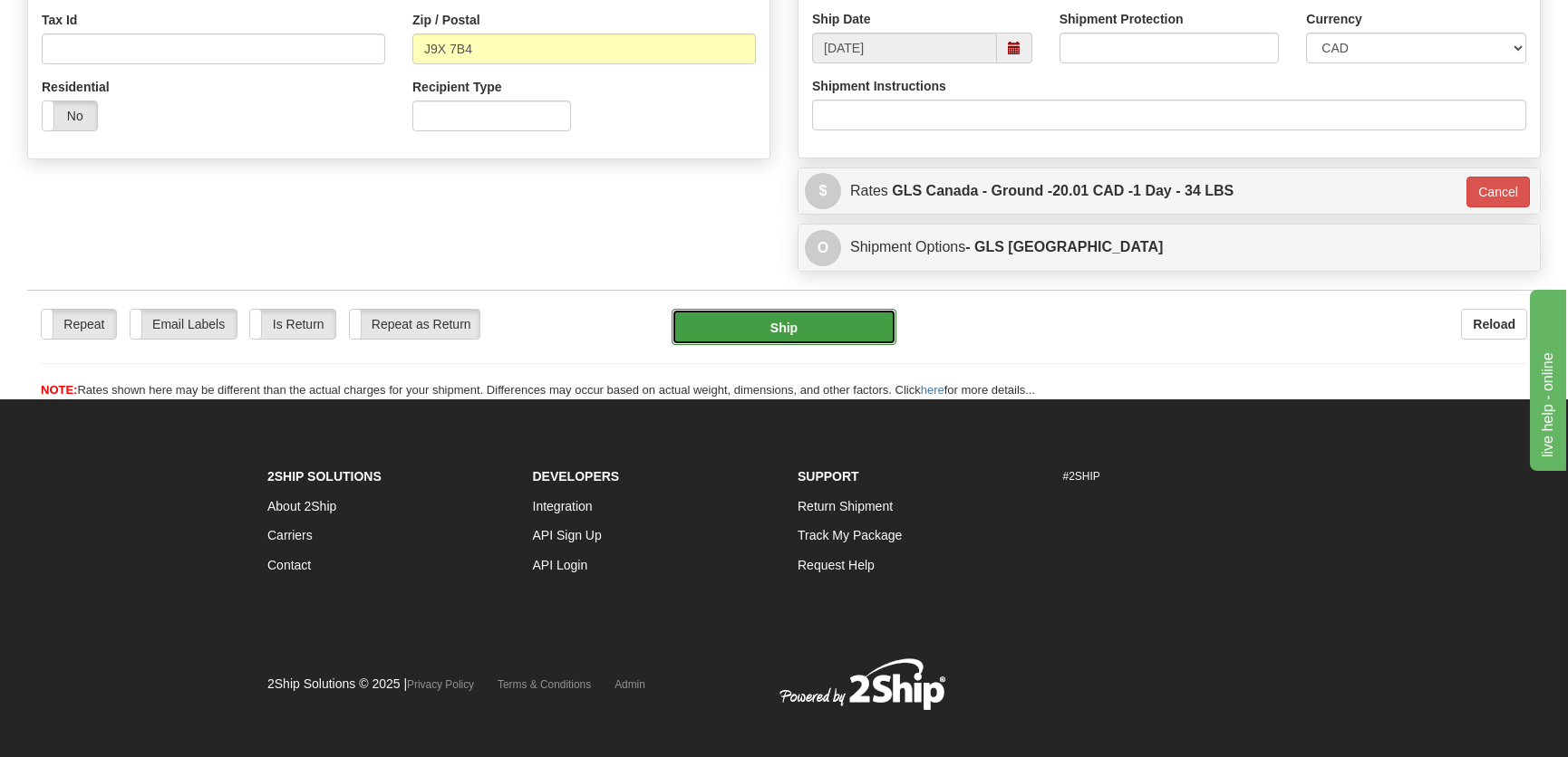
click at [779, 326] on button "Ship" at bounding box center [784, 327] width 225 height 36
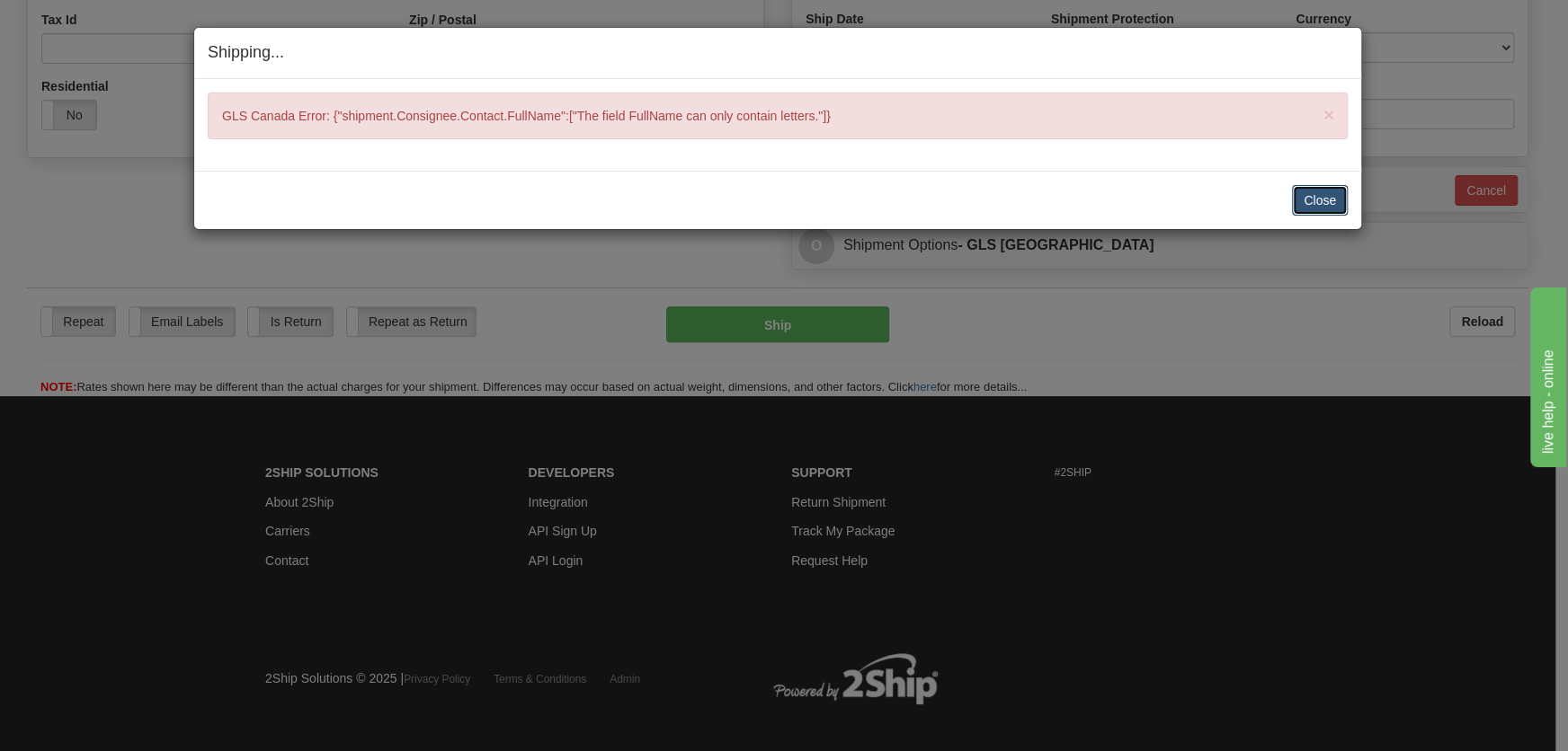
click at [1299, 204] on button "Close" at bounding box center [1319, 200] width 56 height 31
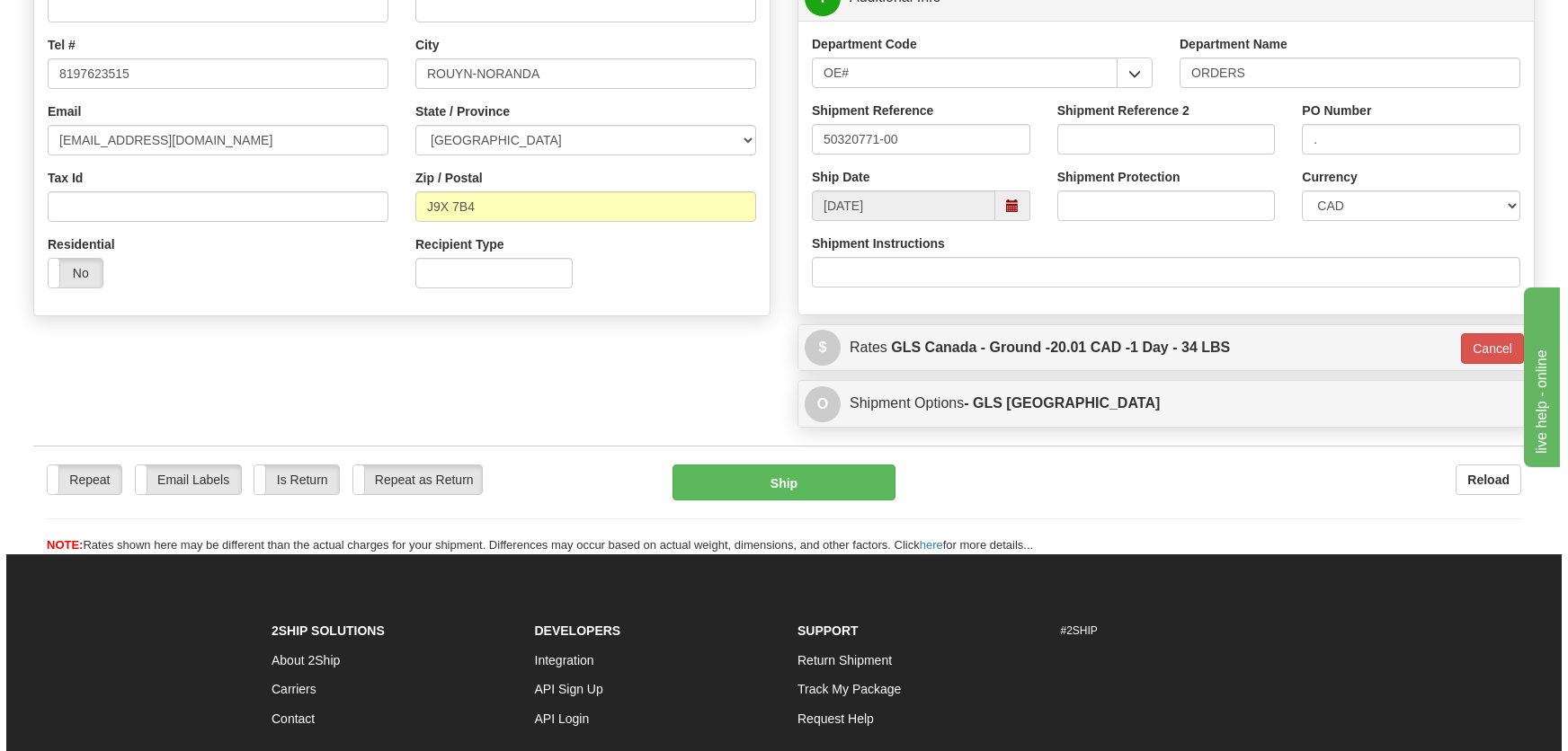
scroll to position [239, 0]
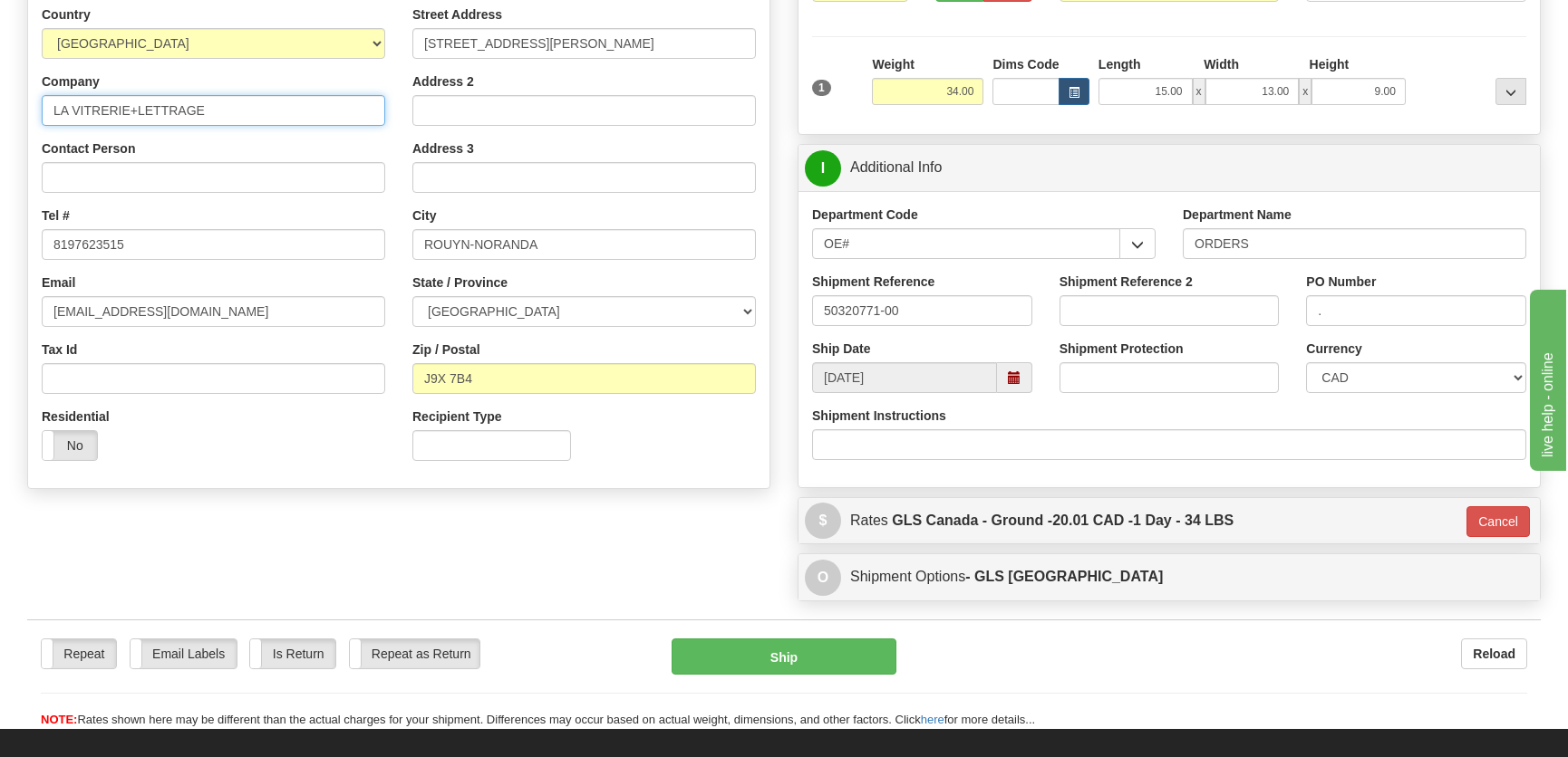
click at [134, 109] on input "LA VITRERIE+LETTRAGE" at bounding box center [213, 111] width 343 height 31
type input "LA VITRERIE LETTRAGE"
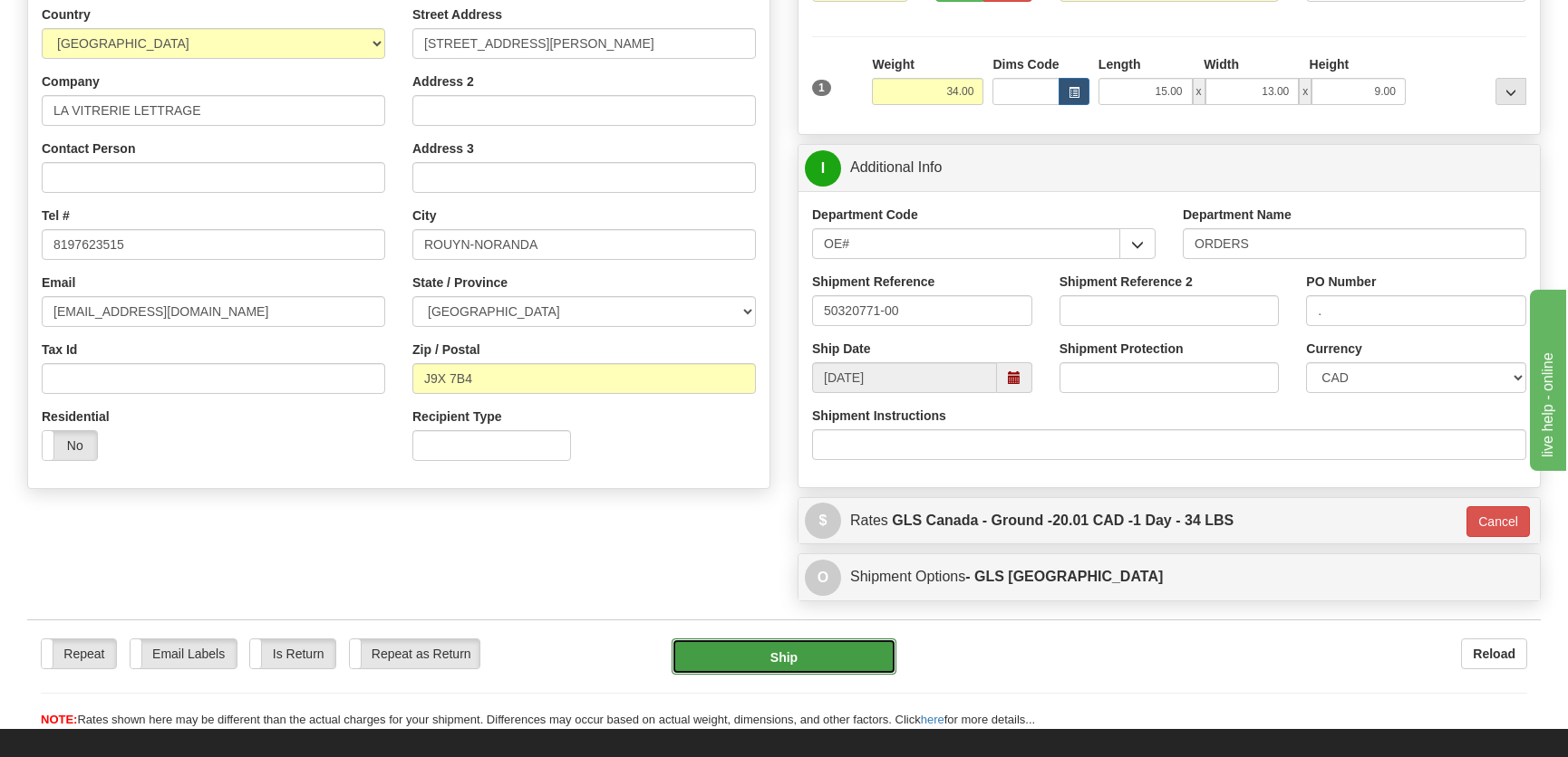
click at [790, 655] on button "Ship" at bounding box center [784, 656] width 225 height 36
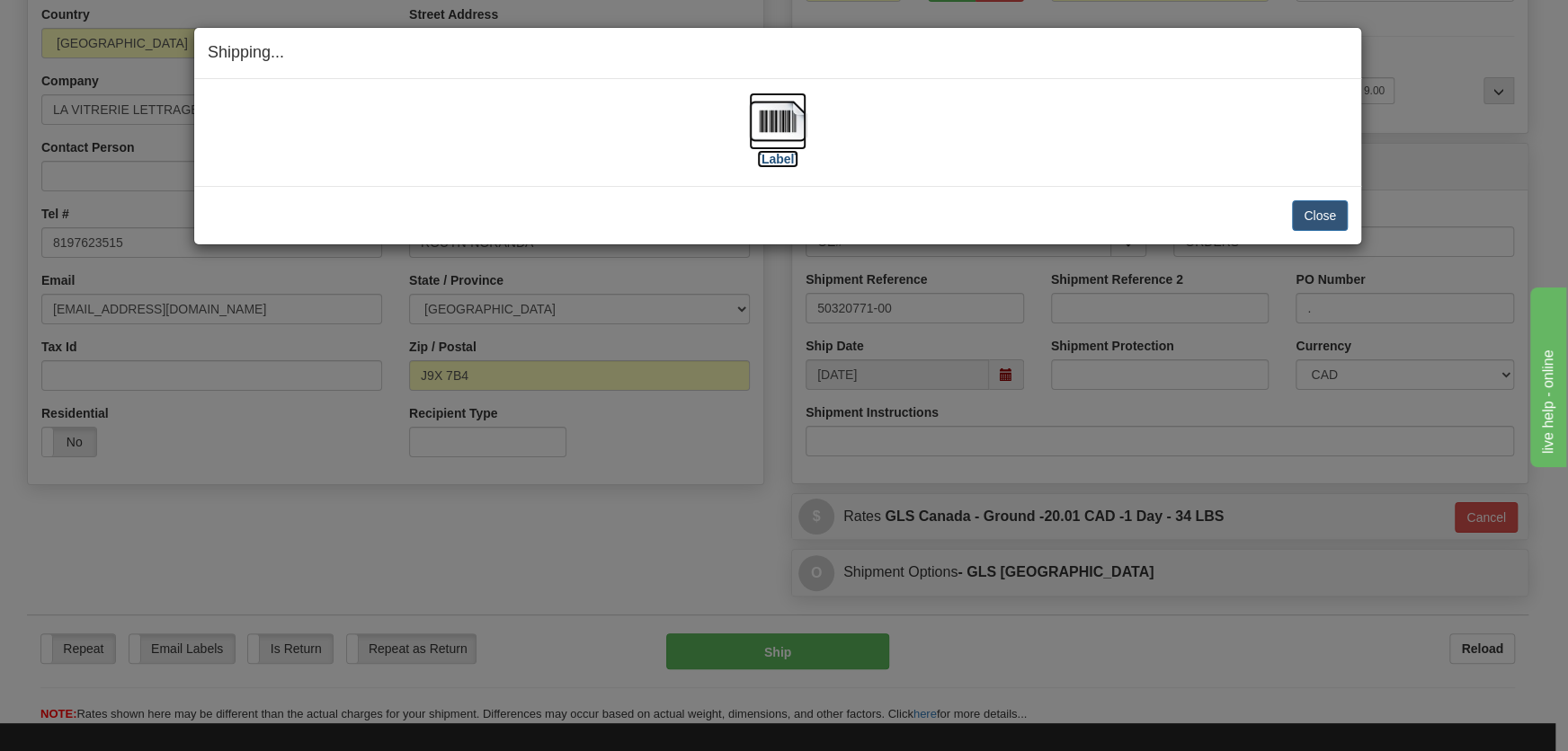
click at [772, 103] on img at bounding box center [777, 121] width 57 height 57
click at [1309, 219] on button "Close" at bounding box center [1319, 216] width 56 height 31
